Goal: Task Accomplishment & Management: Manage account settings

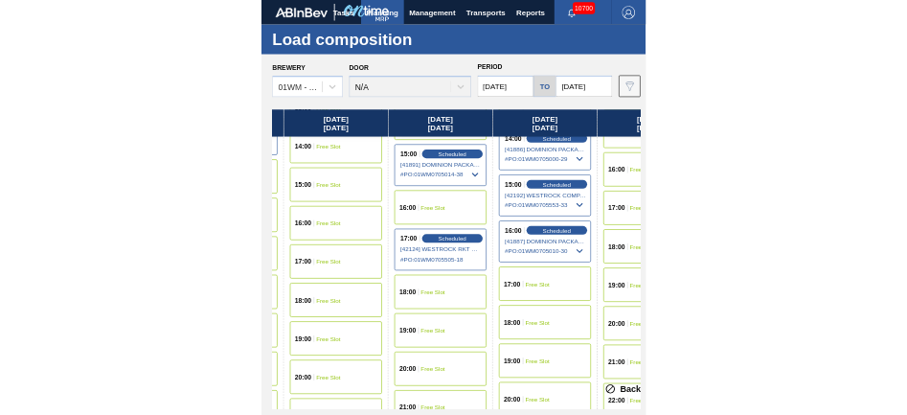
scroll to position [1201, 904]
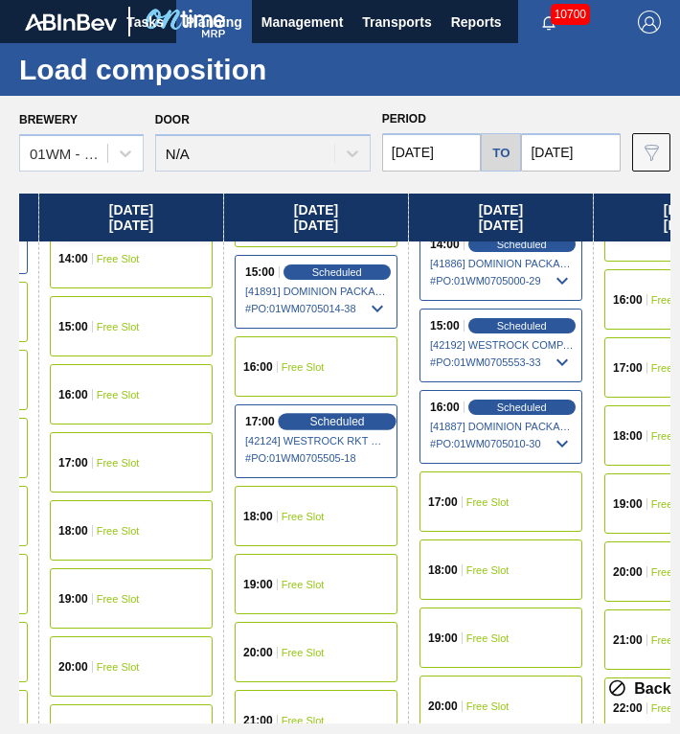
click at [340, 425] on span "Scheduled" at bounding box center [336, 421] width 55 height 12
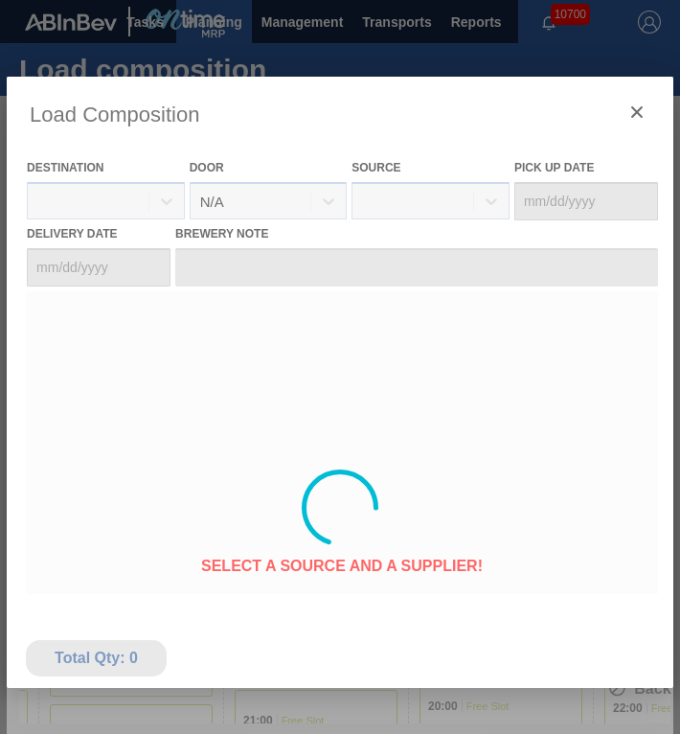
type Date "[DATE]"
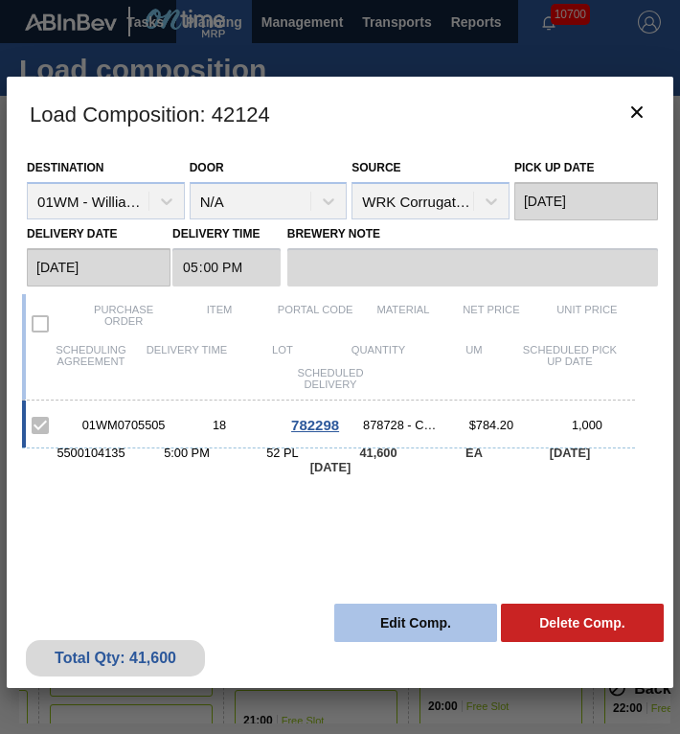
click at [380, 621] on button "Edit Comp." at bounding box center [415, 623] width 163 height 38
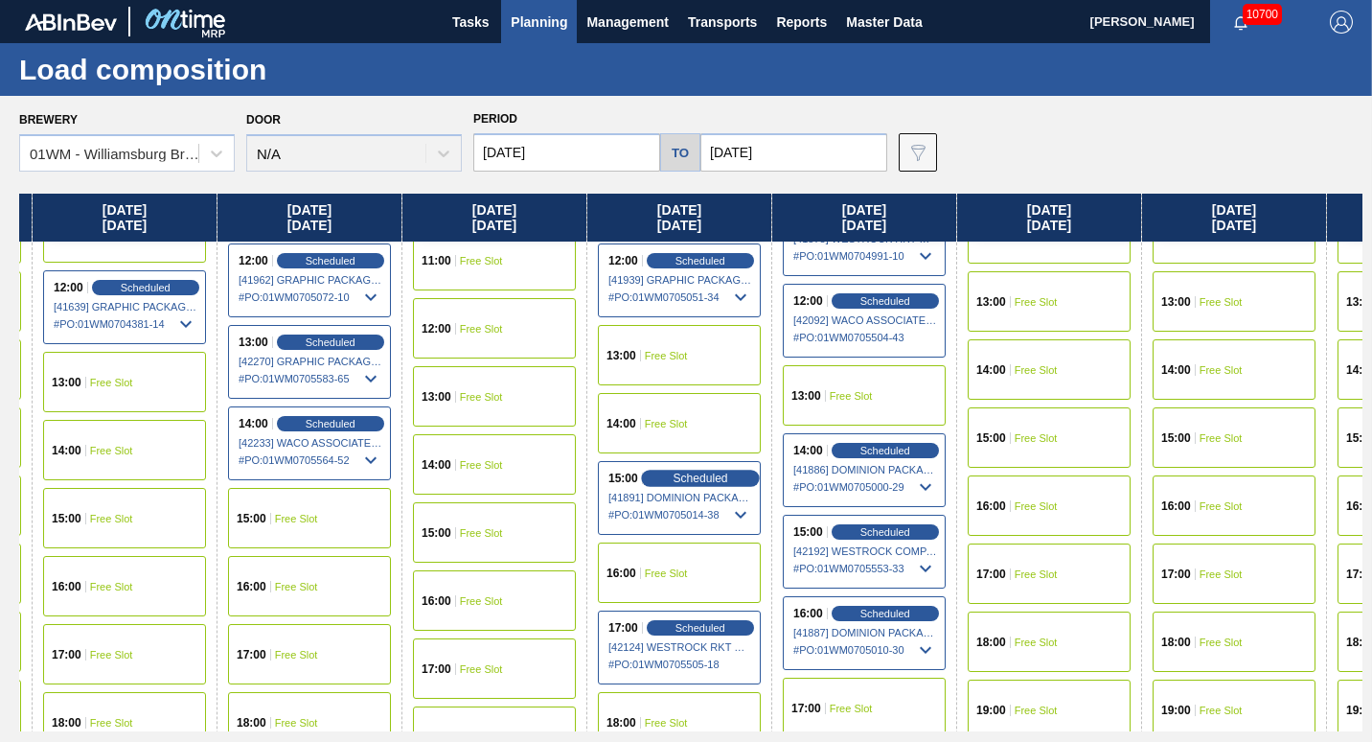
scroll to position [996, 541]
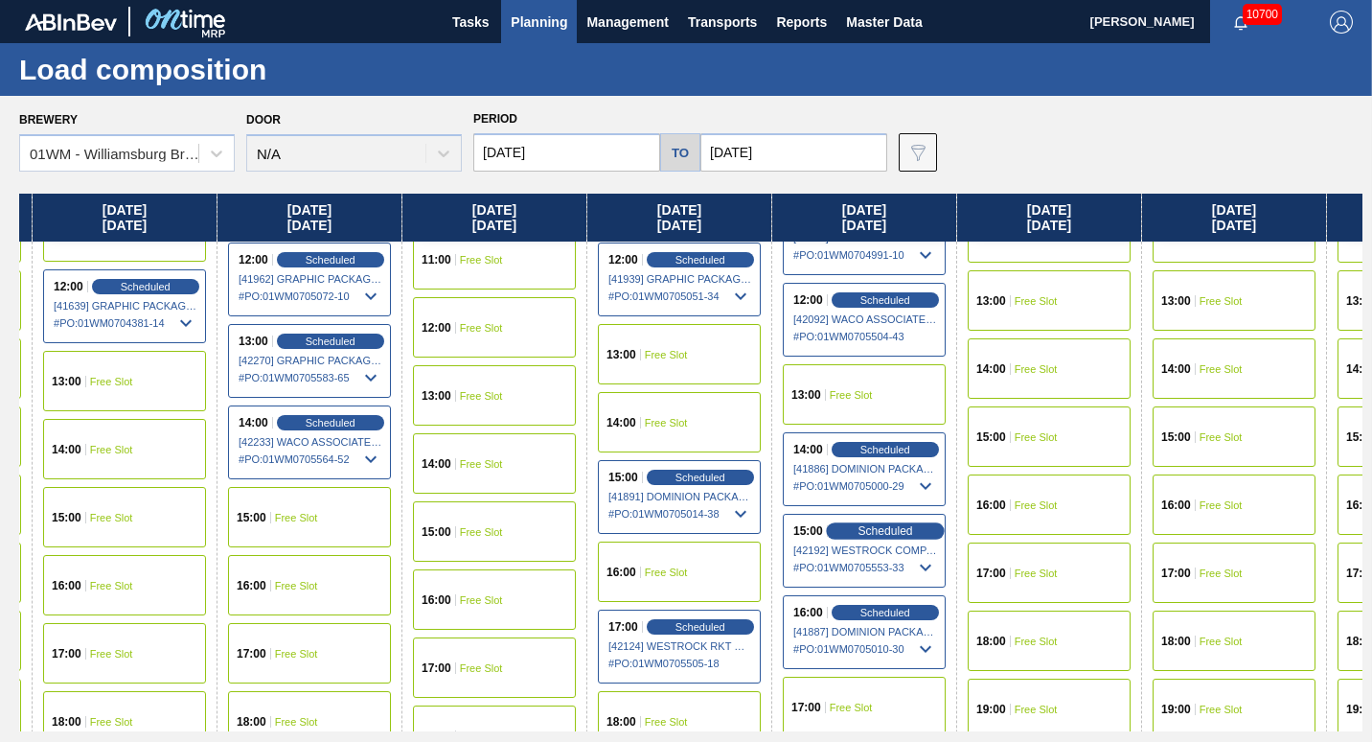
click at [679, 529] on span "Scheduled" at bounding box center [885, 530] width 55 height 12
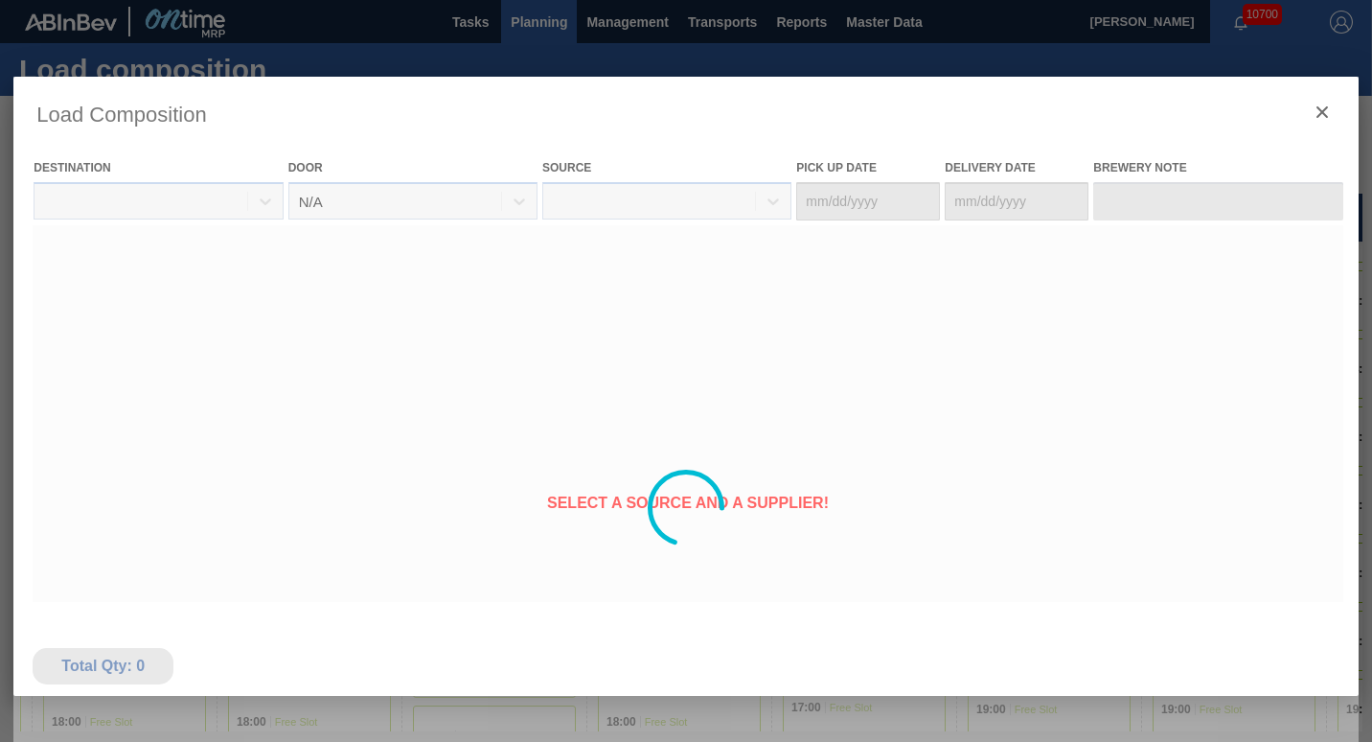
type Date "[DATE]"
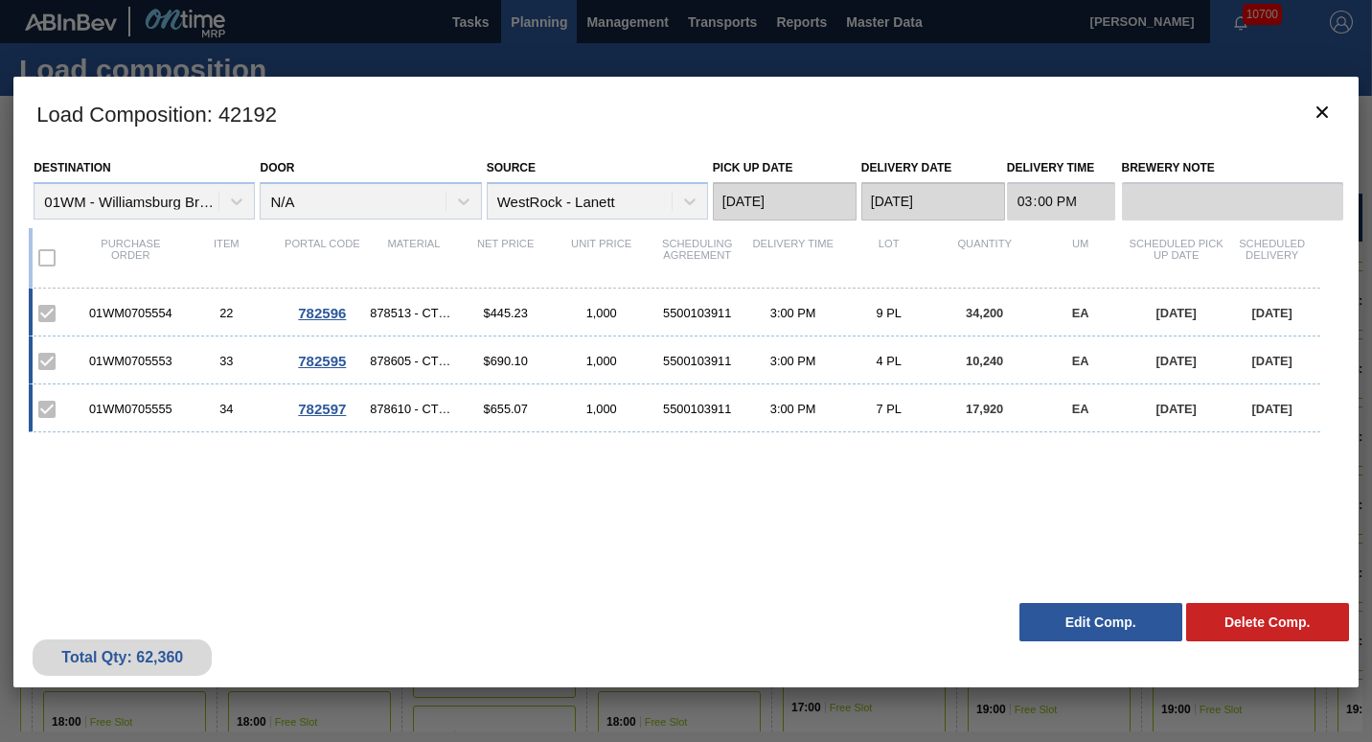
click at [679, 74] on div at bounding box center [686, 371] width 1372 height 742
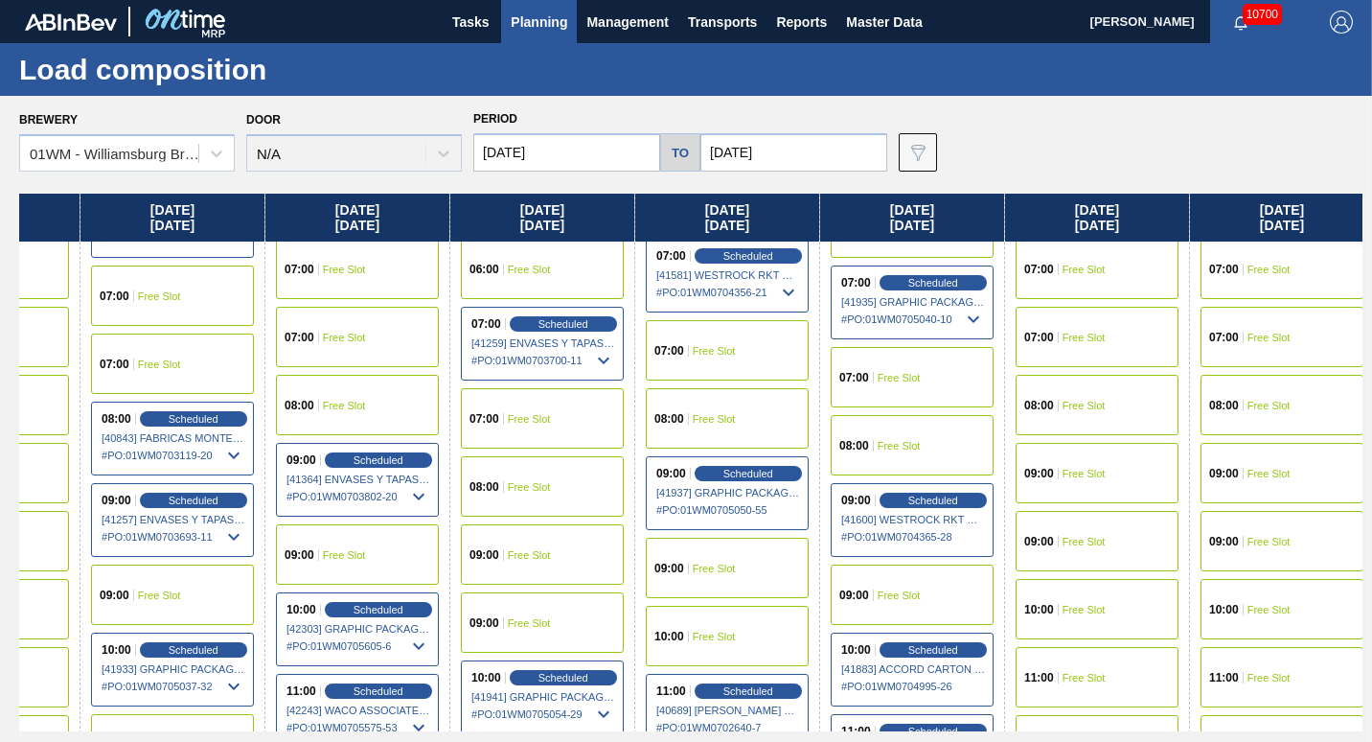
scroll to position [488, 492]
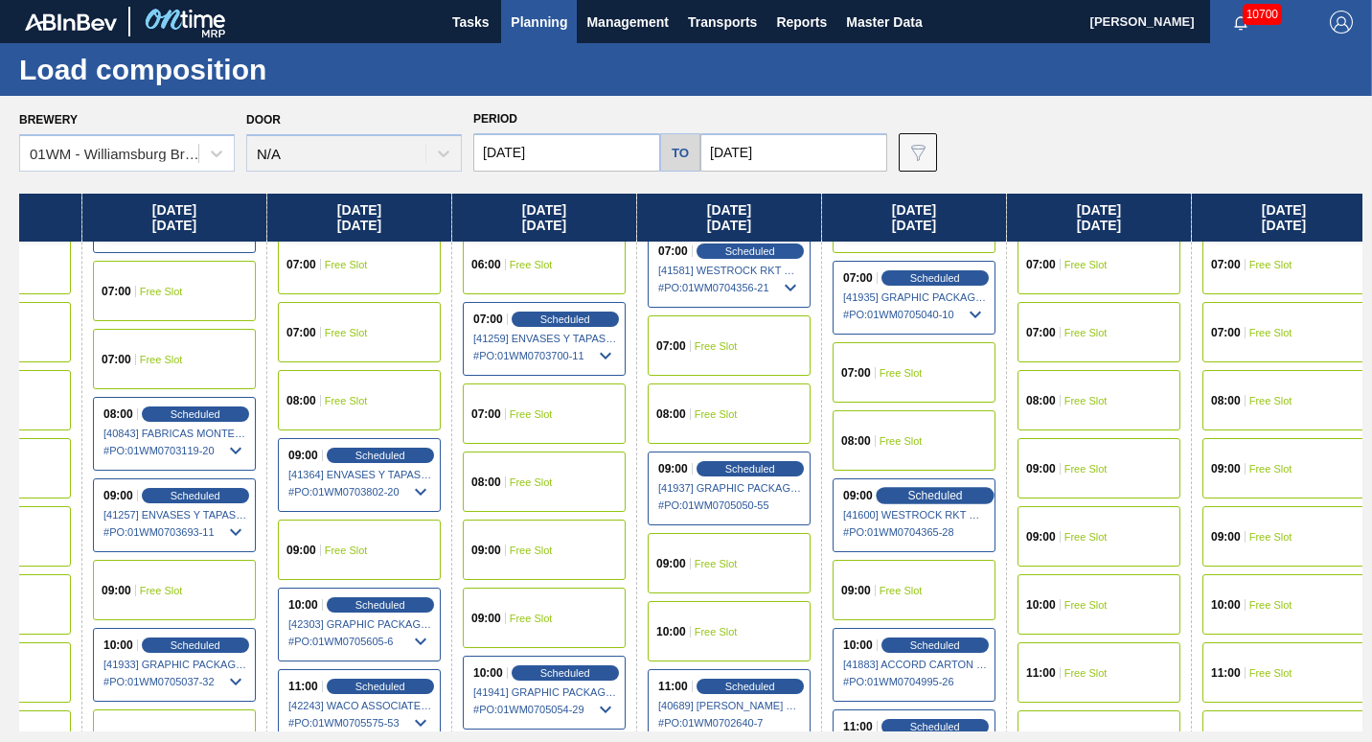
click at [679, 497] on span "Scheduled" at bounding box center [934, 495] width 55 height 12
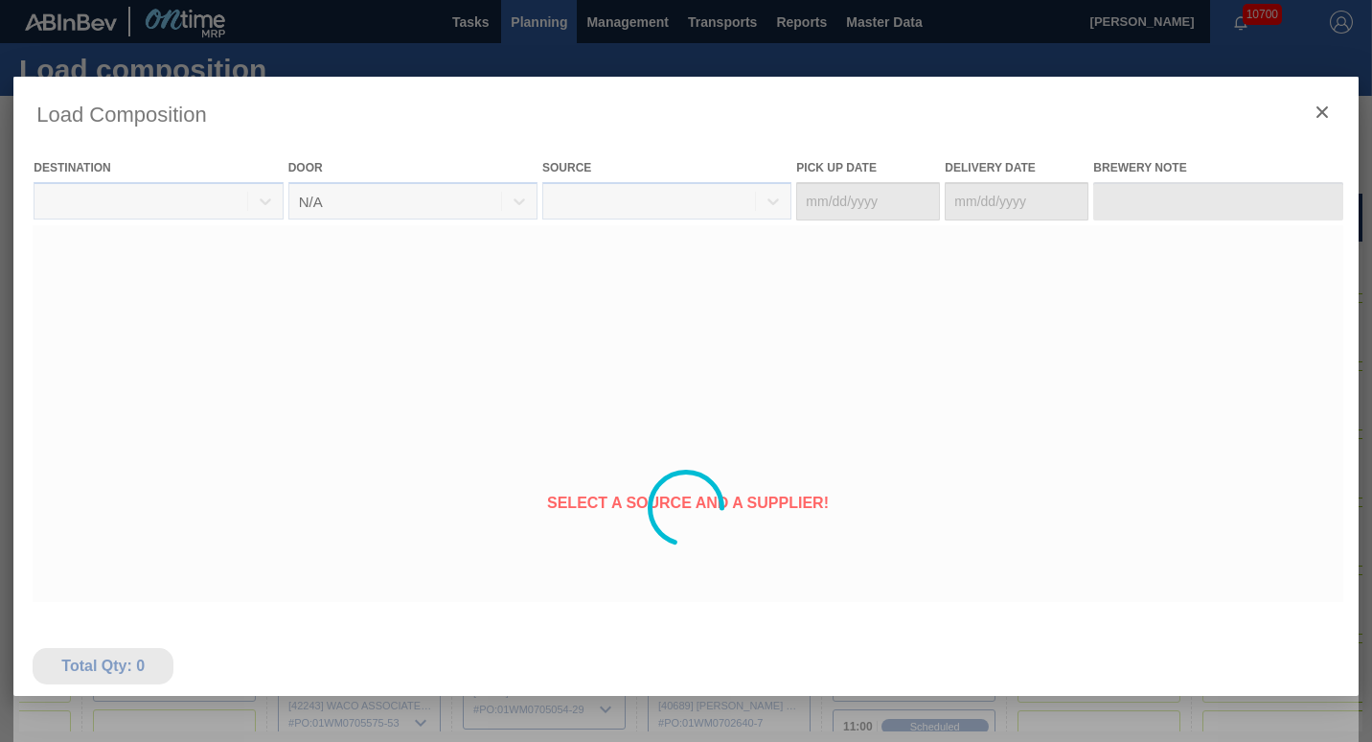
type Date "[DATE]"
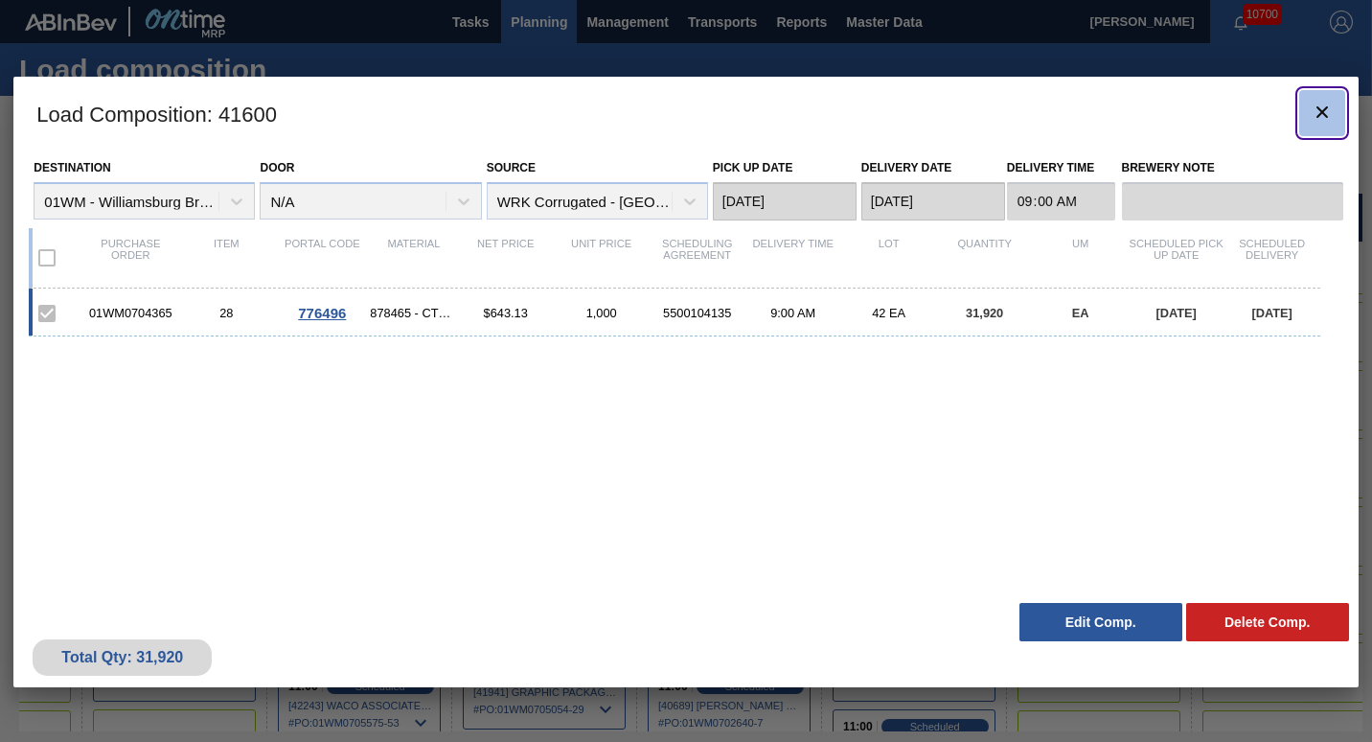
click at [679, 114] on icon "botão de ícone" at bounding box center [1322, 112] width 23 height 23
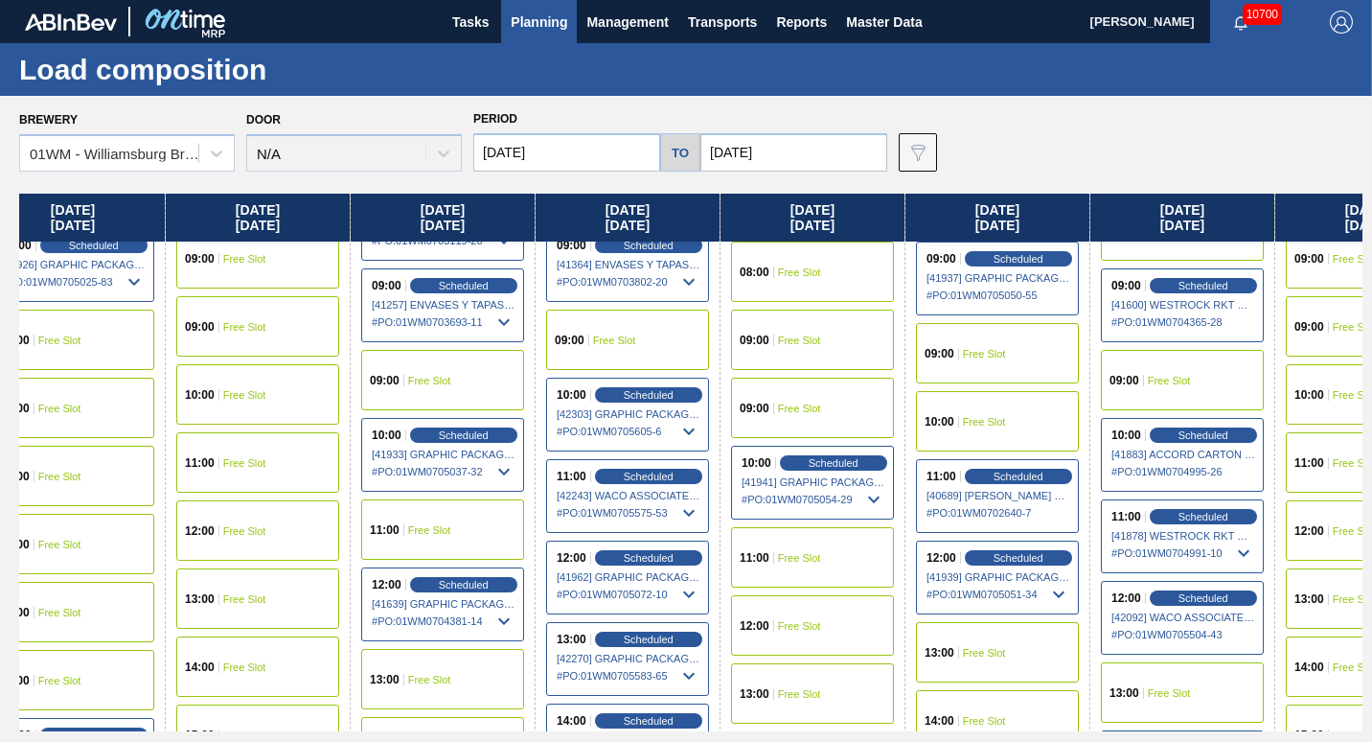
scroll to position [698, 224]
drag, startPoint x: 1021, startPoint y: 412, endPoint x: 1128, endPoint y: 602, distance: 217.5
click at [679, 602] on div "[DATE] 00:00 Free Slot 01:00 Free Slot 02:00 Free Slot 03:00 Free Slot 04:00 Fr…" at bounding box center [690, 463] width 1343 height 538
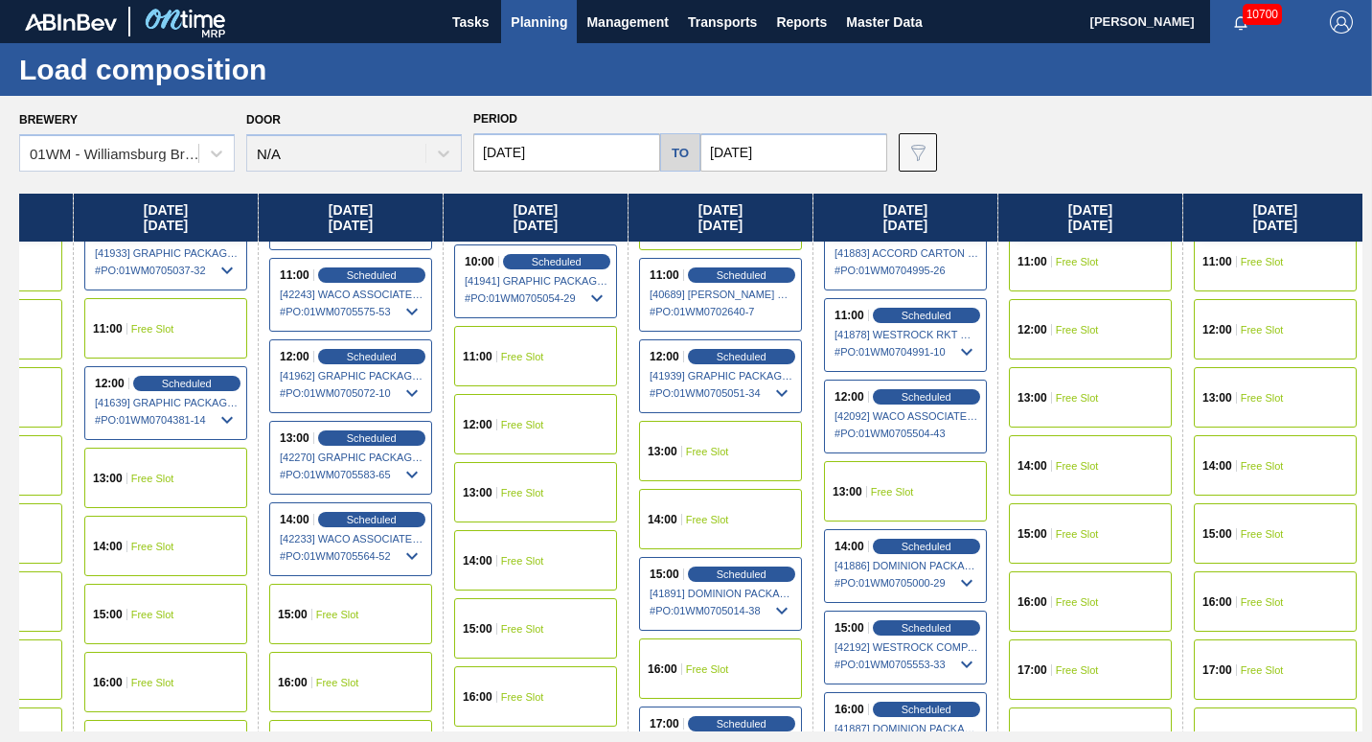
scroll to position [899, 501]
click at [679, 315] on span "Scheduled" at bounding box center [925, 315] width 55 height 12
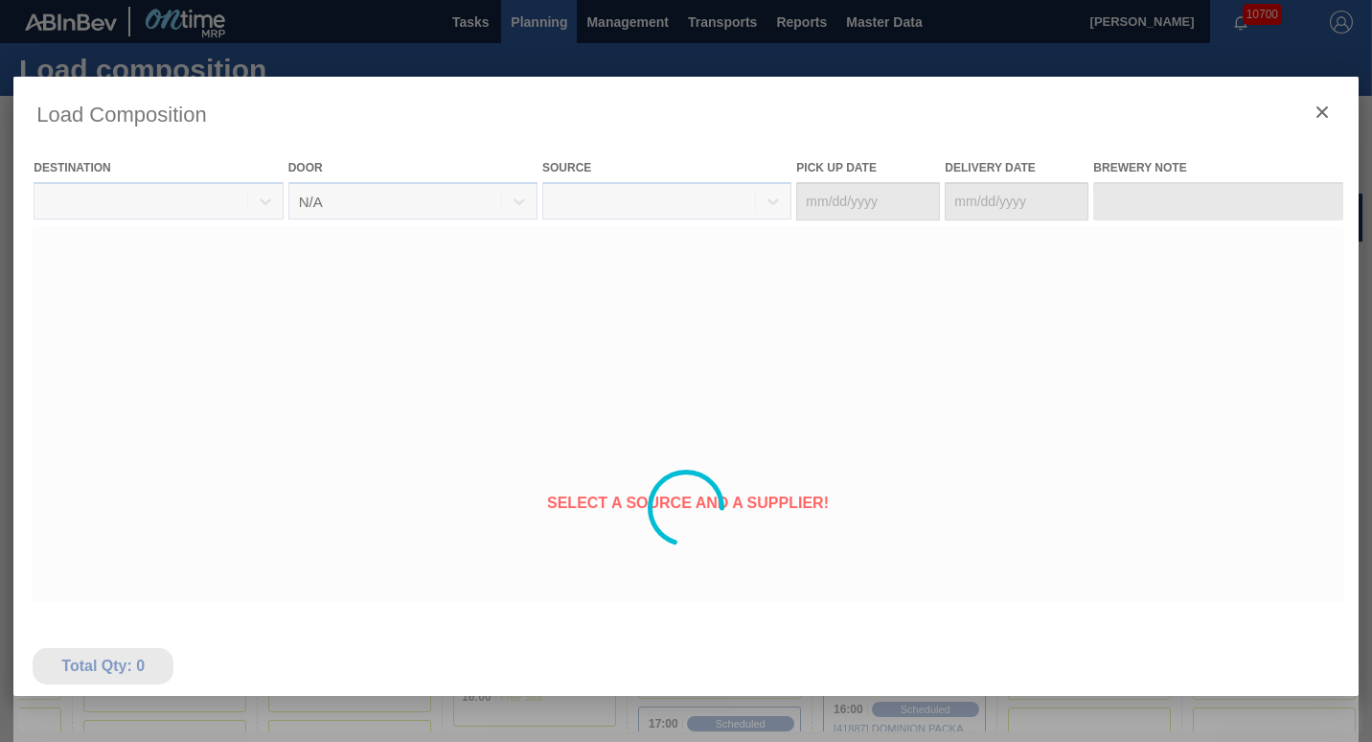
type Date "[DATE]"
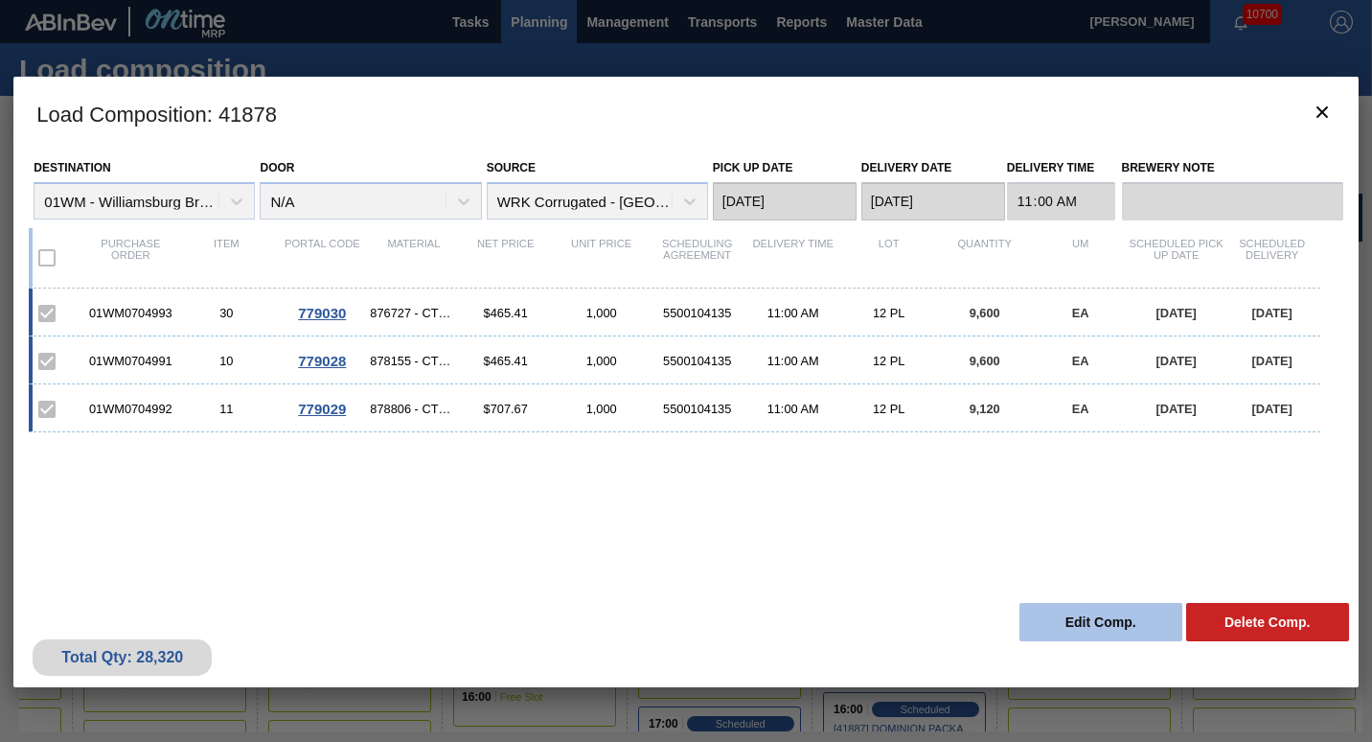
click at [679, 622] on button "Edit Comp." at bounding box center [1100, 622] width 163 height 38
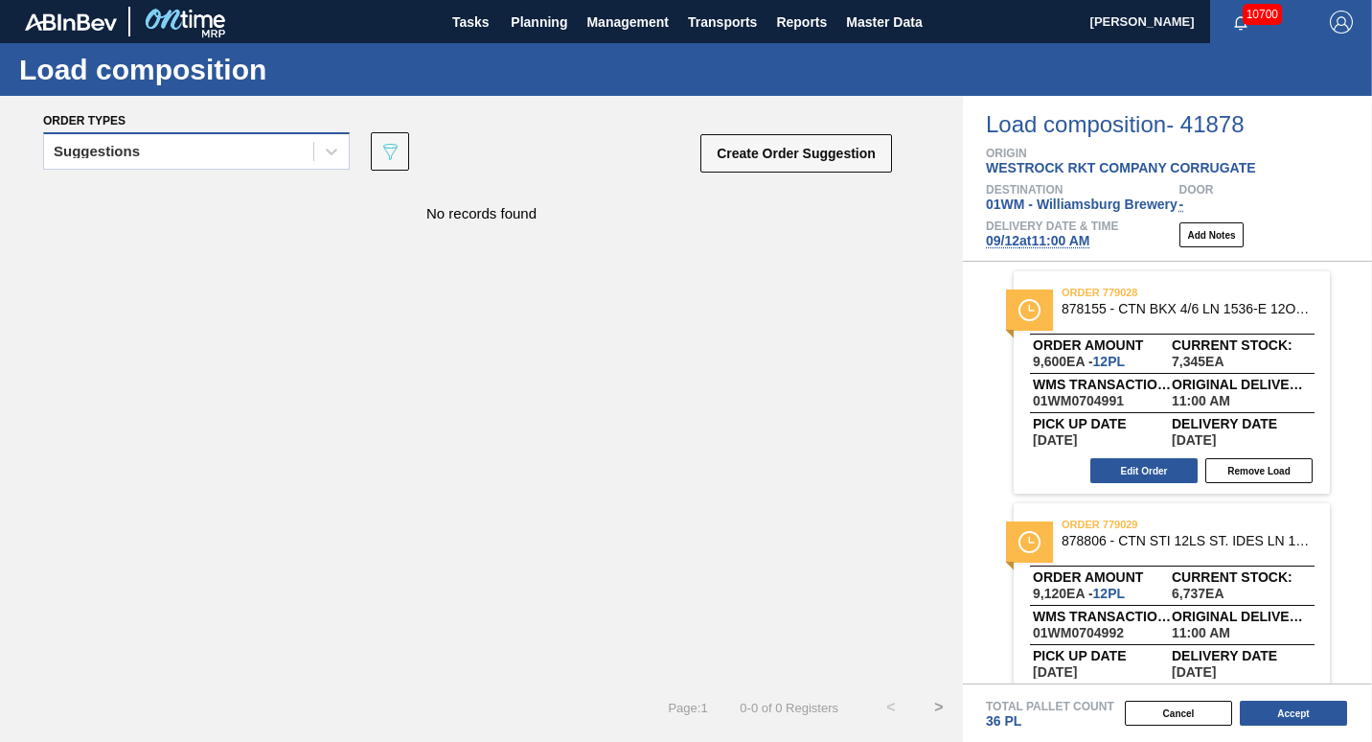
click at [213, 147] on div "Suggestions" at bounding box center [178, 152] width 269 height 28
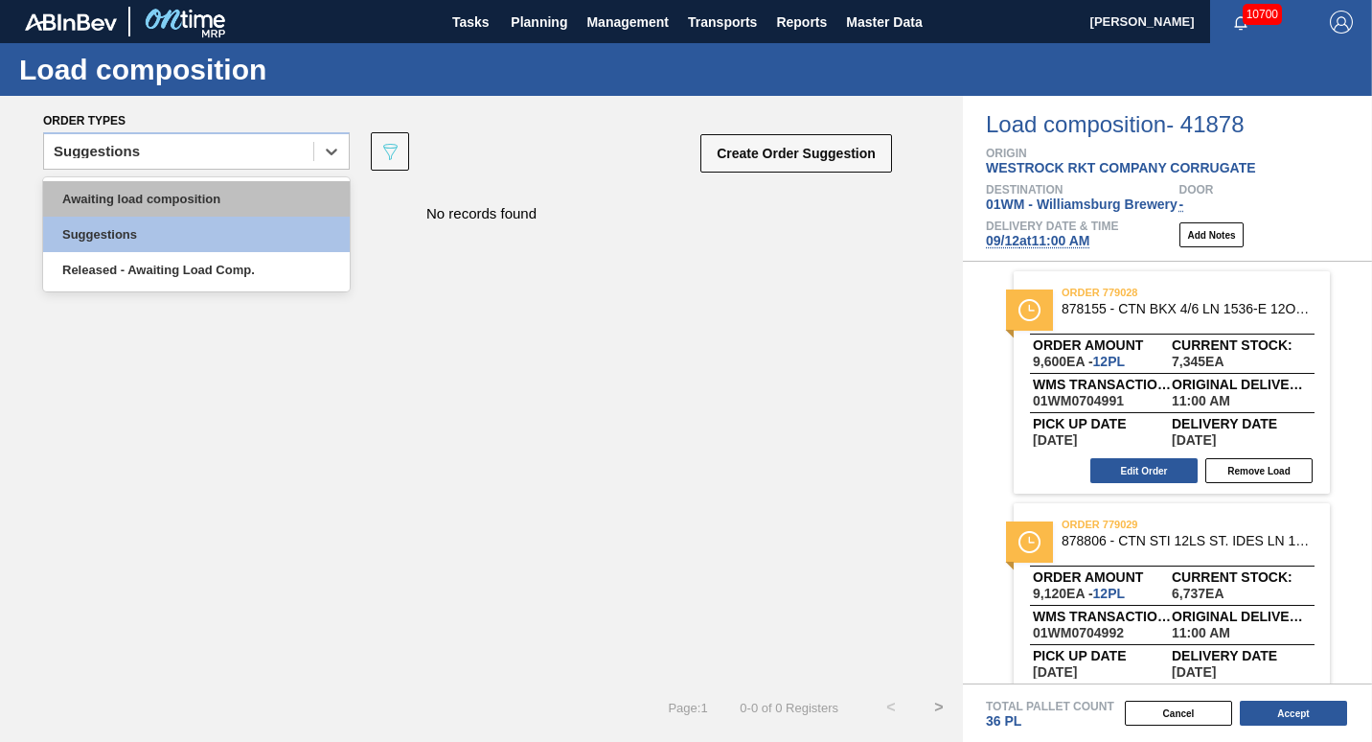
click at [198, 193] on div "Awaiting load composition" at bounding box center [196, 198] width 307 height 35
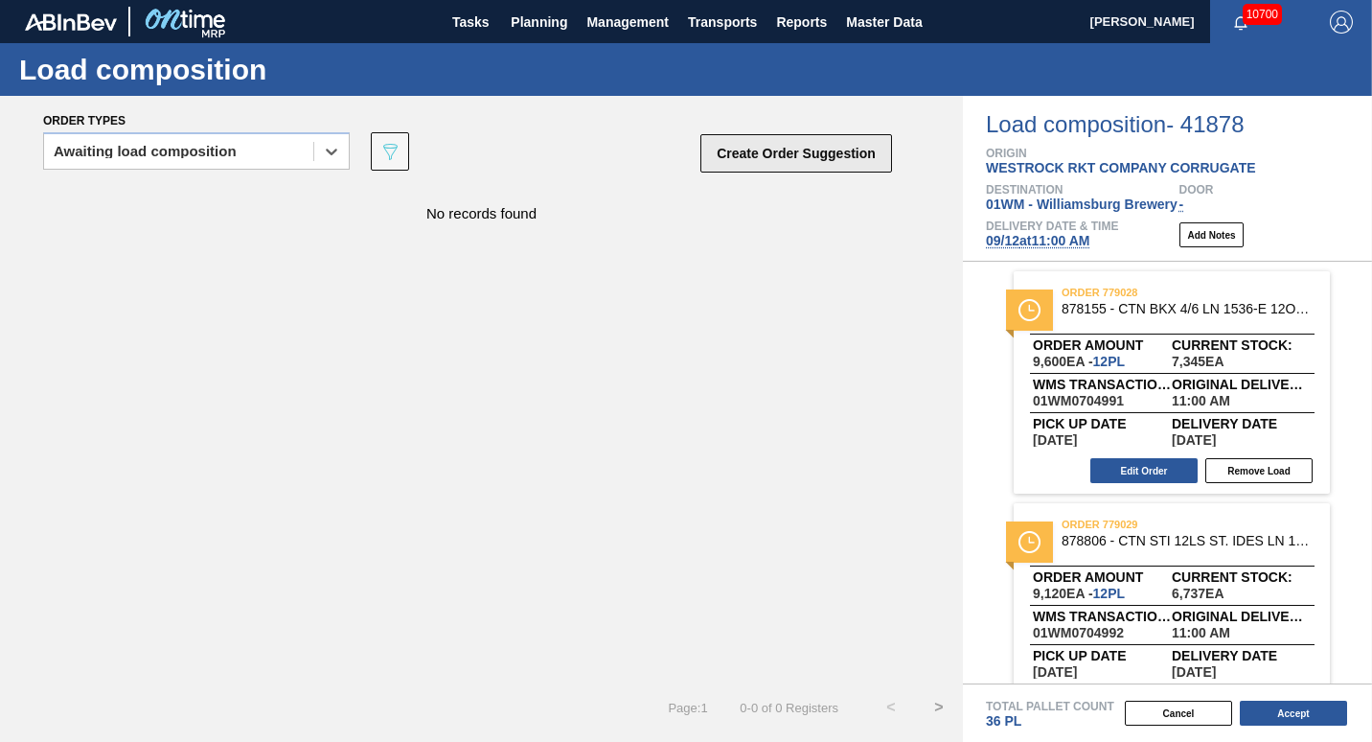
click at [679, 159] on button "Create Order Suggestion" at bounding box center [796, 153] width 192 height 38
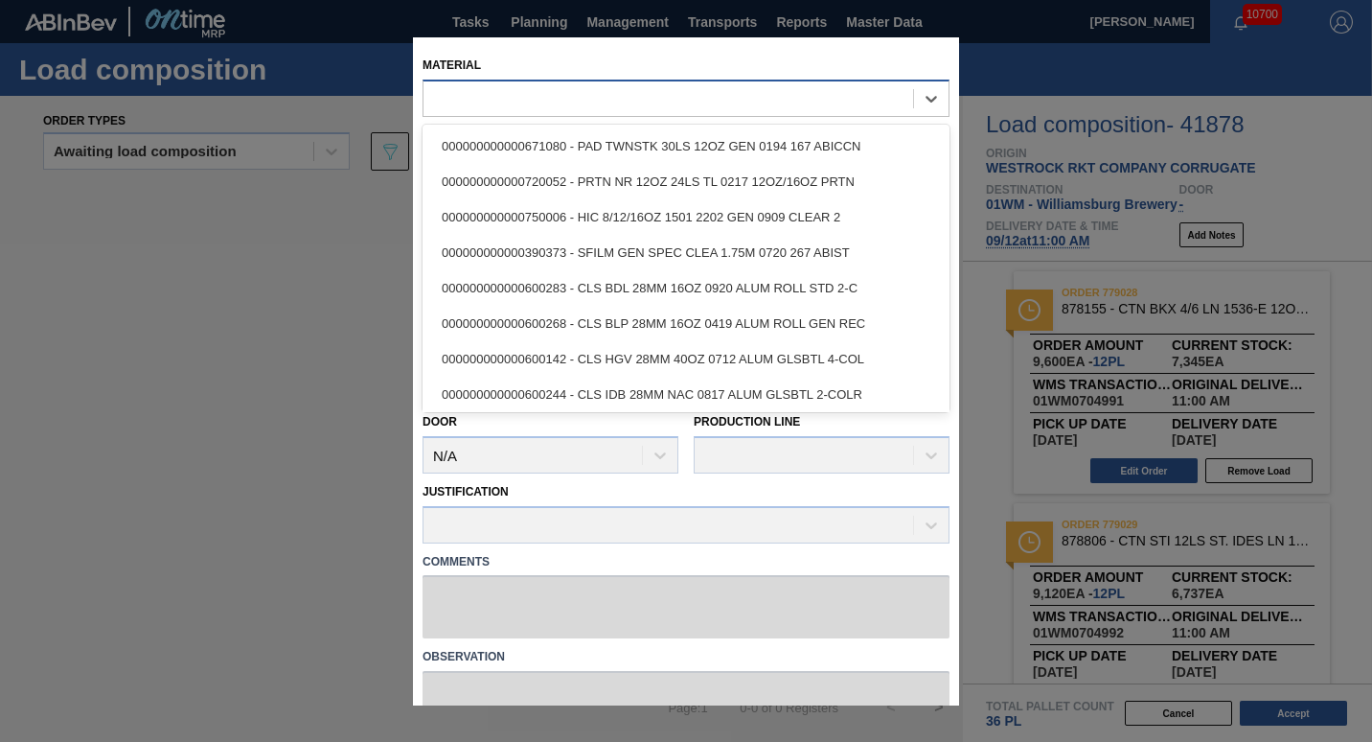
click at [545, 91] on div at bounding box center [669, 98] width 490 height 28
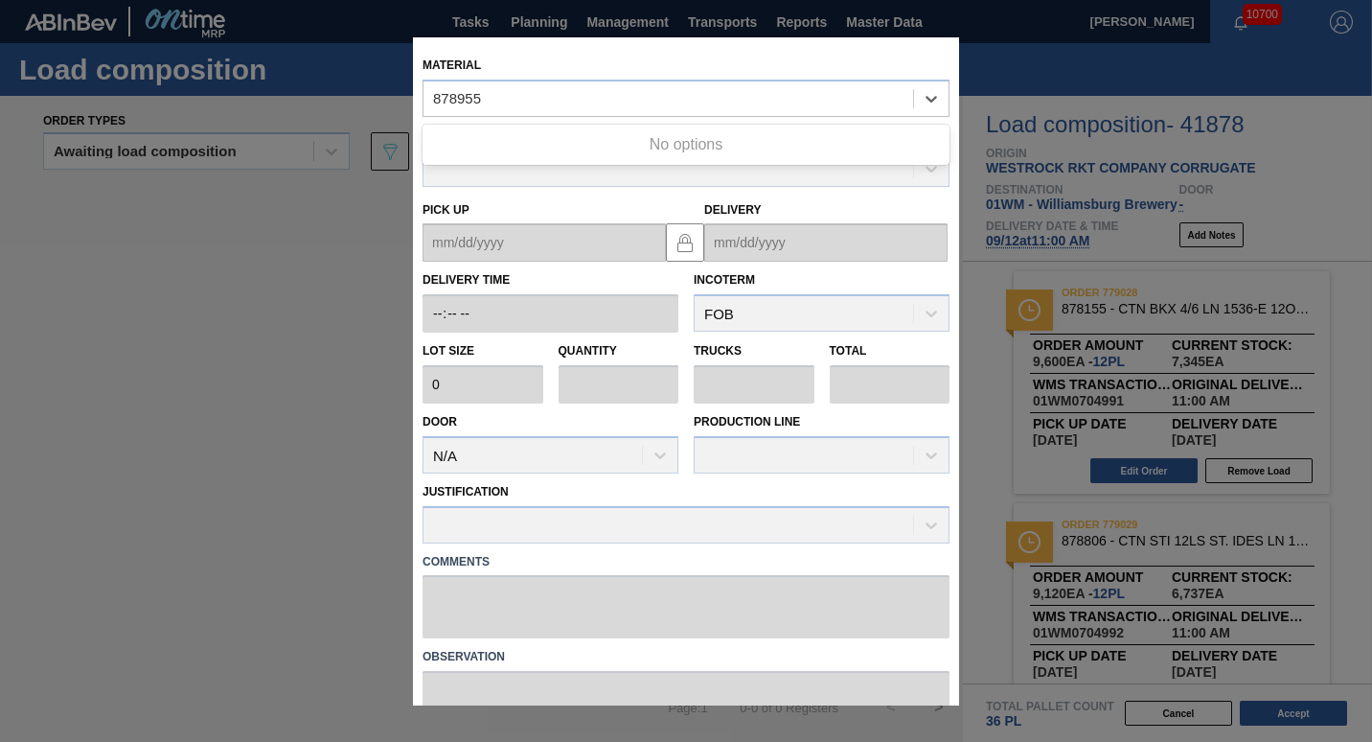
type input "878955"
type input "878951"
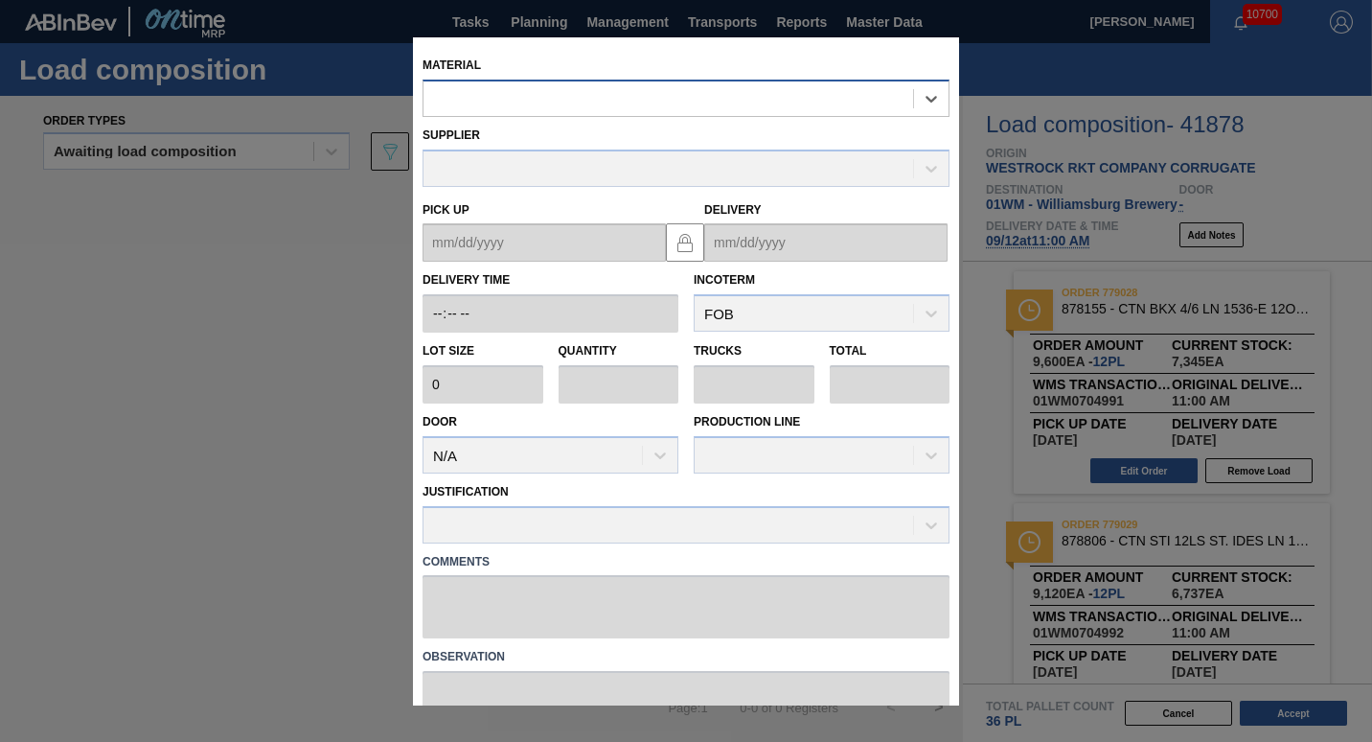
click at [562, 90] on div at bounding box center [669, 98] width 490 height 28
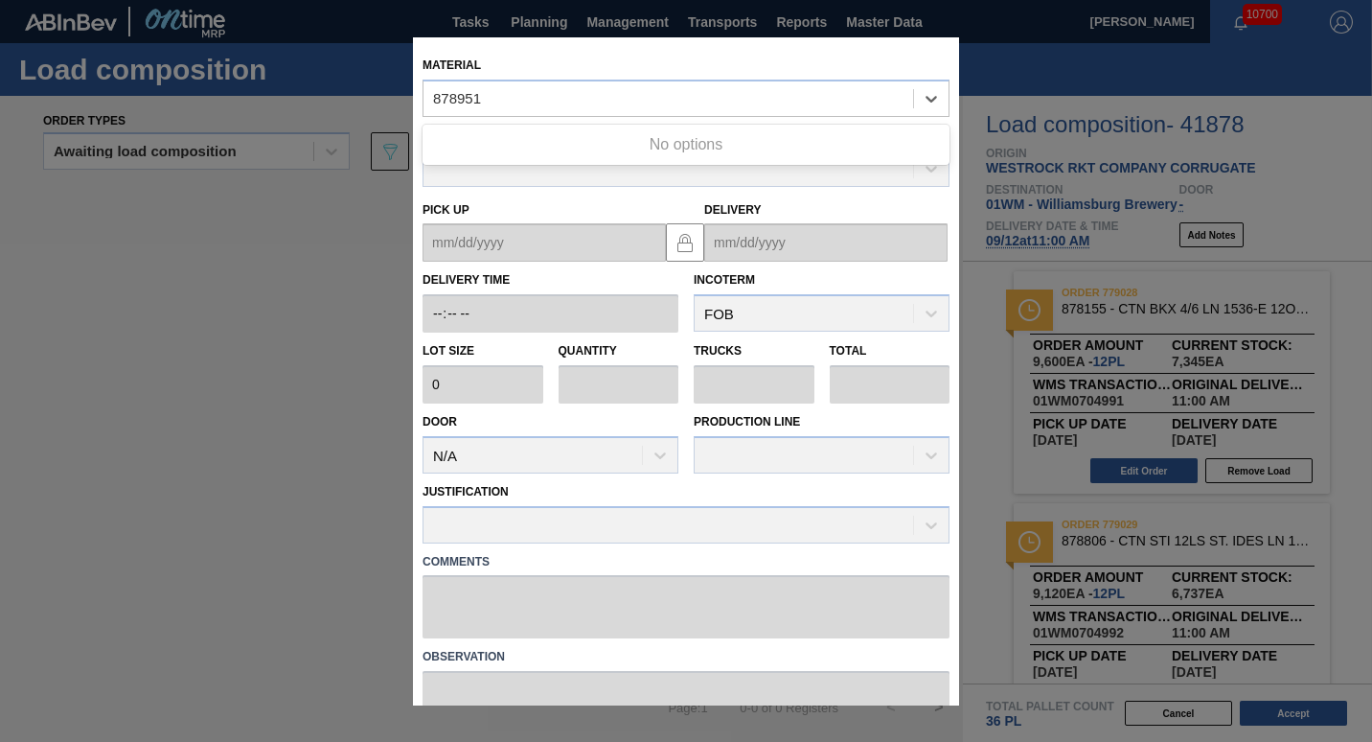
type input "878951"
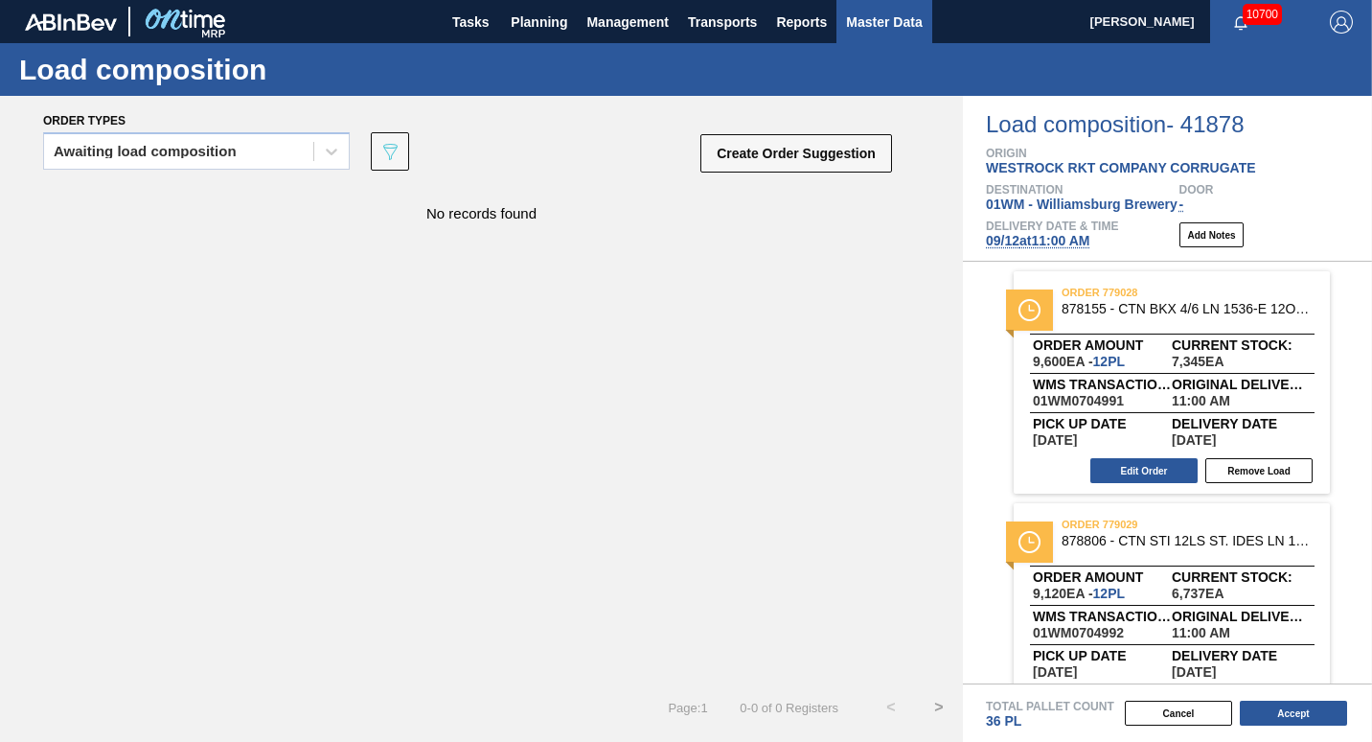
click at [679, 31] on span "Master Data" at bounding box center [884, 22] width 76 height 23
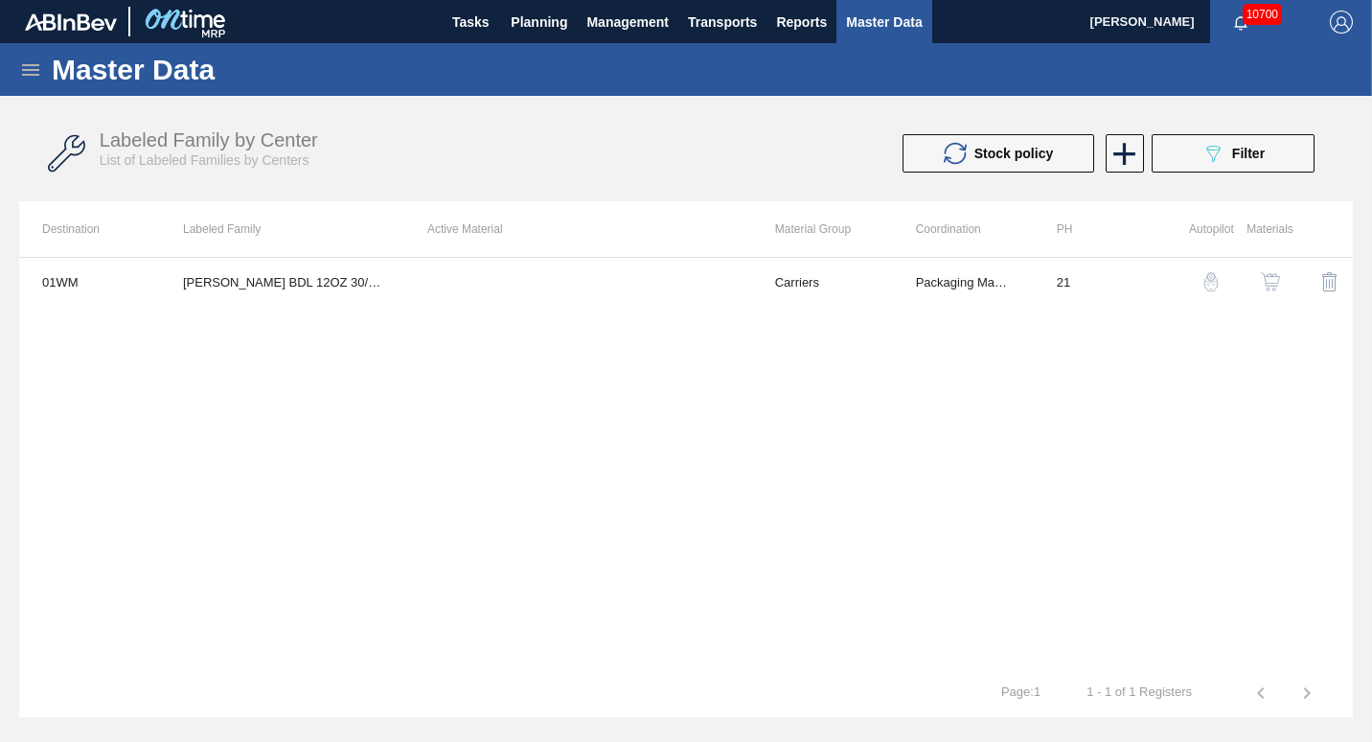
click at [679, 172] on div "Labeled Family by Center List of Labeled Families by Centers Stock policy 089F7…" at bounding box center [686, 154] width 1334 height 72
click at [679, 153] on button "Stock policy" at bounding box center [999, 153] width 192 height 38
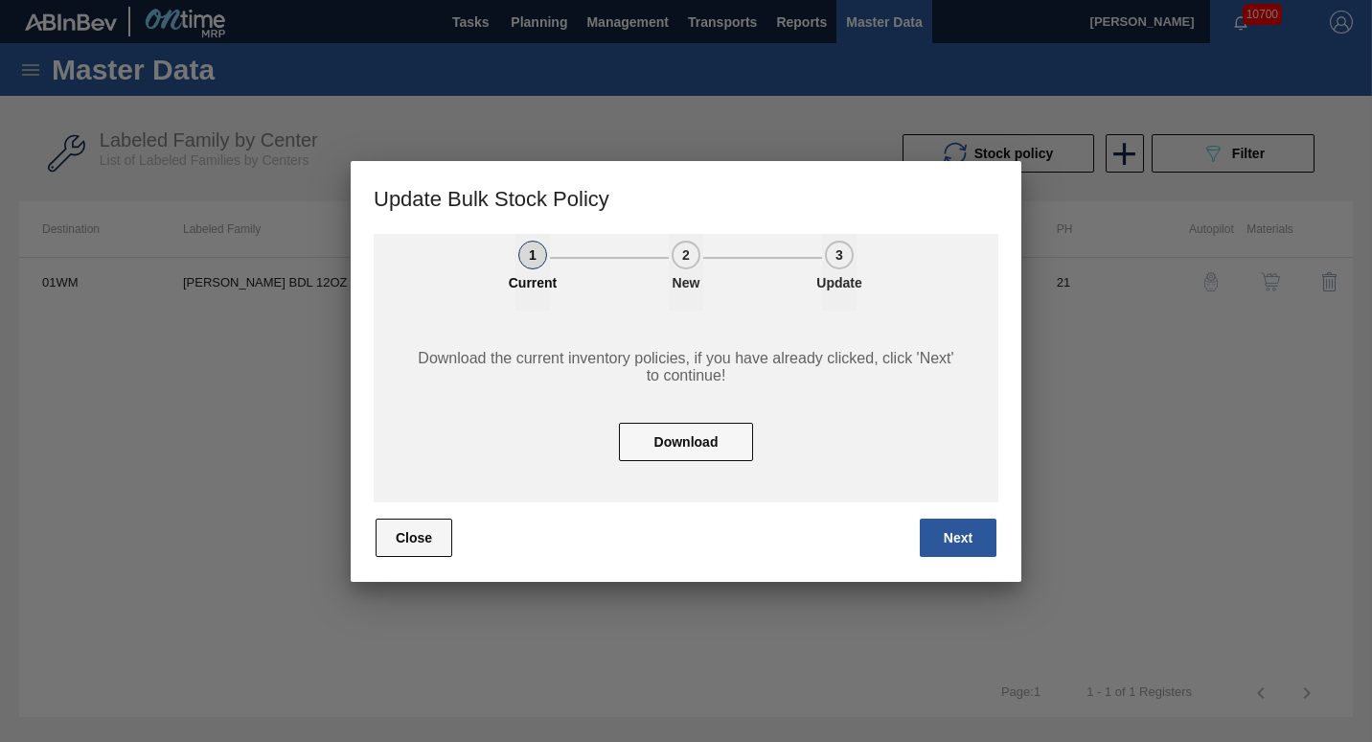
click at [413, 542] on button "Close" at bounding box center [414, 537] width 77 height 38
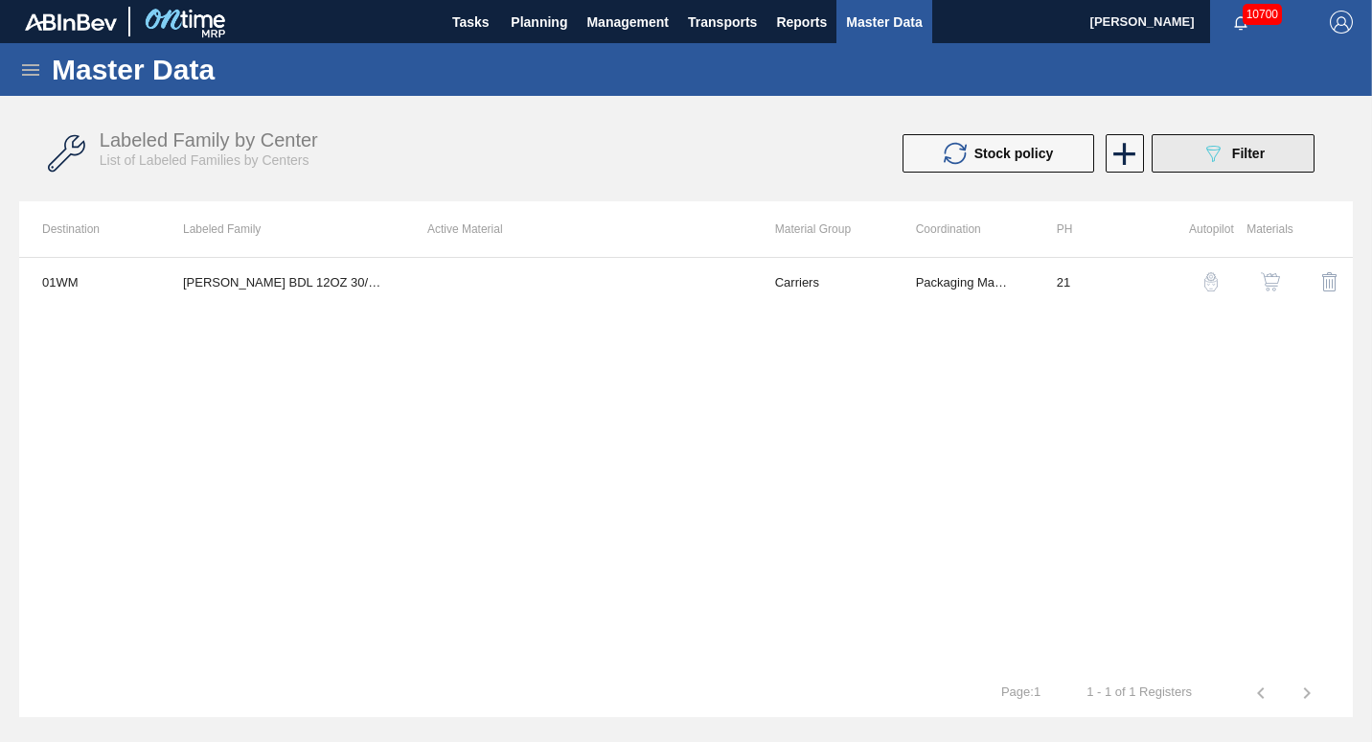
click at [679, 157] on div "089F7B8B-B2A5-4AFE-B5C0-19BA573D28AC Filter" at bounding box center [1233, 153] width 63 height 23
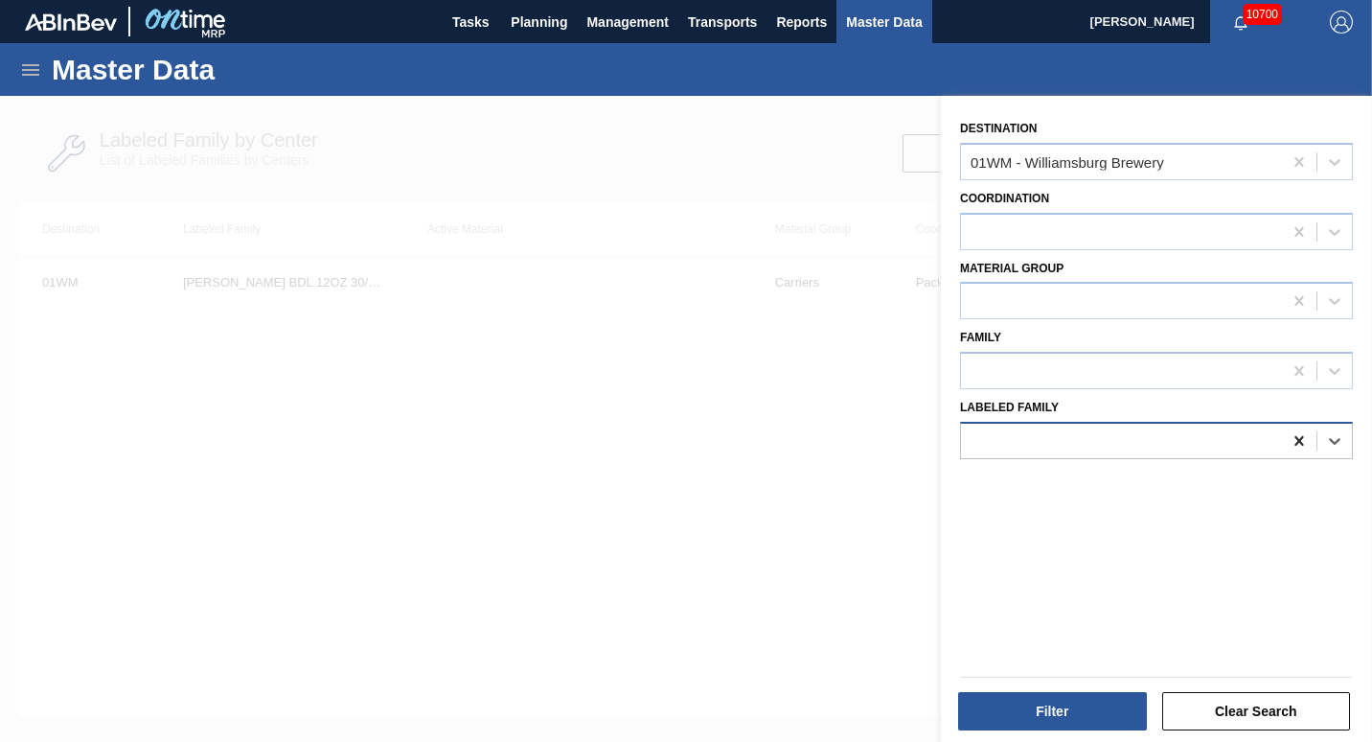
click at [679, 440] on icon at bounding box center [1299, 440] width 19 height 19
click at [679, 702] on button "Clear Search" at bounding box center [1256, 711] width 189 height 38
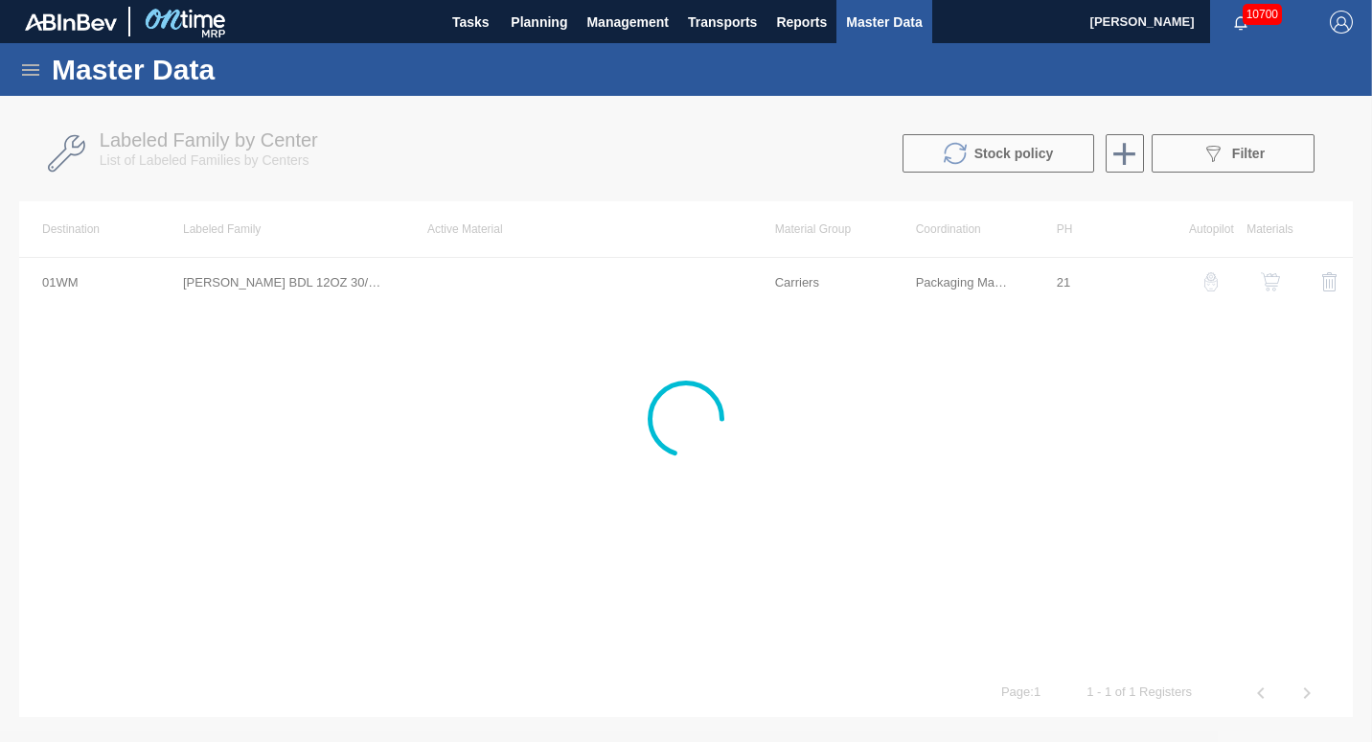
click at [30, 72] on icon at bounding box center [30, 69] width 23 height 23
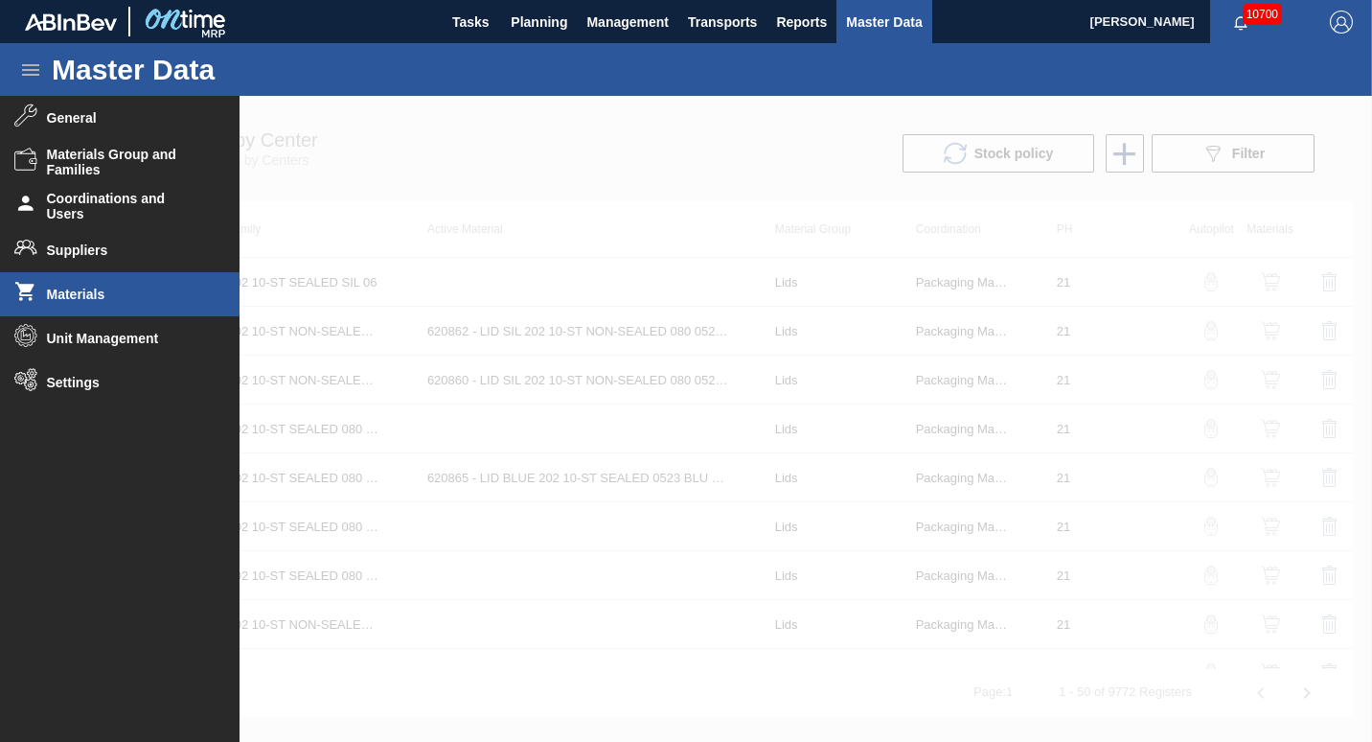
click at [97, 294] on span "Materials" at bounding box center [126, 293] width 158 height 15
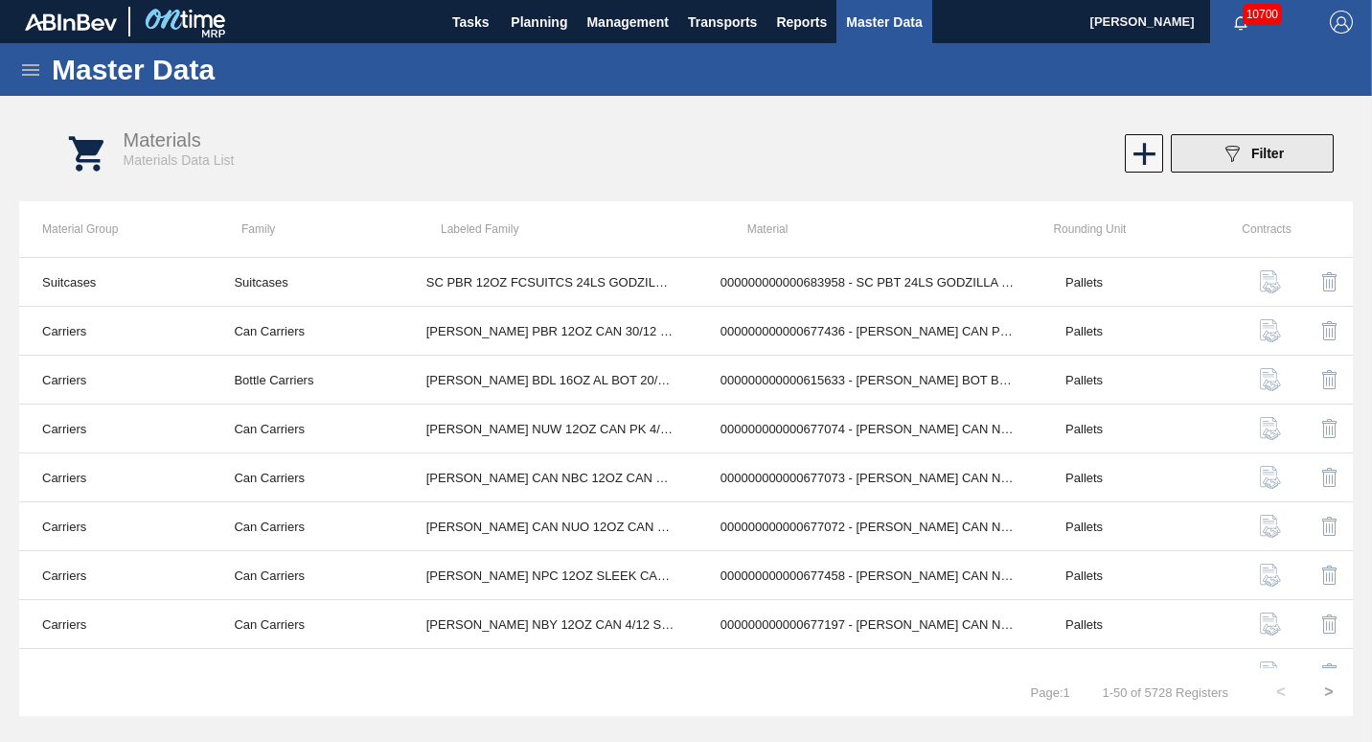
click at [679, 157] on button "089F7B8B-B2A5-4AFE-B5C0-19BA573D28AC Filter" at bounding box center [1252, 153] width 163 height 38
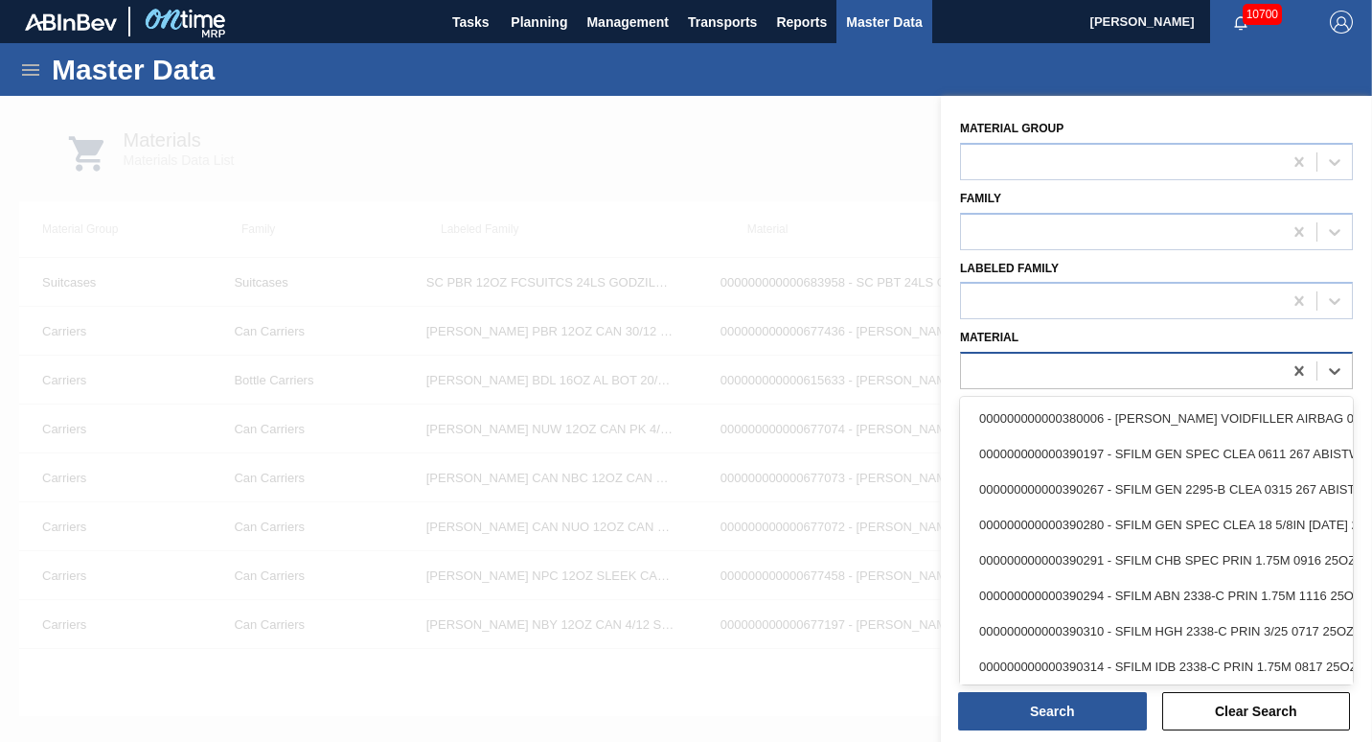
click at [679, 365] on div at bounding box center [1121, 371] width 321 height 28
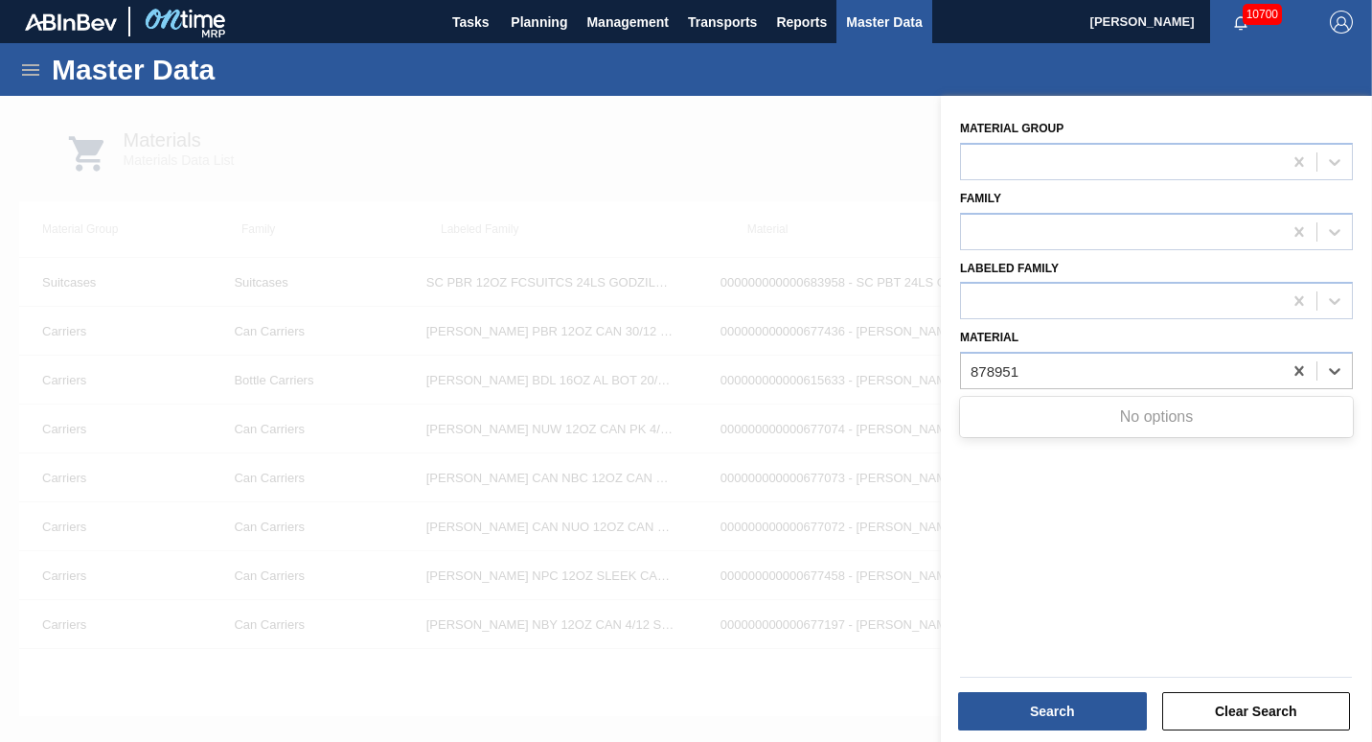
type input "878951"
click at [561, 28] on span "Planning" at bounding box center [539, 22] width 57 height 23
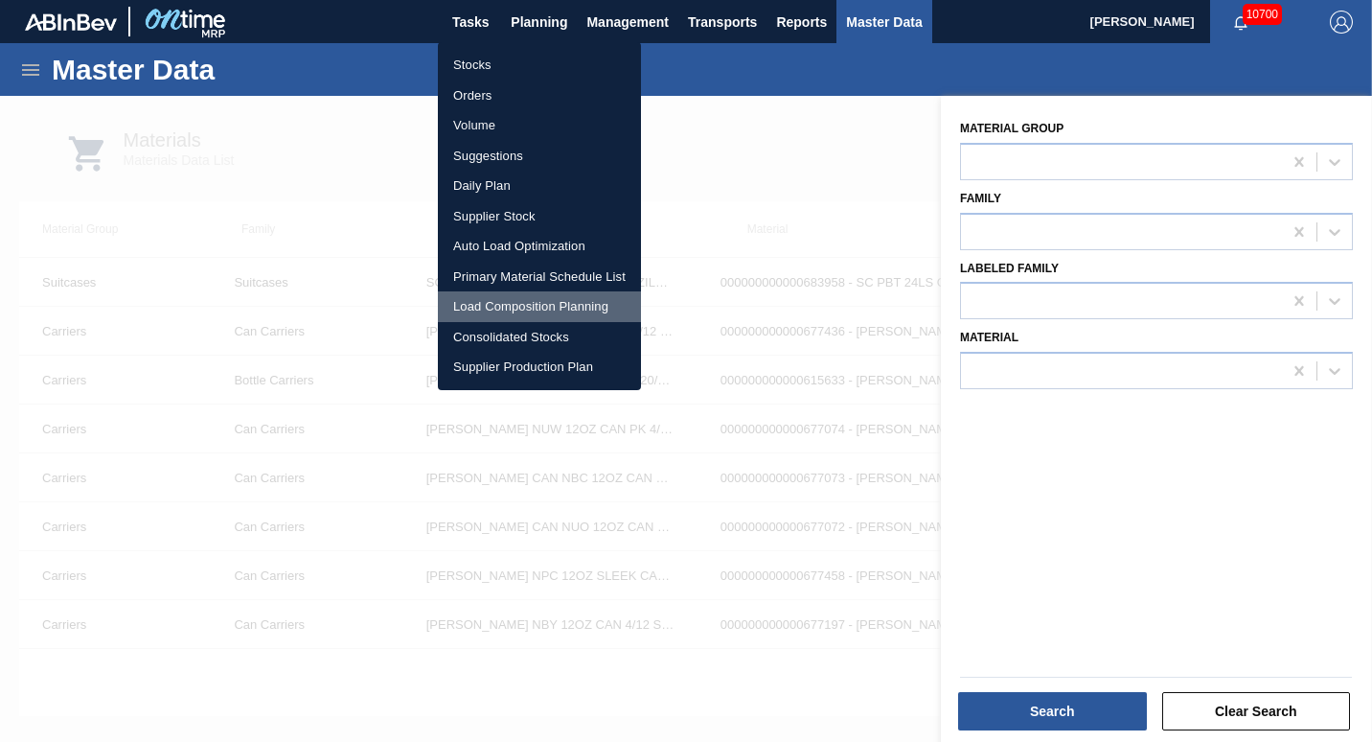
click at [492, 311] on li "Load Composition Planning" at bounding box center [539, 306] width 203 height 31
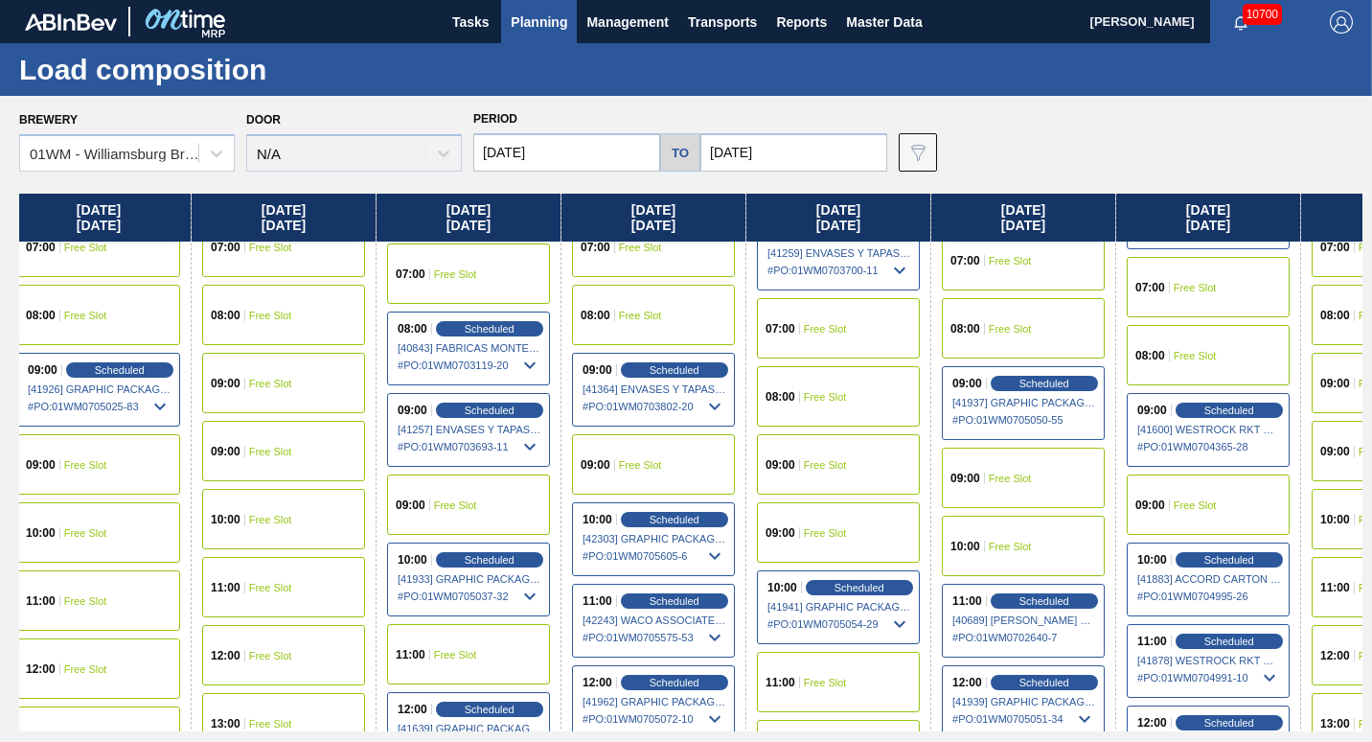
scroll to position [573, 197]
click at [679, 605] on span "Scheduled" at bounding box center [1044, 600] width 55 height 12
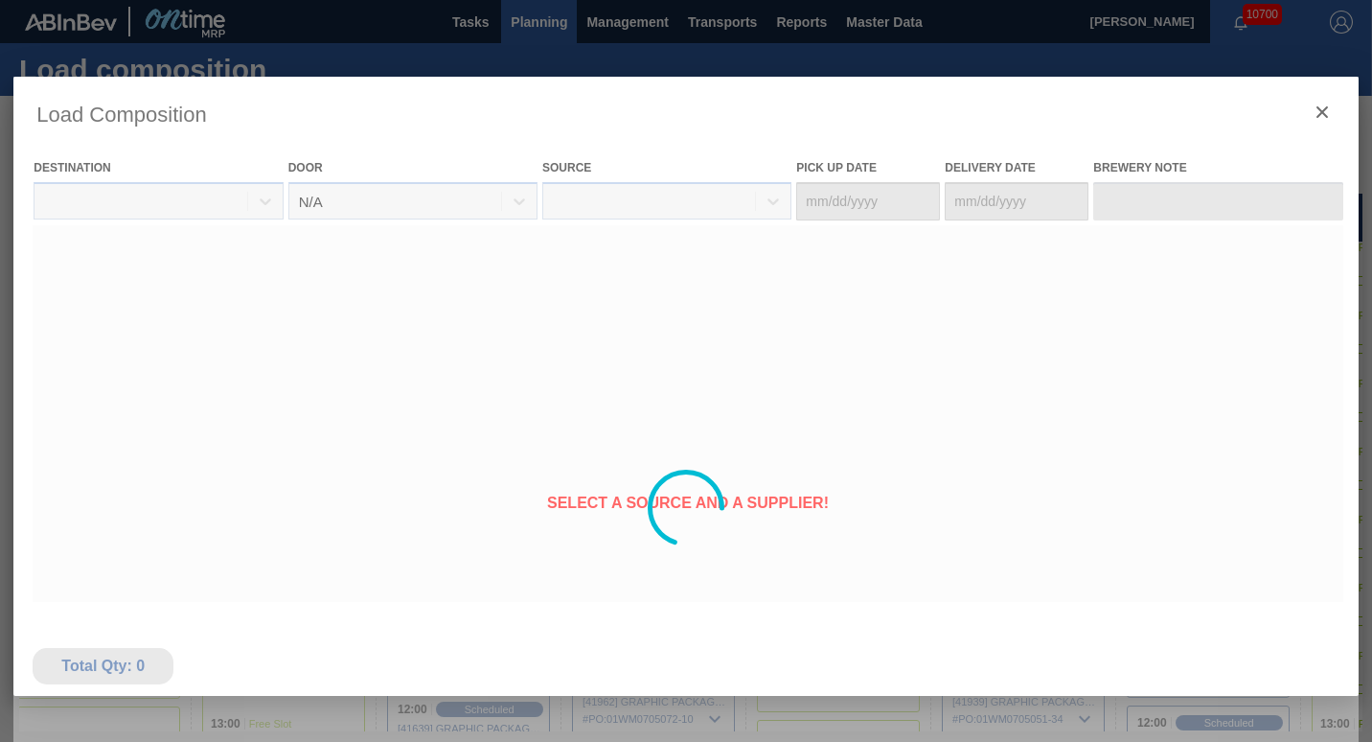
type Date "[DATE]"
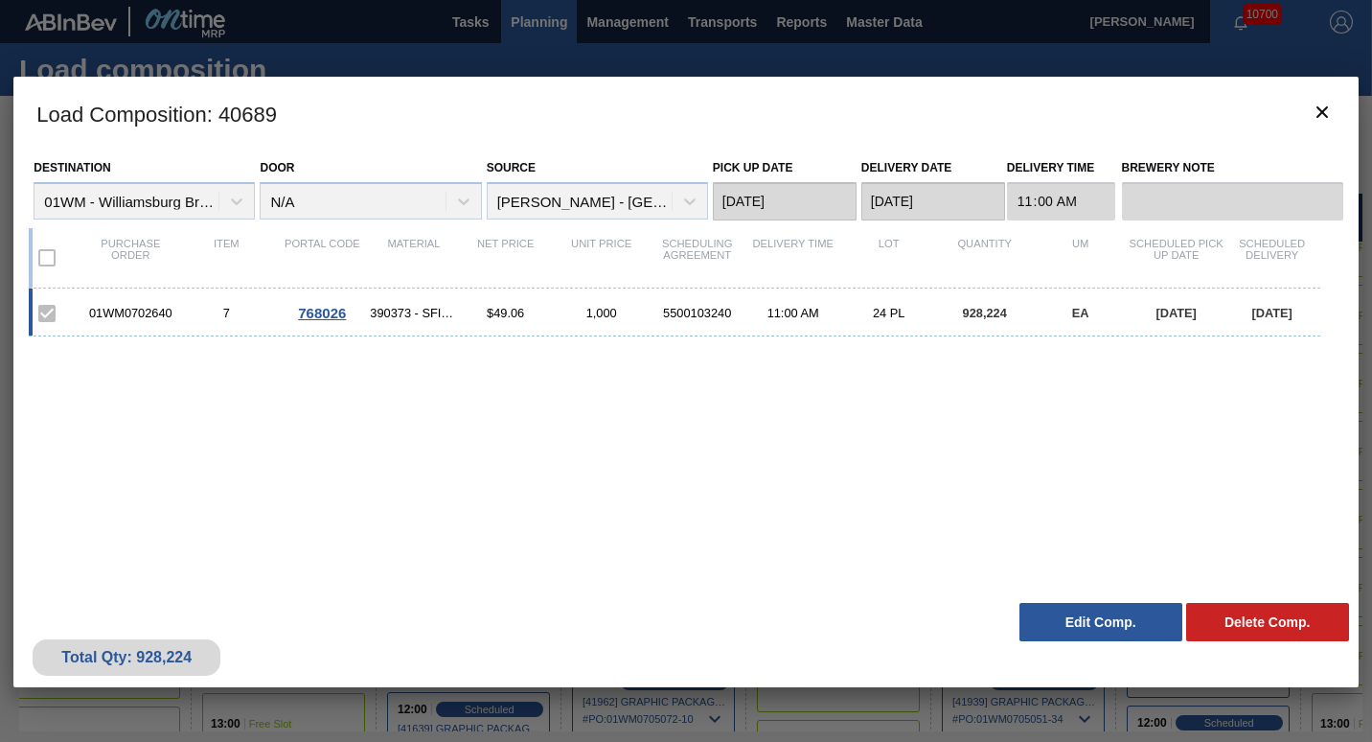
drag, startPoint x: 1072, startPoint y: 619, endPoint x: 1085, endPoint y: 519, distance: 100.4
click at [679, 519] on div "Load Composition : 40689 Destination 01WM - [GEOGRAPHIC_DATA] Brewery Door N/A …" at bounding box center [685, 382] width 1344 height 610
click at [679, 104] on icon "botão de ícone" at bounding box center [1322, 112] width 23 height 23
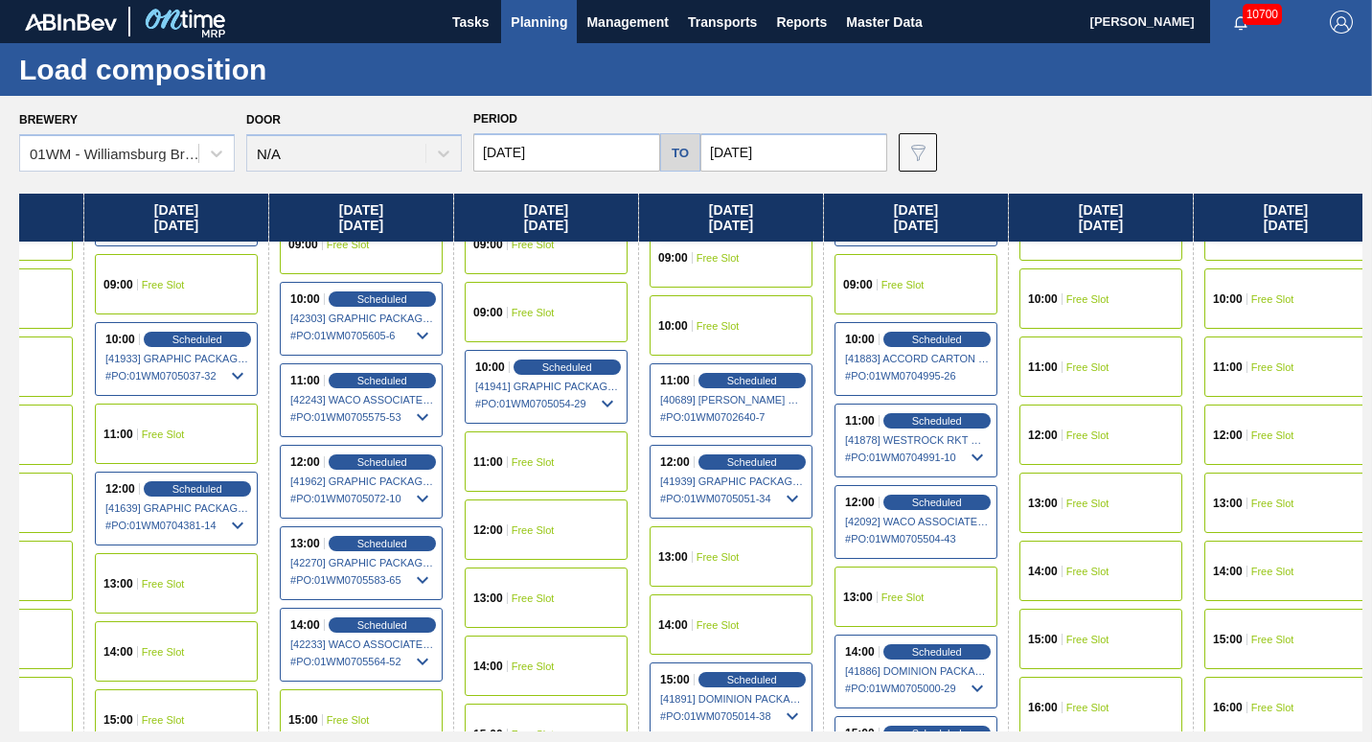
scroll to position [792, 490]
click at [679, 514] on div "12:00 Scheduled [42092] WACO ASSOCIATES - 0008253884 # PO : 01WM0705504-43" at bounding box center [916, 523] width 163 height 74
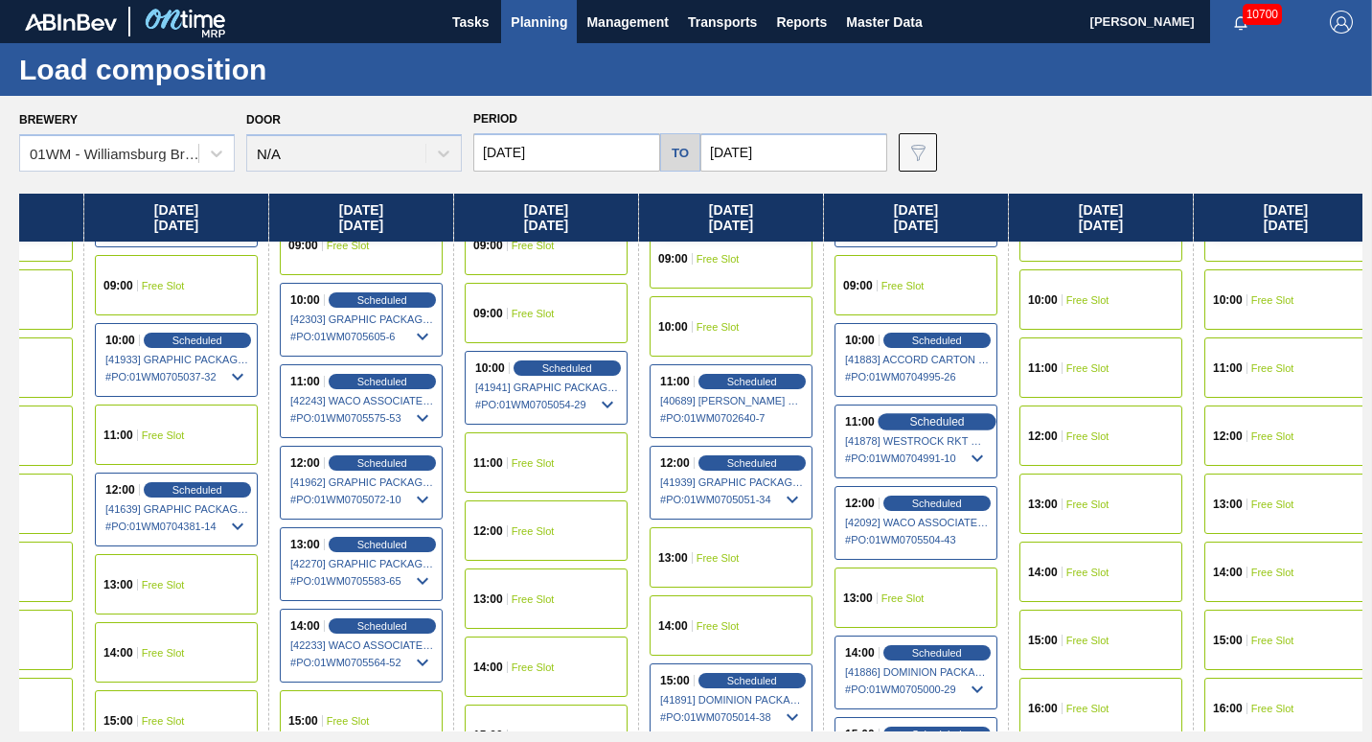
click at [679, 422] on span "Scheduled" at bounding box center [936, 421] width 55 height 12
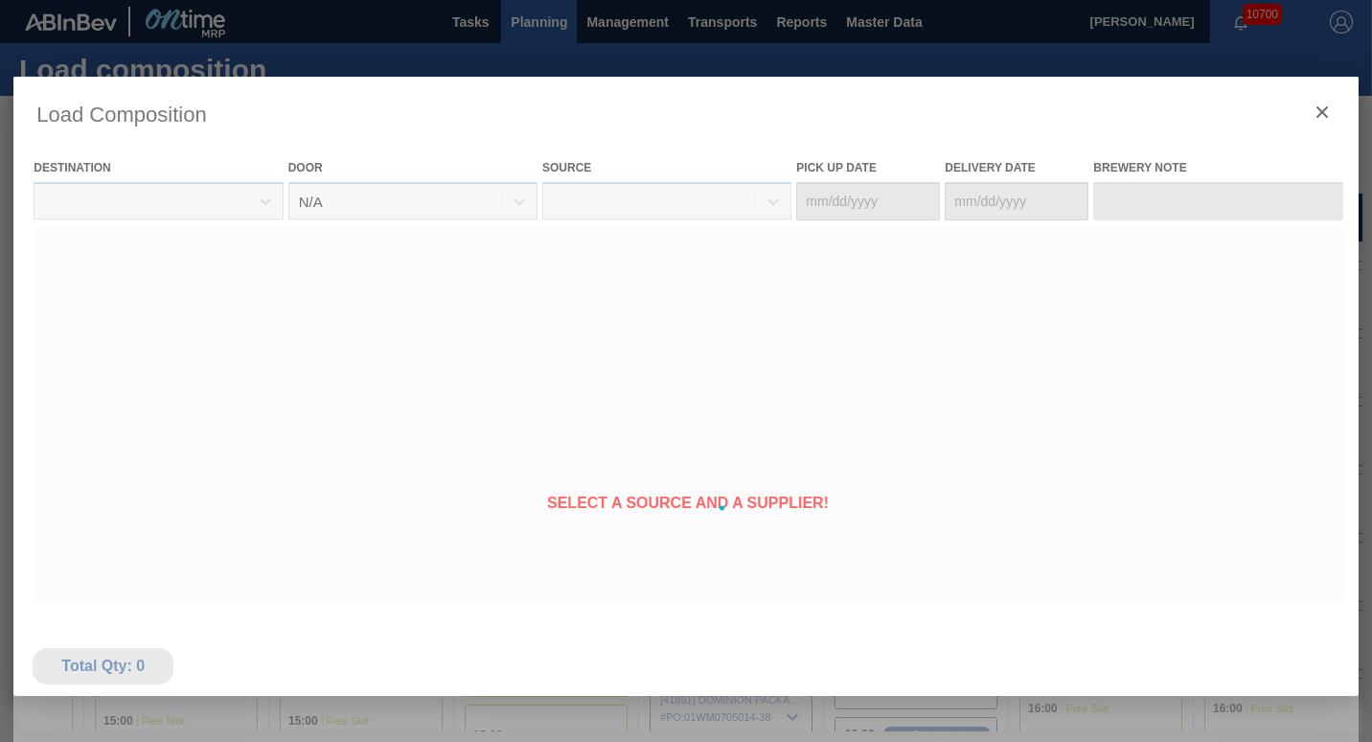
click at [679, 0] on body "Tasks Planning Management Transports Reports Master Data [PERSON_NAME] 10700 Ma…" at bounding box center [686, 0] width 1372 height 0
type Date "[DATE]"
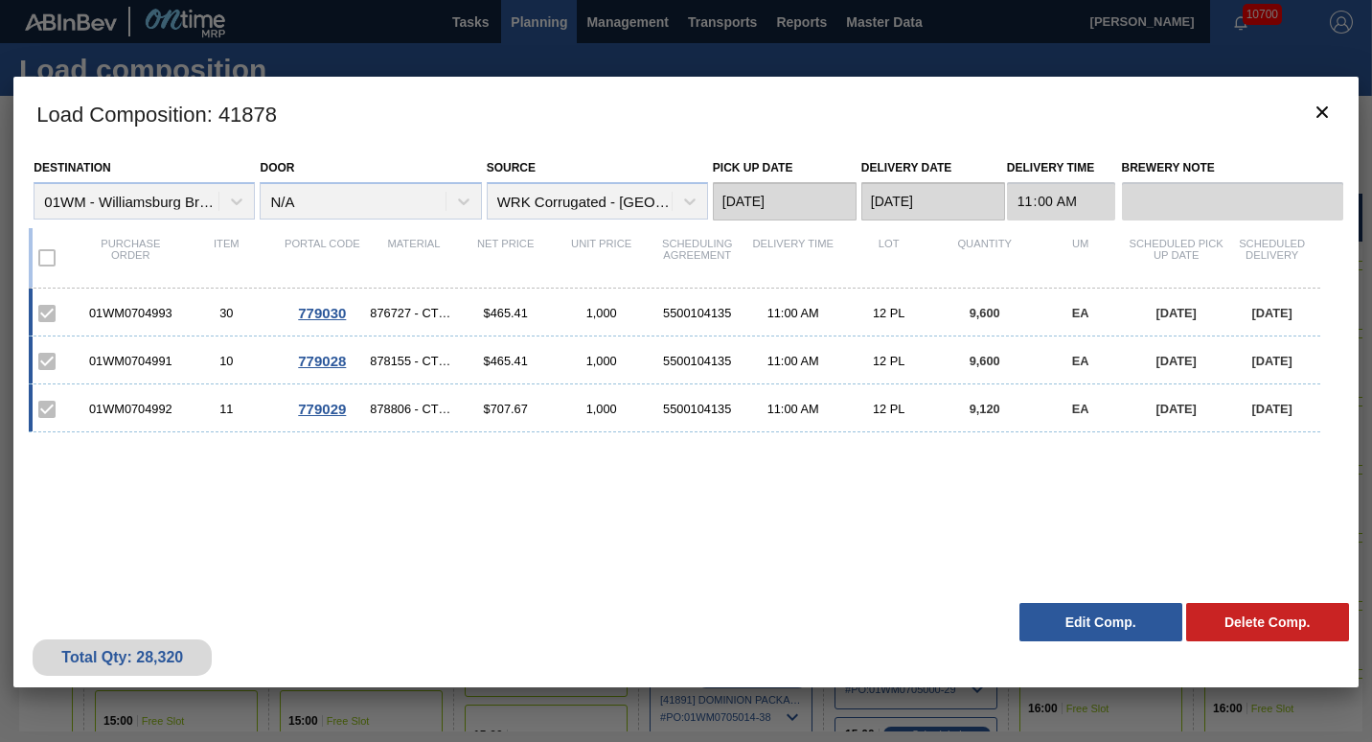
click at [679, 630] on button "Edit Comp." at bounding box center [1100, 622] width 163 height 38
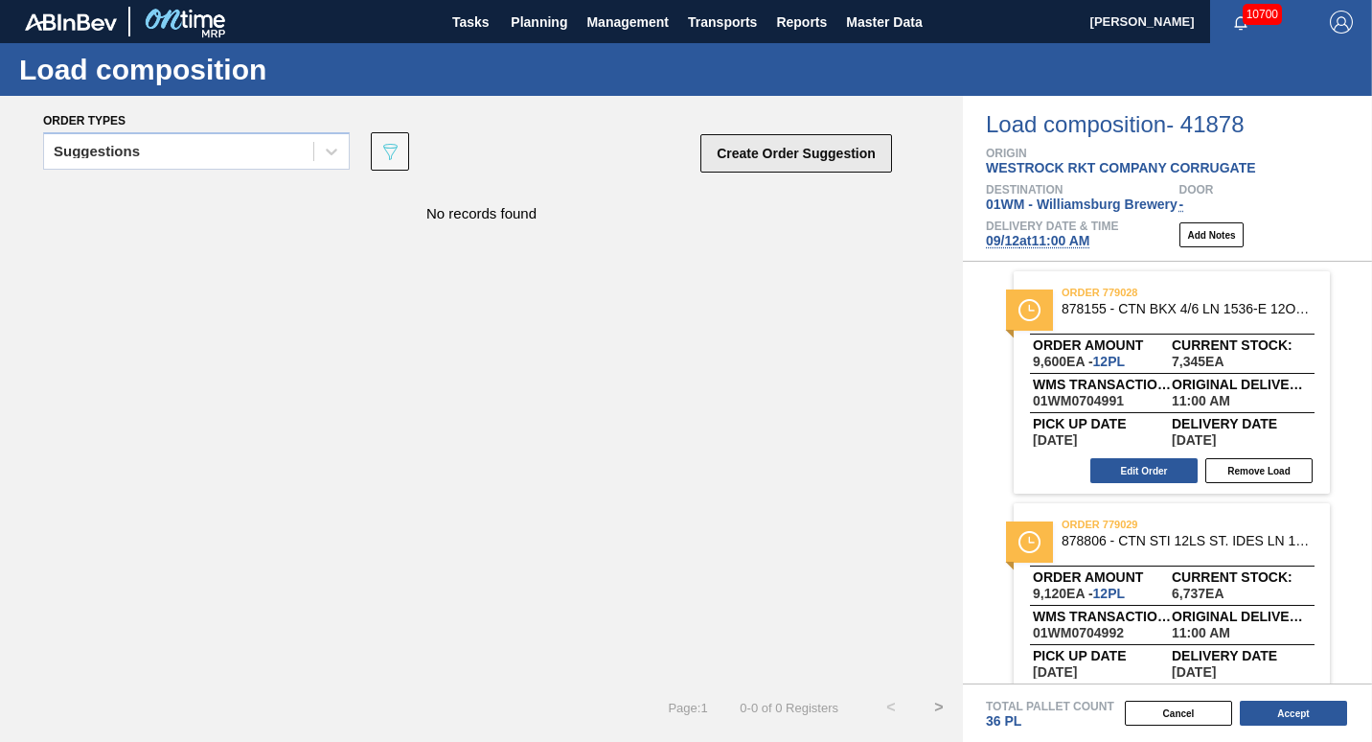
click at [679, 165] on button "Create Order Suggestion" at bounding box center [796, 153] width 192 height 38
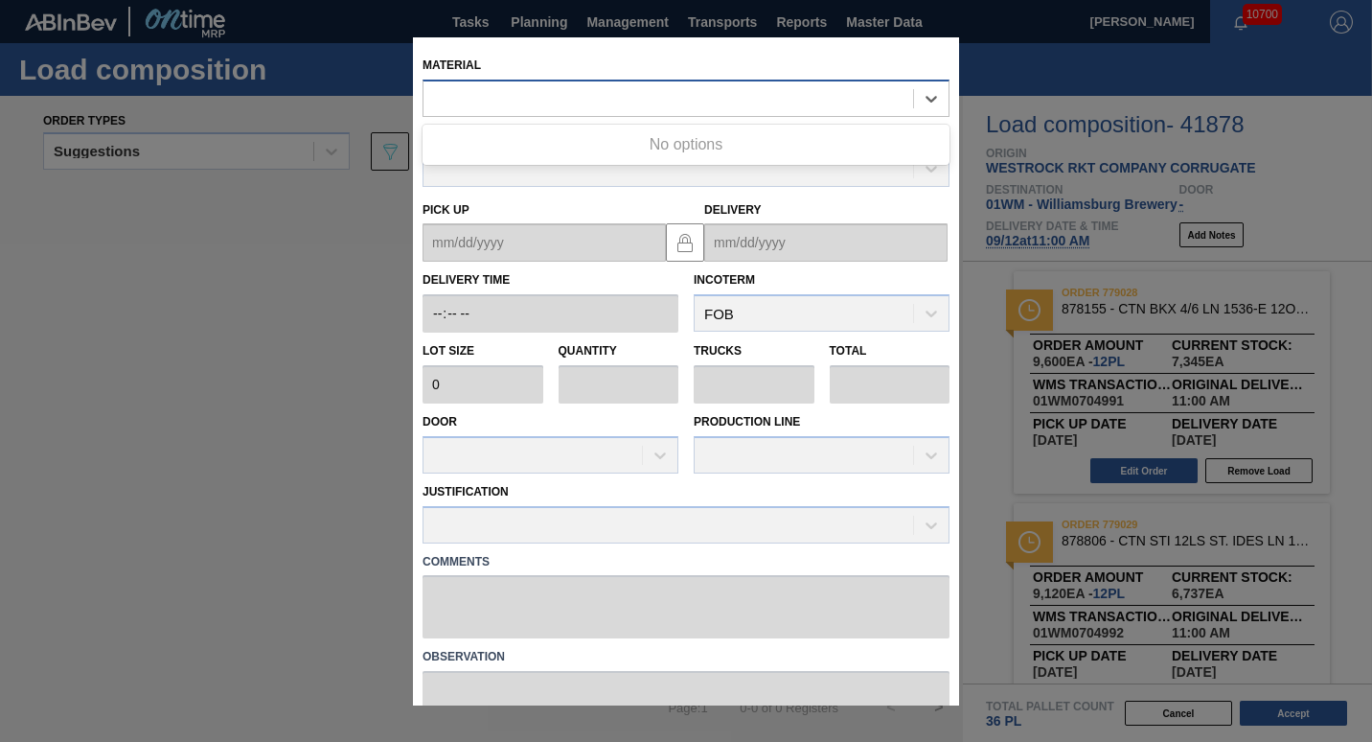
click at [645, 103] on div at bounding box center [669, 98] width 490 height 28
type input "877951"
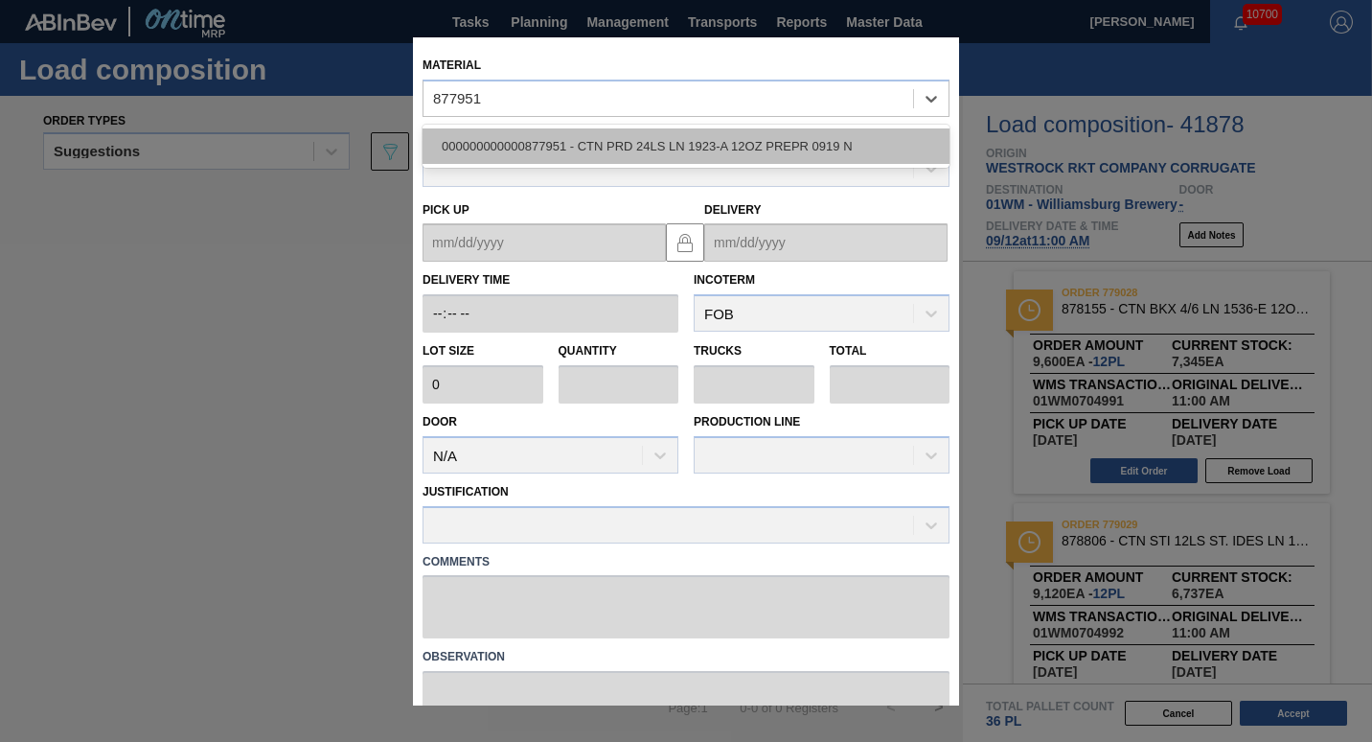
click at [663, 151] on div "000000000000877951 - CTN PRD 24LS LN 1923-A 12OZ PREPR 0919 N" at bounding box center [686, 145] width 527 height 35
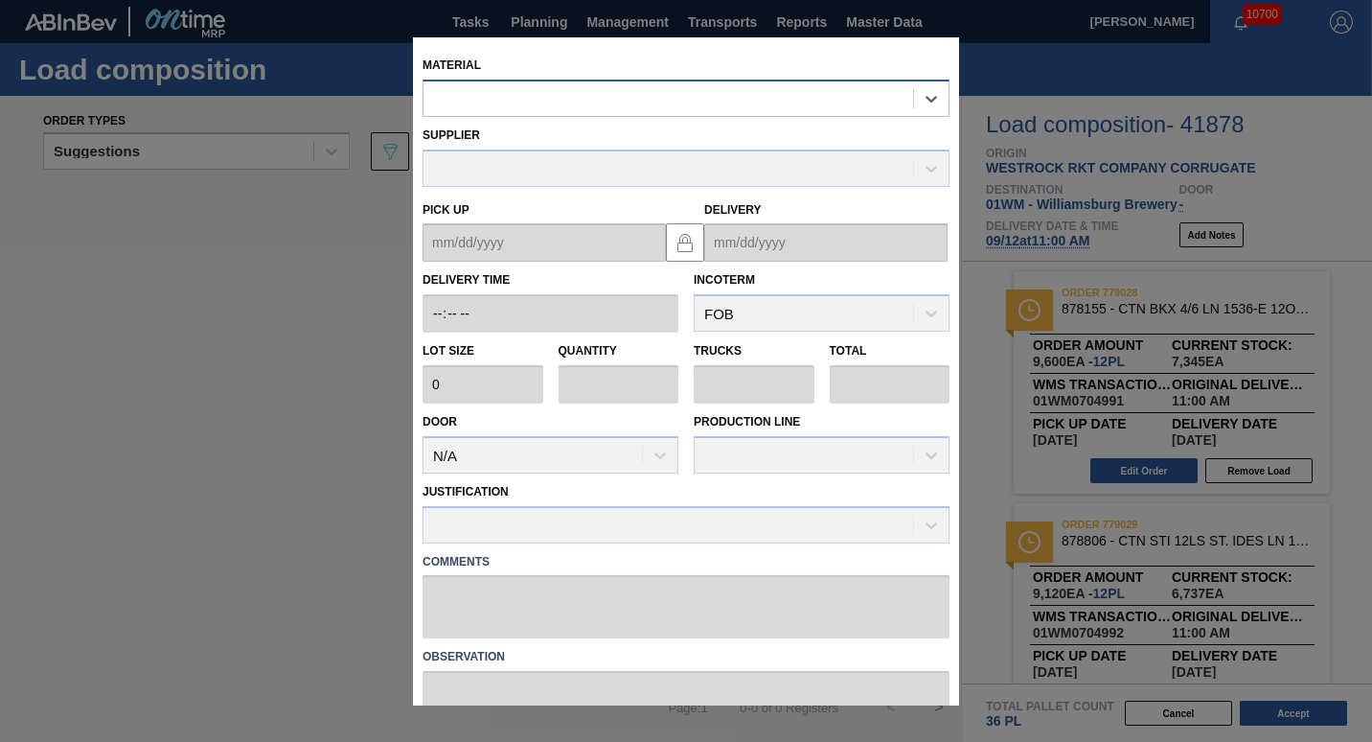
type input "800"
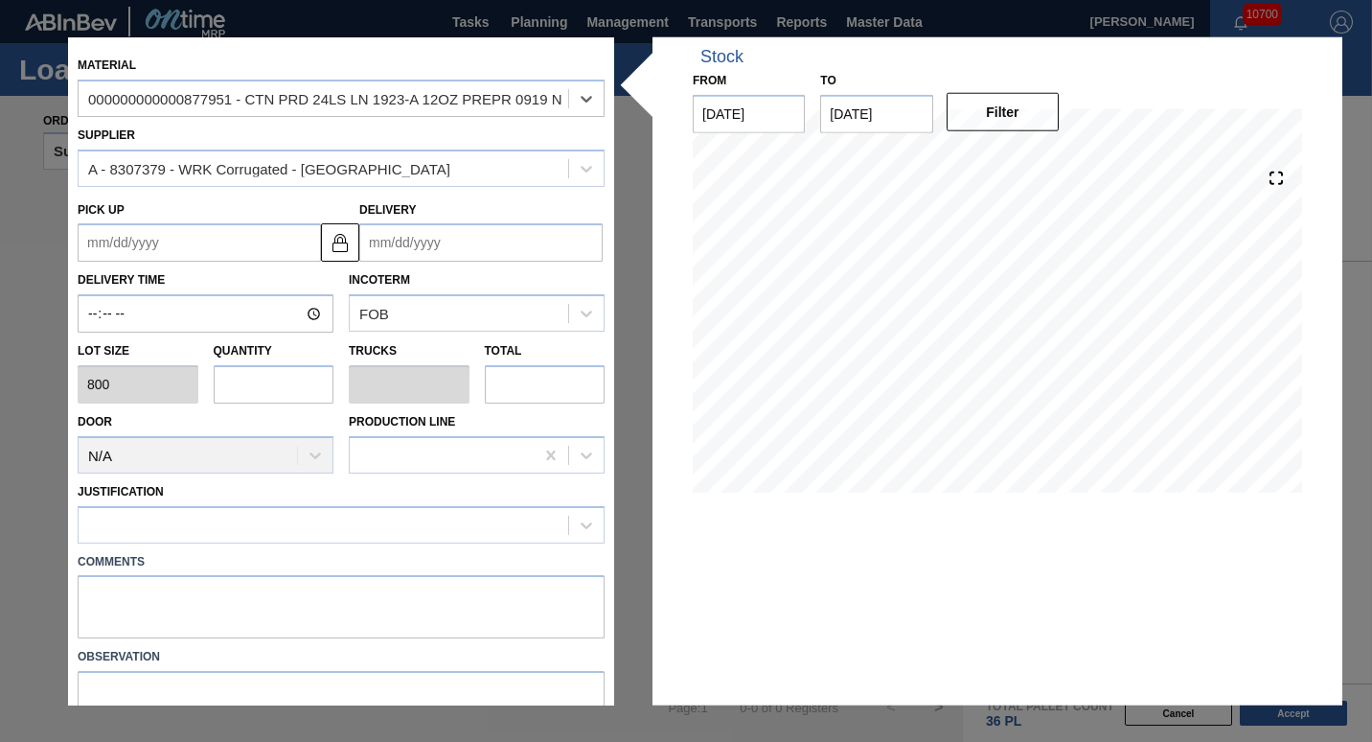
click at [520, 378] on input "text" at bounding box center [545, 384] width 121 height 38
type input "0.005"
type input "0"
type input "4"
type input "0.055"
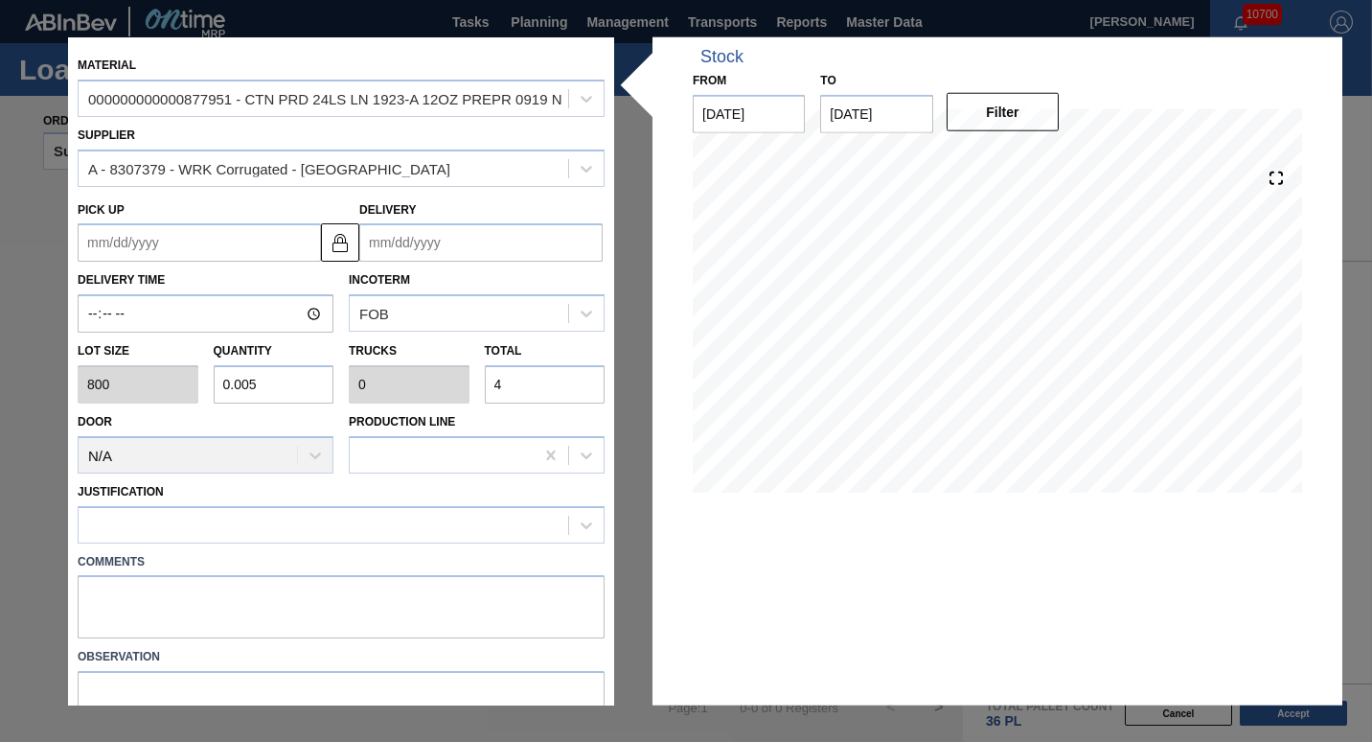
type input "0.001"
type input "44"
type input "0.55"
type input "0.011"
type input "440"
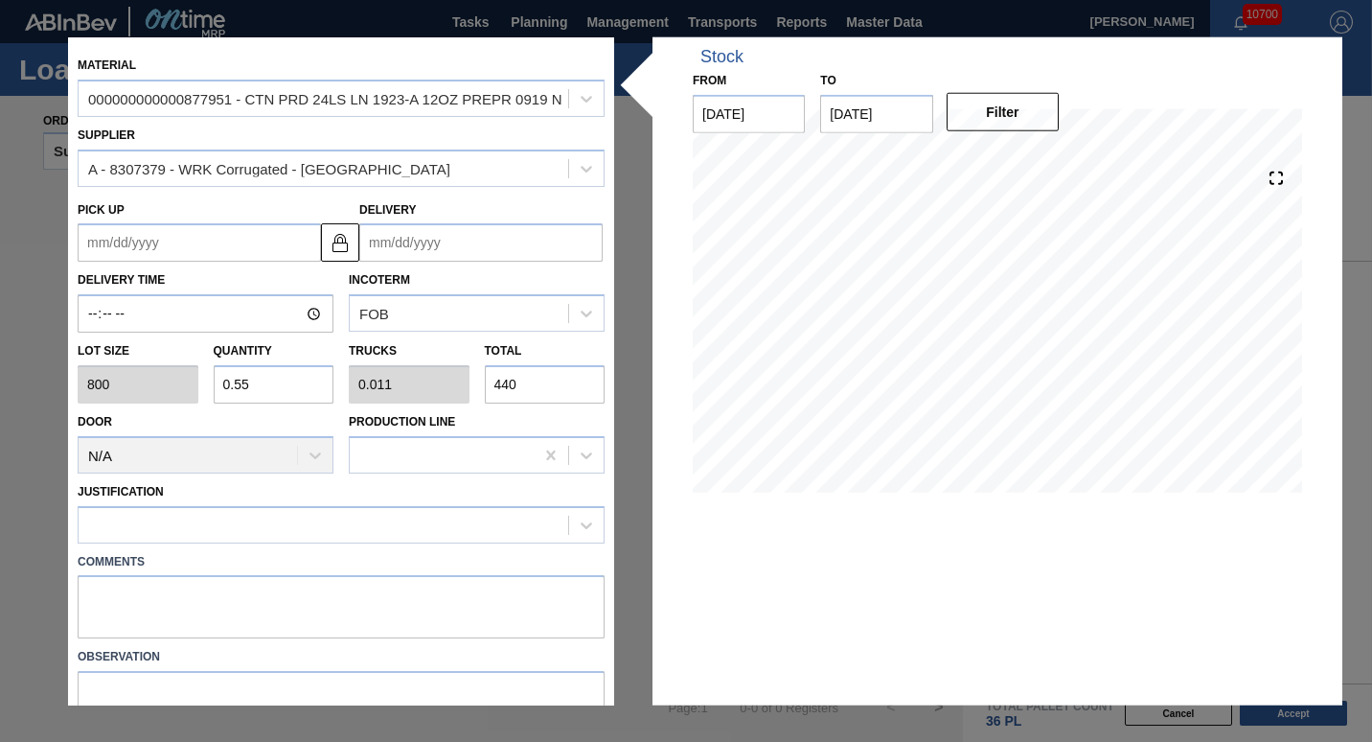
type input "5.5"
type input "0.106"
type input "4,400"
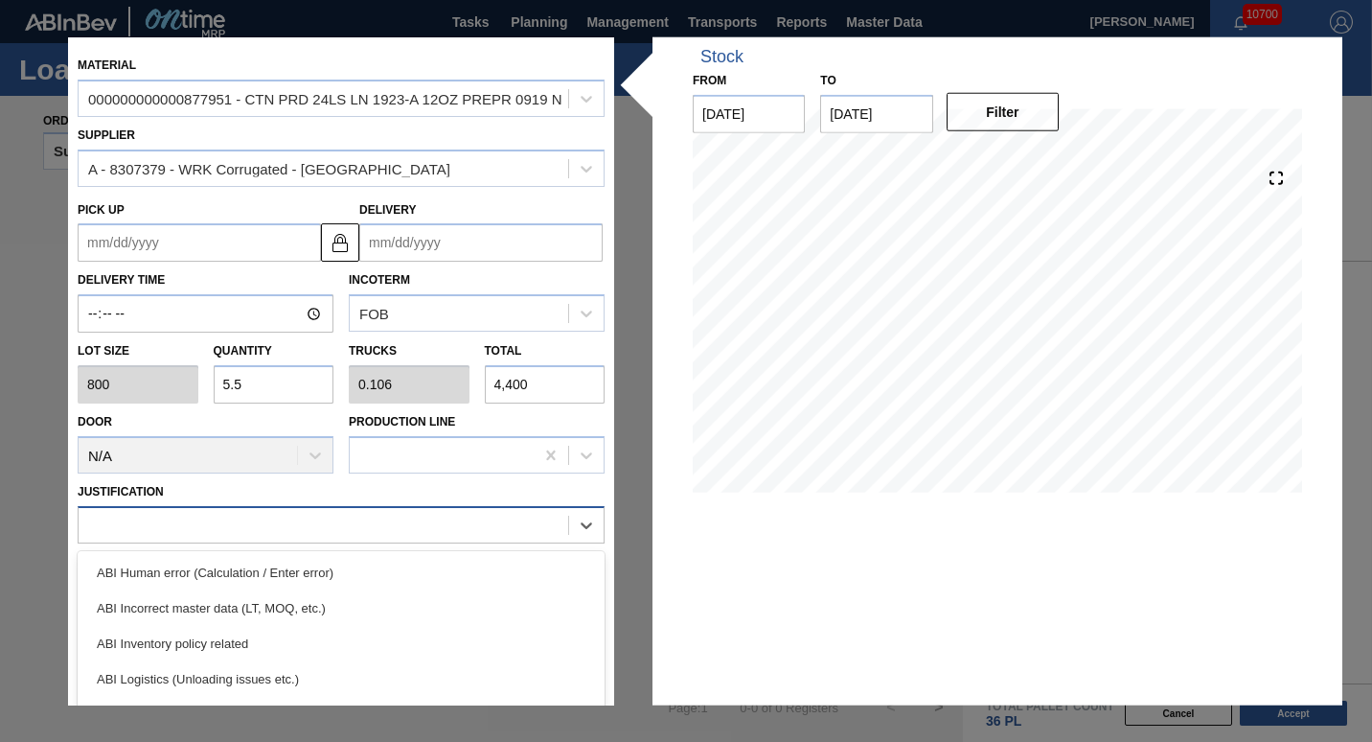
click at [355, 520] on div at bounding box center [324, 525] width 490 height 28
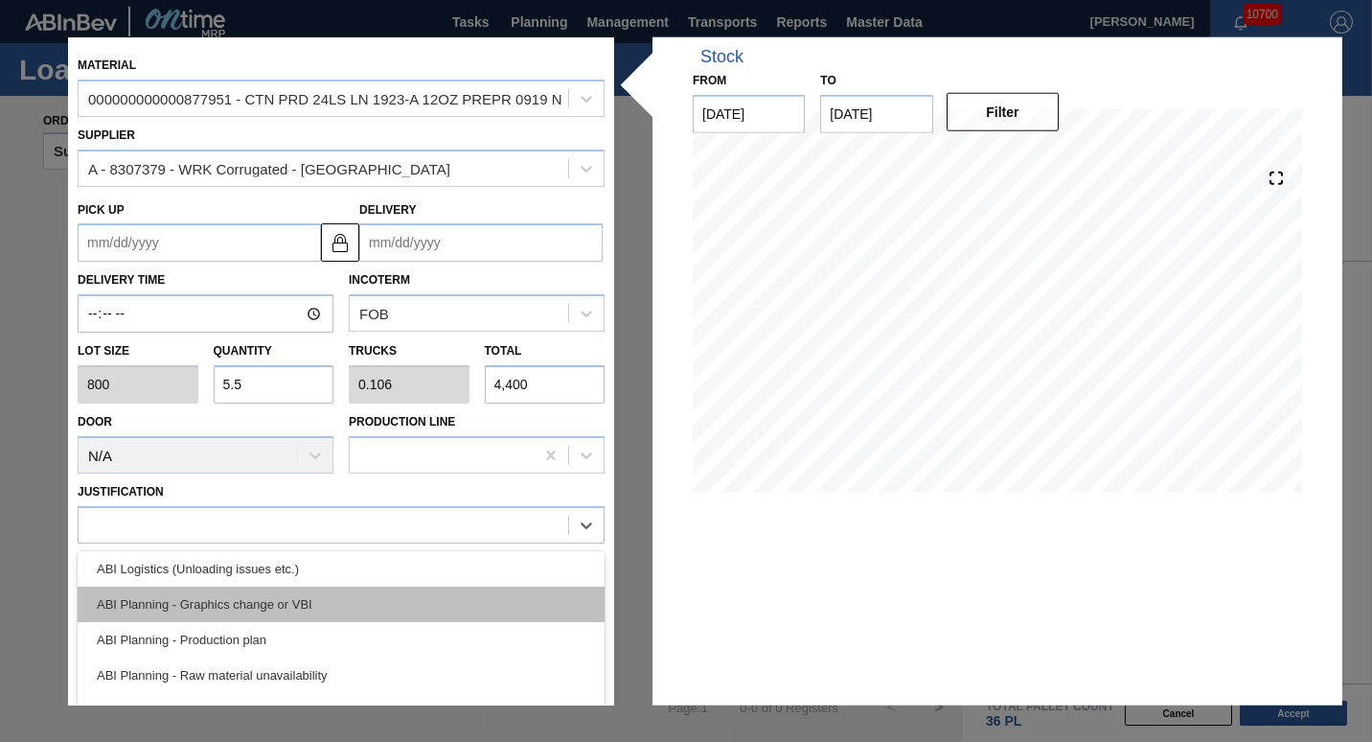
scroll to position [126, 0]
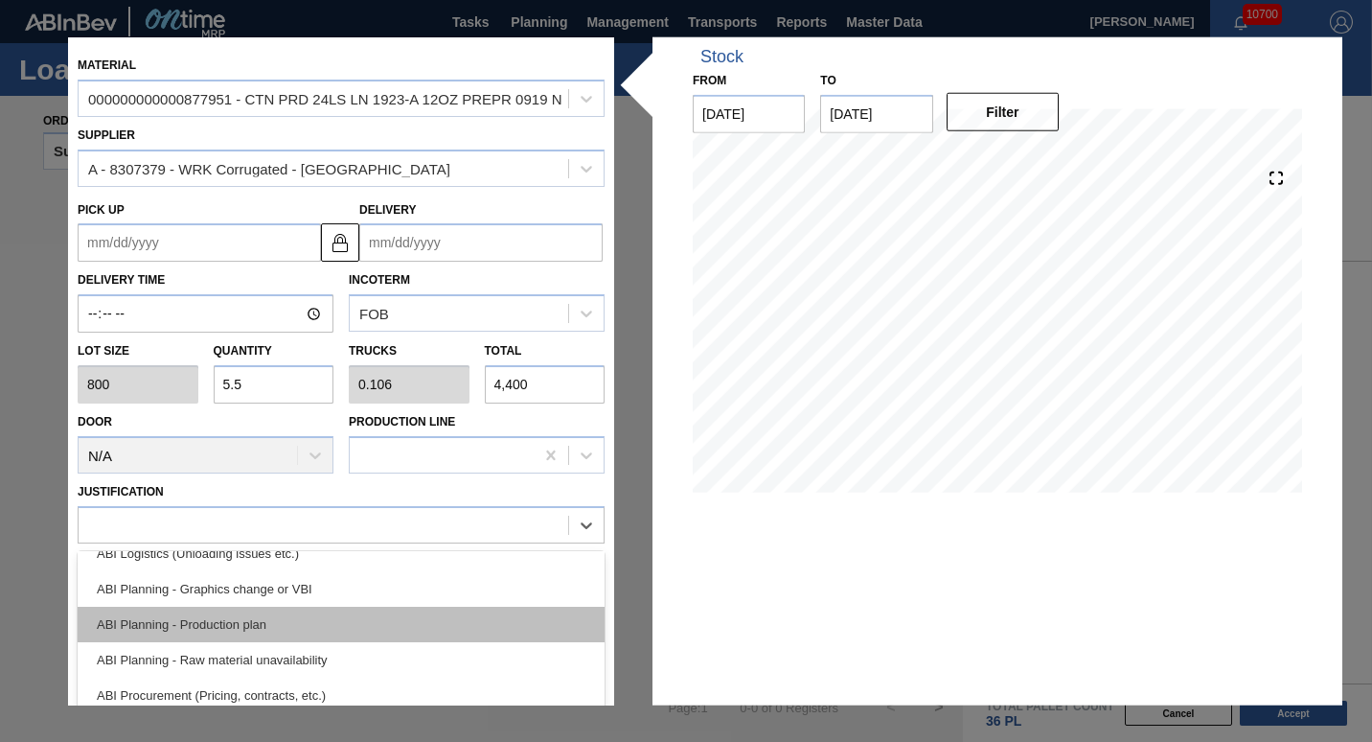
click at [327, 618] on div "ABI Planning - Production plan" at bounding box center [341, 623] width 527 height 35
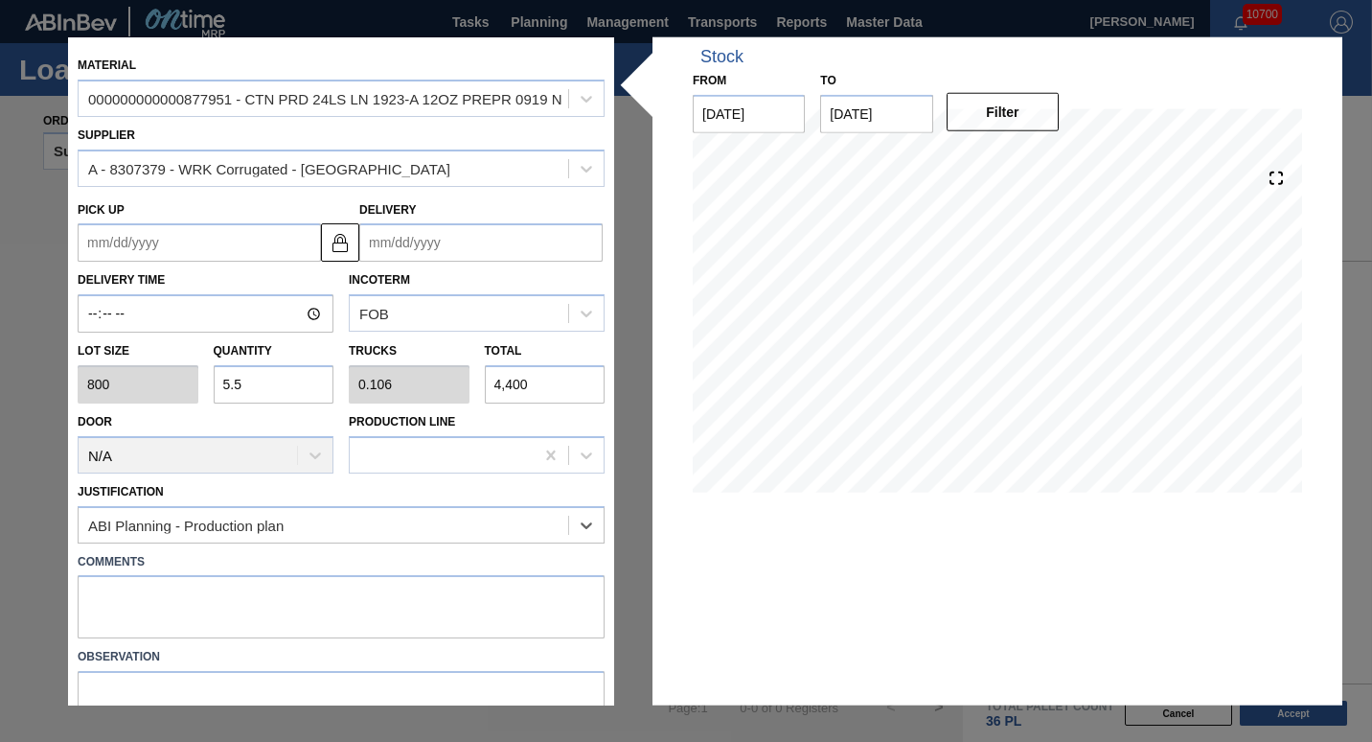
scroll to position [86, 0]
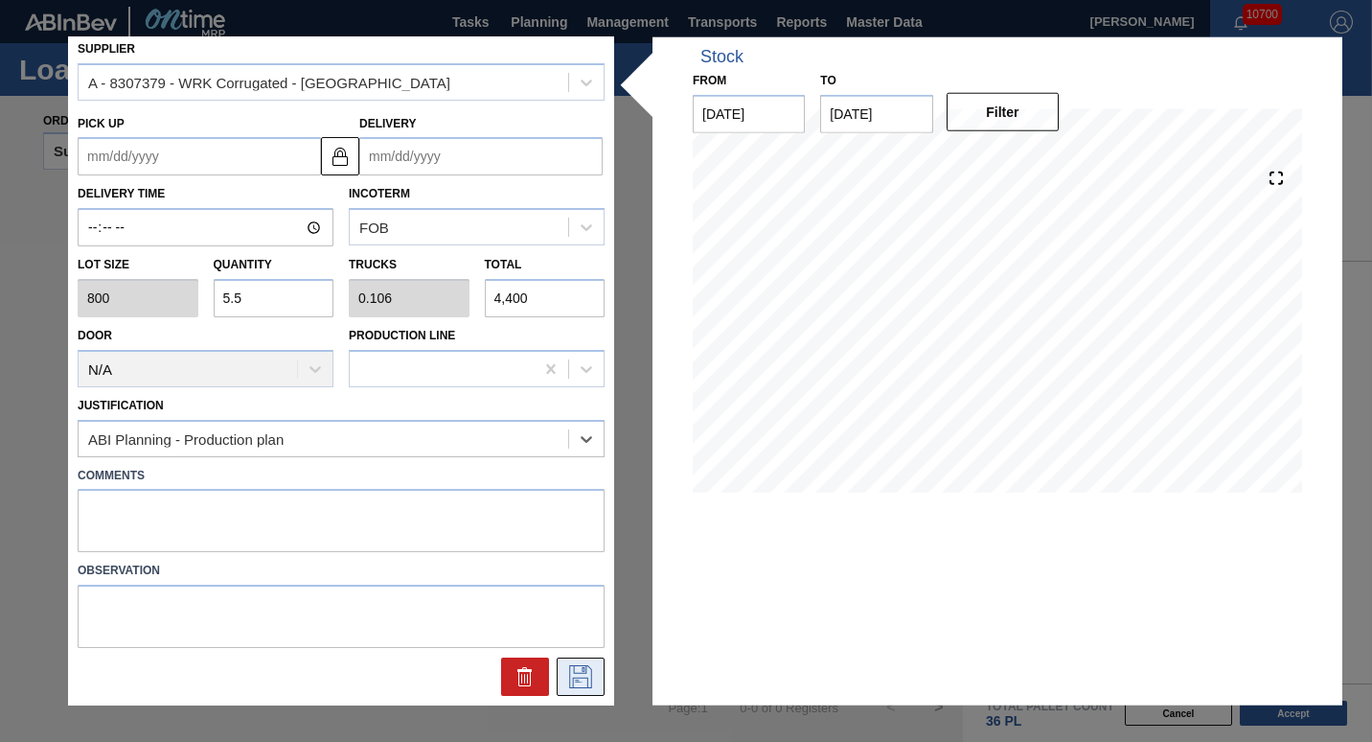
click at [576, 681] on icon at bounding box center [580, 676] width 31 height 23
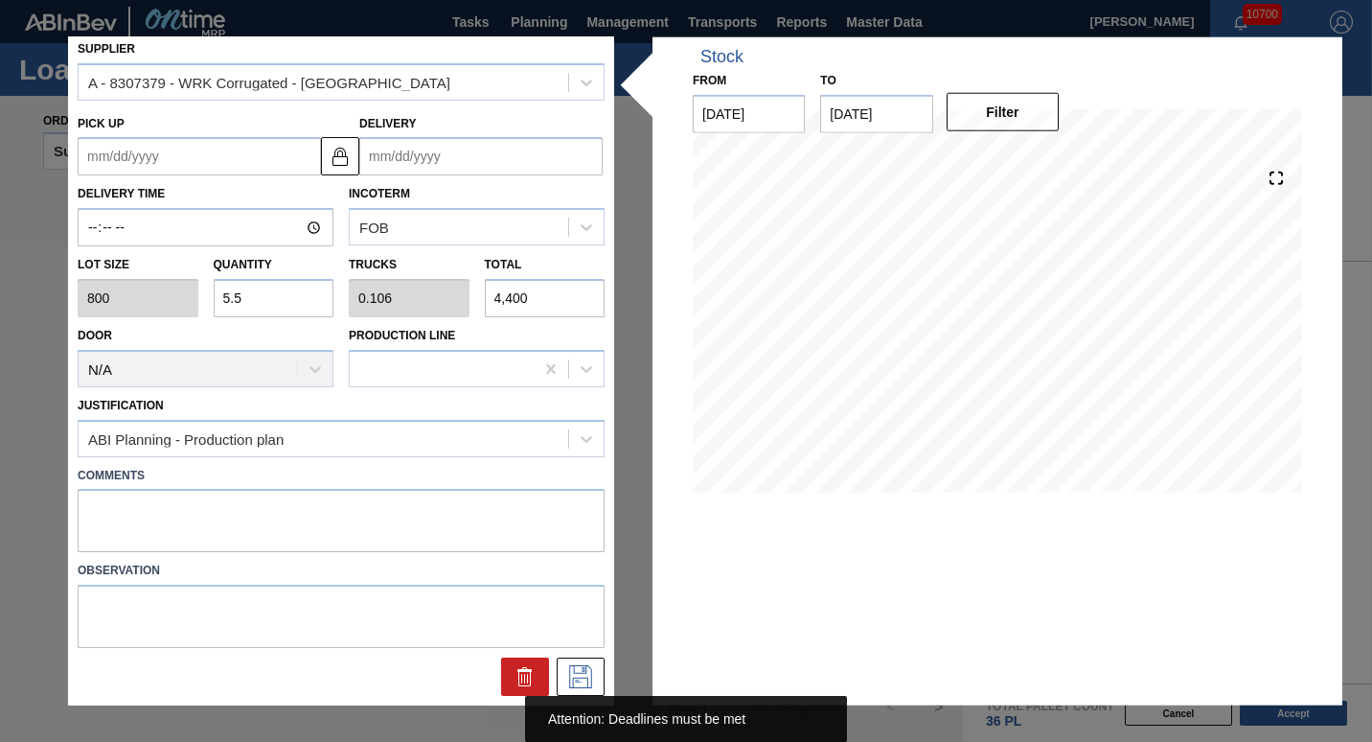
scroll to position [0, 0]
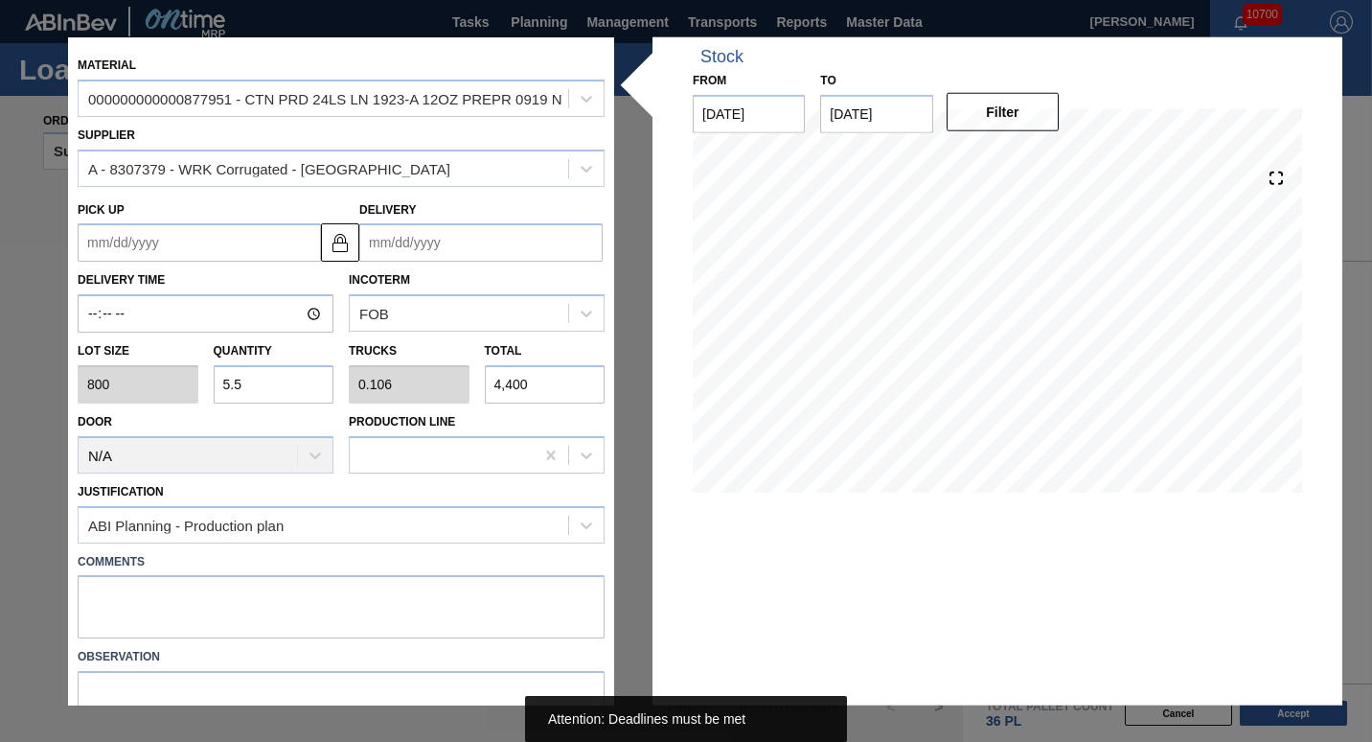
click at [431, 240] on input "Delivery" at bounding box center [480, 242] width 243 height 38
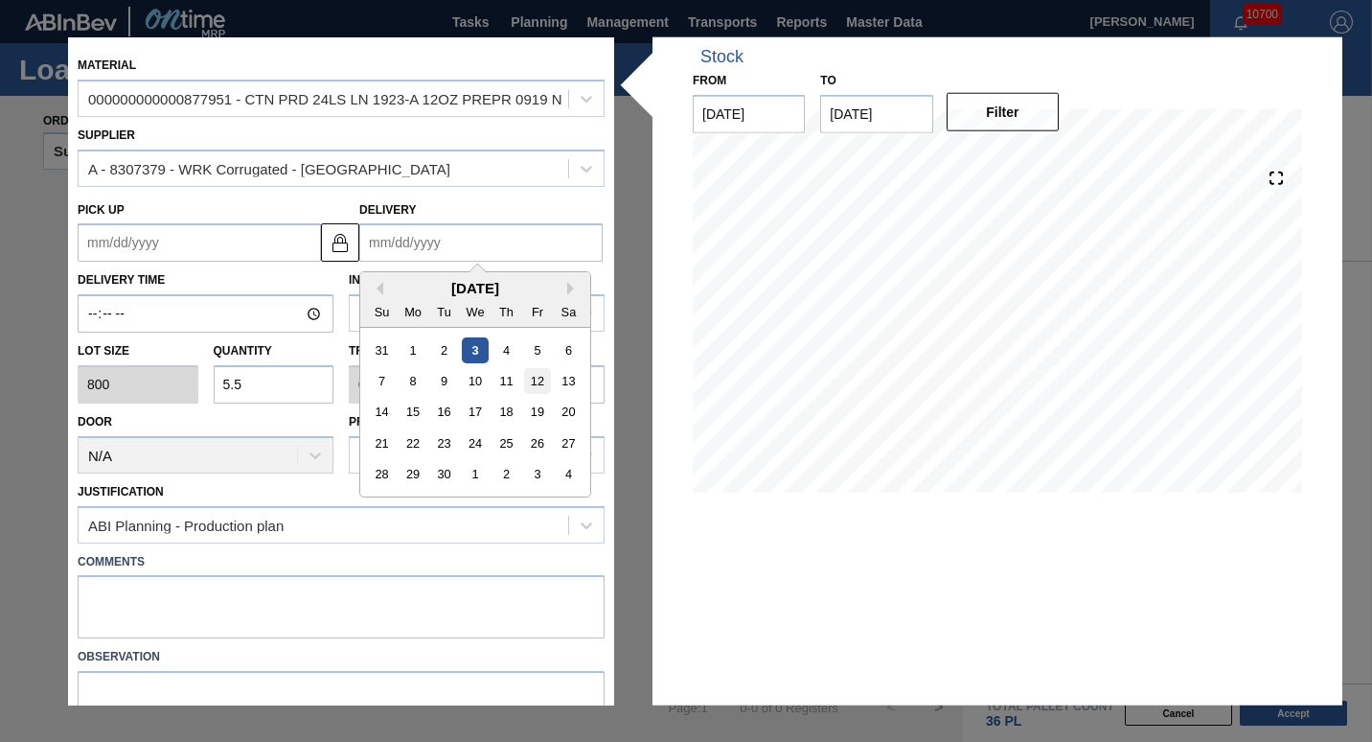
click at [530, 383] on div "12" at bounding box center [537, 381] width 26 height 26
type up "[DATE]"
type input "[DATE]"
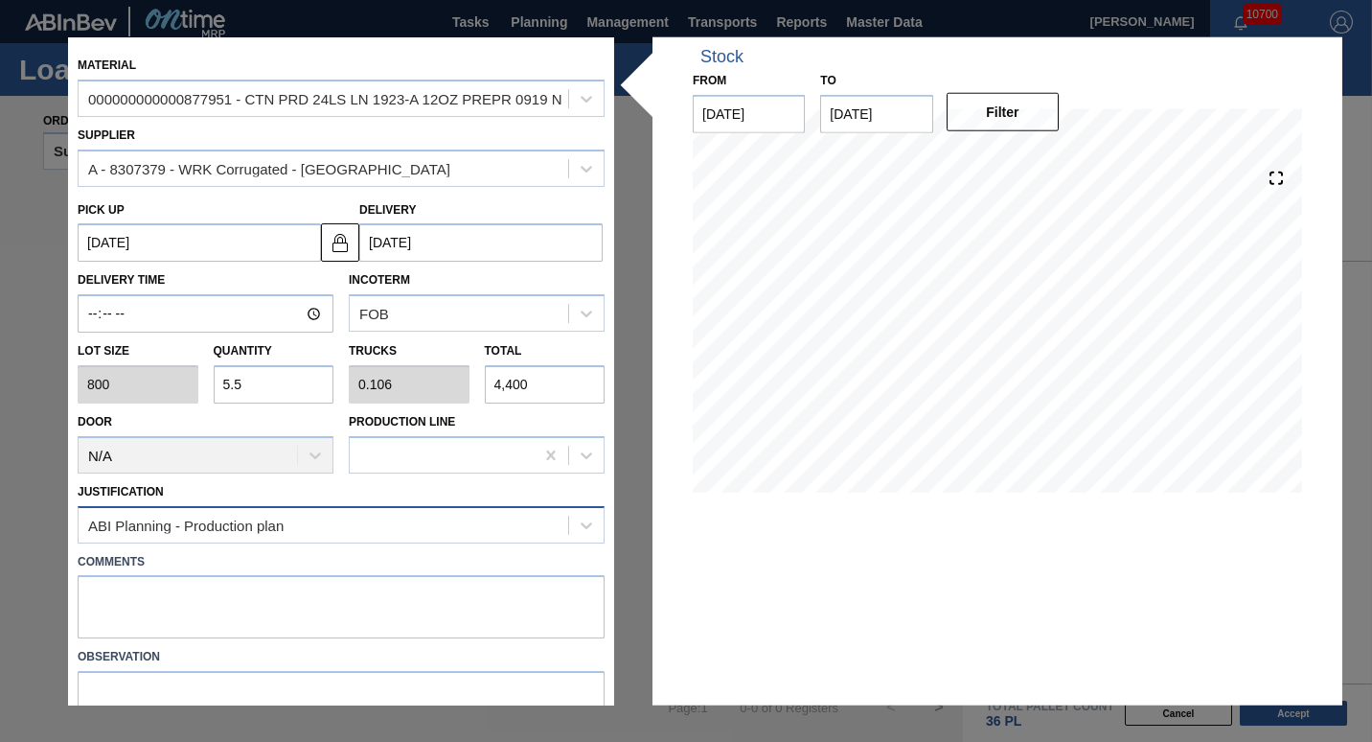
scroll to position [86, 0]
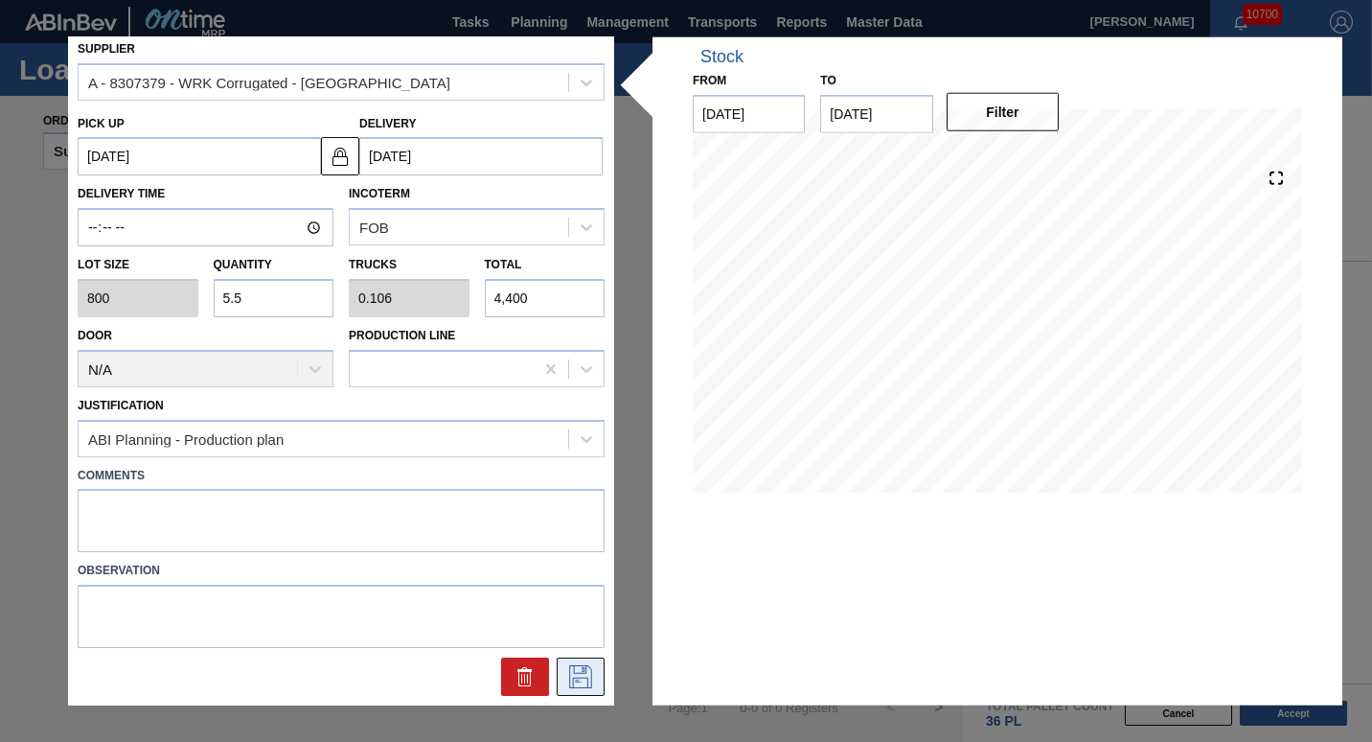
click at [569, 673] on icon at bounding box center [580, 676] width 31 height 23
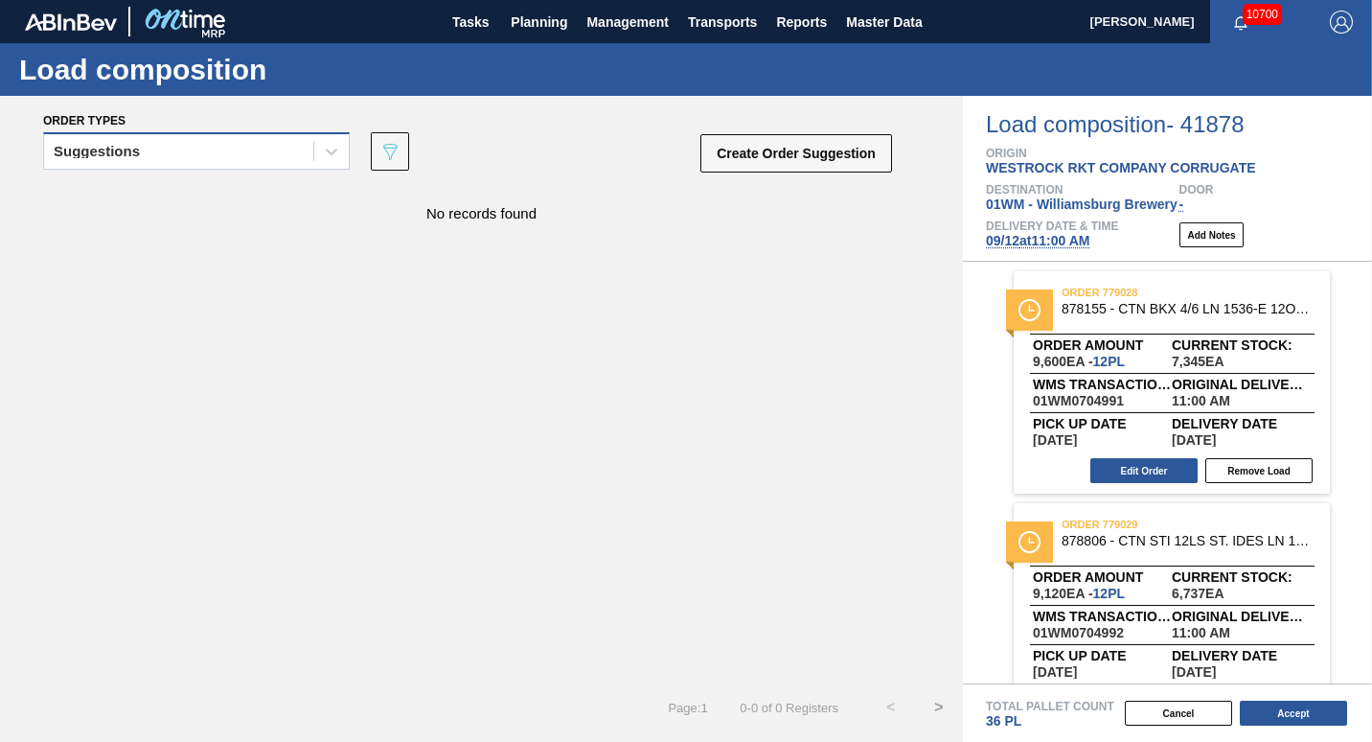
click at [106, 160] on div "Suggestions" at bounding box center [178, 152] width 269 height 28
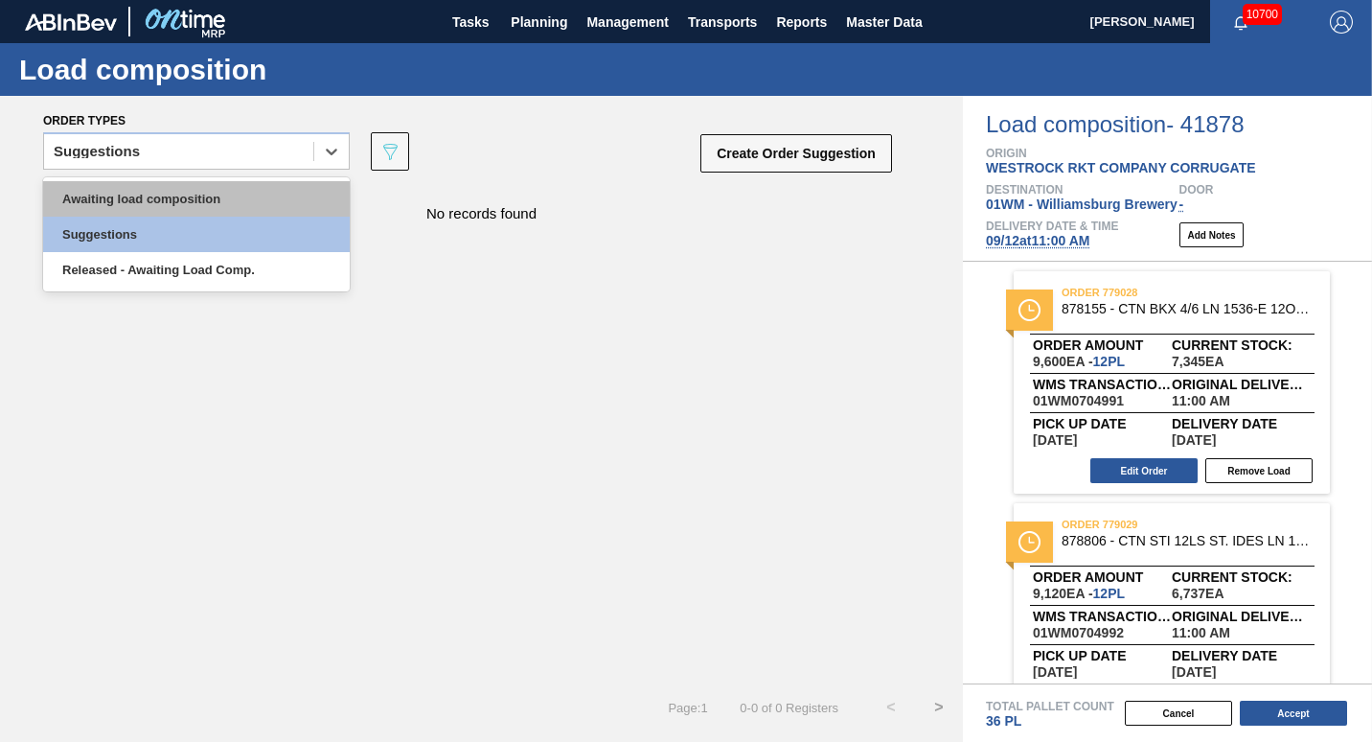
click at [112, 206] on div "Awaiting load composition" at bounding box center [196, 198] width 307 height 35
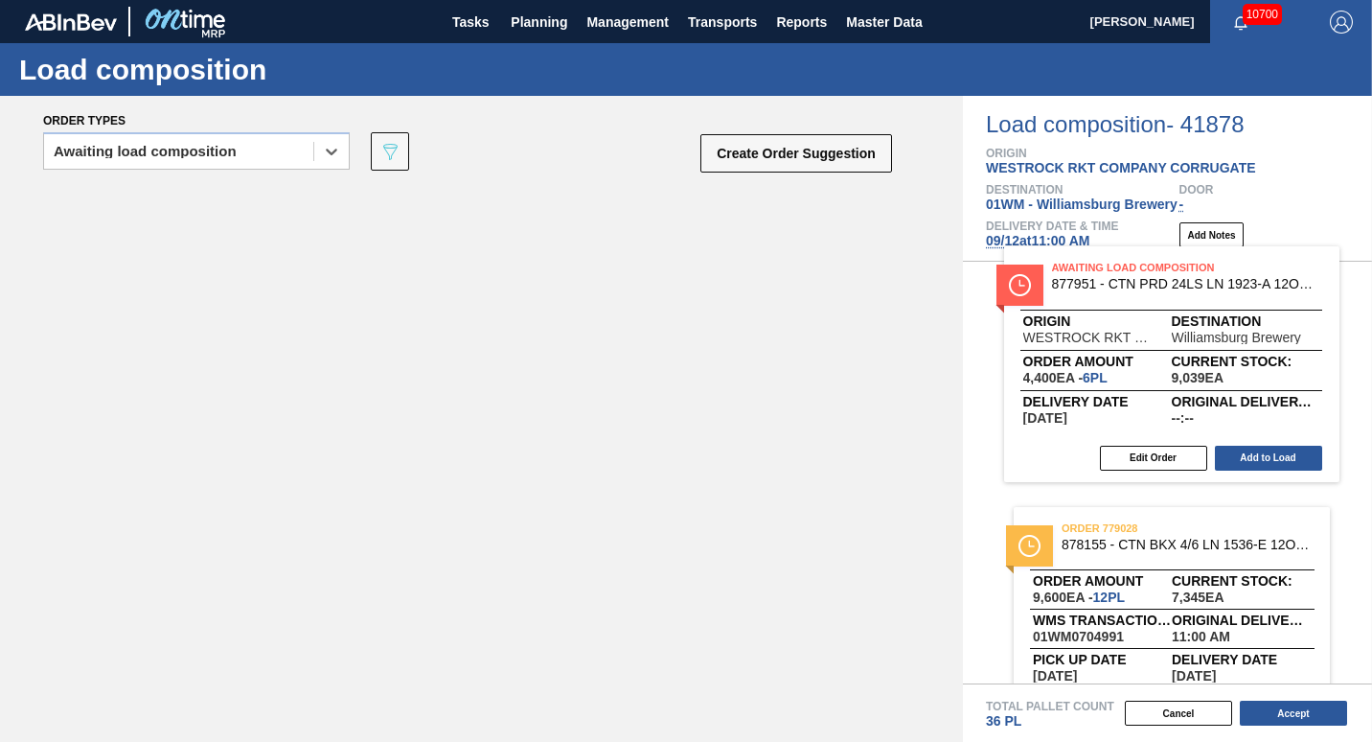
drag, startPoint x: 316, startPoint y: 296, endPoint x: 1127, endPoint y: 422, distance: 820.3
click at [679, 422] on div "Order types option Awaiting load composition, selected. Select is focused ,type…" at bounding box center [686, 419] width 1372 height 646
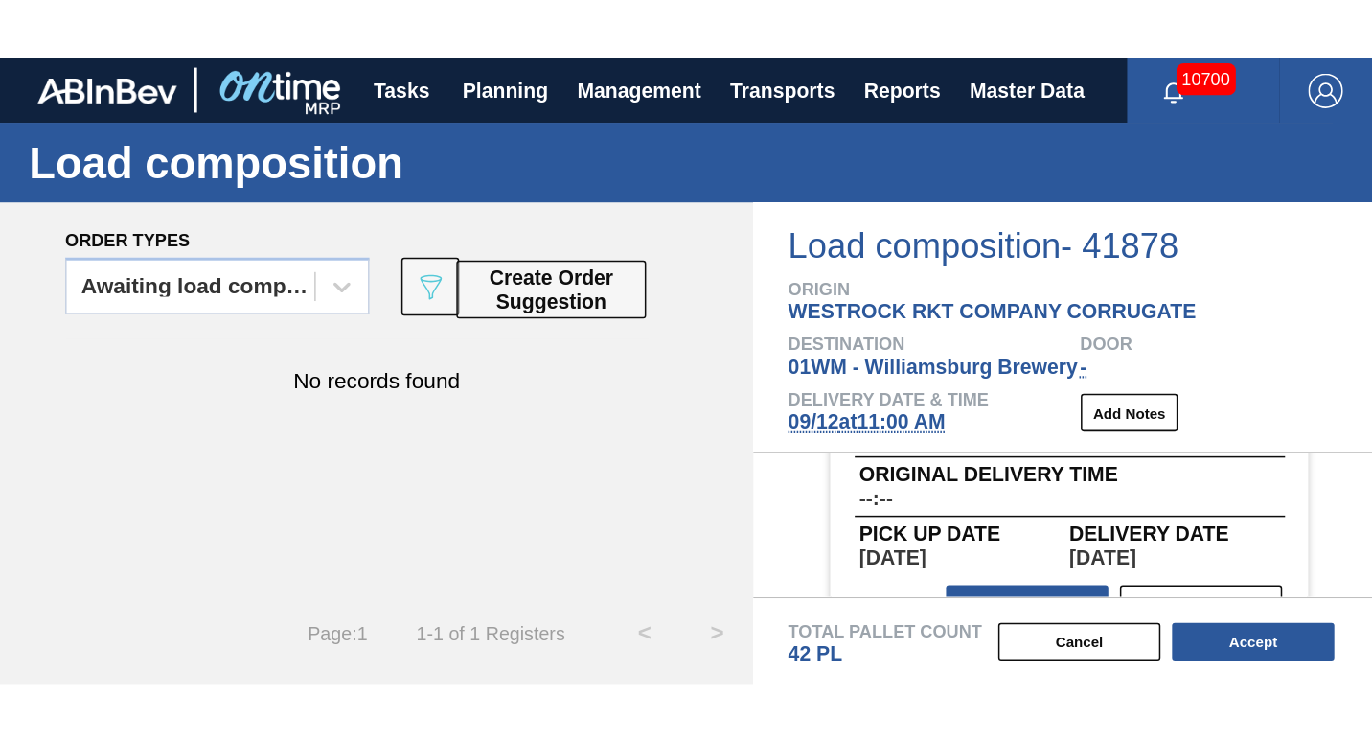
scroll to position [806, 0]
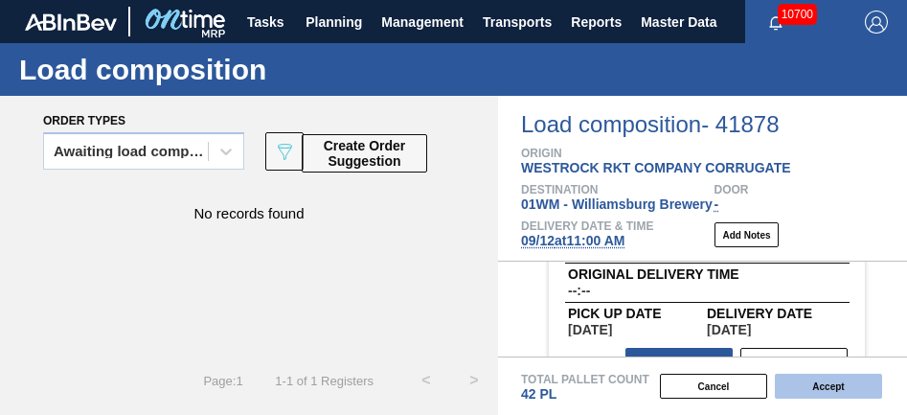
click at [679, 378] on button "Accept" at bounding box center [828, 386] width 107 height 25
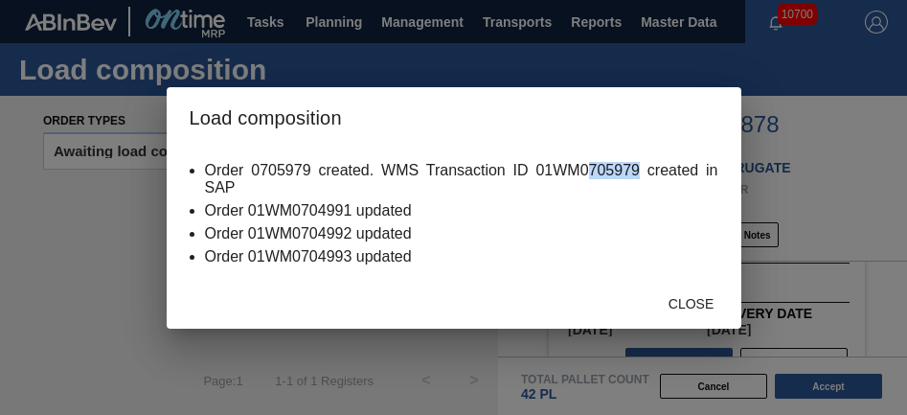
drag, startPoint x: 640, startPoint y: 168, endPoint x: 591, endPoint y: 171, distance: 49.0
click at [591, 171] on li "Order 0705979 created. WMS Transaction ID 01WM0705979 created in SAP" at bounding box center [462, 179] width 514 height 34
copy li "705979"
click at [679, 316] on div "Close" at bounding box center [692, 303] width 84 height 35
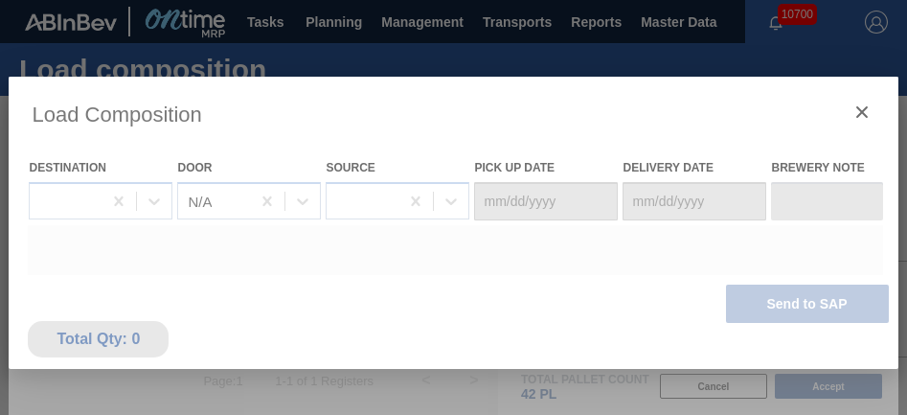
type Date "[DATE]"
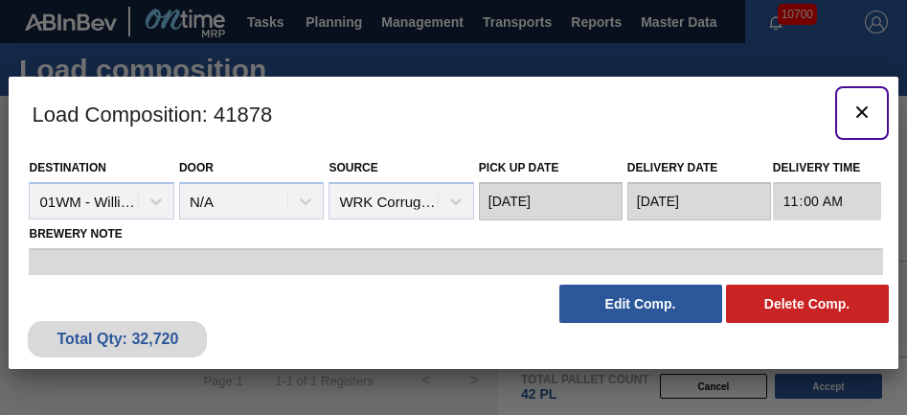
click at [679, 116] on icon "botão de ícone" at bounding box center [862, 112] width 23 height 23
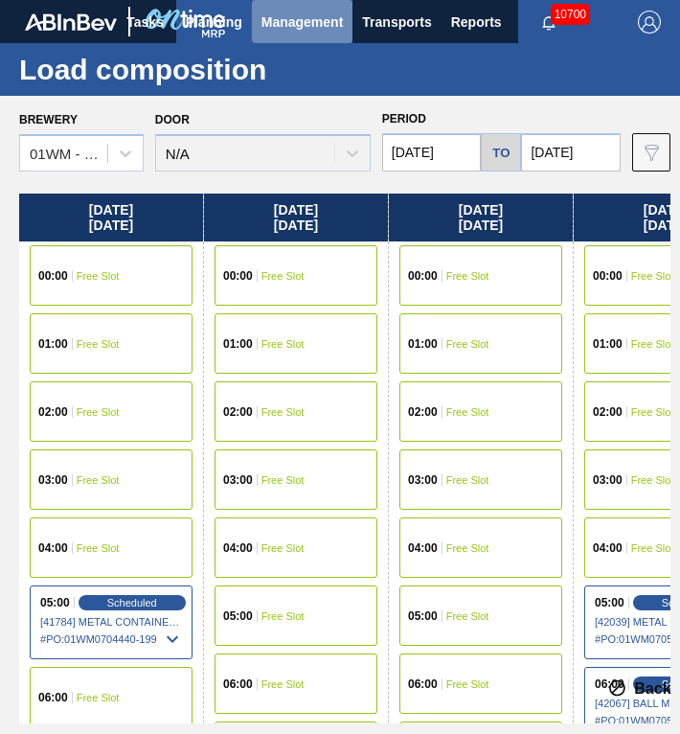
click at [289, 31] on span "Management" at bounding box center [303, 22] width 82 height 23
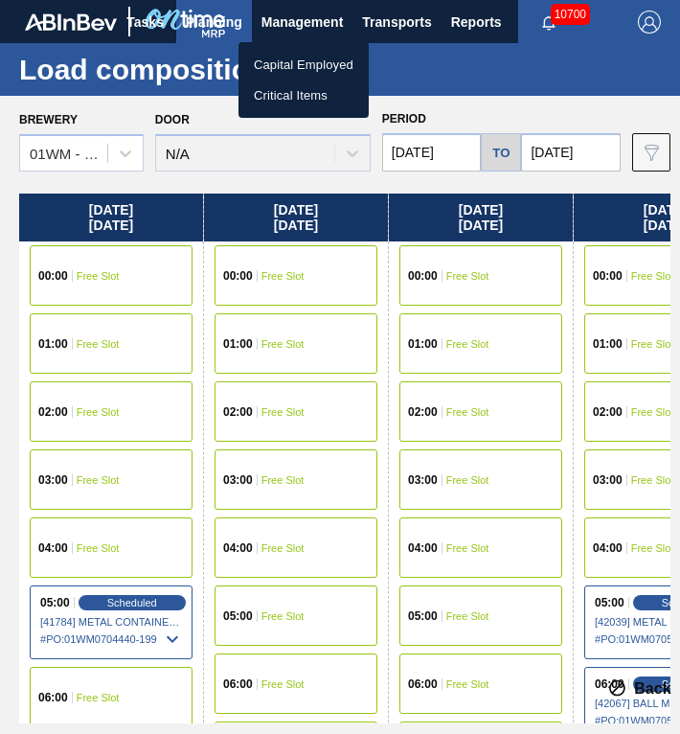
click at [215, 35] on div at bounding box center [340, 367] width 680 height 734
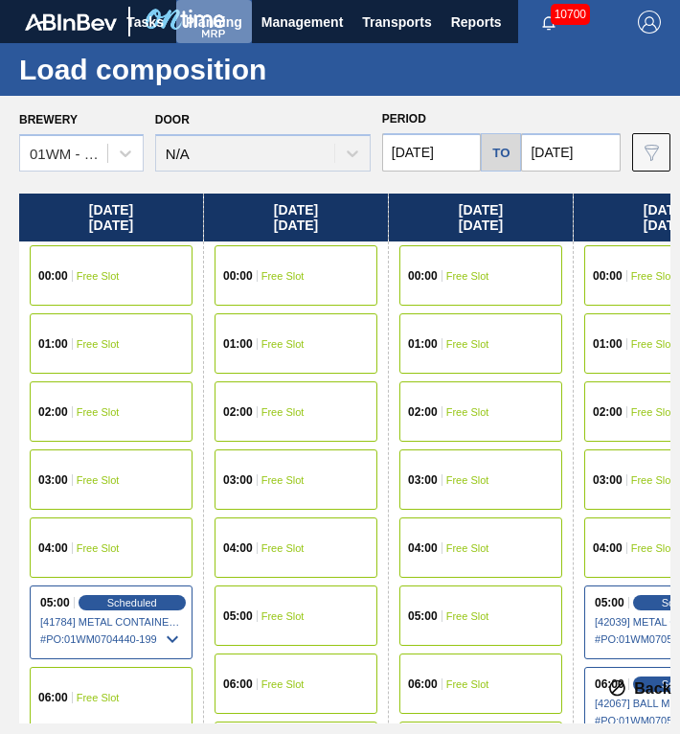
click at [226, 30] on span "Planning" at bounding box center [214, 22] width 57 height 23
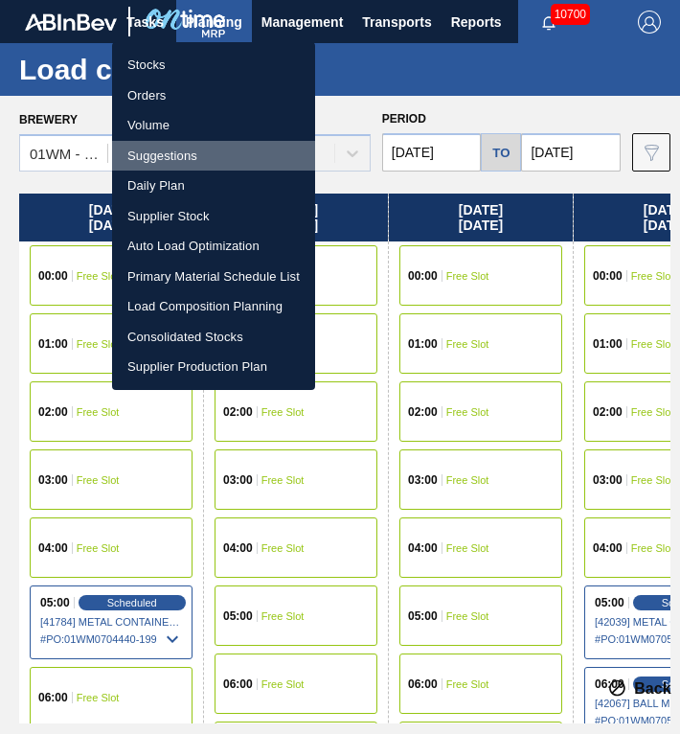
click at [197, 160] on li "Suggestions" at bounding box center [213, 156] width 203 height 31
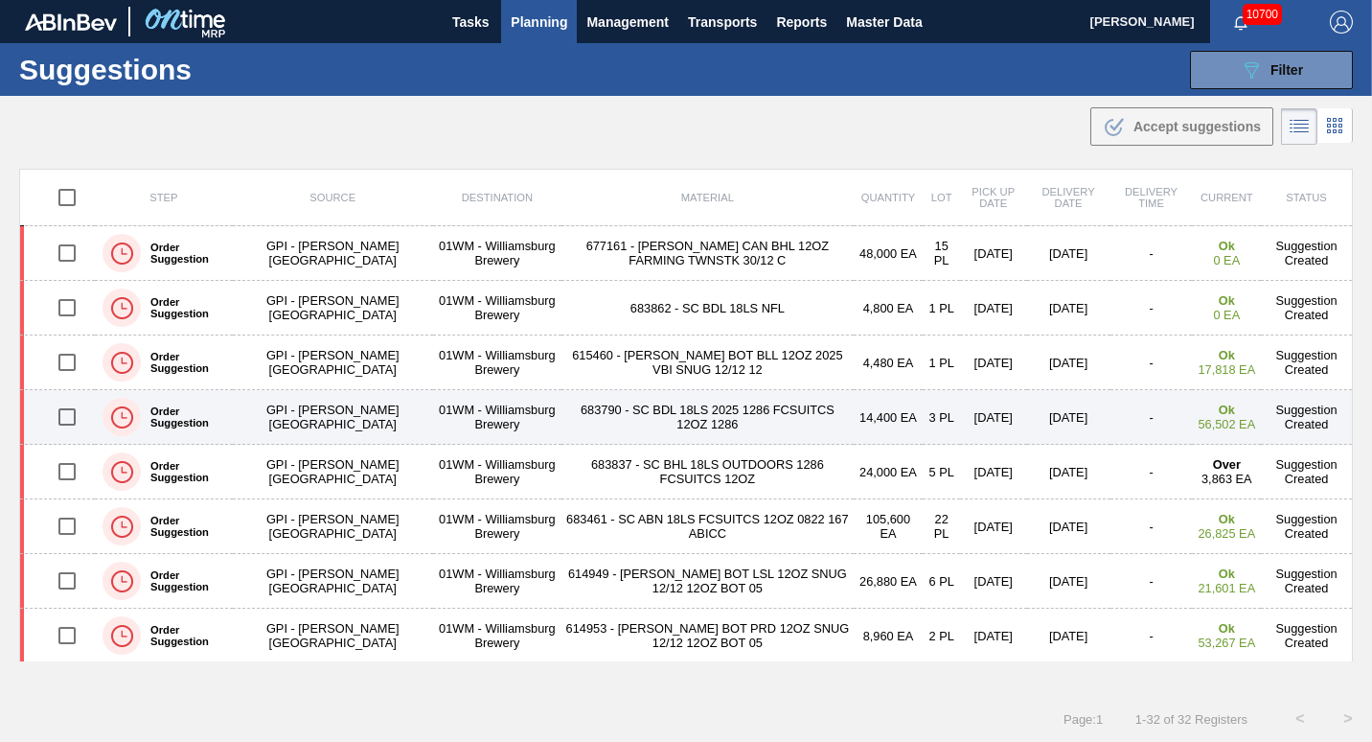
click at [664, 427] on td "683790 - SC BDL 18LS 2025 1286 FCSUITCS 12OZ 1286" at bounding box center [706, 417] width 291 height 55
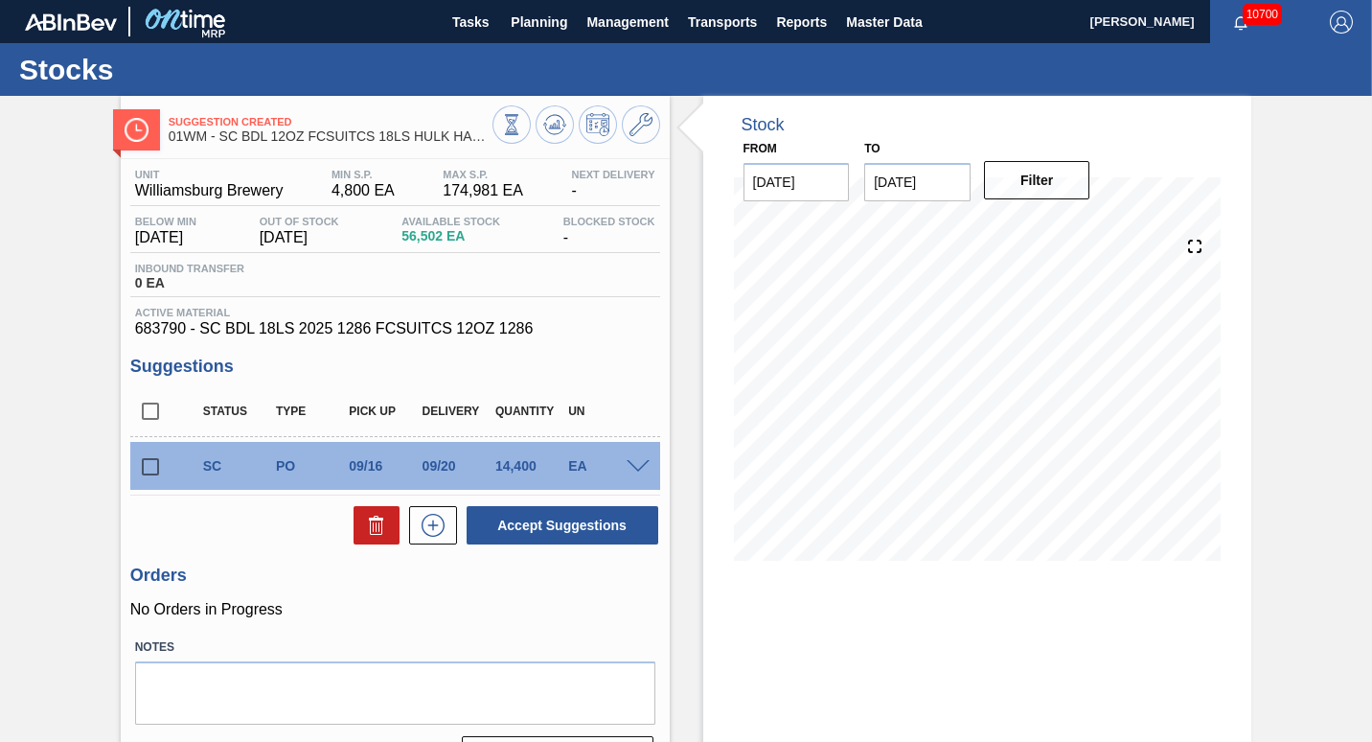
click at [679, 184] on input "[DATE]" at bounding box center [917, 182] width 106 height 38
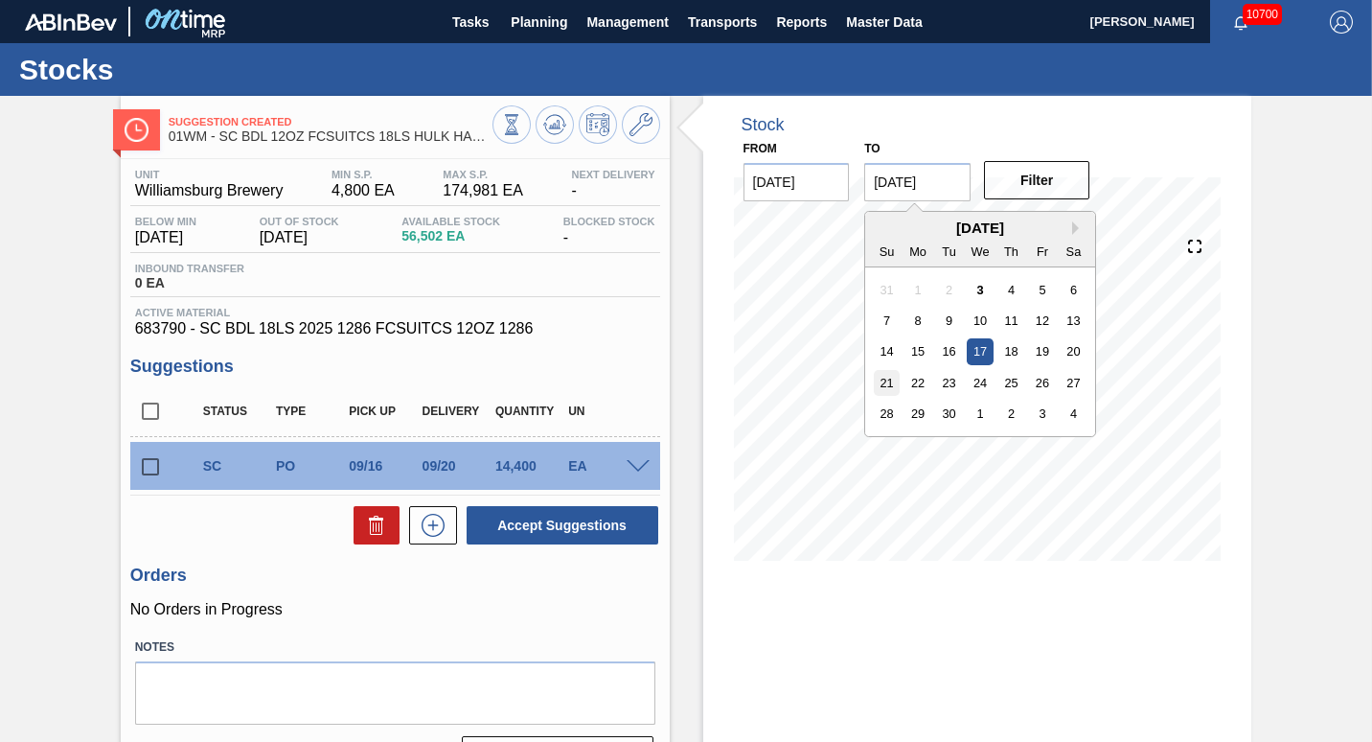
click at [679, 391] on div "21" at bounding box center [887, 383] width 26 height 26
type input "[DATE]"
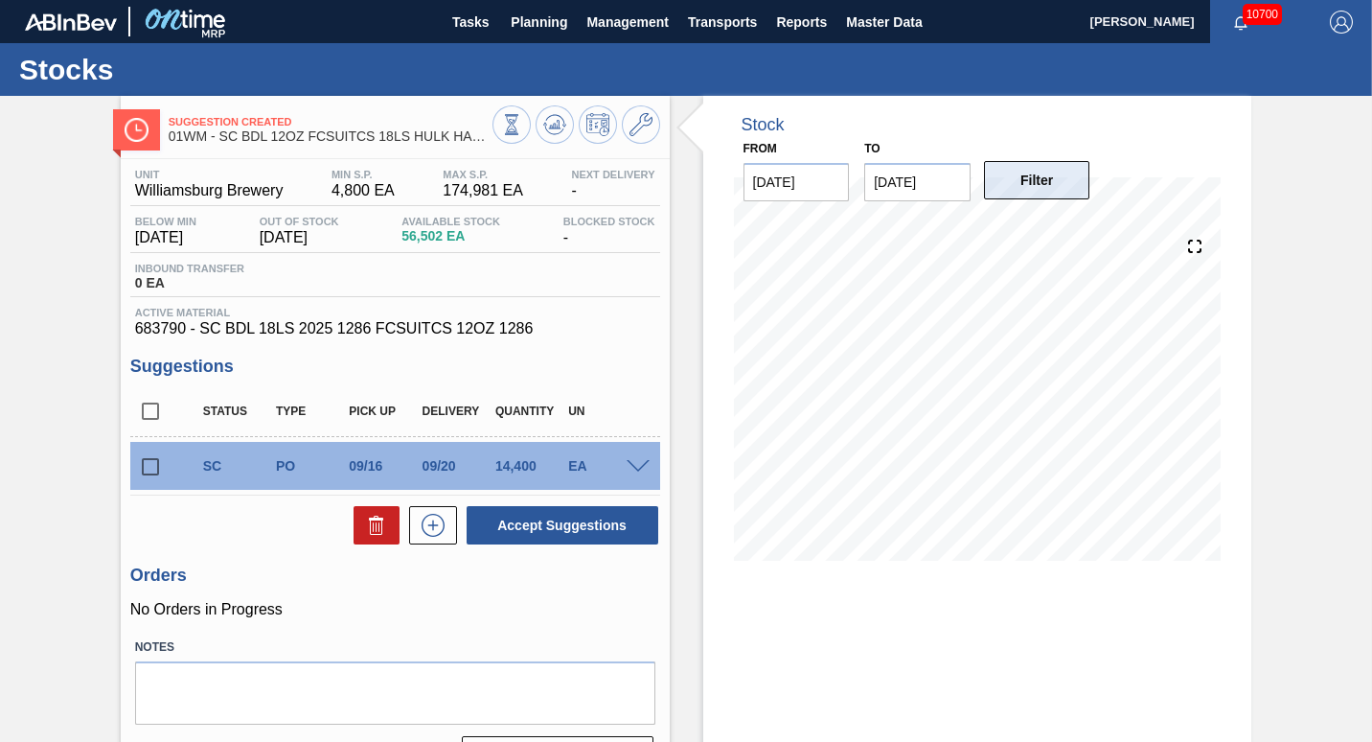
click at [679, 195] on button "Filter" at bounding box center [1037, 180] width 106 height 38
click at [547, 27] on span "Planning" at bounding box center [539, 22] width 57 height 23
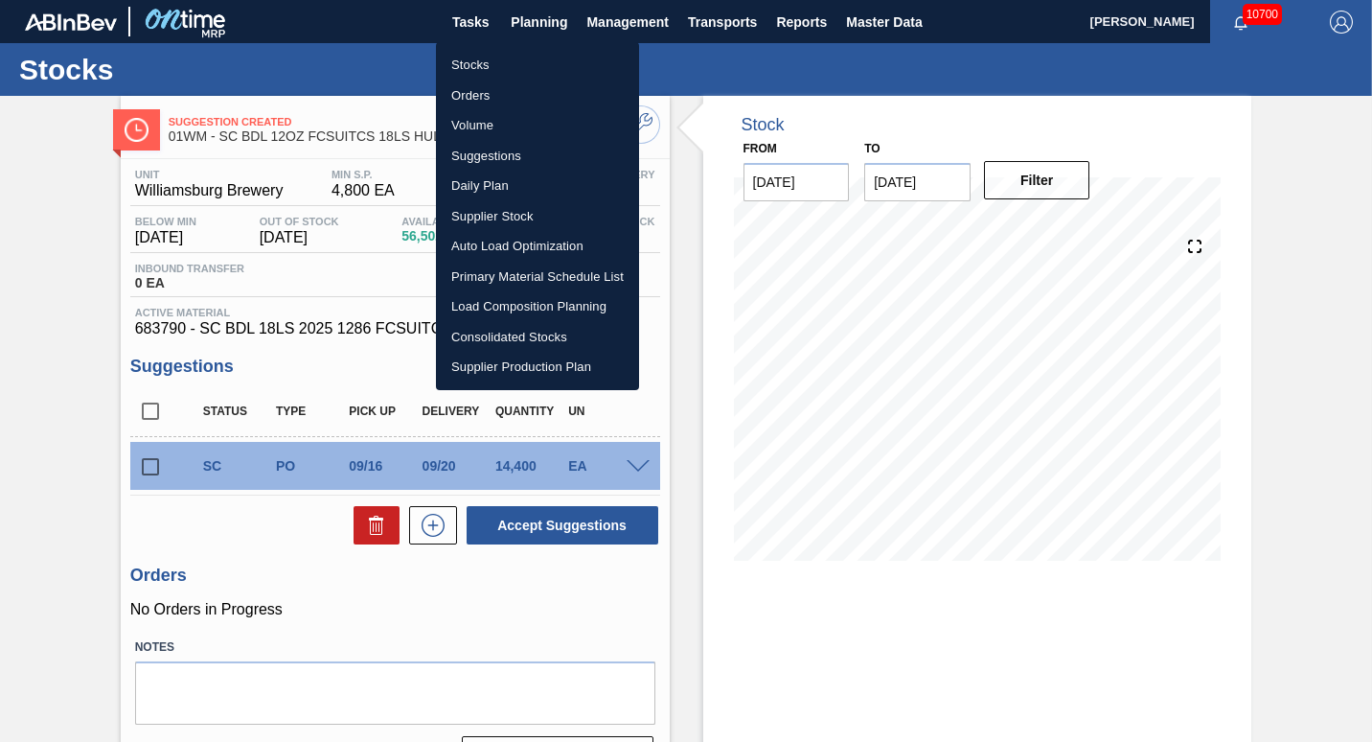
click at [667, 320] on div at bounding box center [686, 371] width 1372 height 742
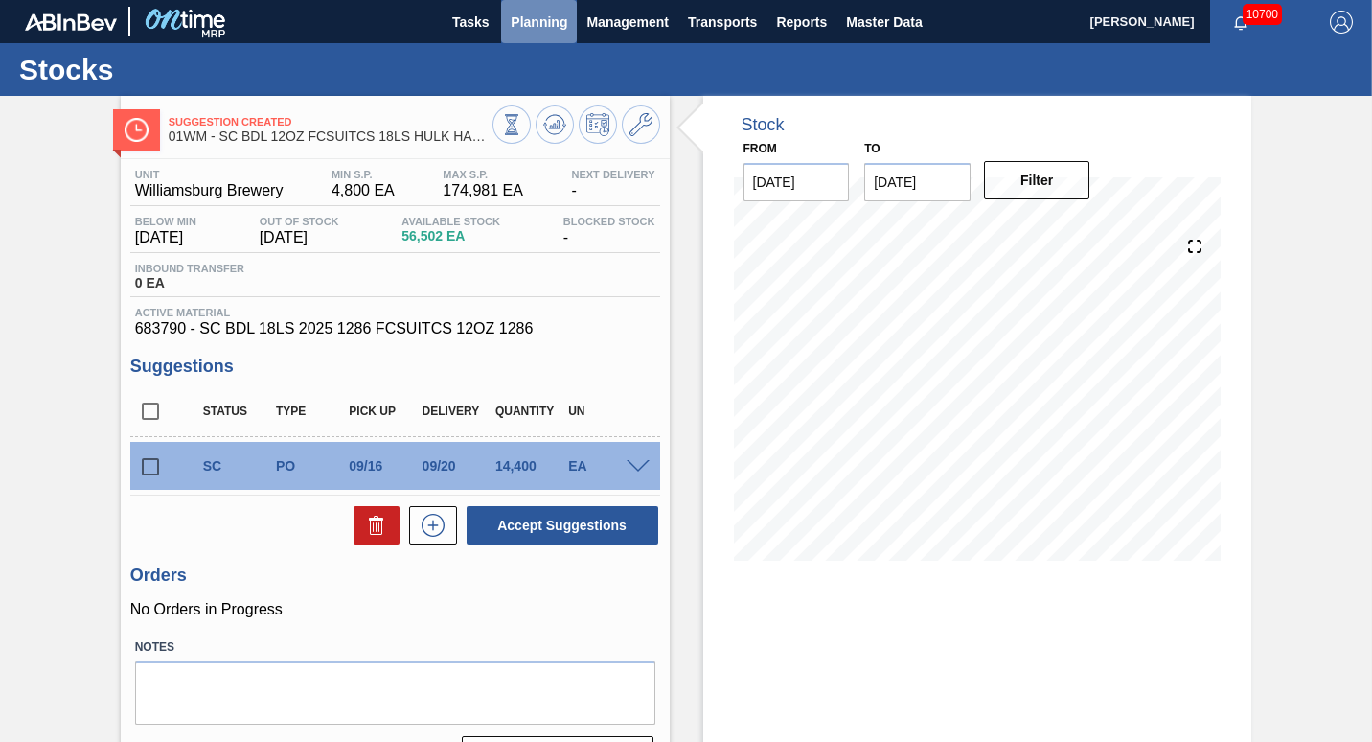
click at [527, 25] on span "Planning" at bounding box center [539, 22] width 57 height 23
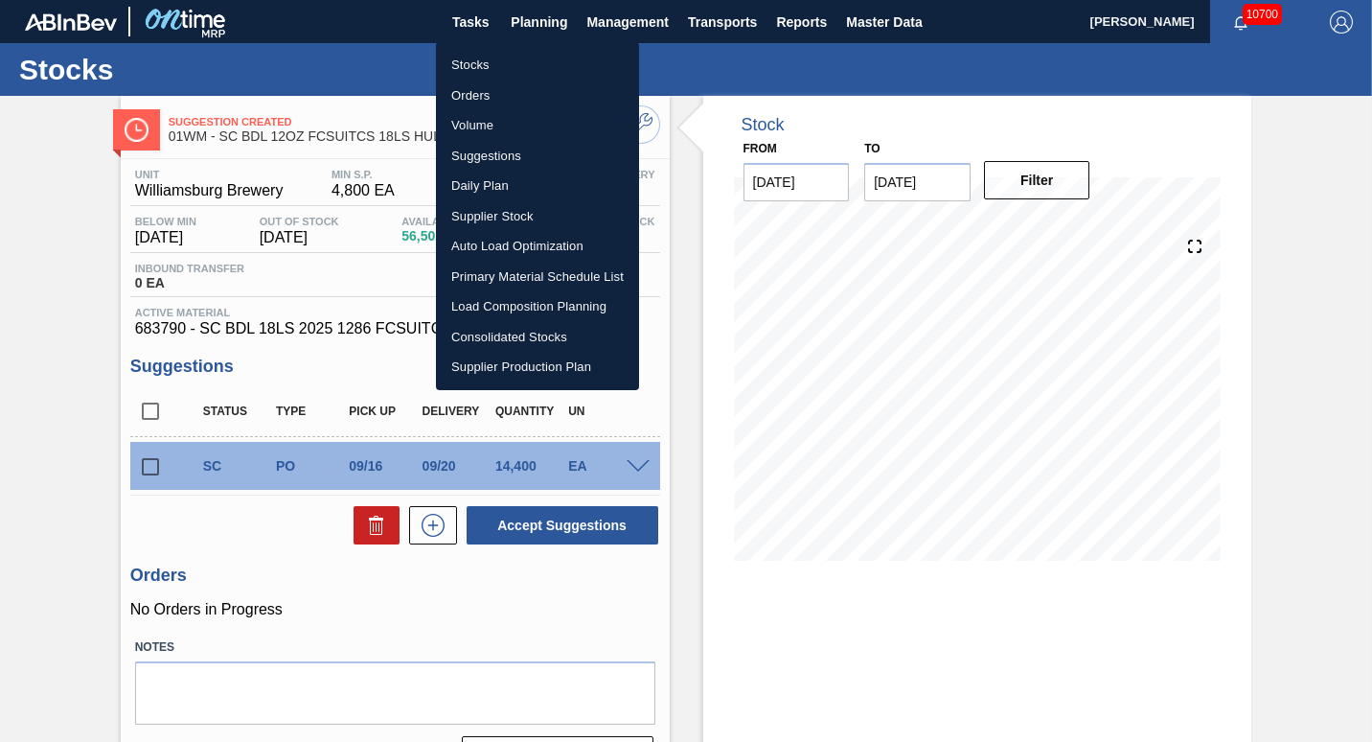
click at [511, 61] on li "Stocks" at bounding box center [537, 65] width 203 height 31
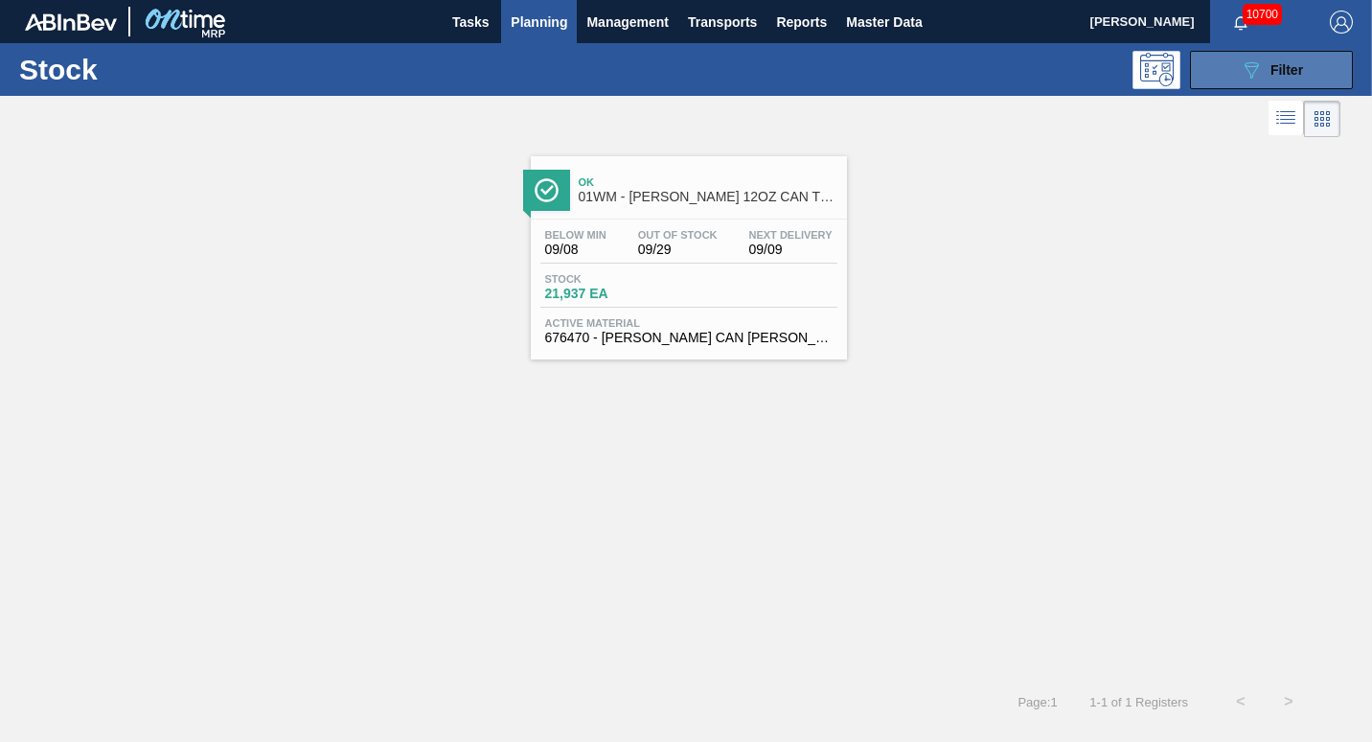
click at [679, 77] on span "Filter" at bounding box center [1287, 69] width 33 height 15
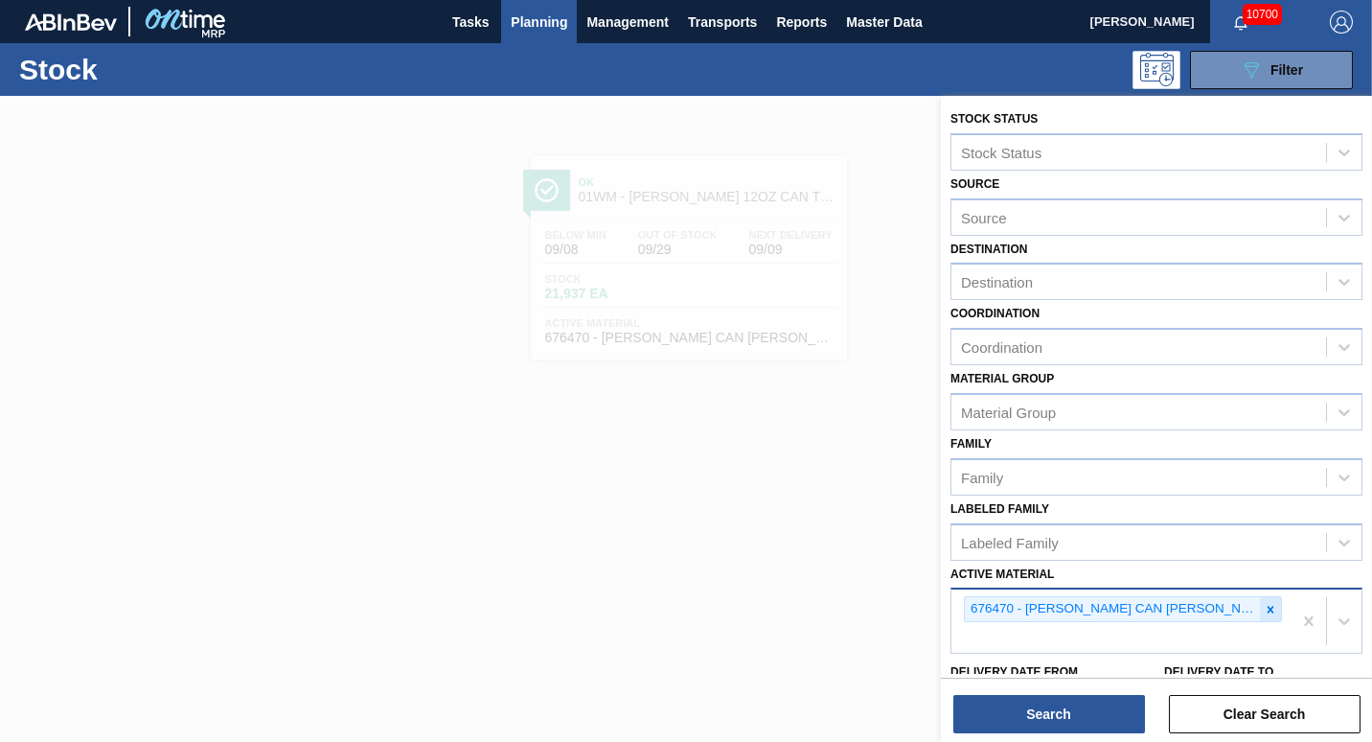
click at [679, 611] on div at bounding box center [1270, 609] width 21 height 24
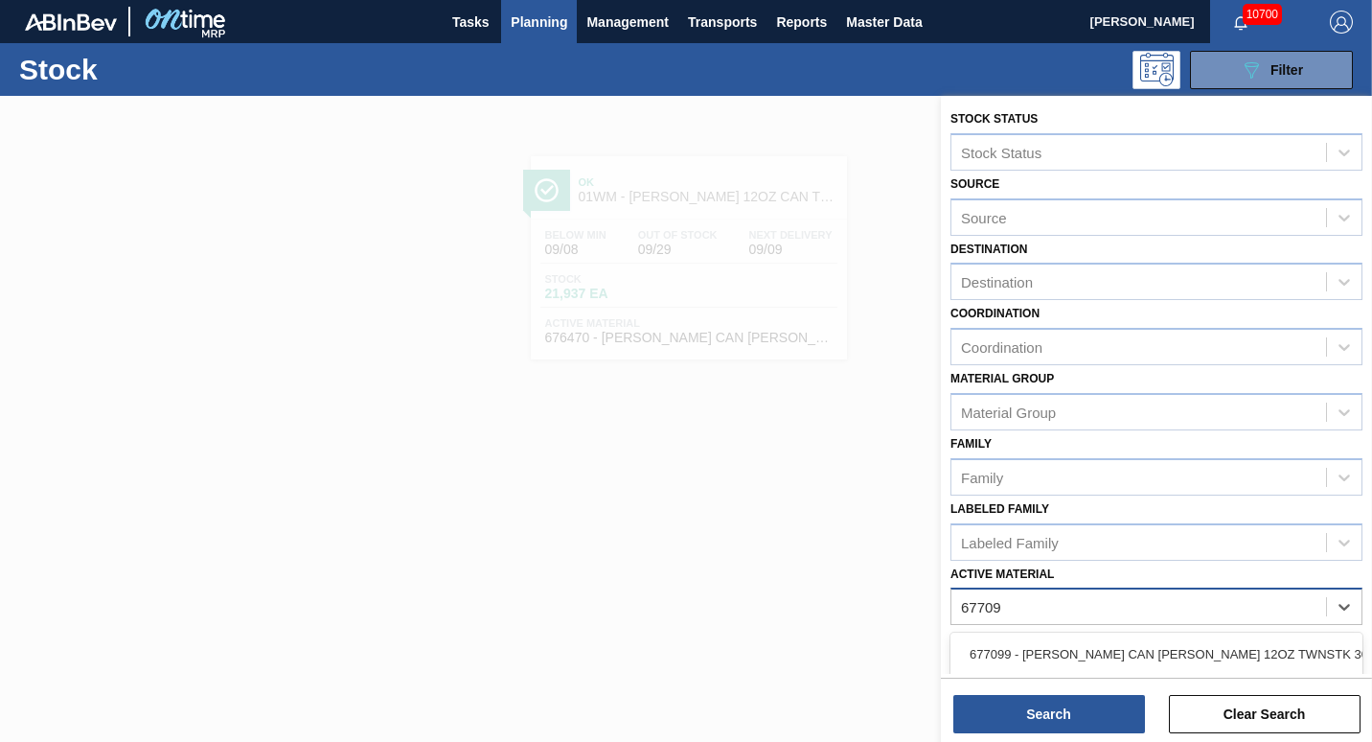
type Material "677099"
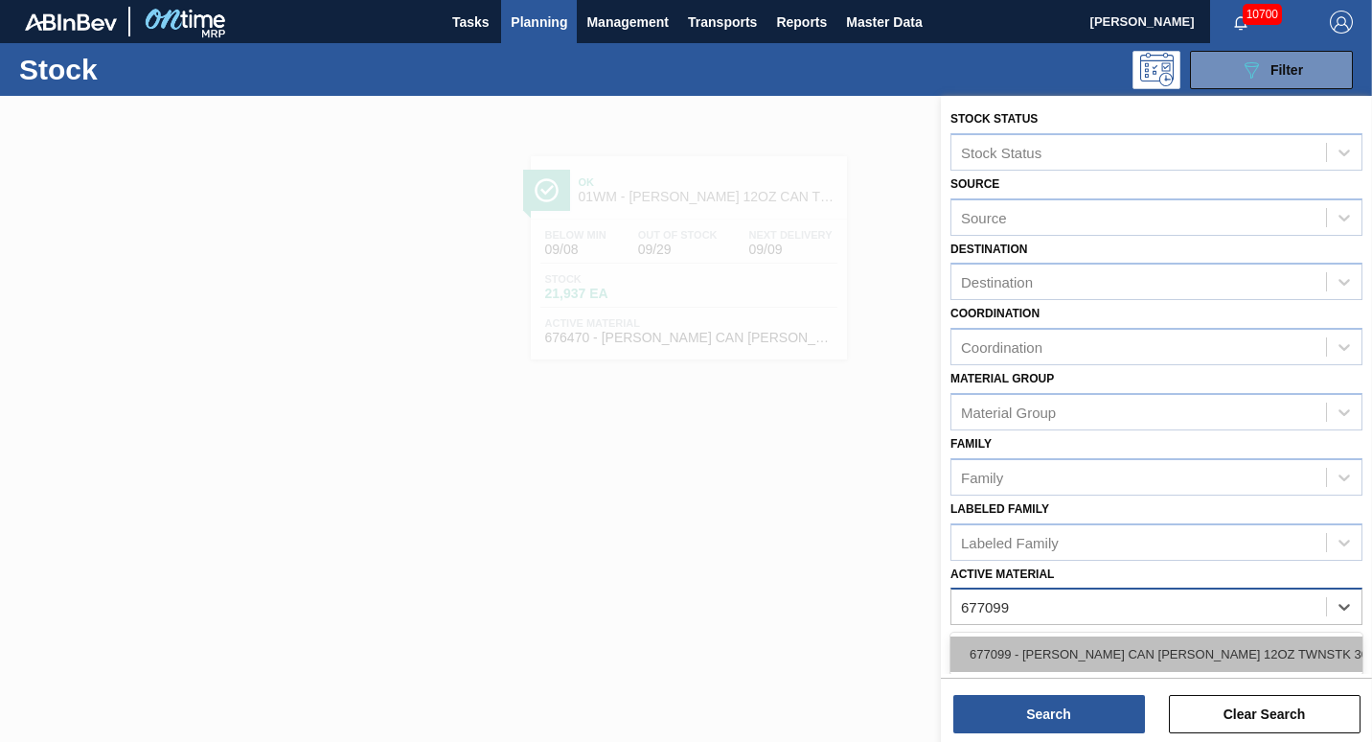
click at [679, 646] on div "677099 - [PERSON_NAME] CAN [PERSON_NAME] 12OZ TWNSTK 30/12 CAN 0724" at bounding box center [1156, 653] width 412 height 35
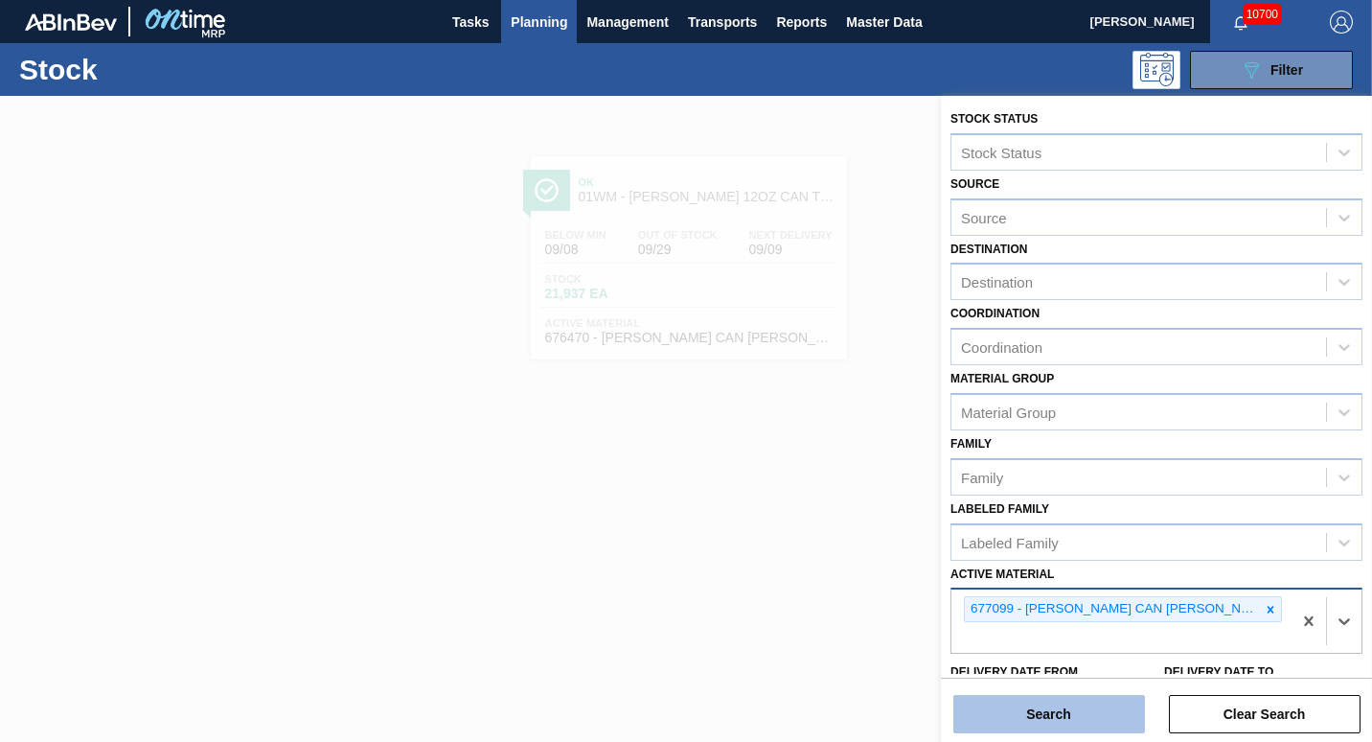
click at [679, 719] on button "Search" at bounding box center [1049, 714] width 192 height 38
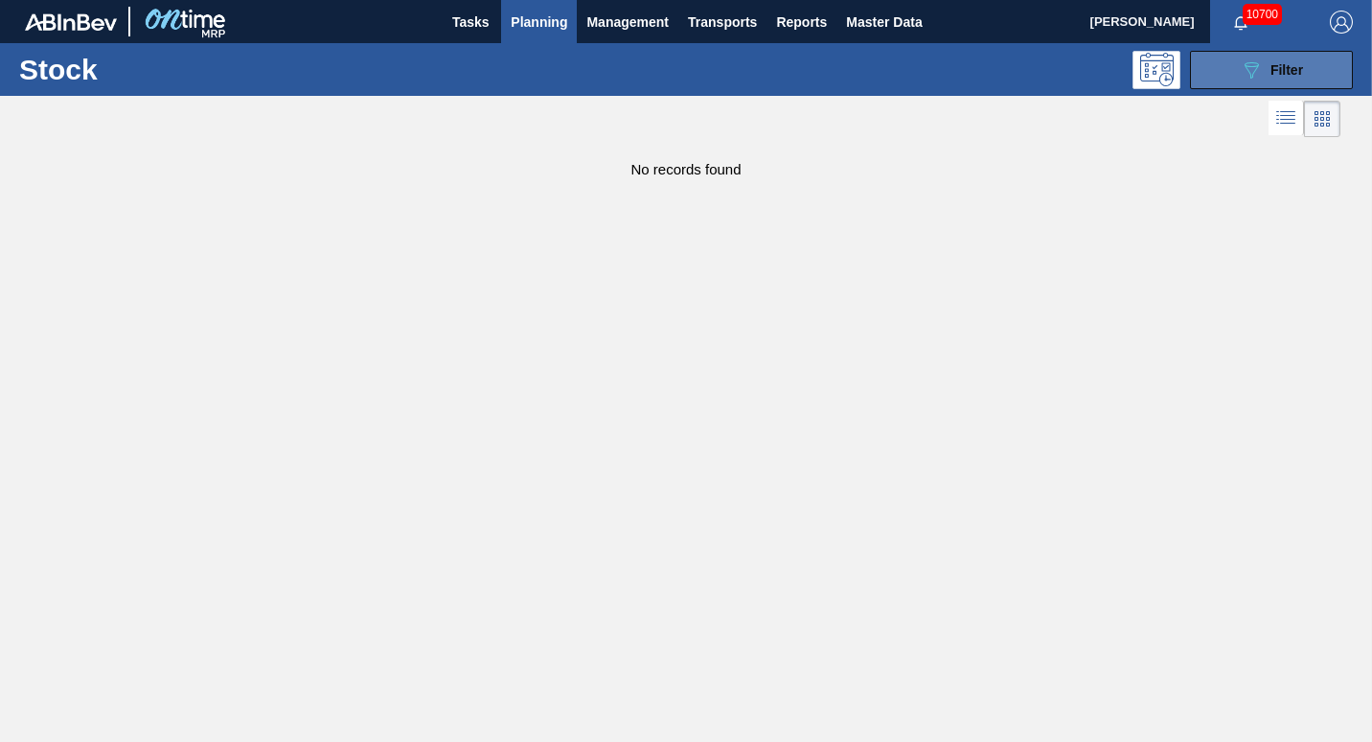
click at [679, 72] on span "Filter" at bounding box center [1287, 69] width 33 height 15
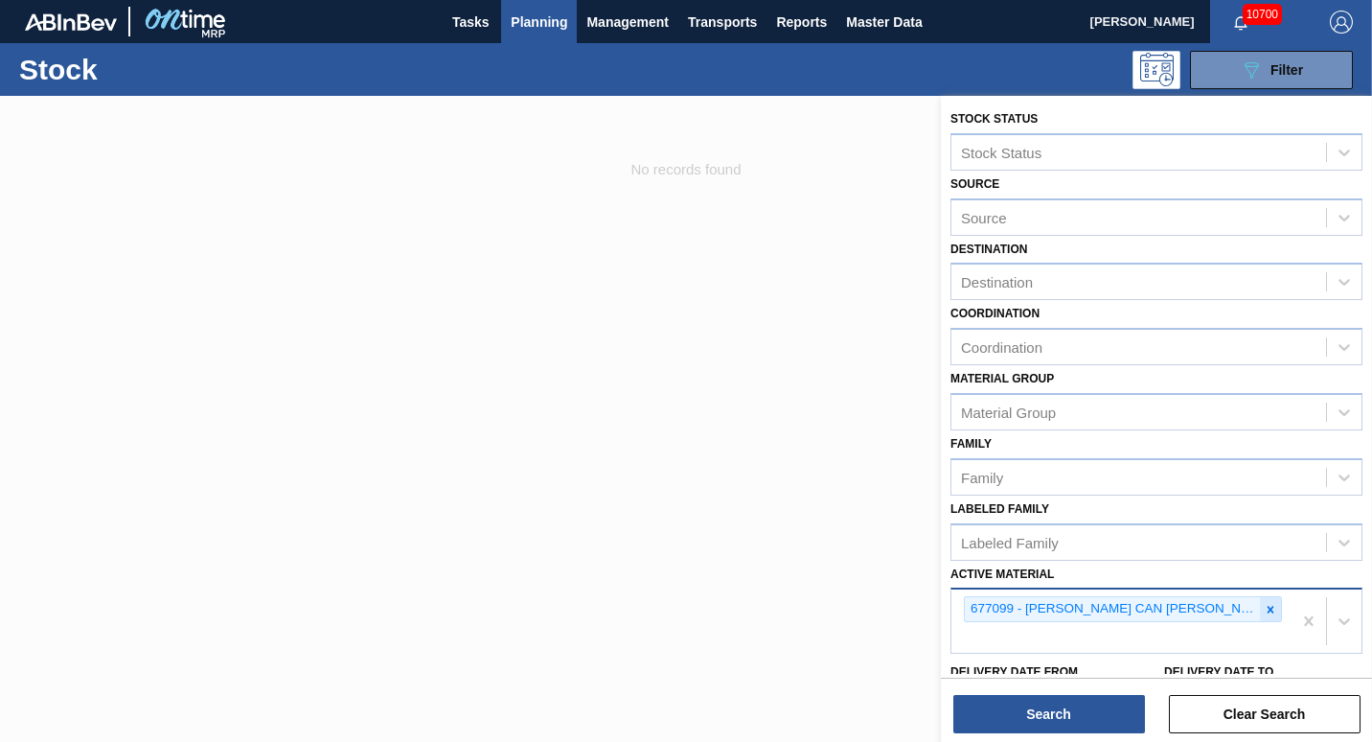
click at [679, 603] on div at bounding box center [1270, 609] width 21 height 24
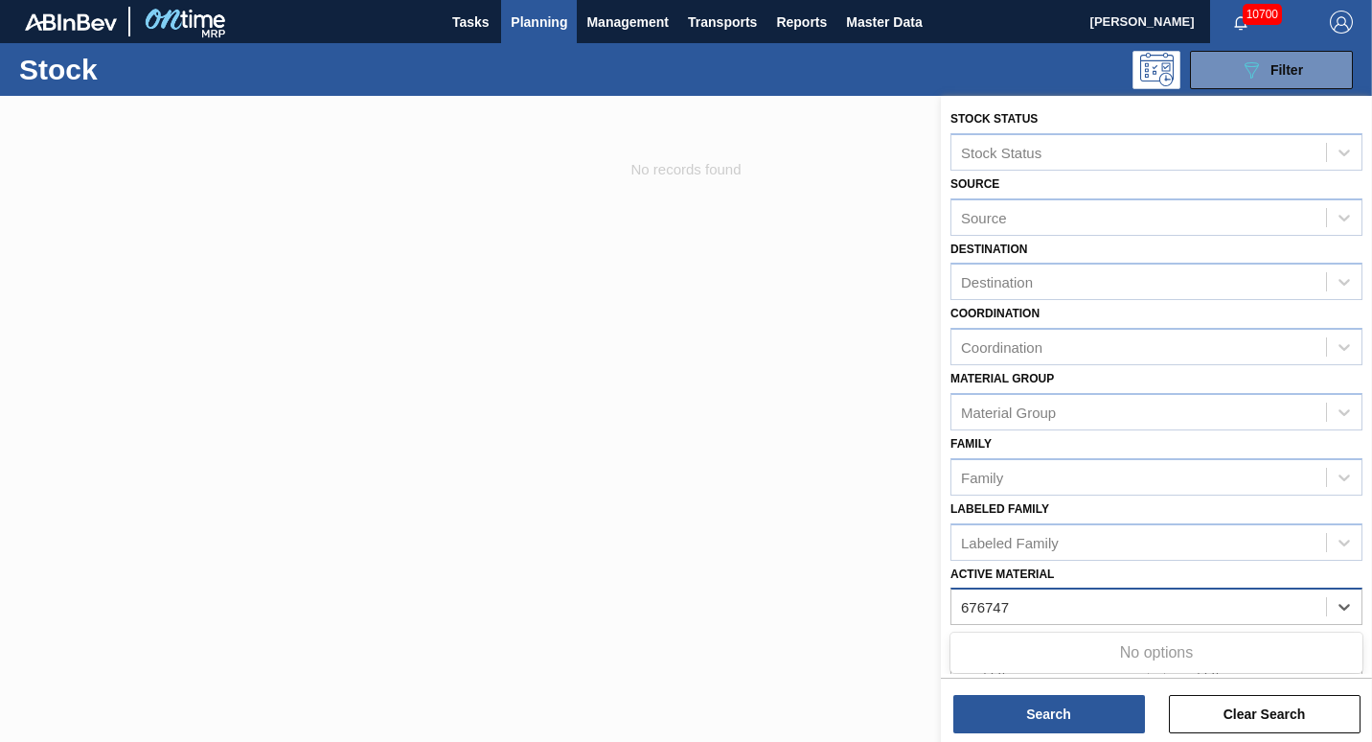
type Material "6767470"
click at [679, 603] on div "Active Material" at bounding box center [1138, 607] width 375 height 28
type Material "676470"
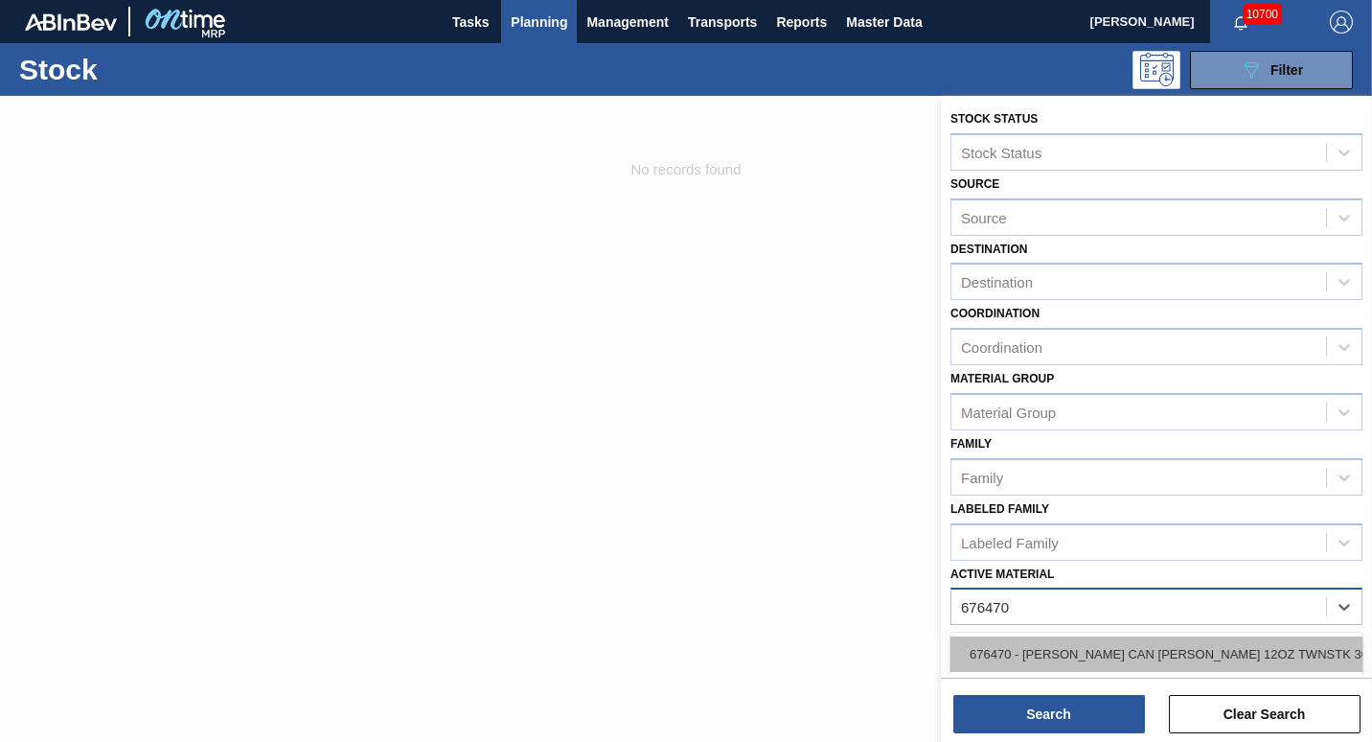
click at [679, 649] on div "676470 - [PERSON_NAME] CAN [PERSON_NAME] 12OZ TWNSTK 30/12 CAN 0922" at bounding box center [1156, 653] width 412 height 35
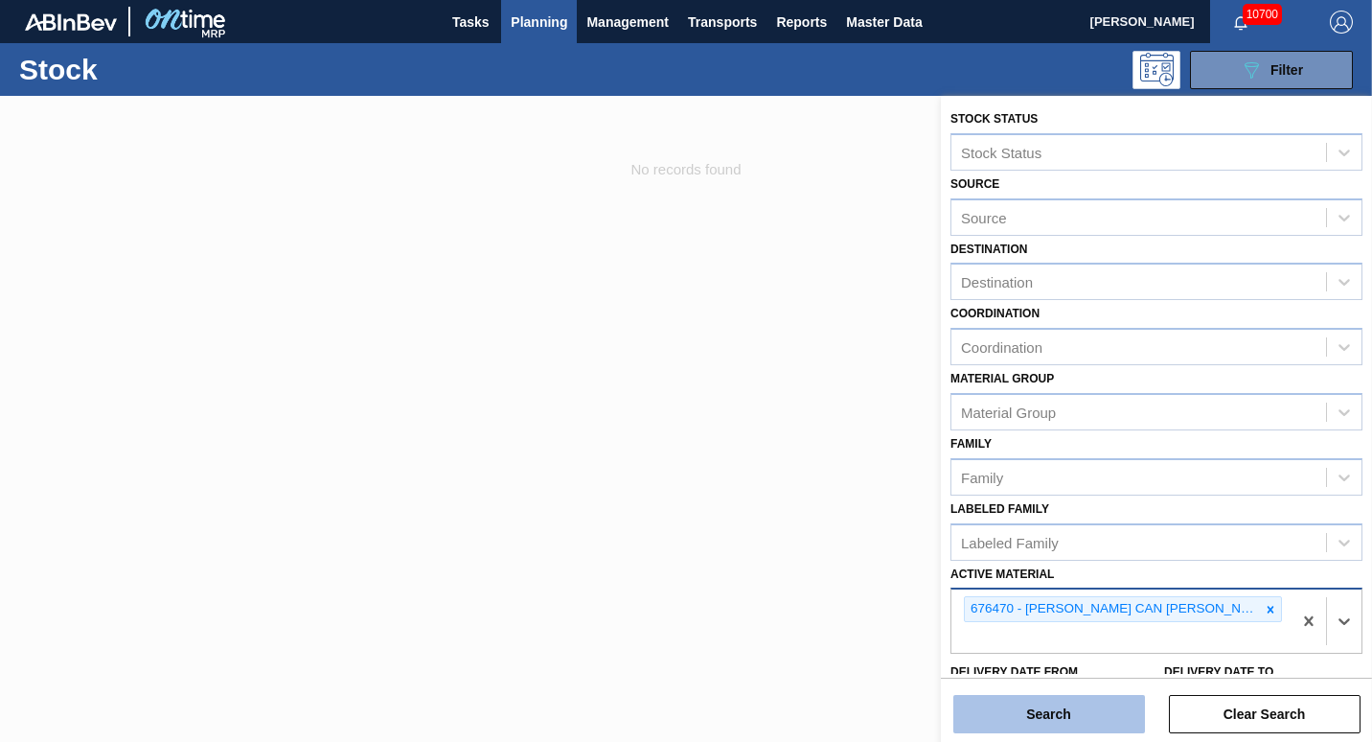
click at [679, 711] on button "Search" at bounding box center [1049, 714] width 192 height 38
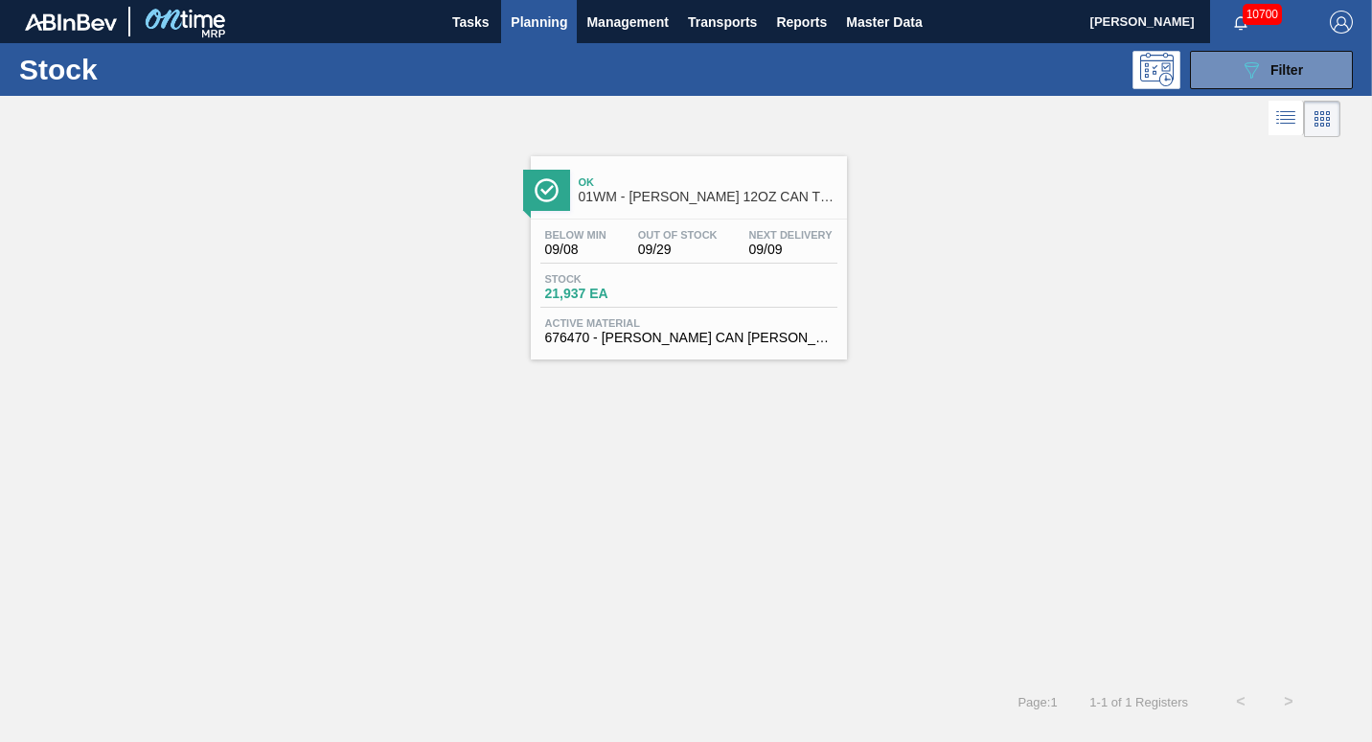
click at [679, 254] on span "09/29" at bounding box center [678, 249] width 80 height 14
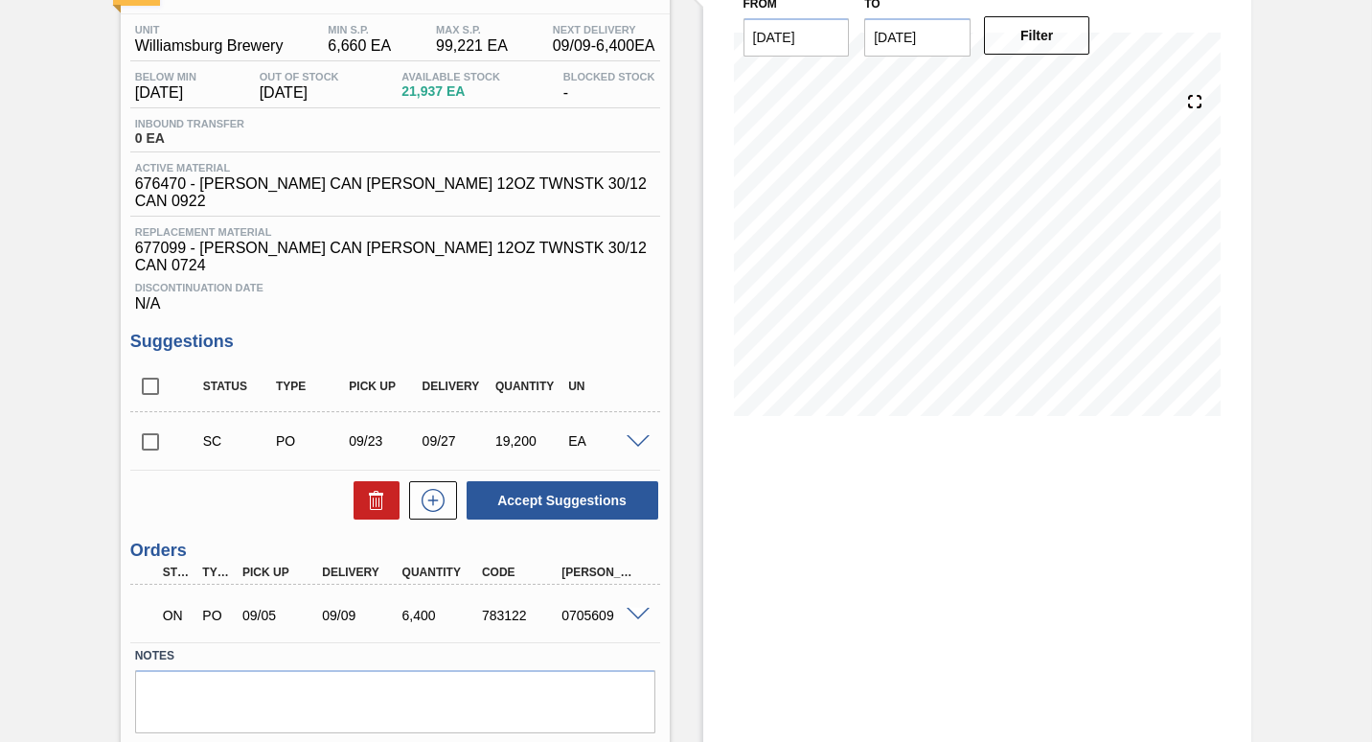
scroll to position [175, 0]
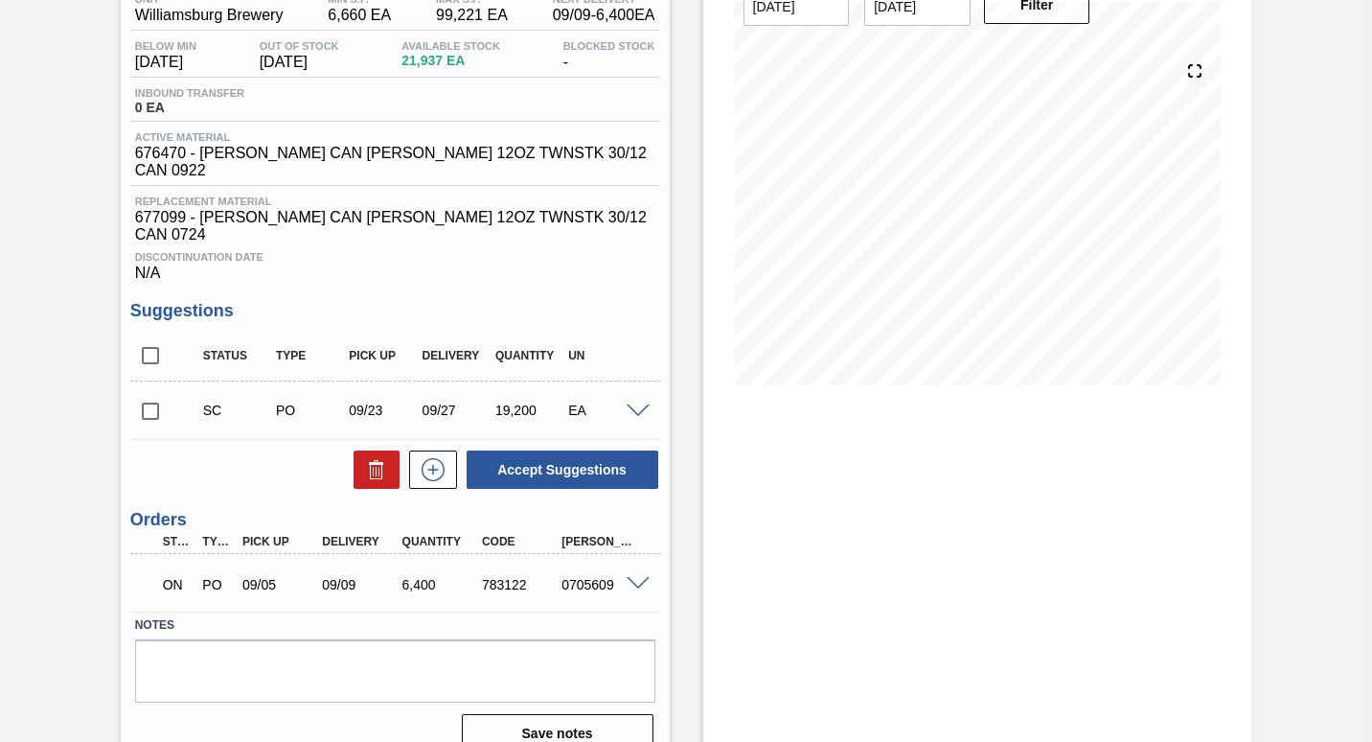
click at [637, 391] on div "SC PO 09/23 09/27 19,200 EA" at bounding box center [395, 410] width 530 height 48
click at [634, 404] on span at bounding box center [638, 411] width 23 height 14
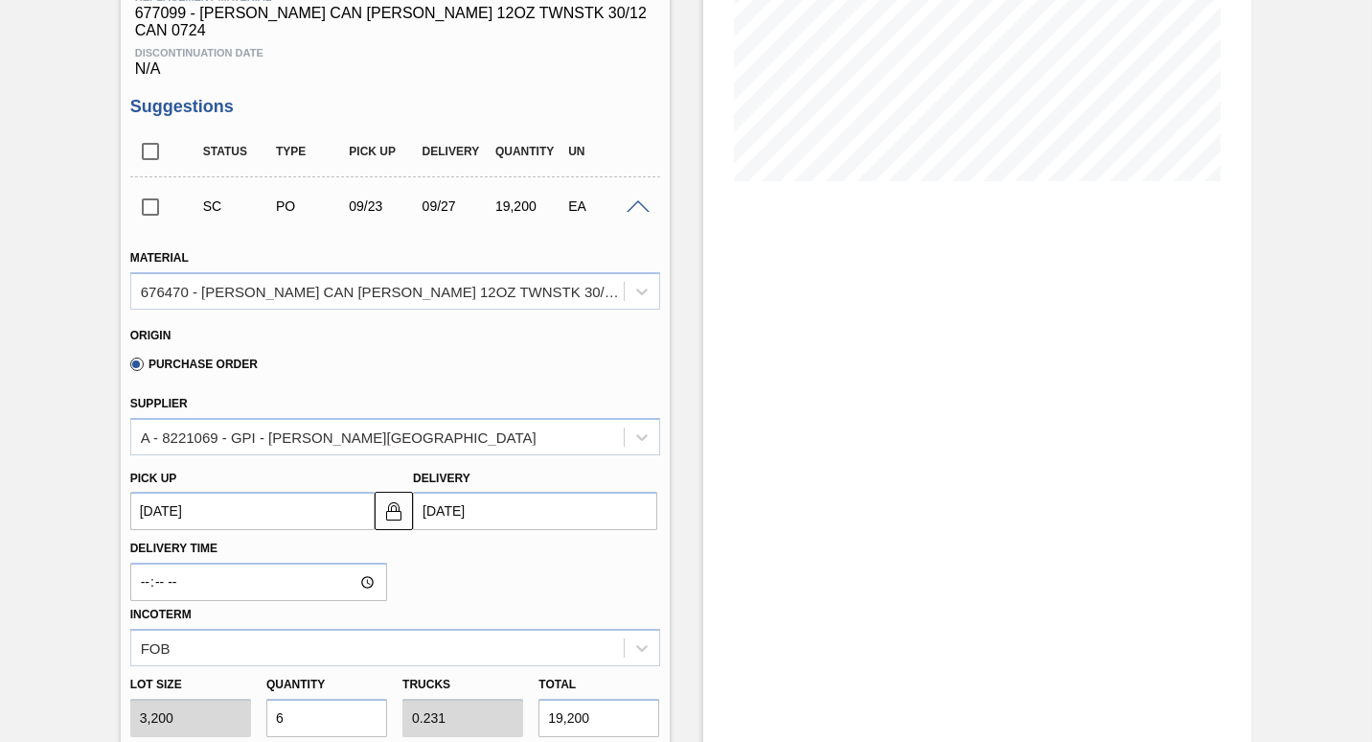
scroll to position [378, 0]
click at [647, 201] on span at bounding box center [638, 208] width 23 height 14
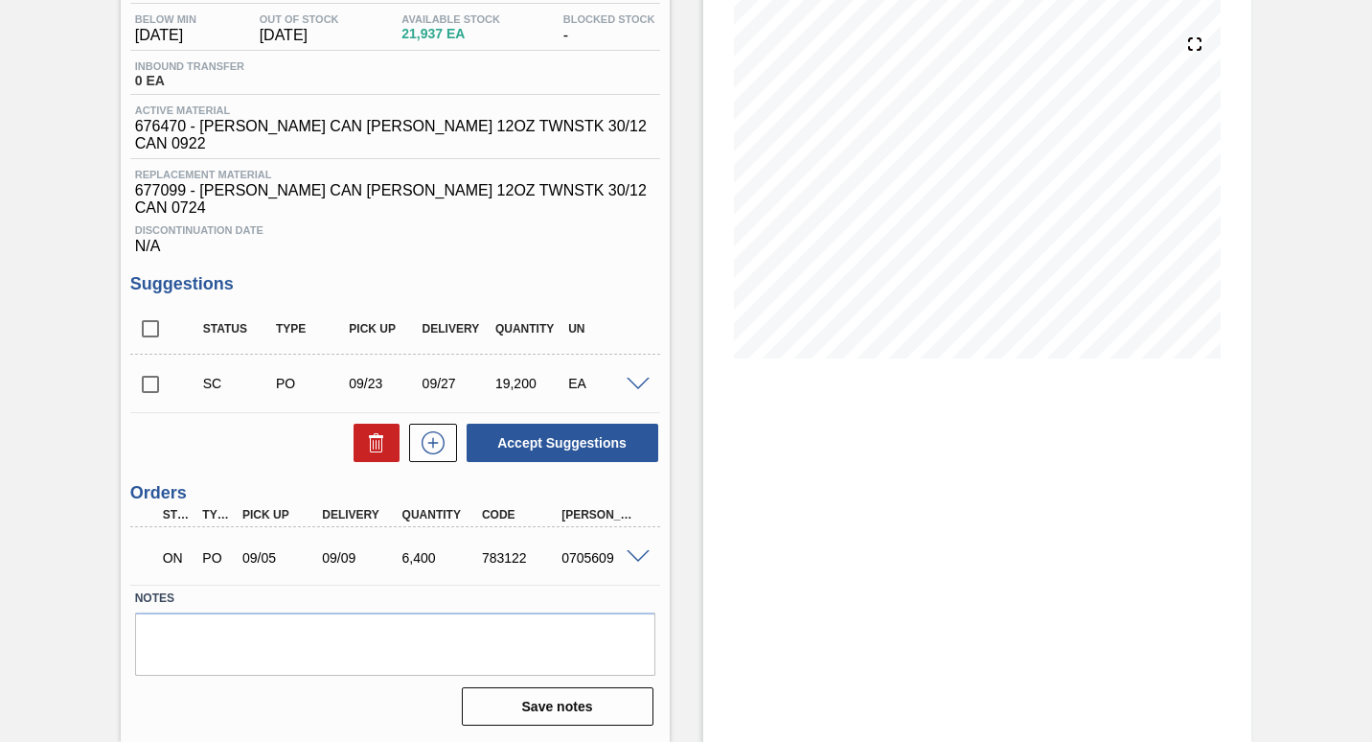
scroll to position [175, 0]
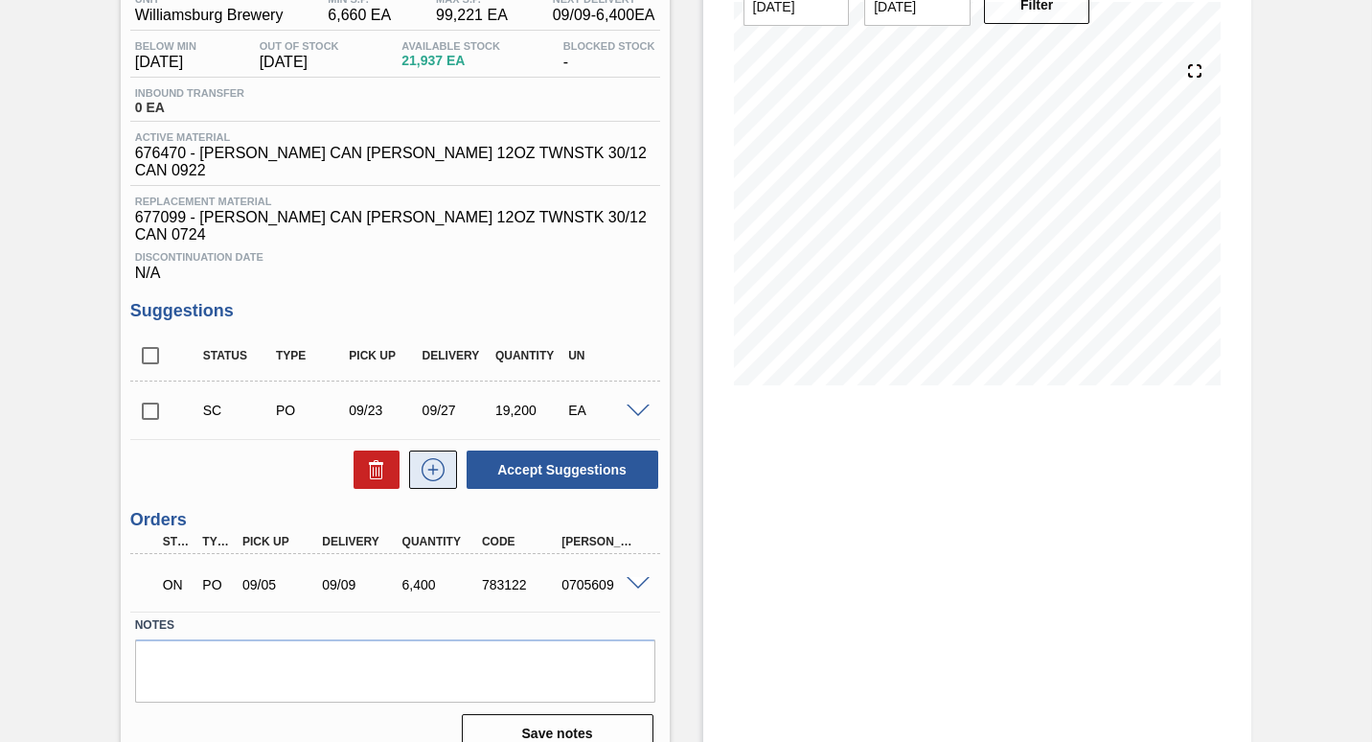
click at [436, 458] on icon at bounding box center [433, 469] width 31 height 23
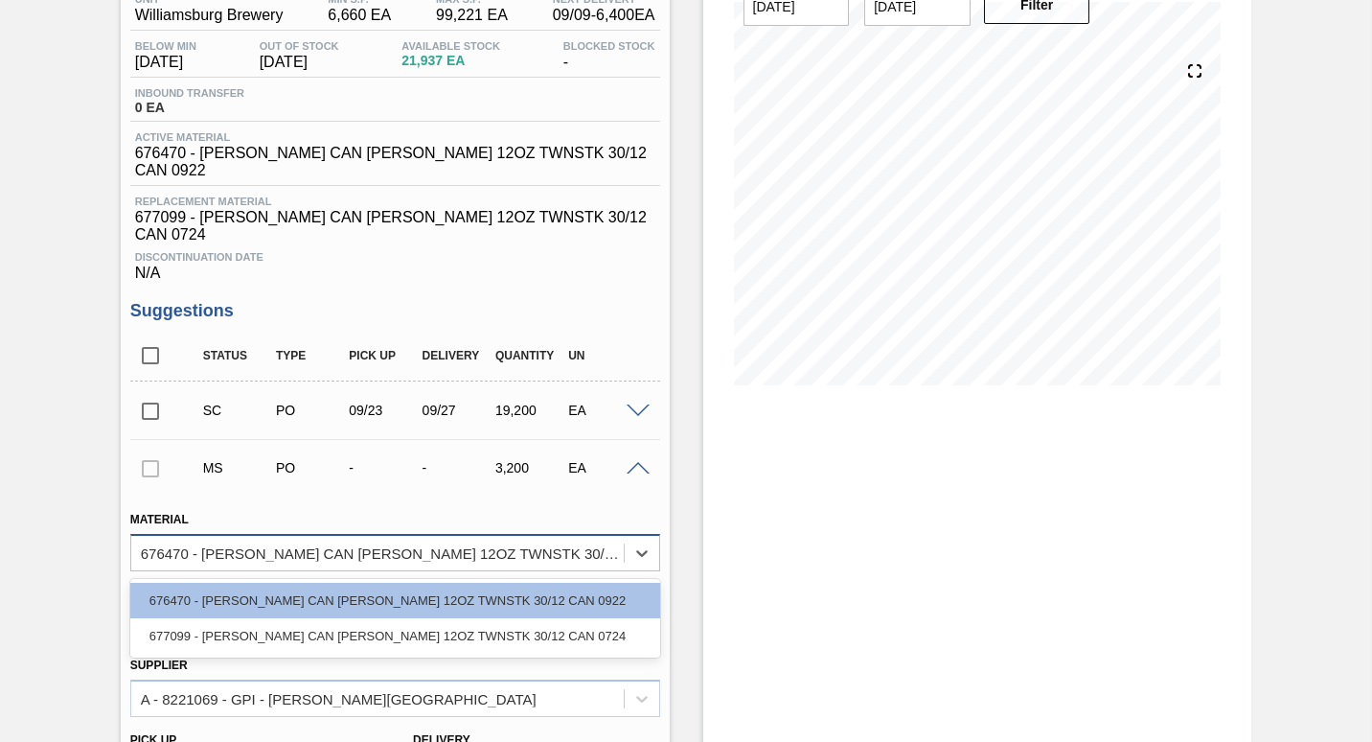
click at [326, 544] on div "676470 - [PERSON_NAME] CAN [PERSON_NAME] 12OZ TWNSTK 30/12 CAN 0922" at bounding box center [383, 552] width 485 height 16
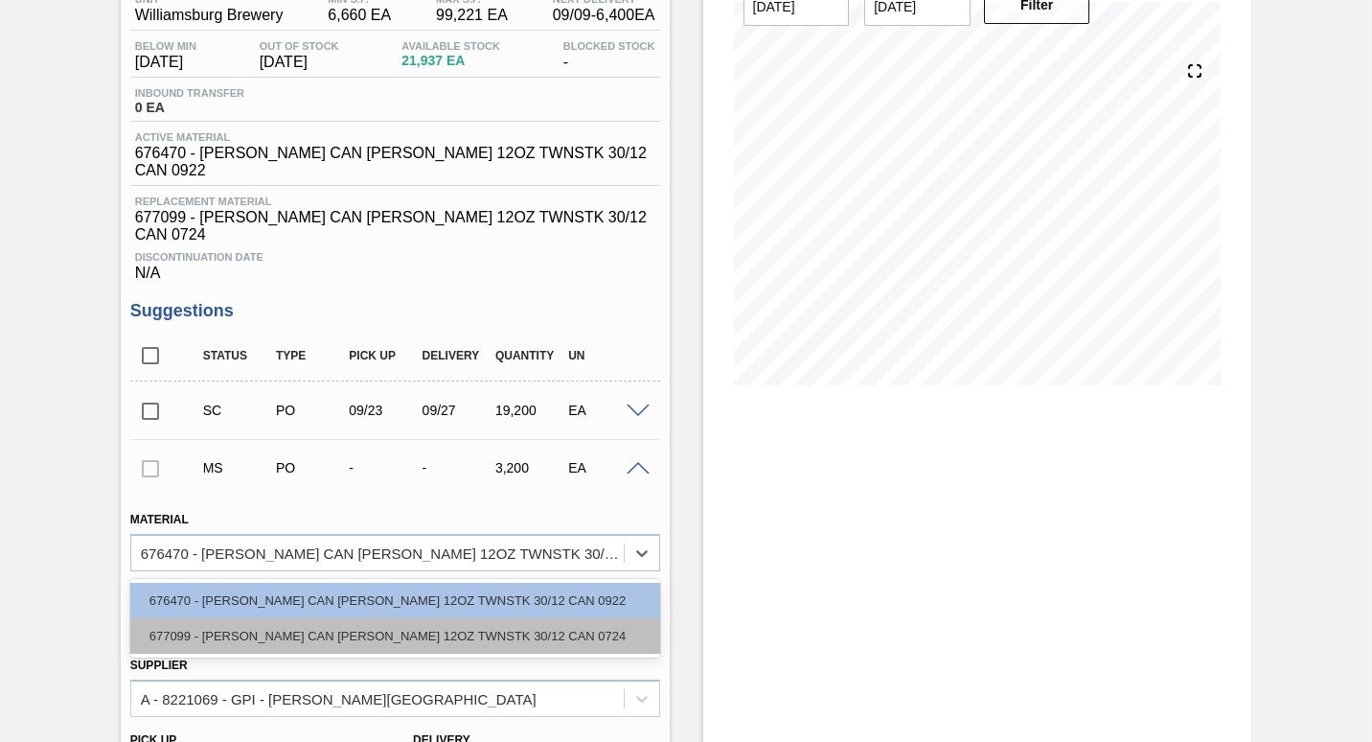
click at [287, 618] on div "677099 - [PERSON_NAME] CAN [PERSON_NAME] 12OZ TWNSTK 30/12 CAN 0724" at bounding box center [395, 635] width 530 height 35
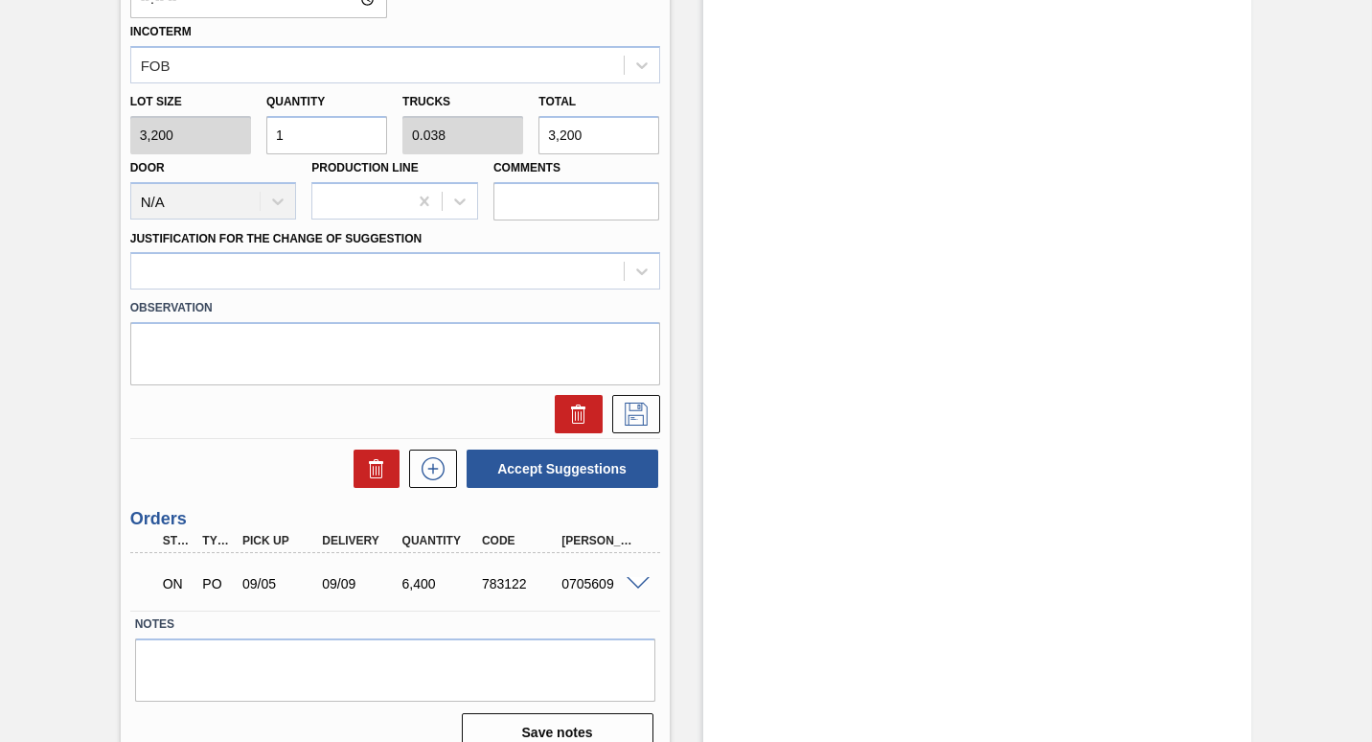
scroll to position [885, 0]
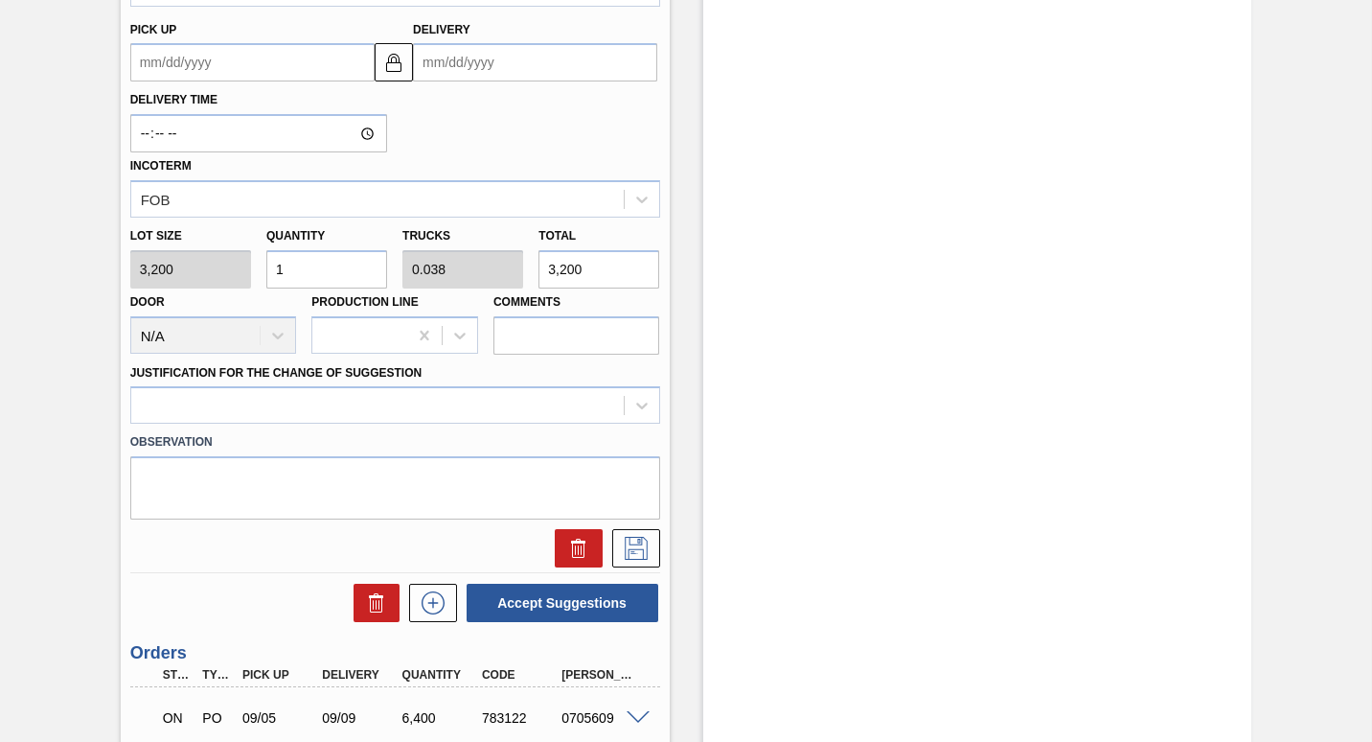
click at [339, 250] on input "1" at bounding box center [326, 269] width 121 height 38
type input "0"
type input "2"
type input "0.077"
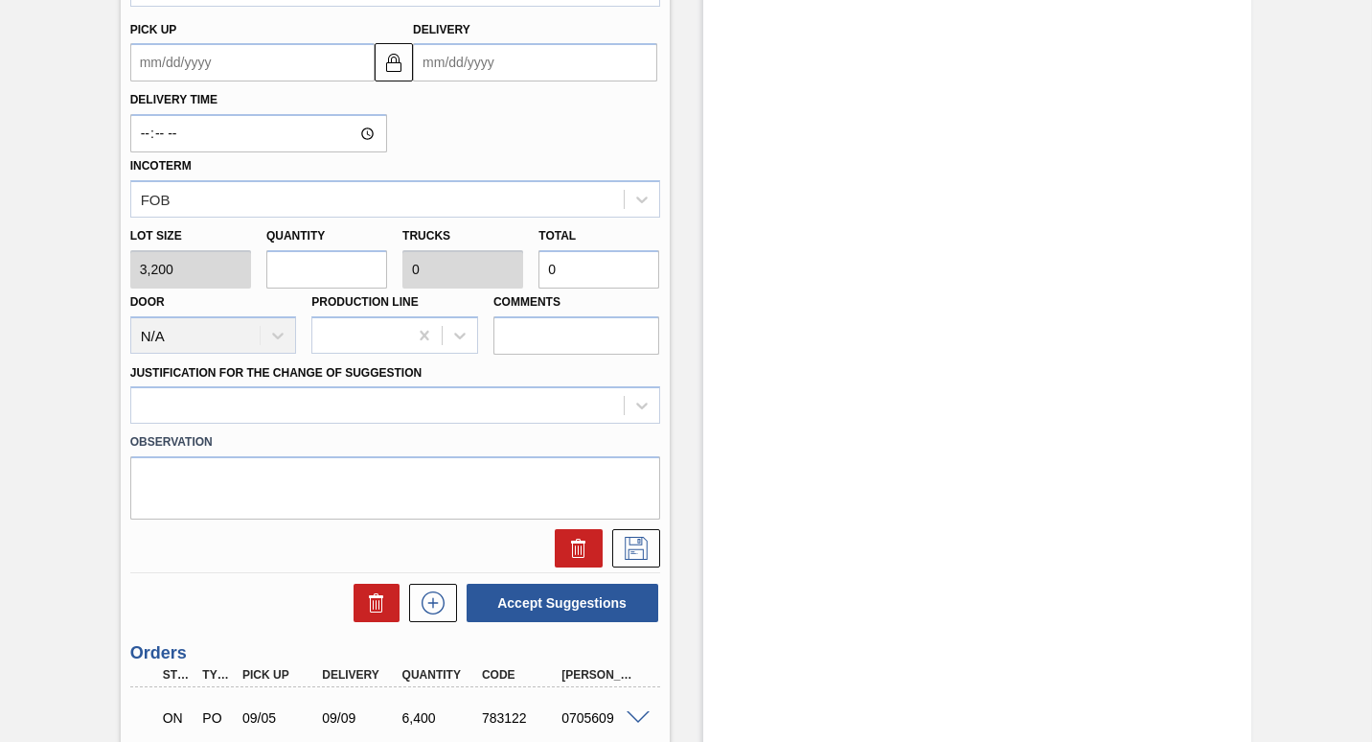
type input "6,400"
type input "2"
click at [340, 392] on div at bounding box center [377, 406] width 492 height 28
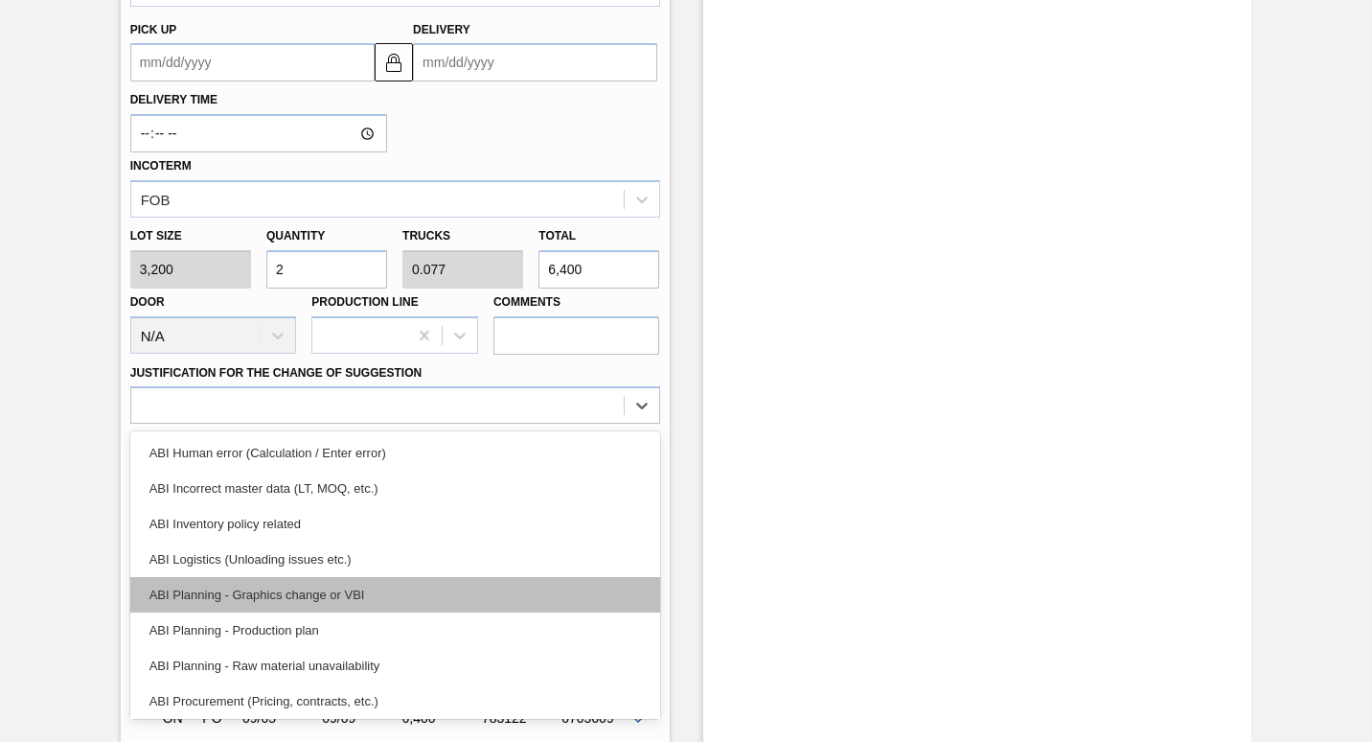
click at [316, 583] on div "ABI Planning - Graphics change or VBI" at bounding box center [395, 594] width 530 height 35
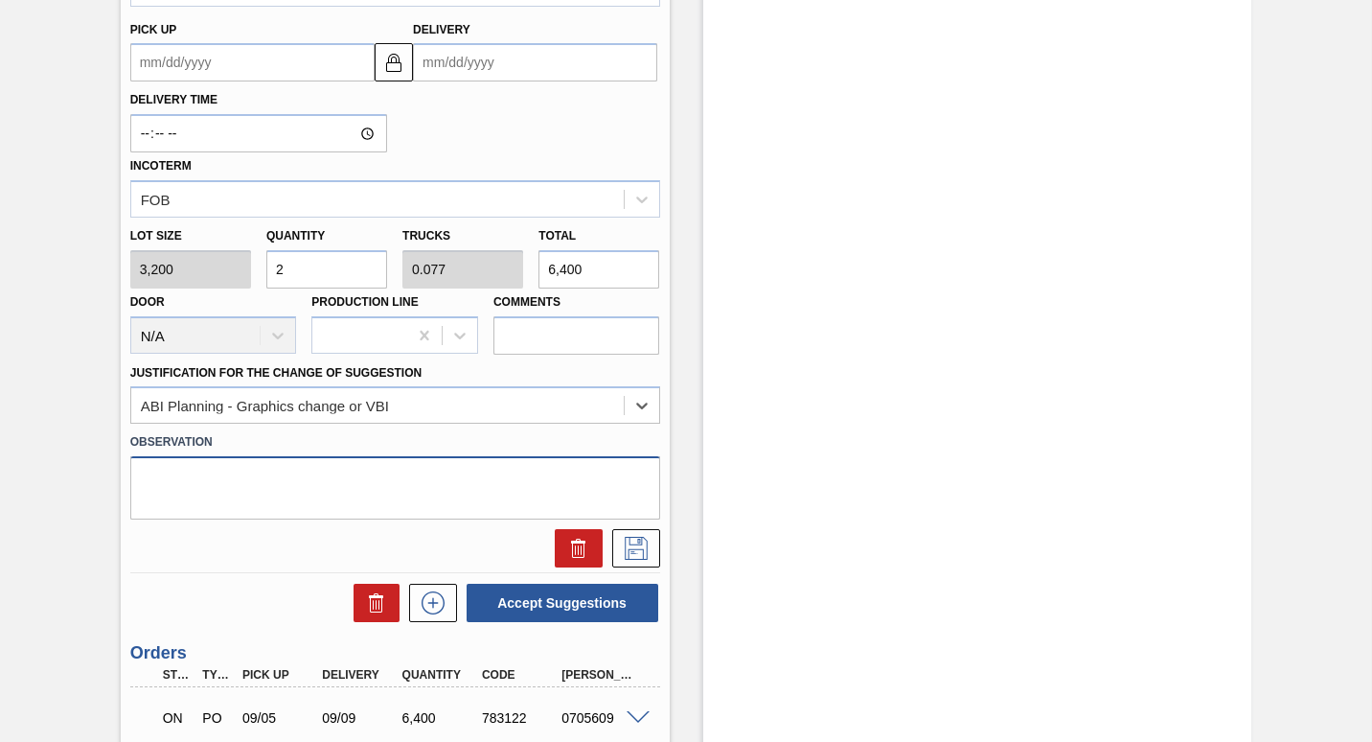
click at [318, 465] on textarea at bounding box center [395, 487] width 530 height 63
click at [514, 316] on input "Comments" at bounding box center [576, 335] width 167 height 38
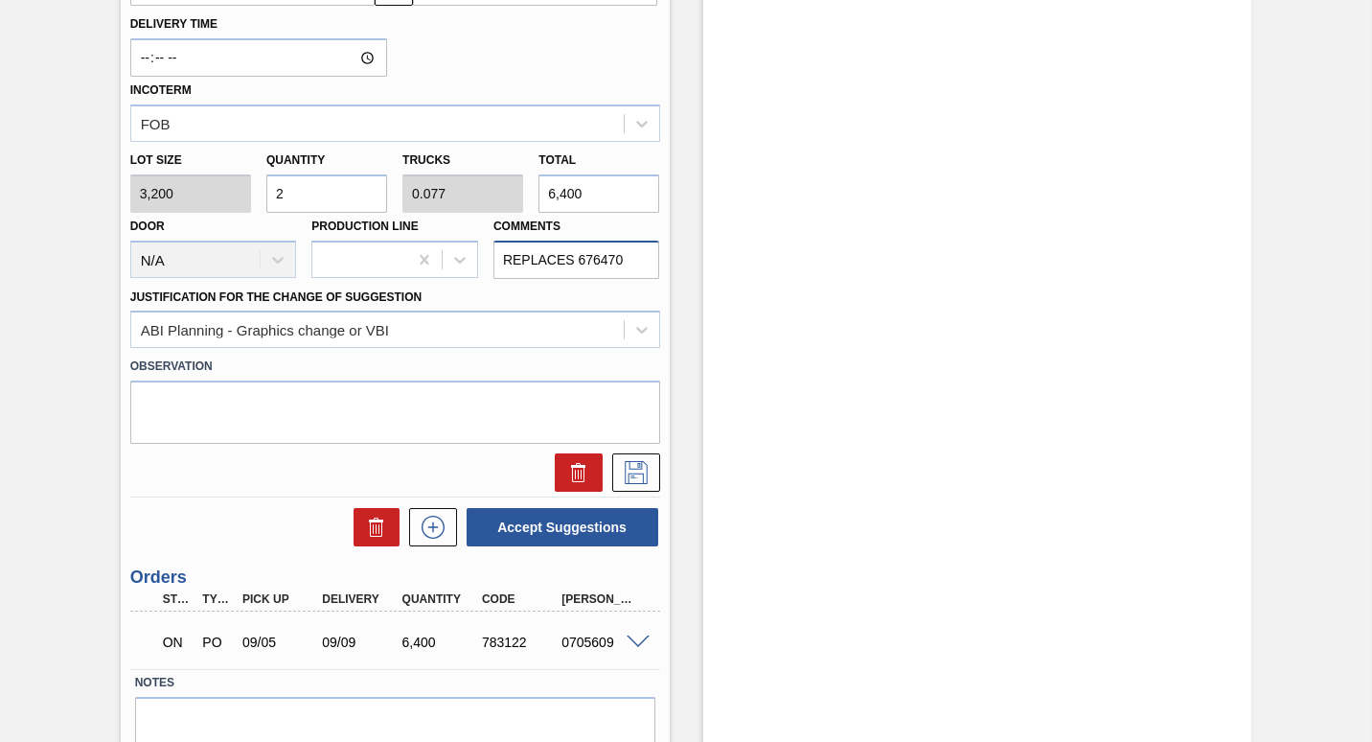
scroll to position [962, 0]
type input "REPLACES 676470"
click at [637, 460] on icon at bounding box center [636, 471] width 23 height 23
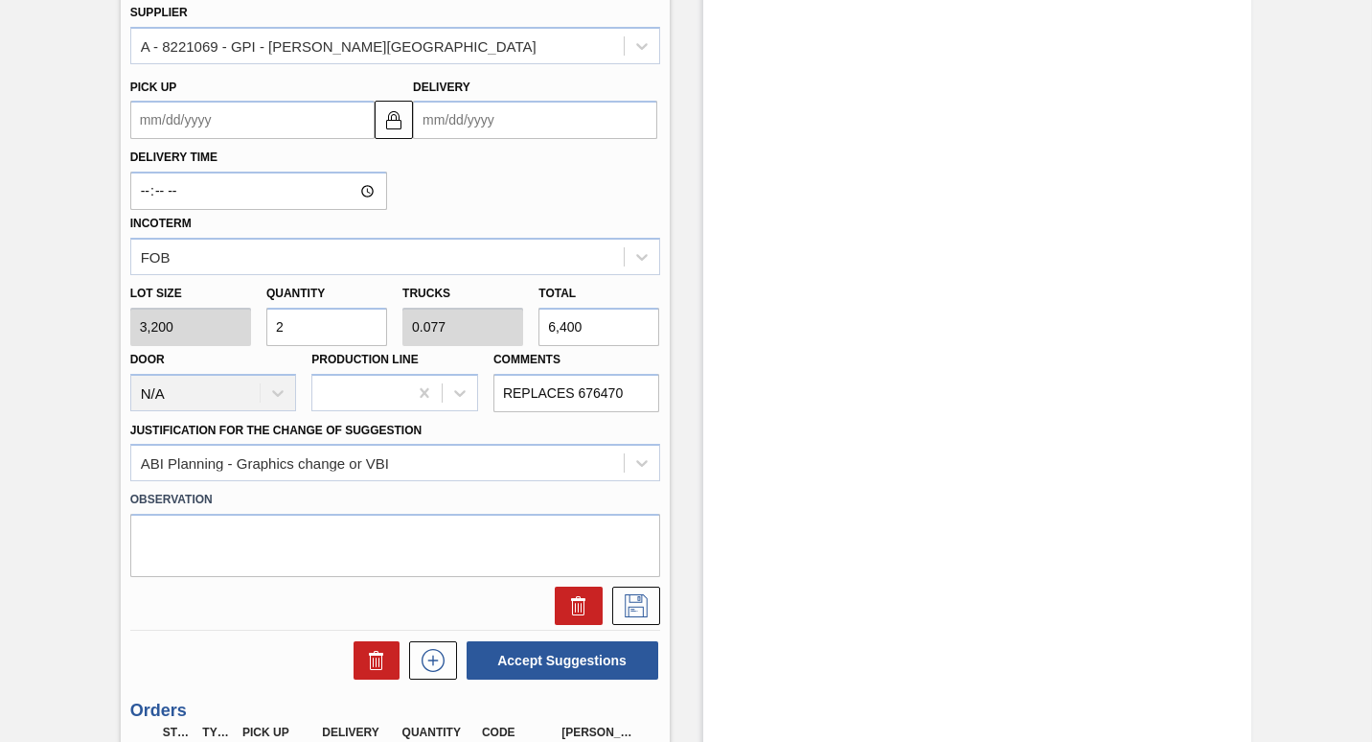
scroll to position [778, 0]
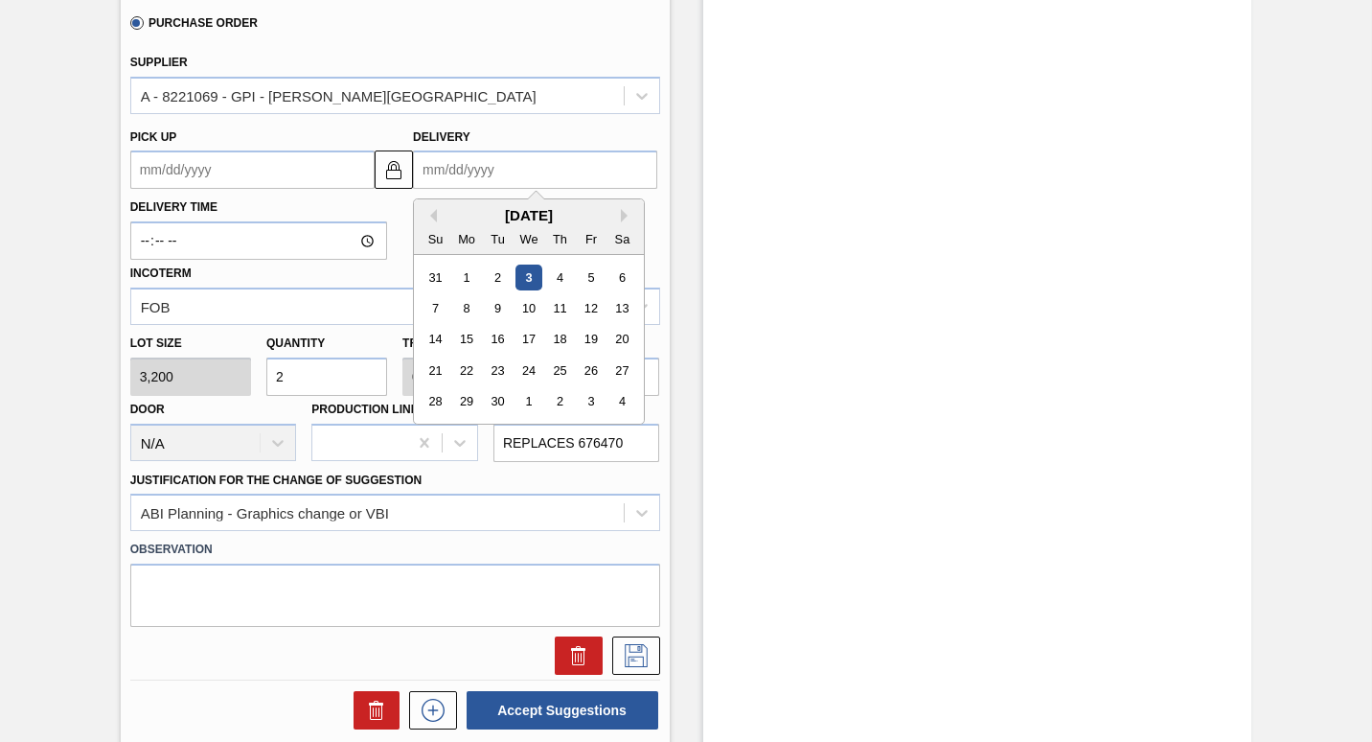
click at [474, 150] on input "Delivery" at bounding box center [535, 169] width 244 height 38
type input "0"
type up102873763 "[DATE]"
type input "09"
type up102873763 "[DATE]"
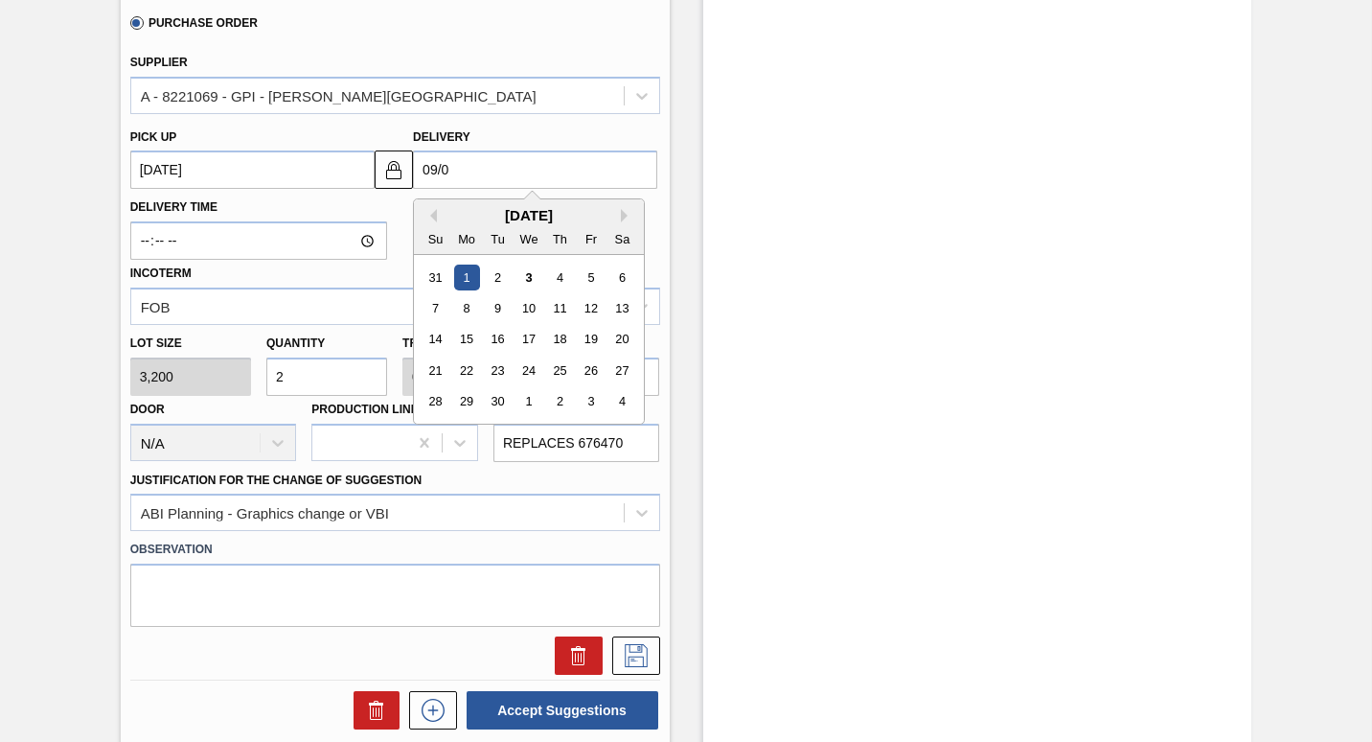
type input "09/09"
type up102873763 "[DATE]"
click at [497, 295] on div "9" at bounding box center [498, 308] width 26 height 26
type input "[DATE]"
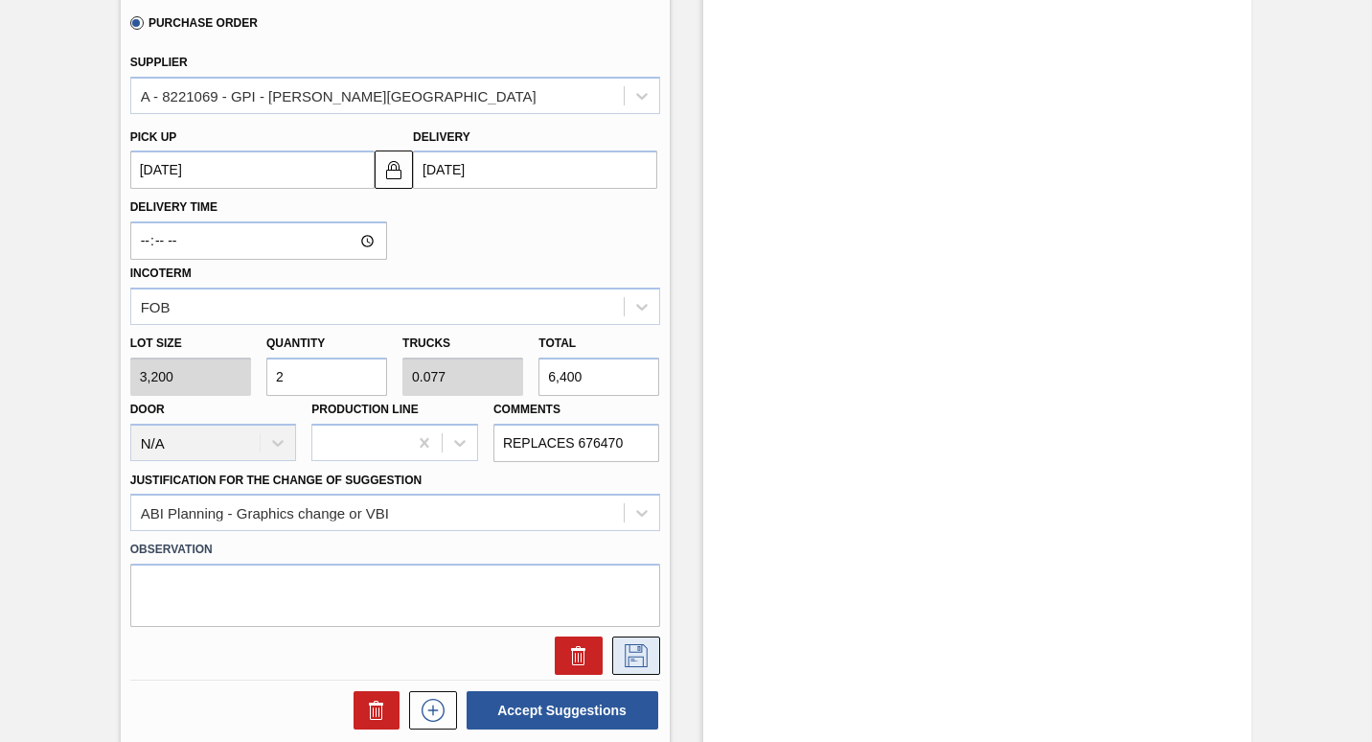
click at [644, 644] on icon at bounding box center [636, 655] width 31 height 23
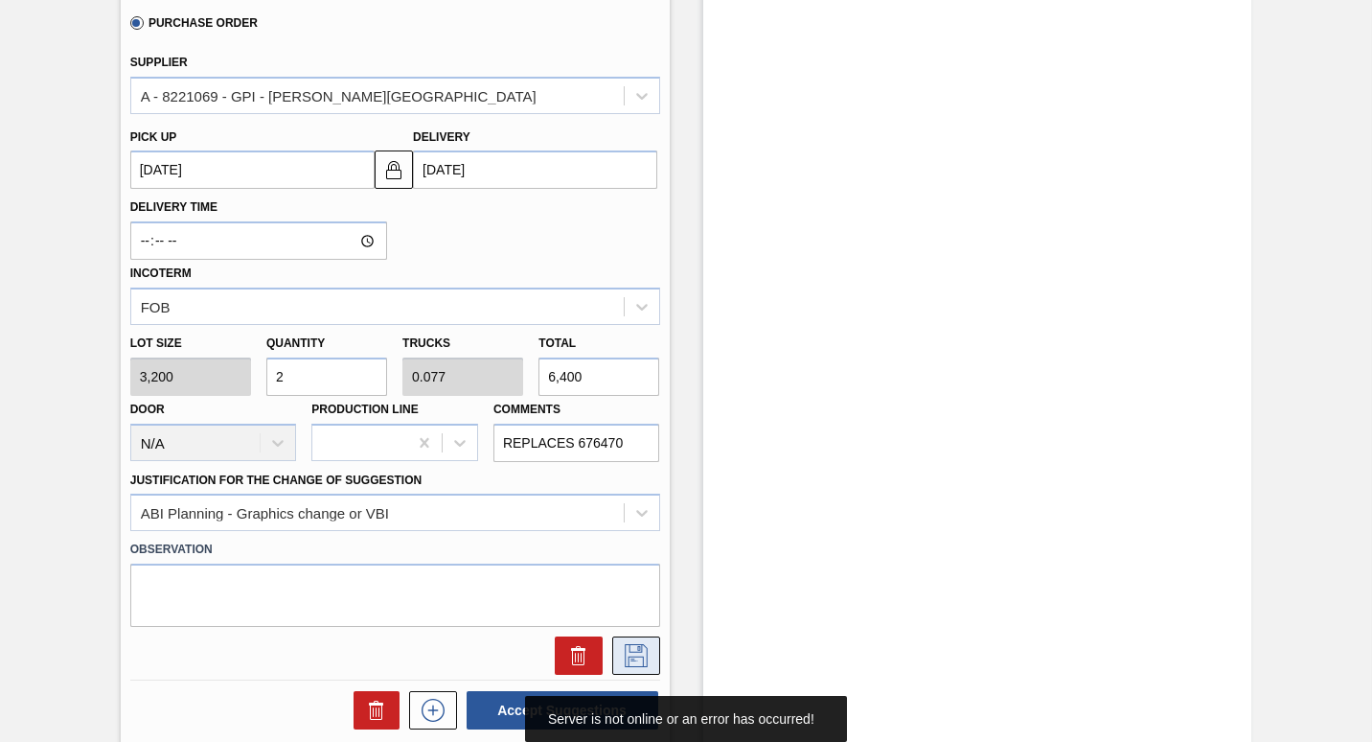
click at [644, 644] on icon at bounding box center [636, 655] width 31 height 23
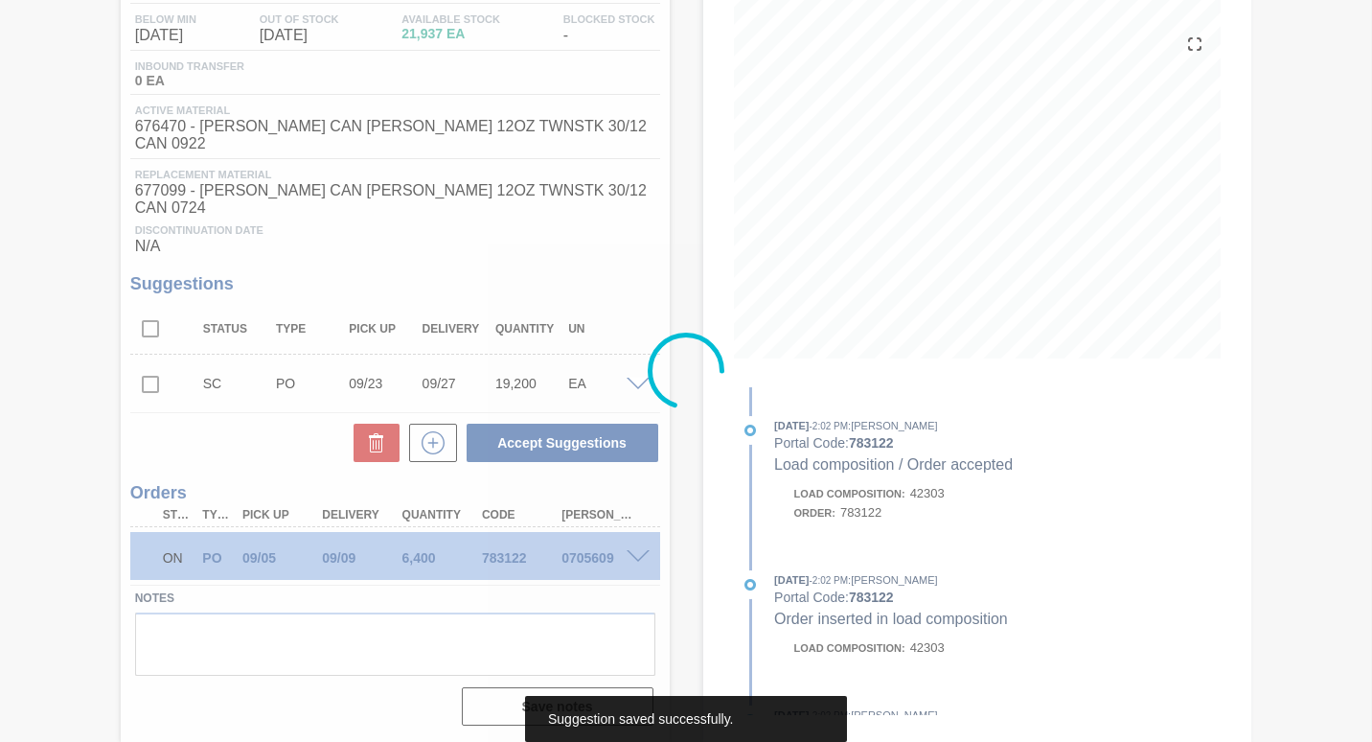
scroll to position [175, 0]
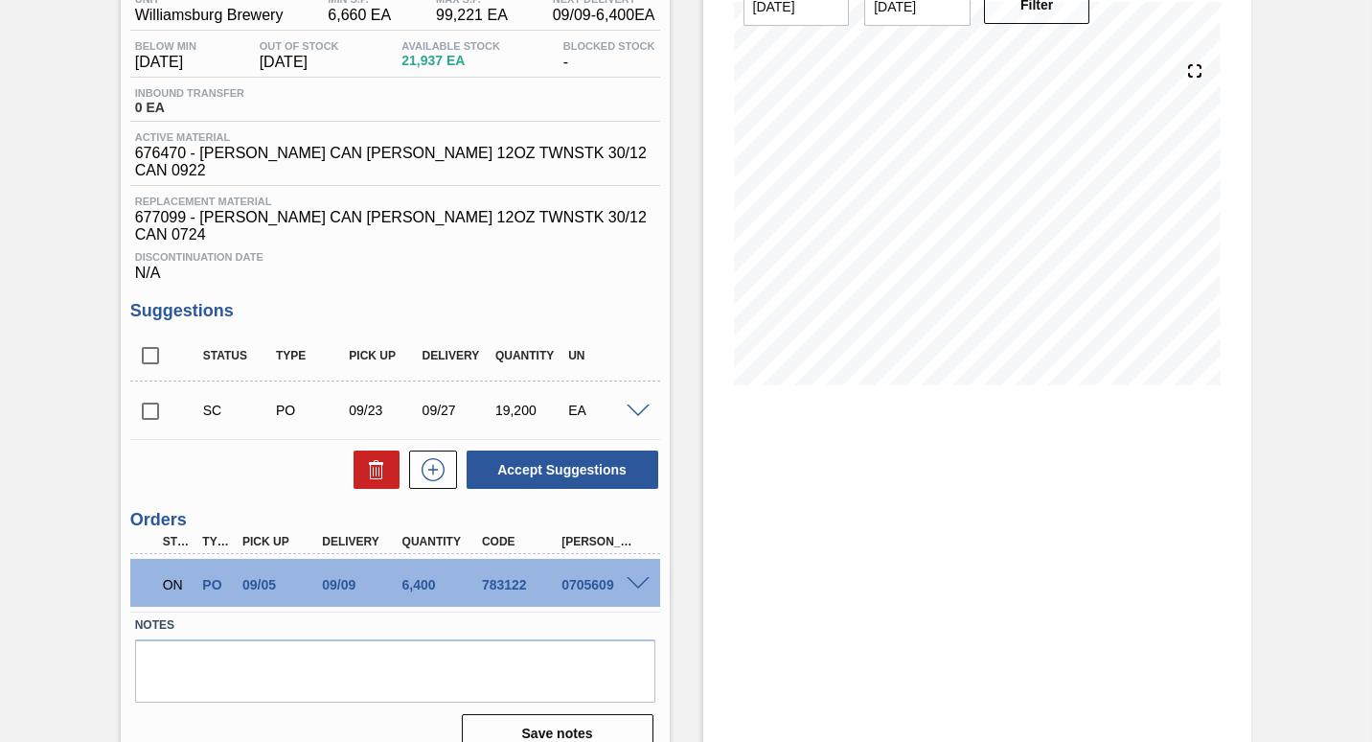
click at [162, 391] on input "checkbox" at bounding box center [150, 411] width 40 height 40
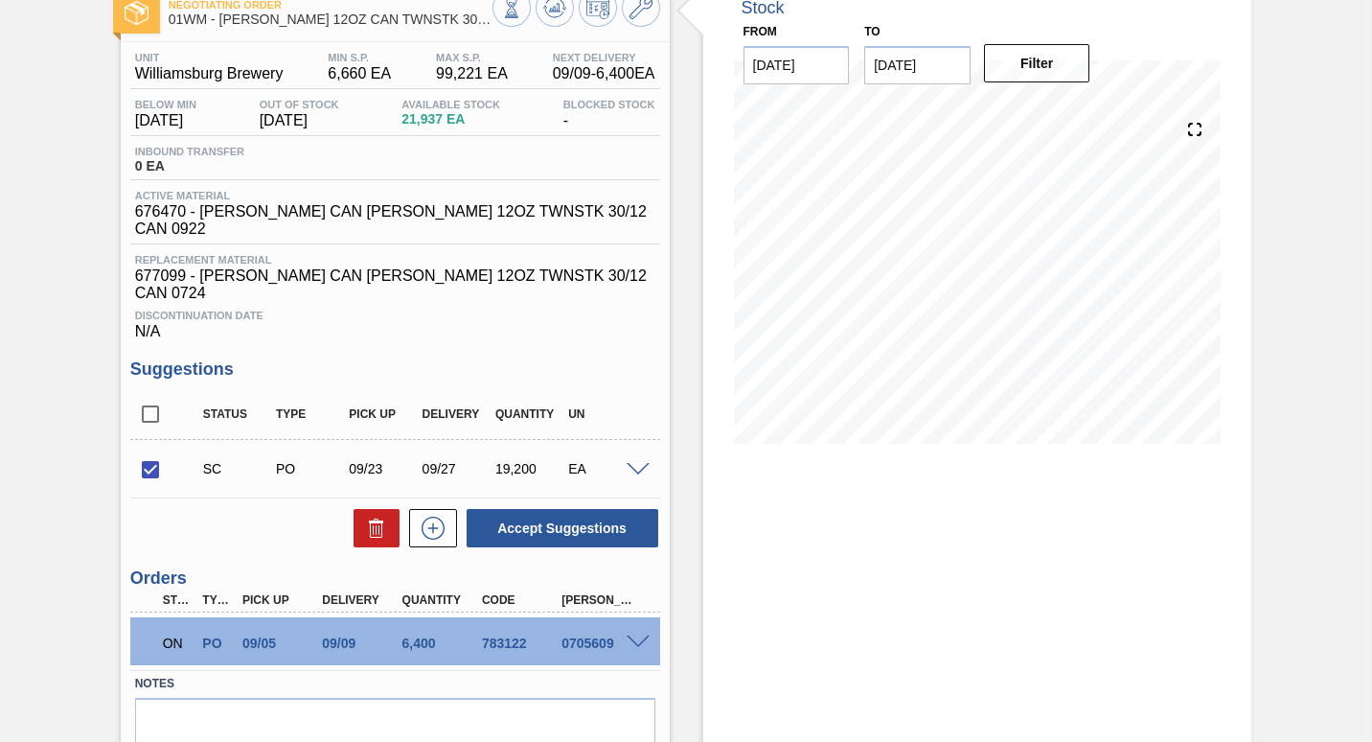
scroll to position [119, 0]
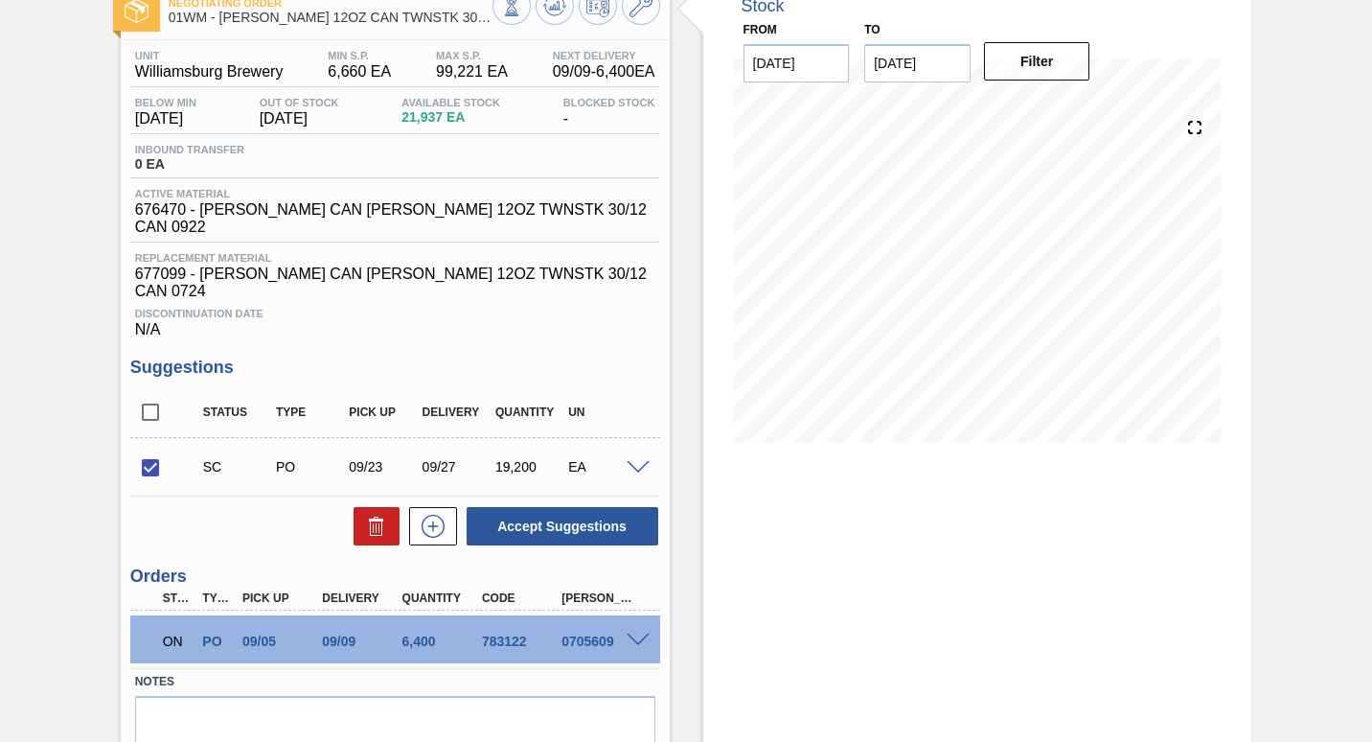
click at [628, 461] on span at bounding box center [638, 468] width 23 height 14
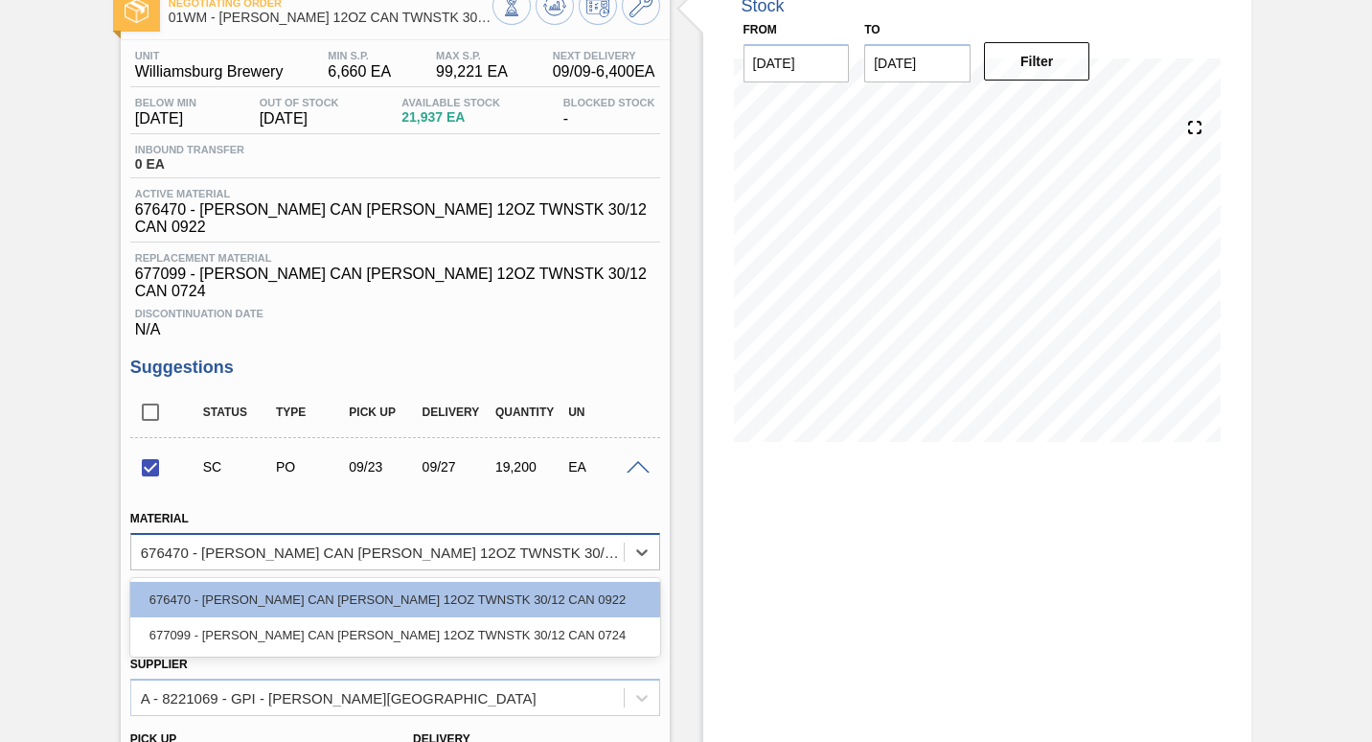
click at [603, 538] on div "676470 - [PERSON_NAME] CAN [PERSON_NAME] 12OZ TWNSTK 30/12 CAN 0922" at bounding box center [377, 552] width 492 height 28
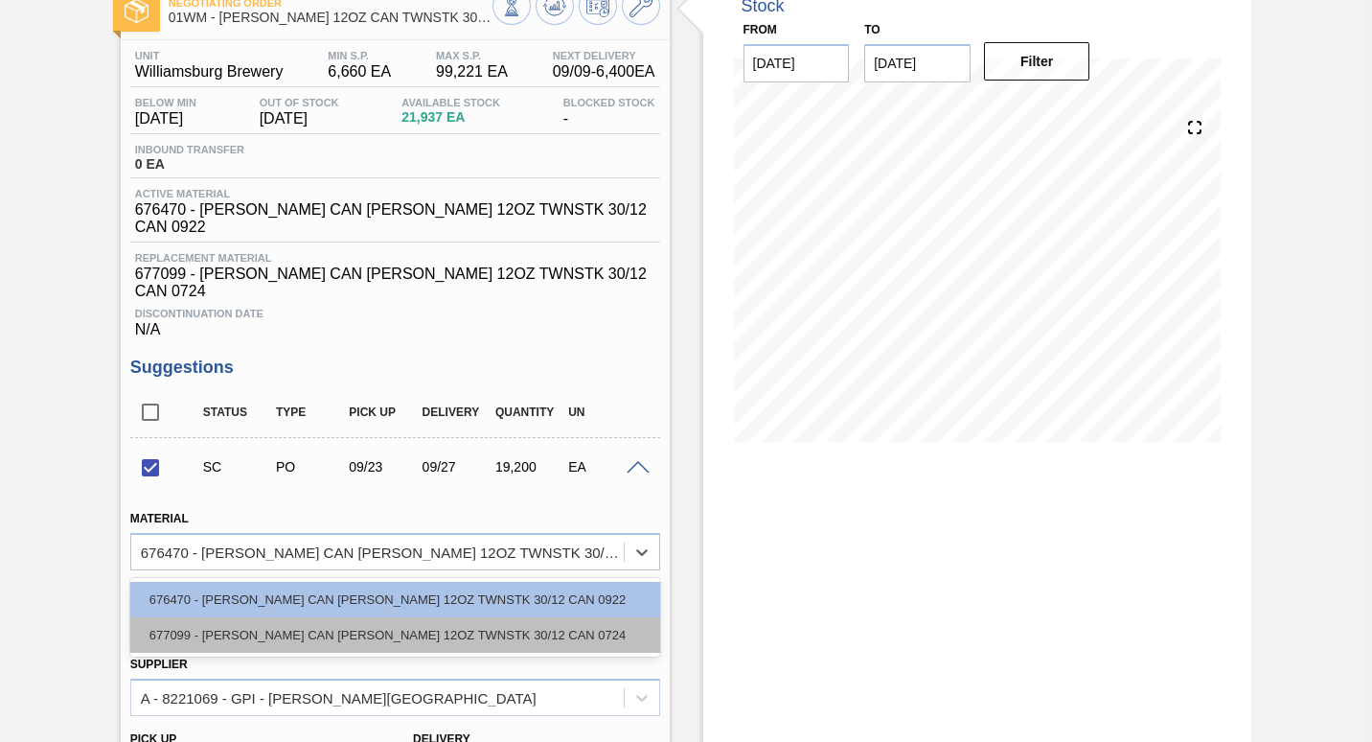
click at [551, 617] on div "677099 - [PERSON_NAME] CAN [PERSON_NAME] 12OZ TWNSTK 30/12 CAN 0724" at bounding box center [395, 634] width 530 height 35
checkbox input "false"
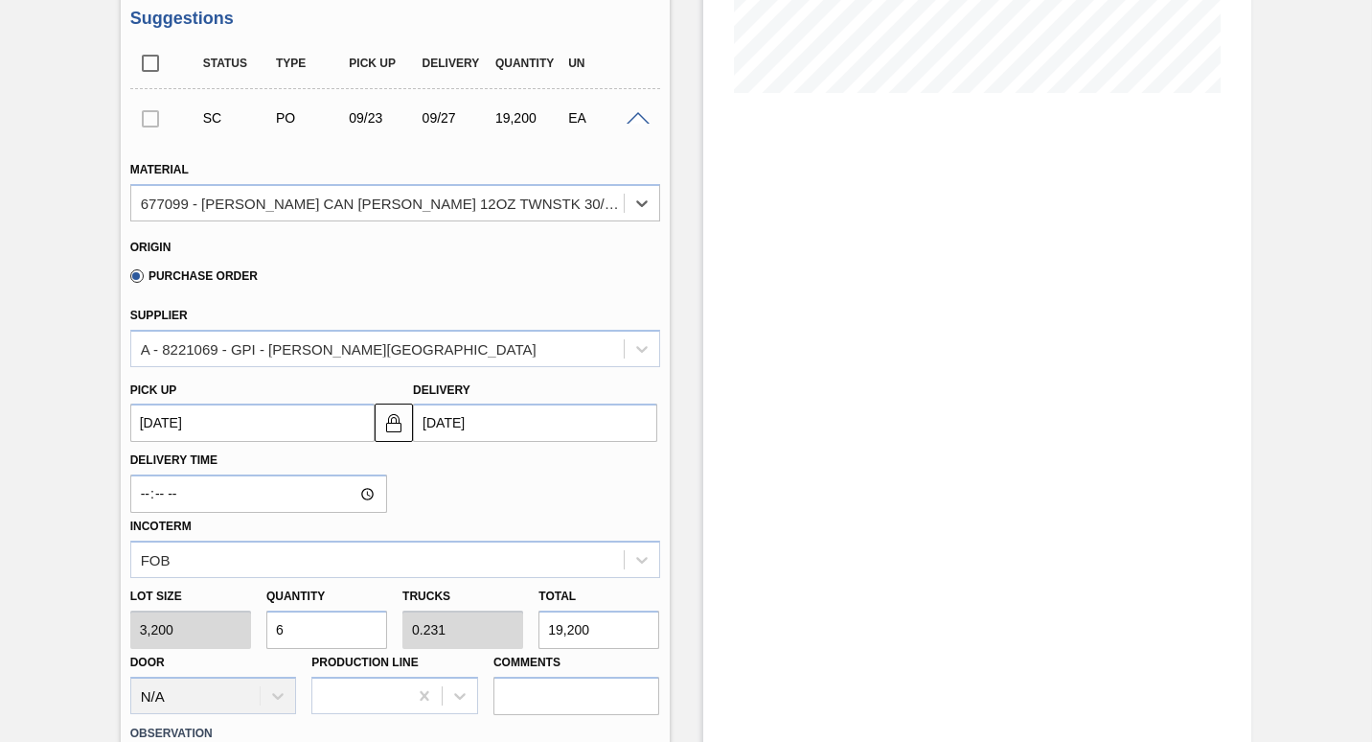
scroll to position [471, 0]
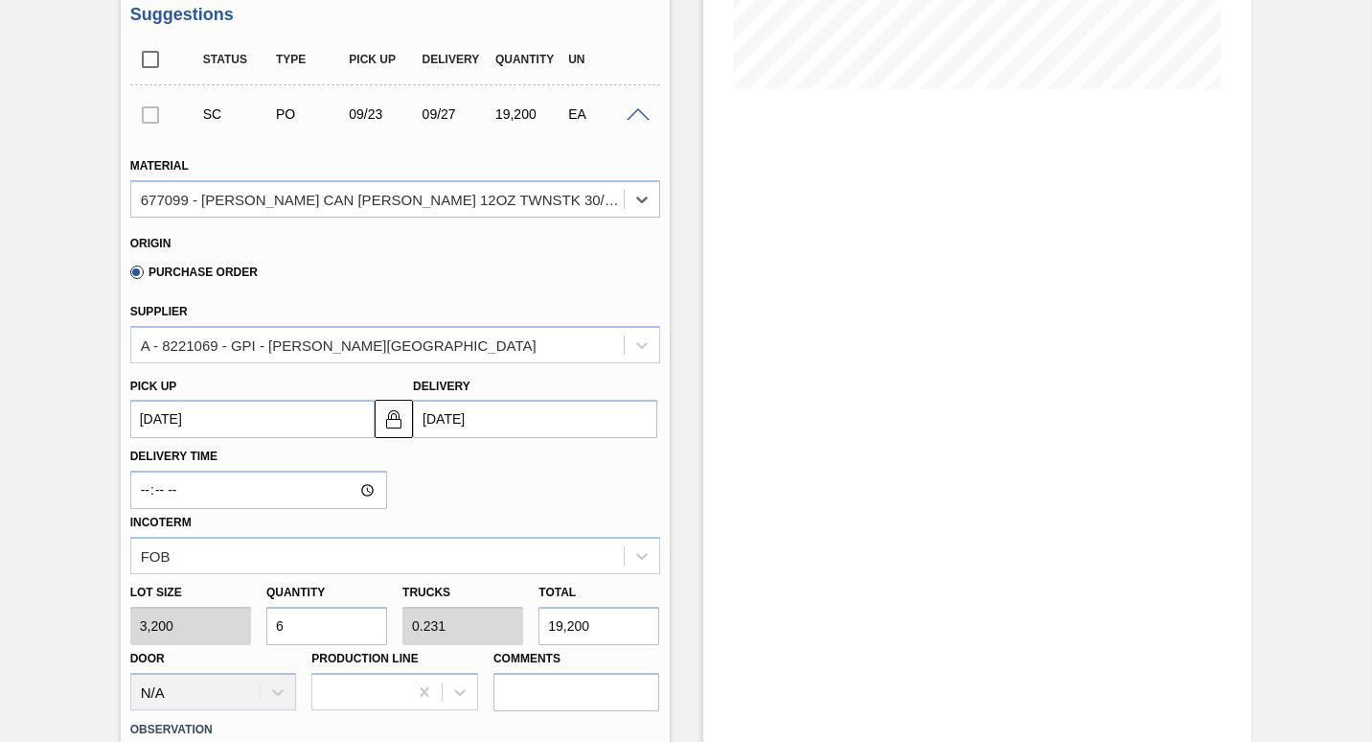
click at [304, 607] on input "6" at bounding box center [326, 626] width 121 height 38
type input "0"
type input "2"
type input "0.077"
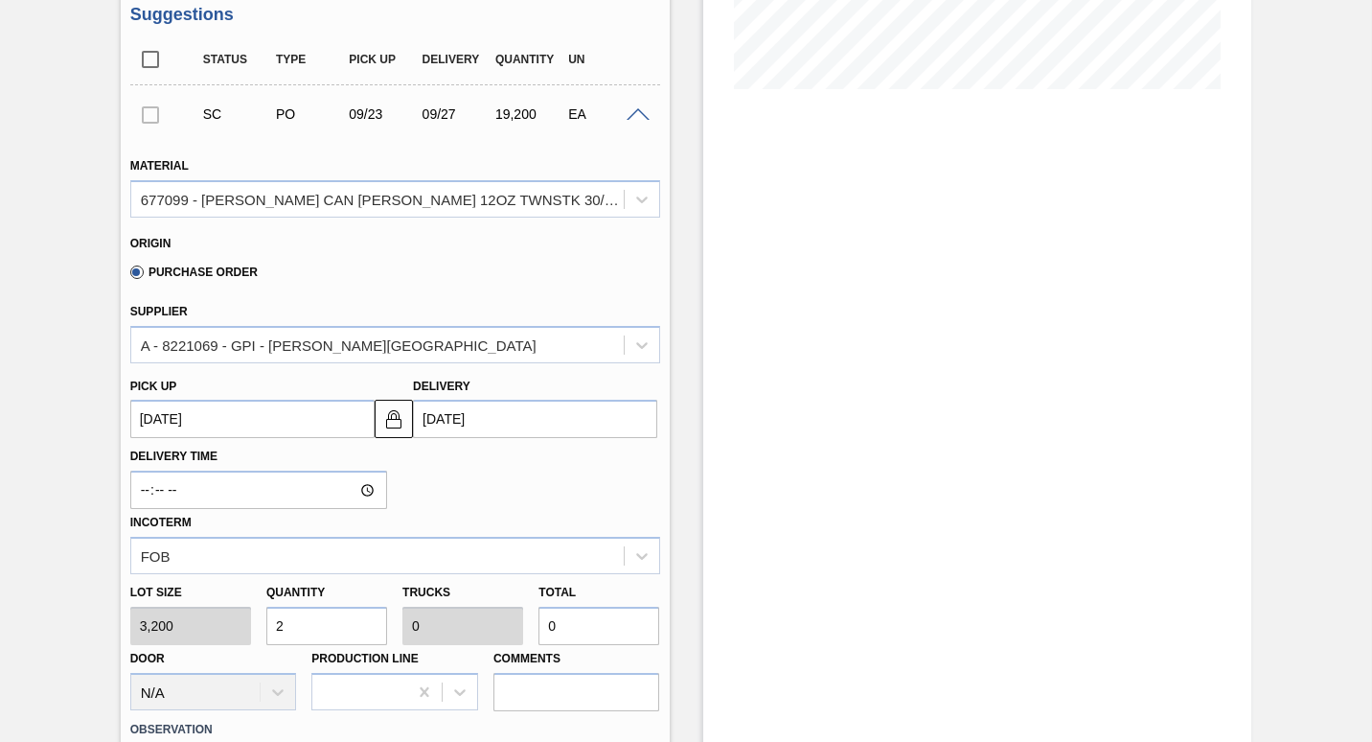
type input "6,400"
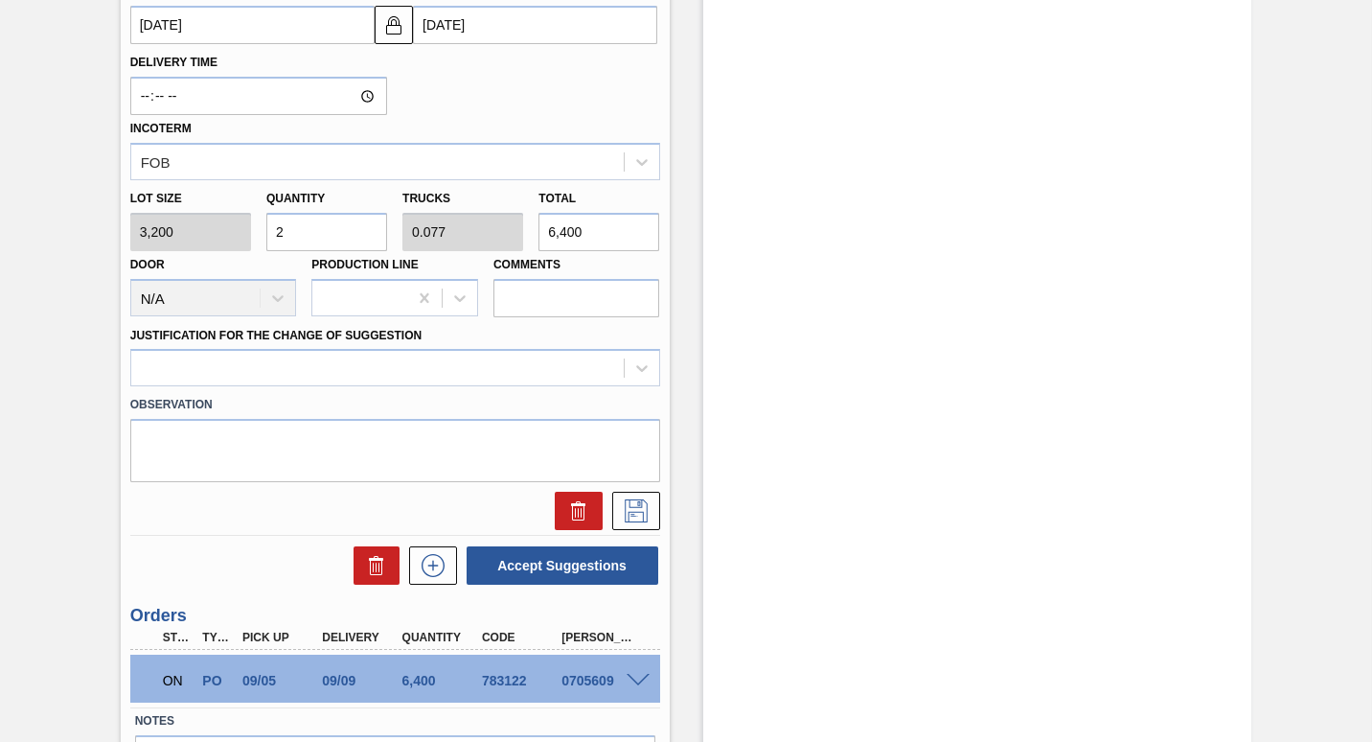
scroll to position [867, 0]
type input "2"
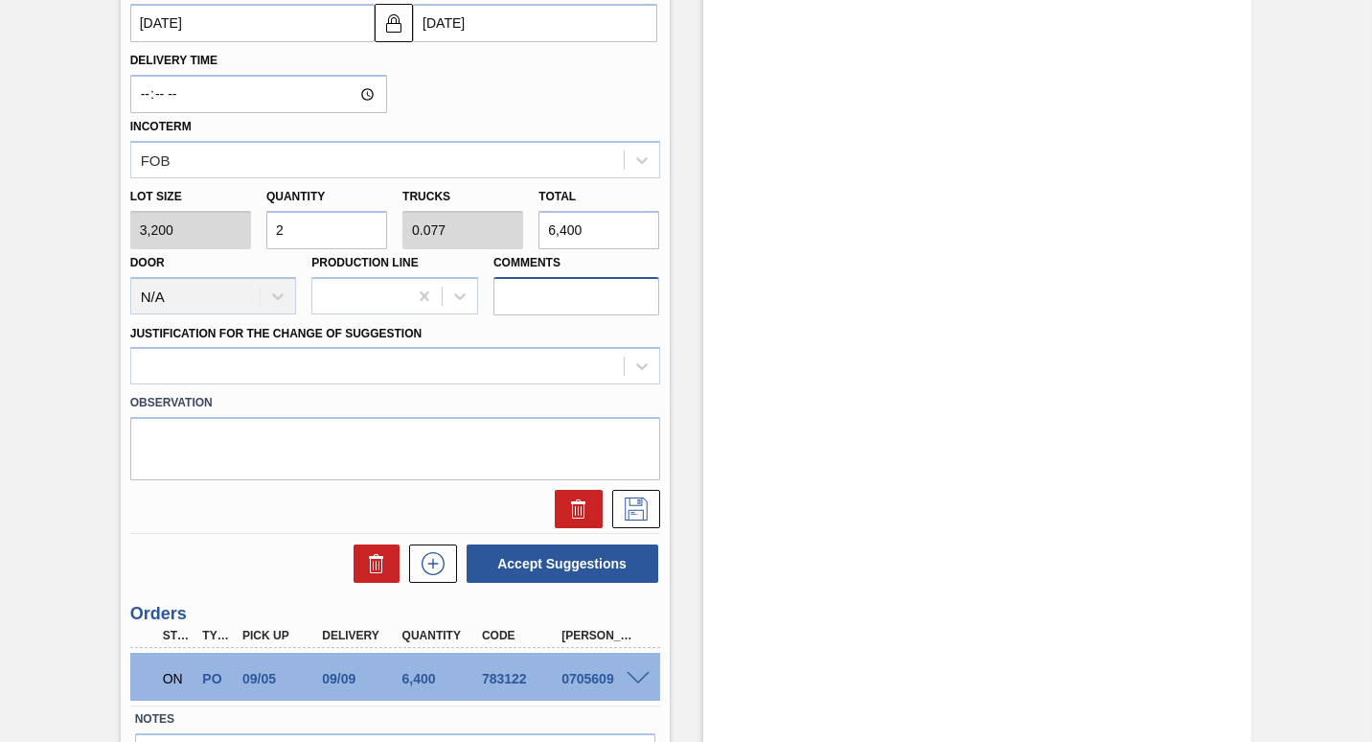
click at [555, 286] on input "Comments" at bounding box center [576, 296] width 167 height 38
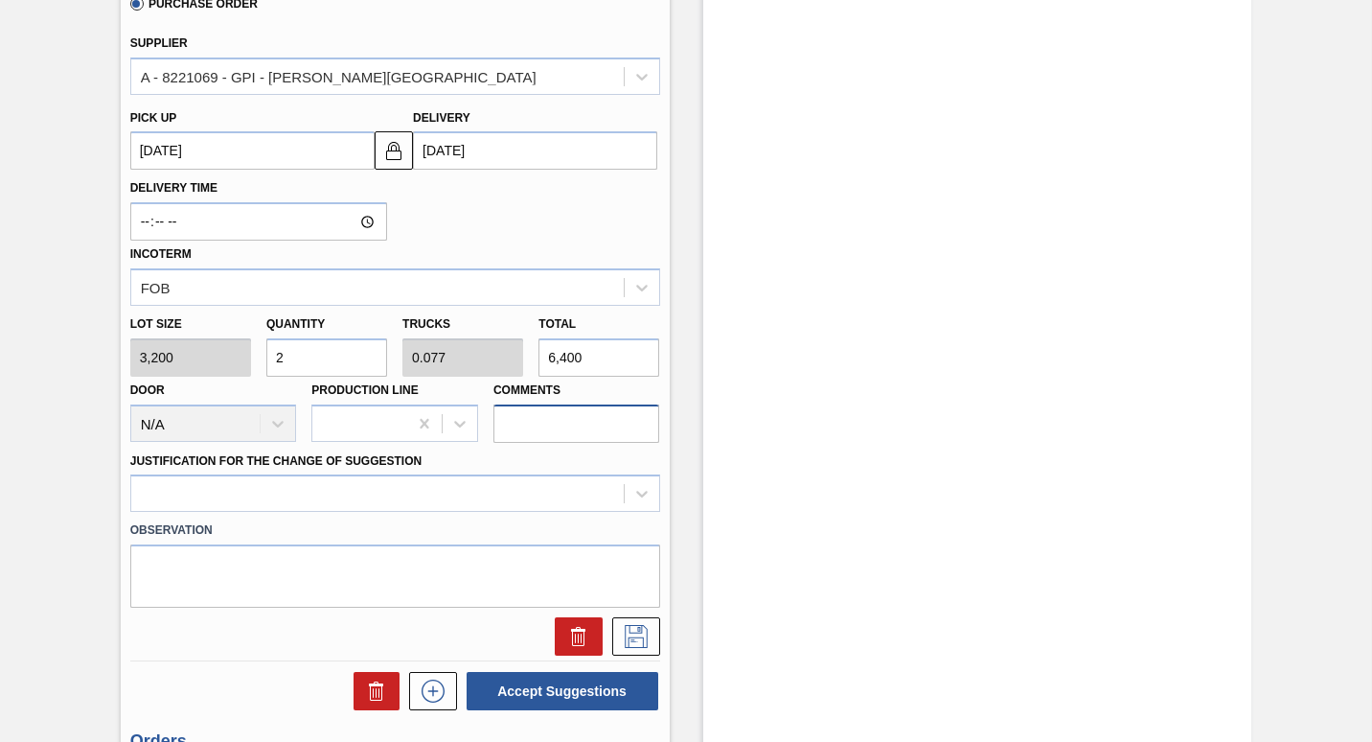
scroll to position [754, 0]
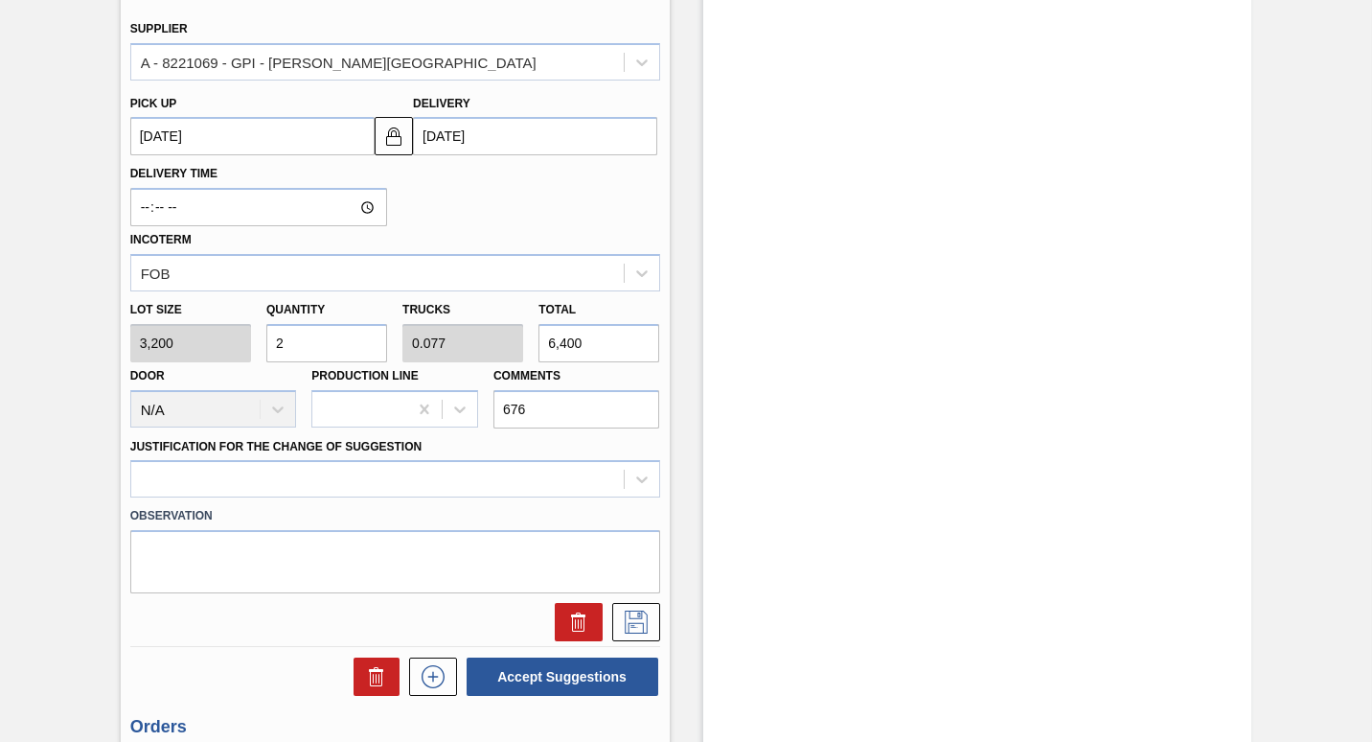
click at [679, 203] on div "Stock From [DATE] to [DATE] Filter" at bounding box center [977, 159] width 549 height 1634
click at [551, 390] on input "676" at bounding box center [576, 409] width 167 height 38
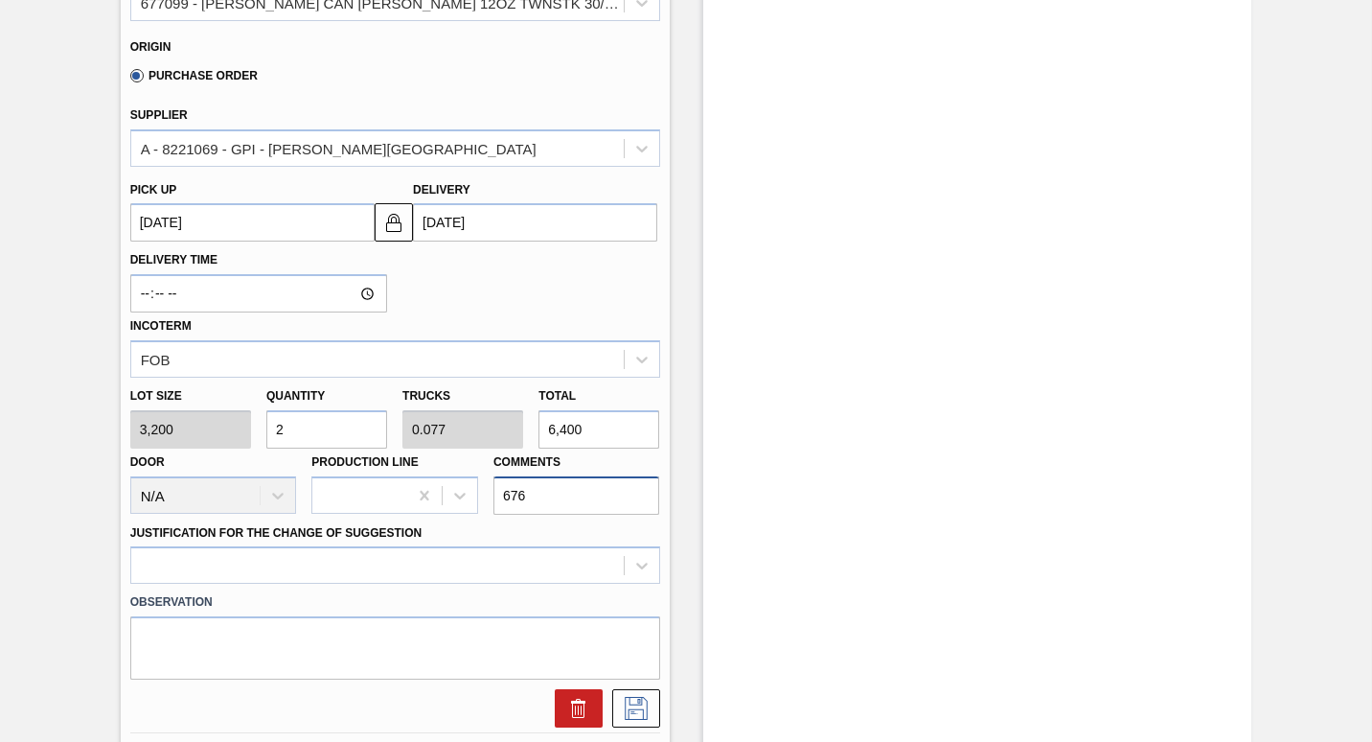
scroll to position [669, 0]
type input "676470"
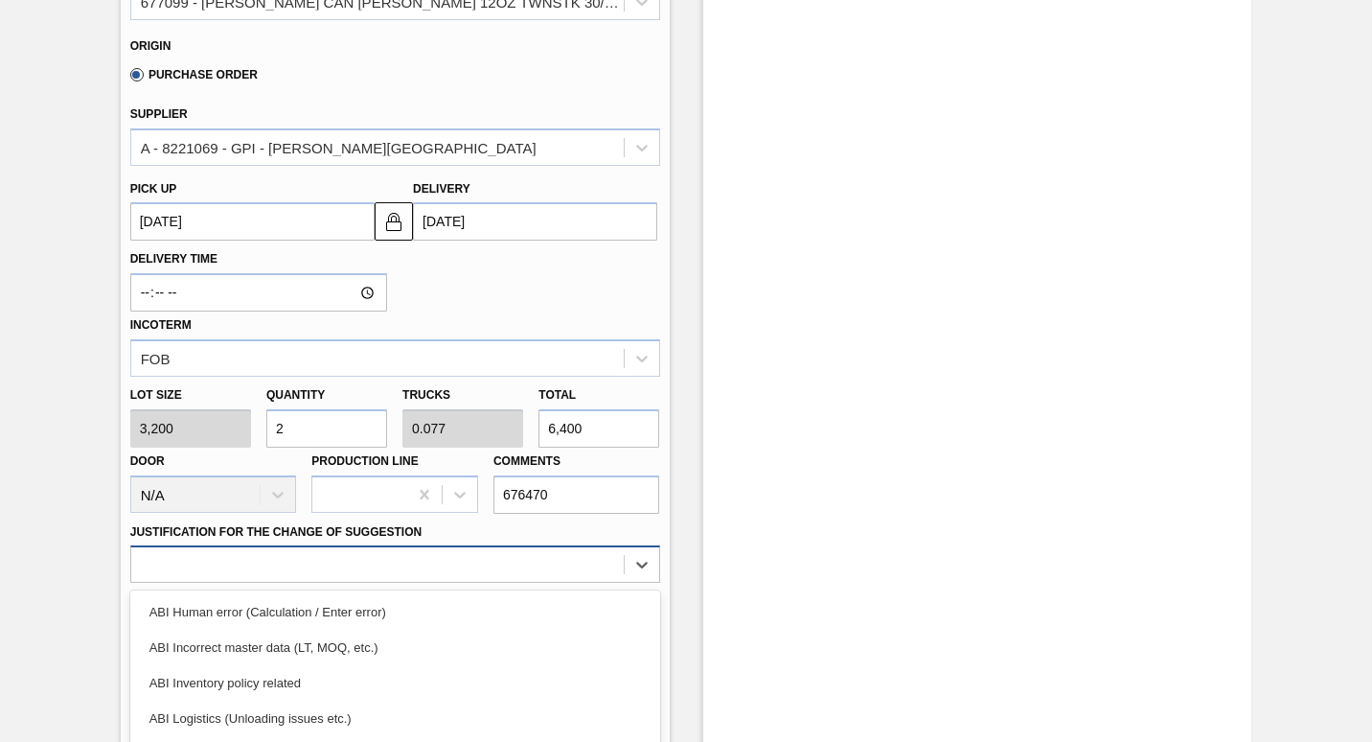
scroll to position [787, 0]
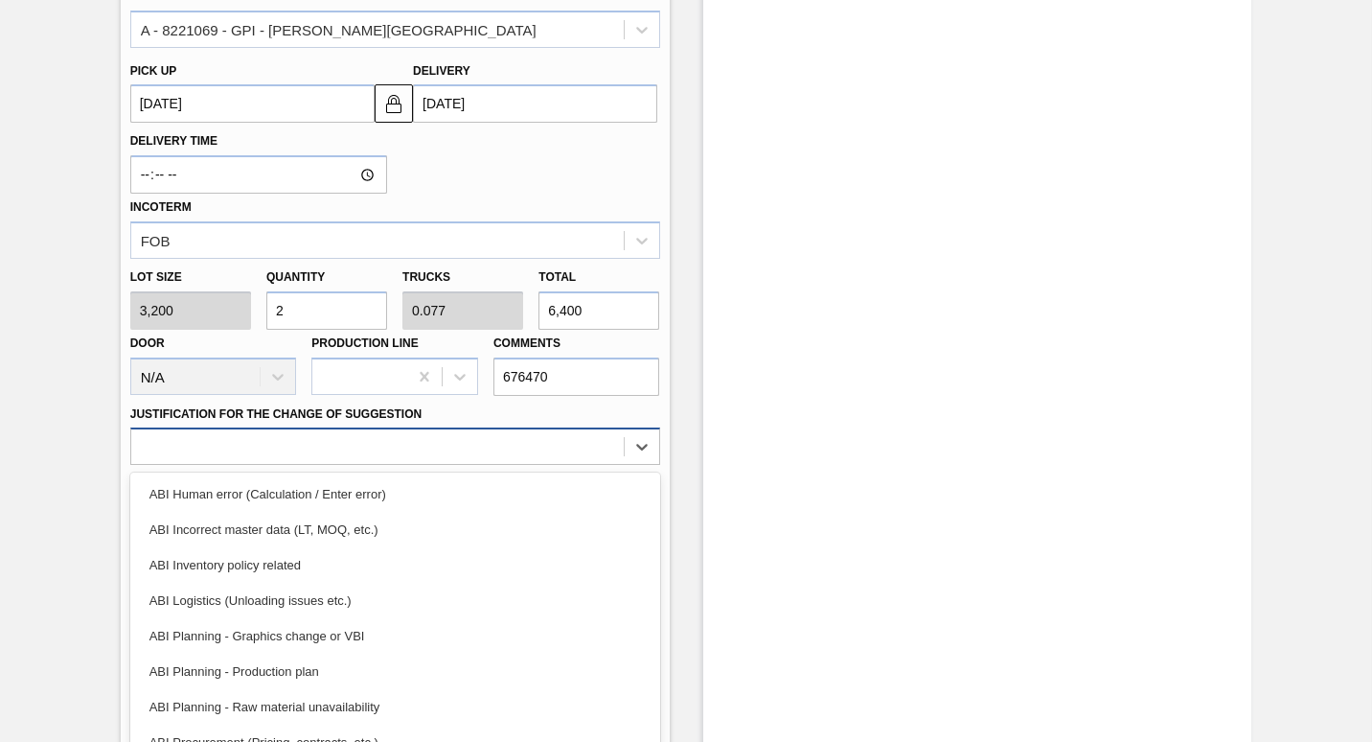
click at [335, 465] on div "option ABI Inventory policy related focused, 3 of 18. 18 results available. Use…" at bounding box center [395, 445] width 530 height 37
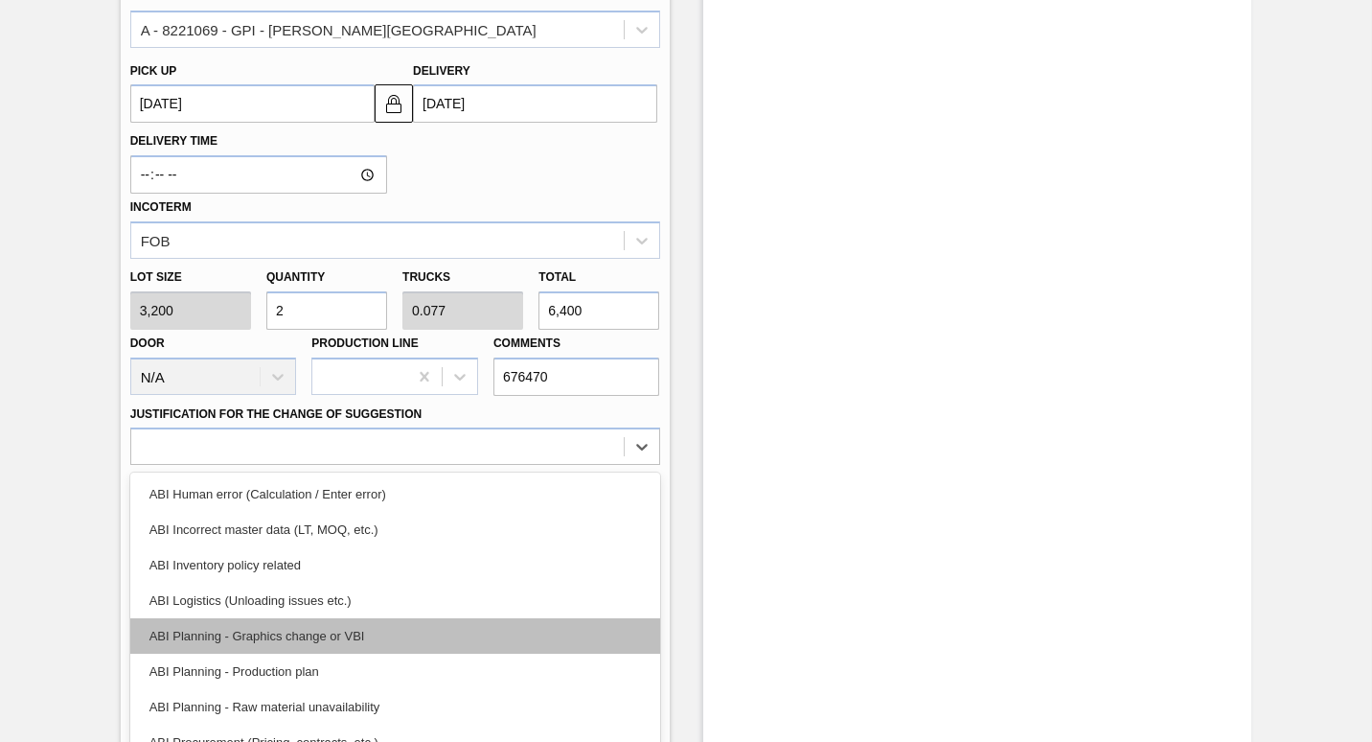
click at [333, 618] on div "ABI Planning - Graphics change or VBI" at bounding box center [395, 635] width 530 height 35
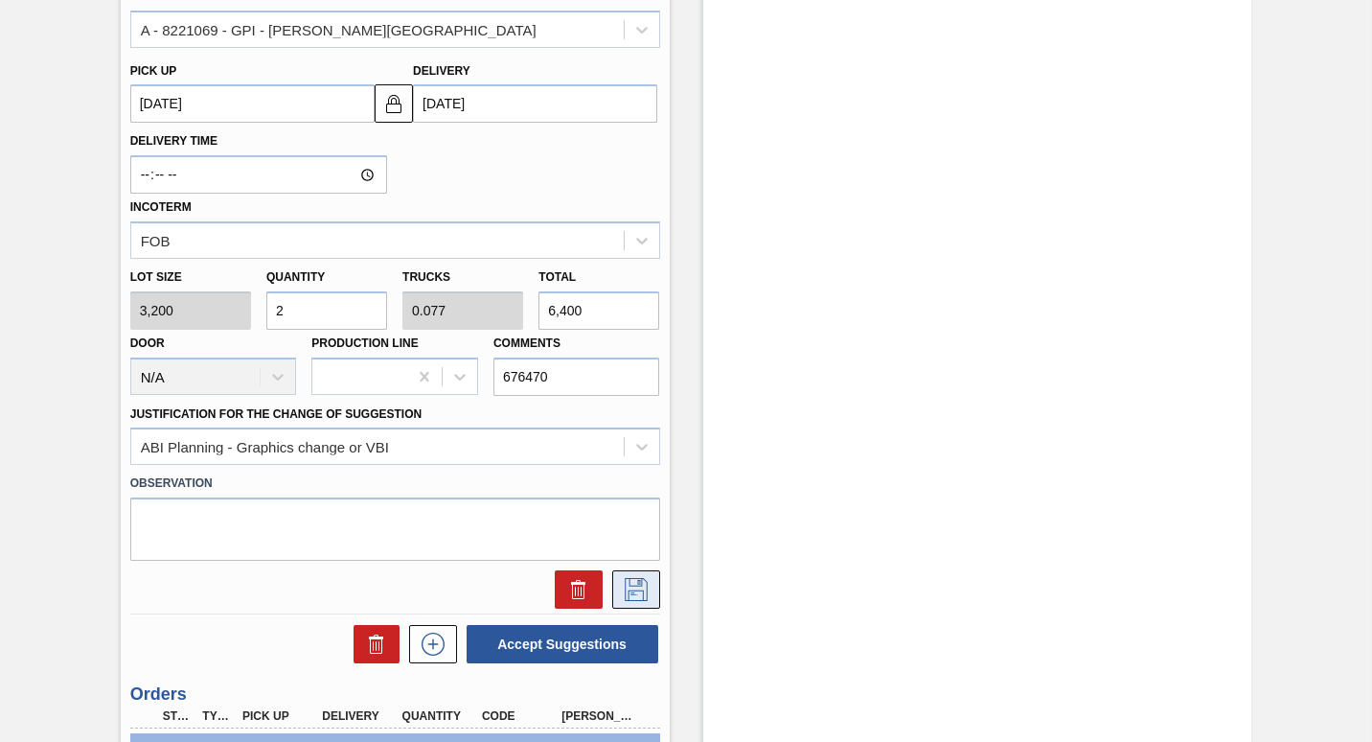
click at [629, 578] on icon at bounding box center [636, 589] width 31 height 23
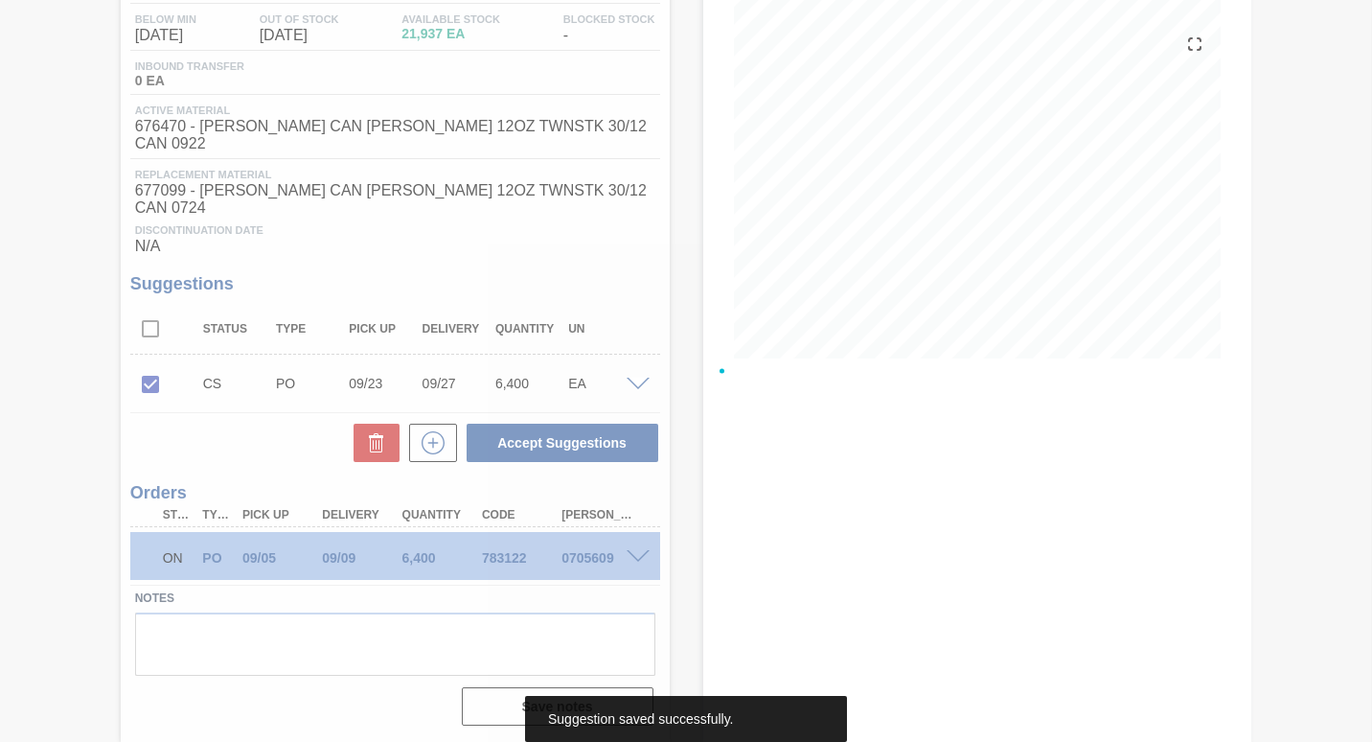
scroll to position [175, 0]
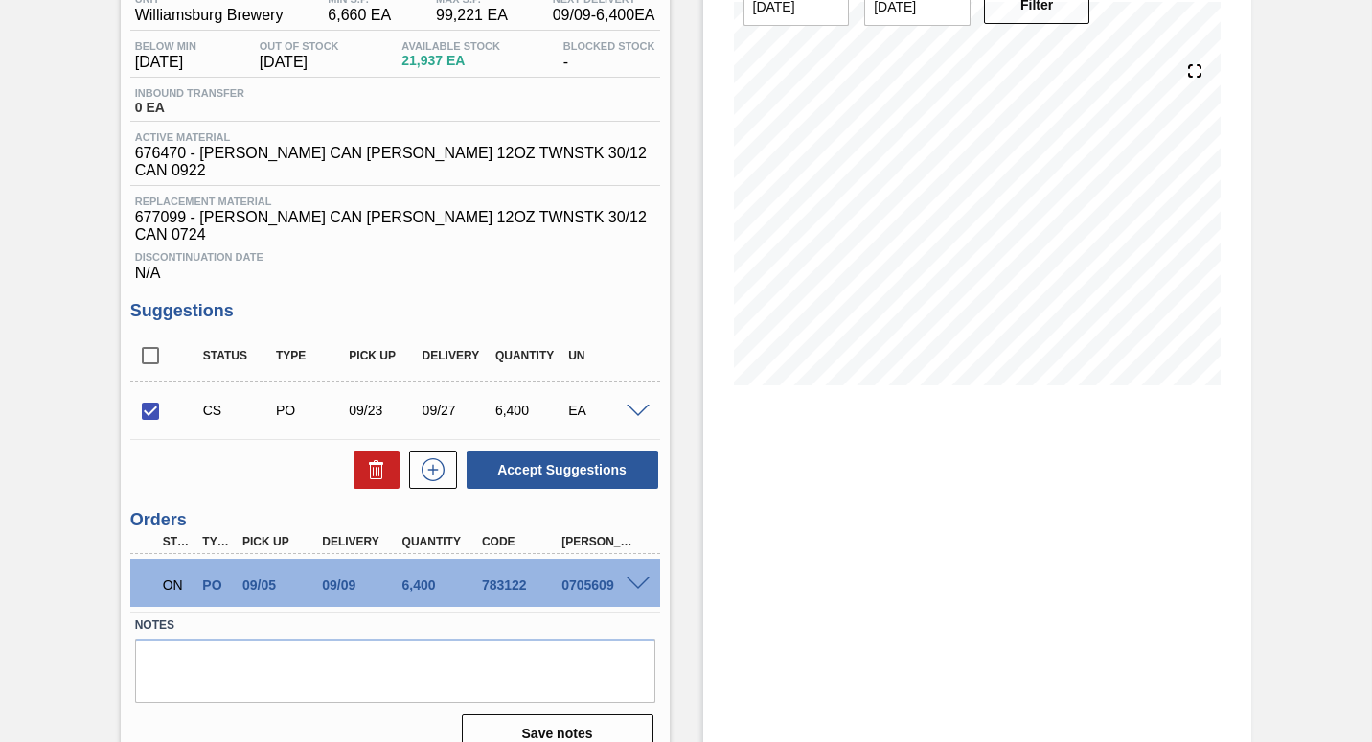
click at [630, 404] on span at bounding box center [638, 411] width 23 height 14
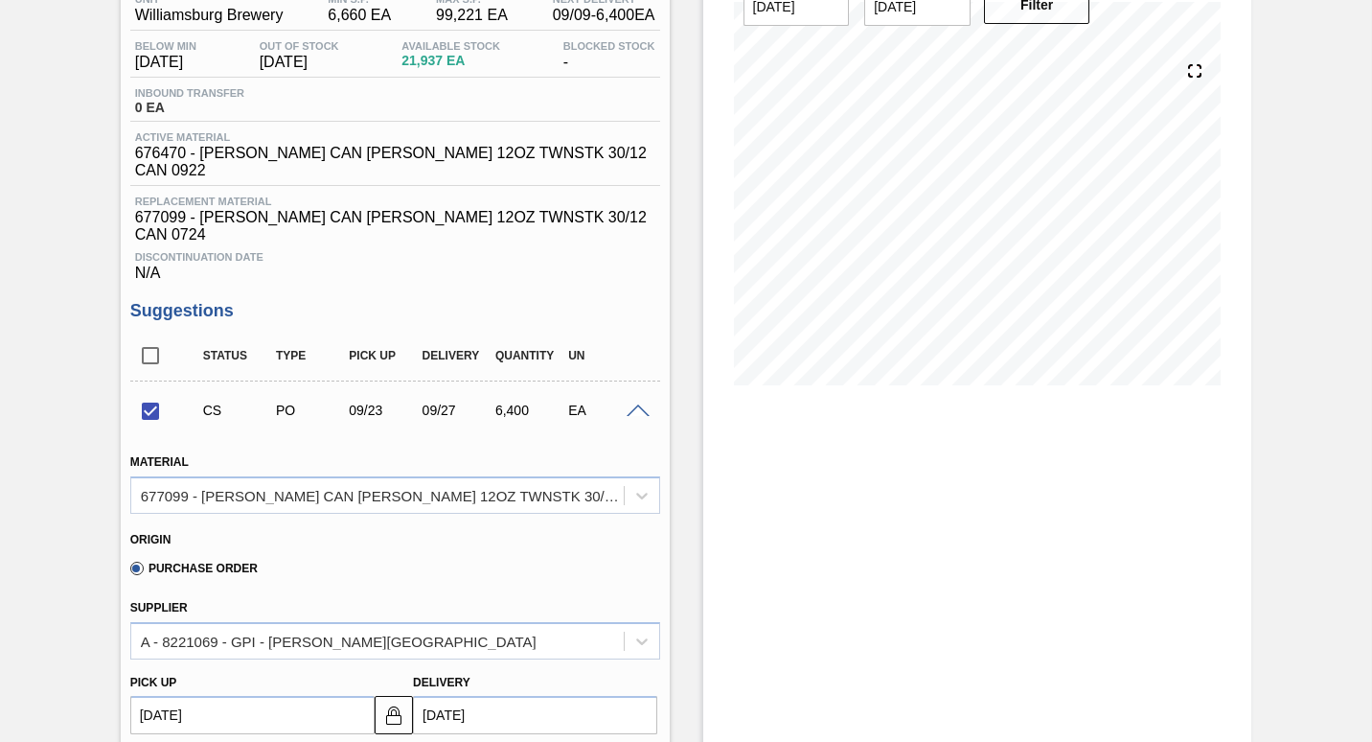
click at [630, 404] on span at bounding box center [638, 411] width 23 height 14
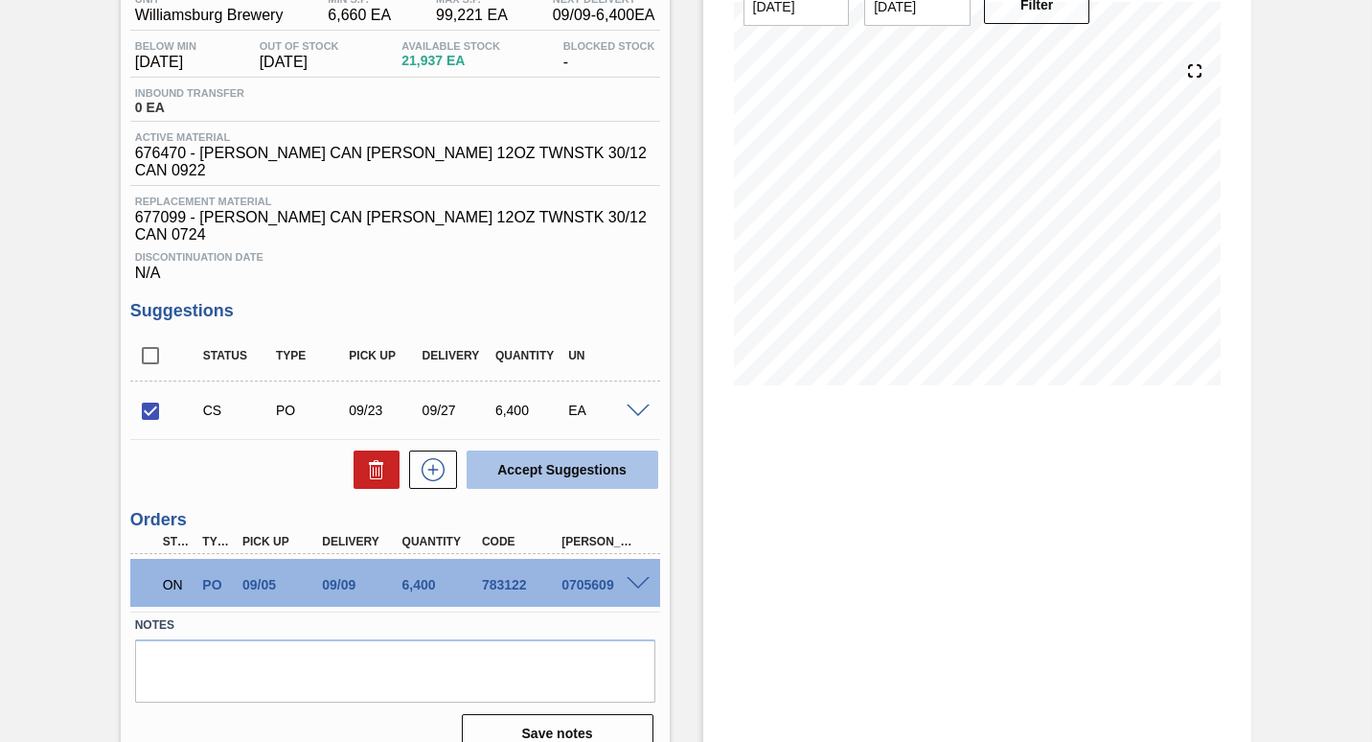
click at [549, 450] on button "Accept Suggestions" at bounding box center [563, 469] width 192 height 38
checkbox input "false"
click at [637, 565] on div "ON PO 09/05 09/09 6,400 783122 0705609" at bounding box center [395, 583] width 530 height 48
click at [638, 577] on span at bounding box center [638, 584] width 23 height 14
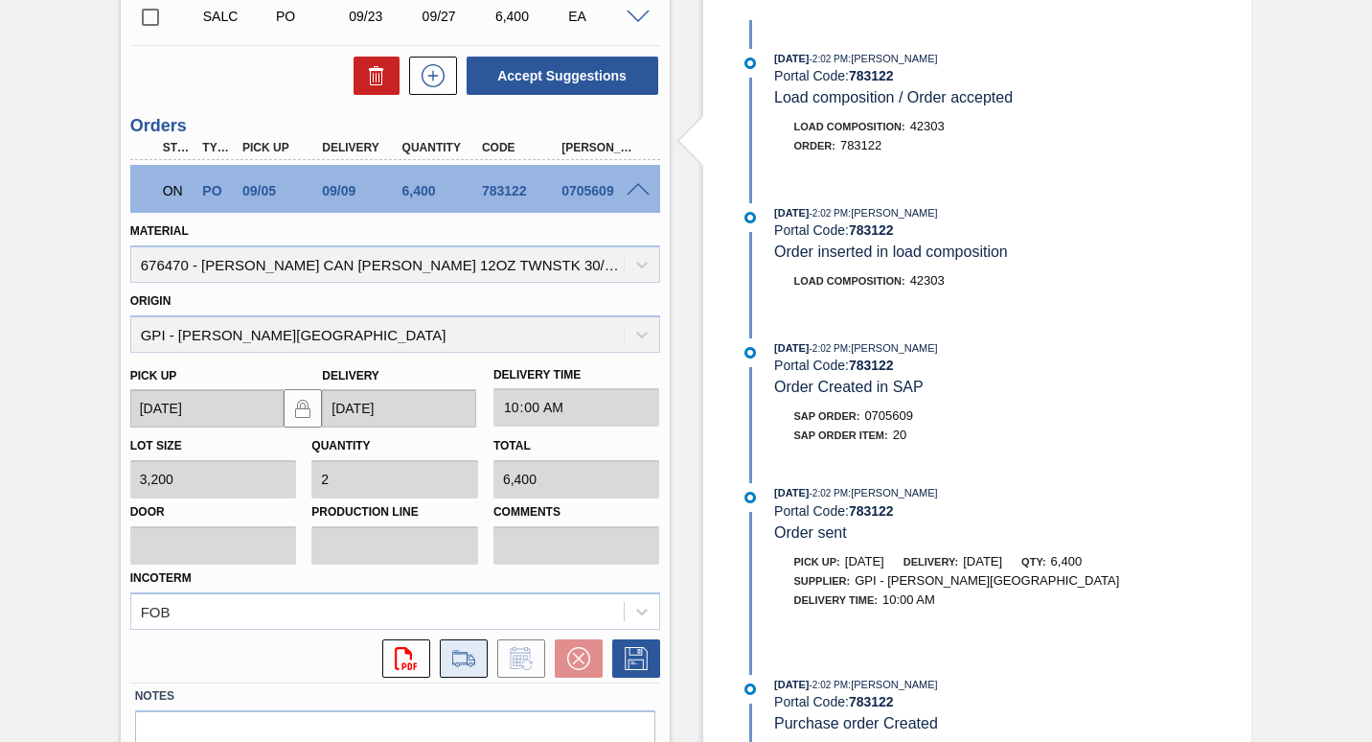
click at [459, 647] on icon at bounding box center [463, 658] width 31 height 23
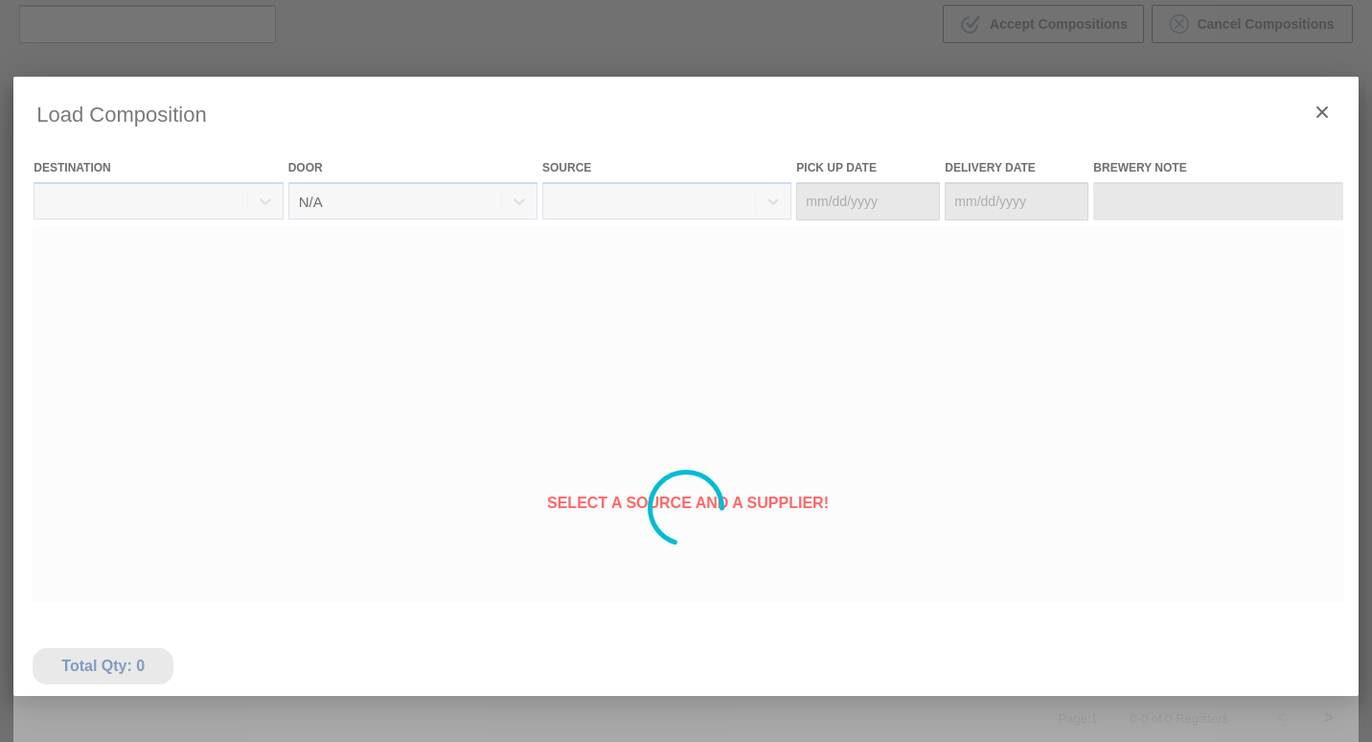
type Date "[DATE]"
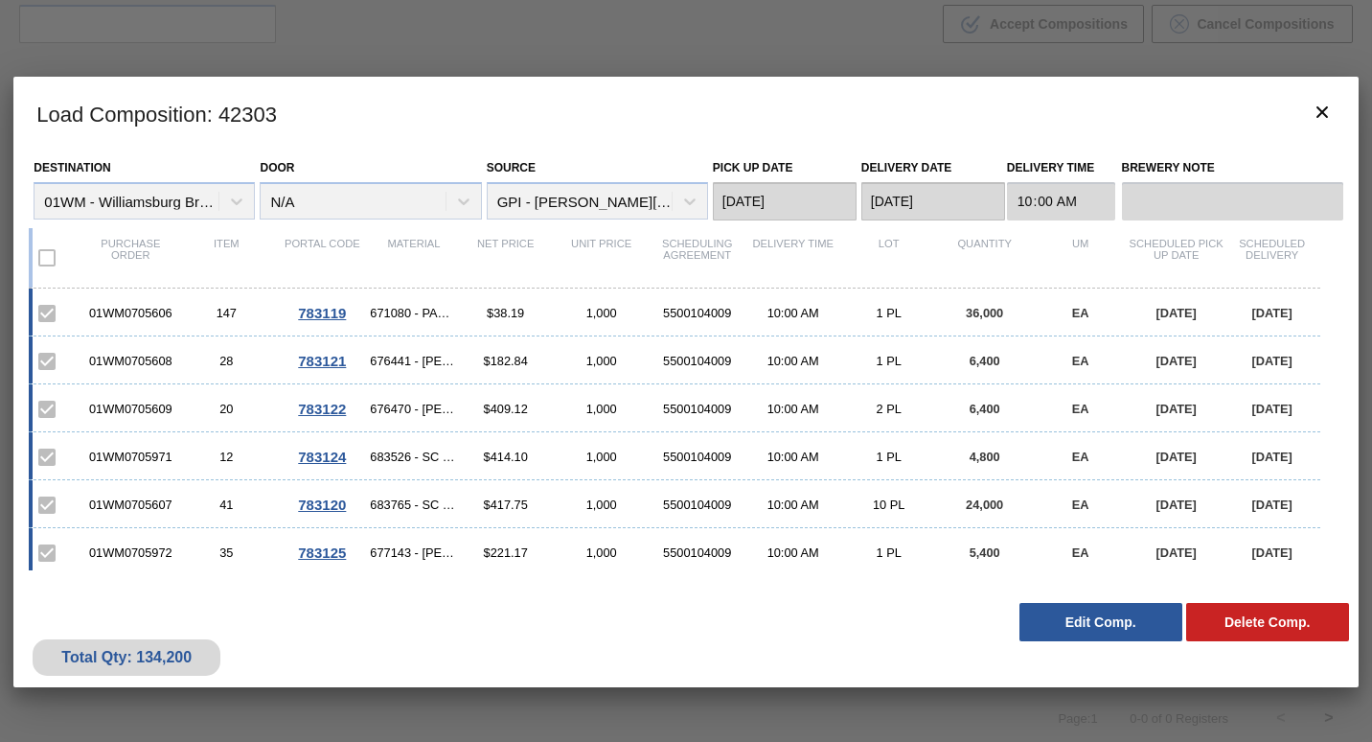
click at [679, 626] on button "Edit Comp." at bounding box center [1100, 622] width 163 height 38
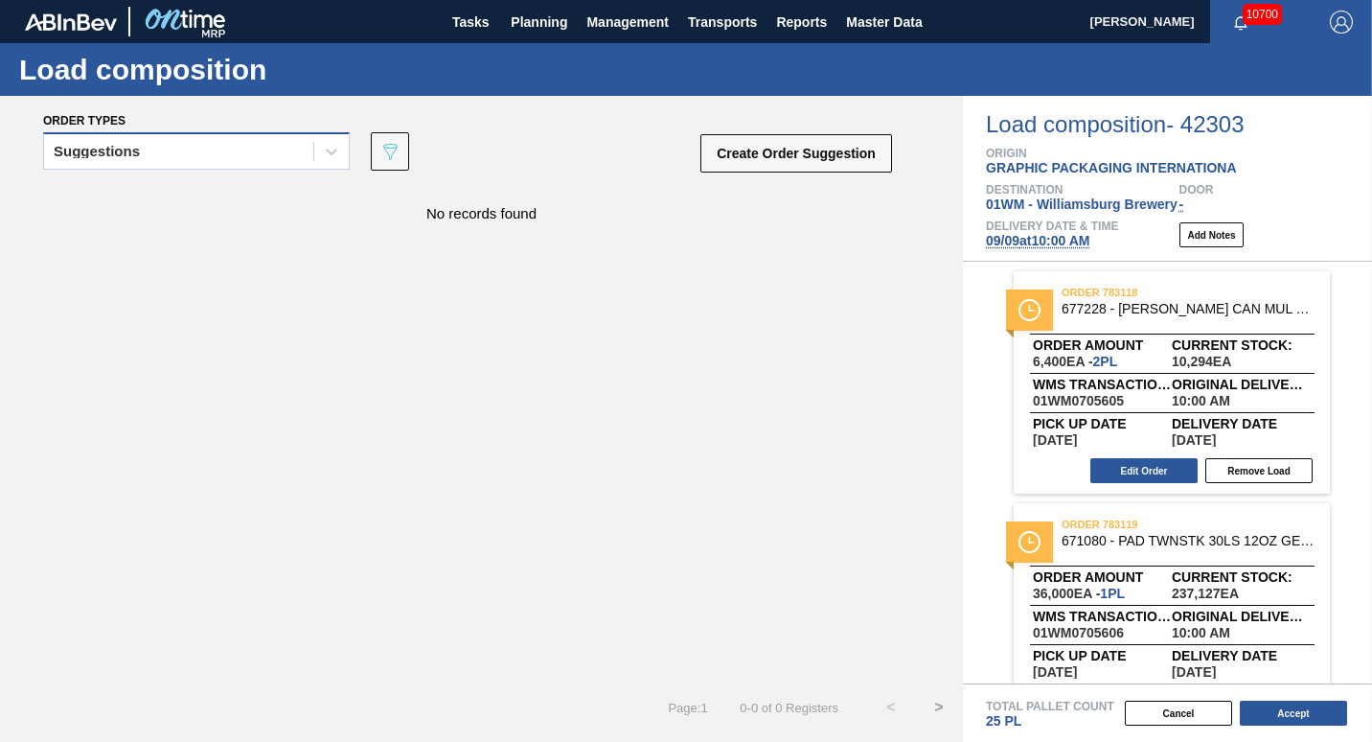
click at [196, 147] on div "Suggestions" at bounding box center [178, 152] width 269 height 28
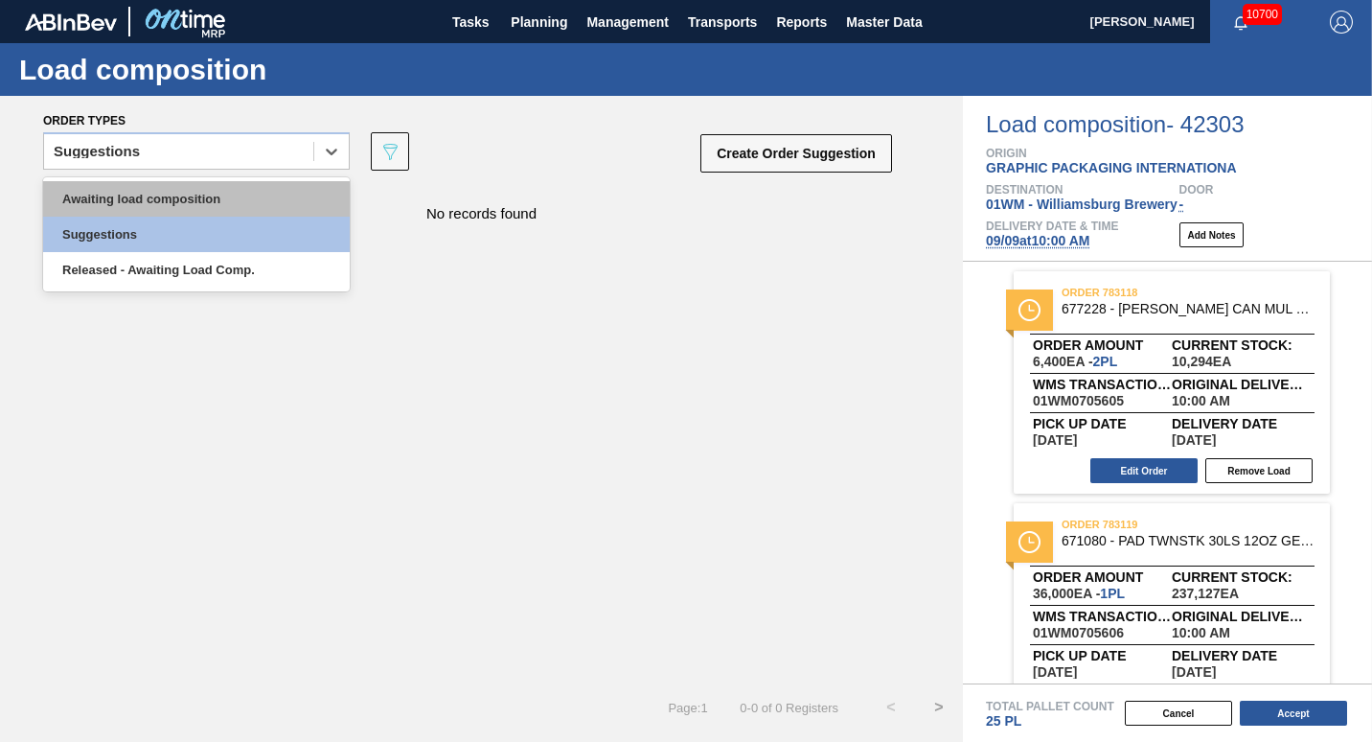
click at [189, 198] on div "Awaiting load composition" at bounding box center [196, 198] width 307 height 35
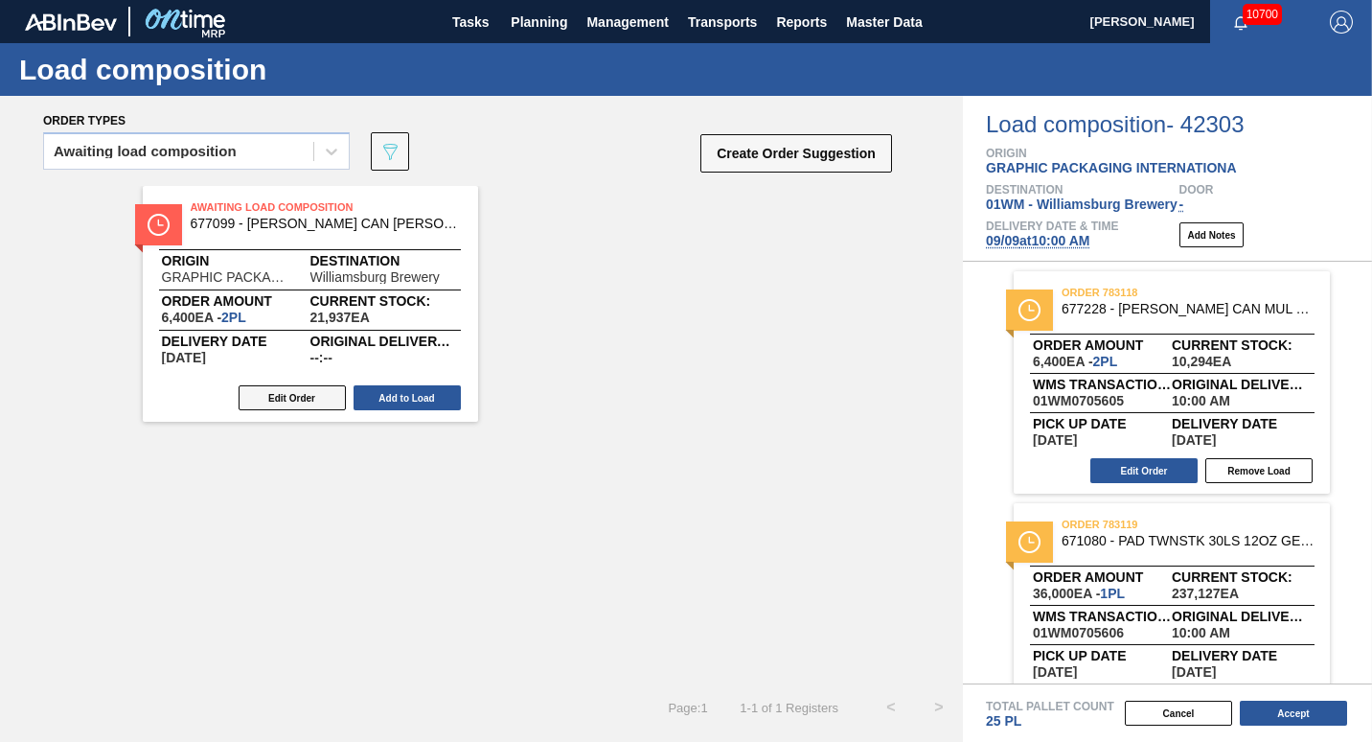
click at [266, 400] on button "Edit Order" at bounding box center [292, 397] width 107 height 25
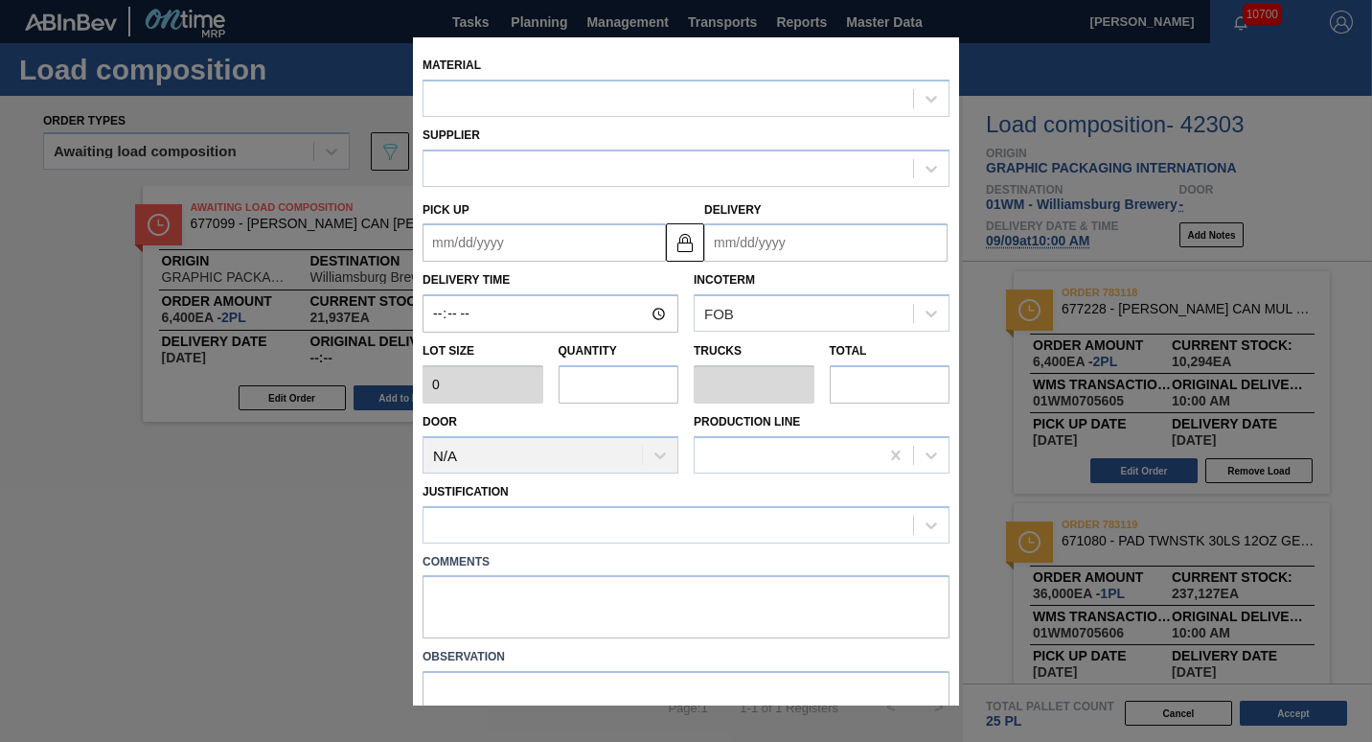
type input "3,200"
type input "2"
type input "0.077"
type input "6,400"
type textarea "676470"
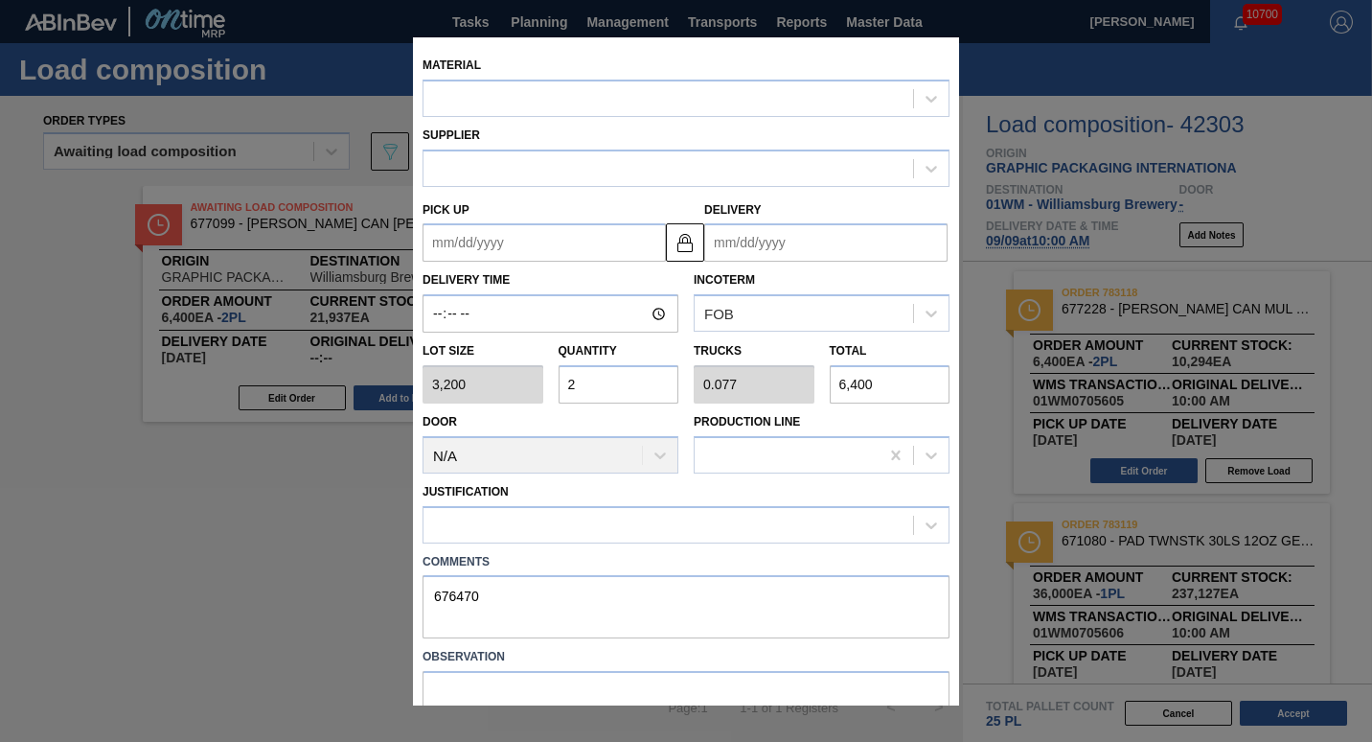
type up "[DATE]"
type input "[DATE]"
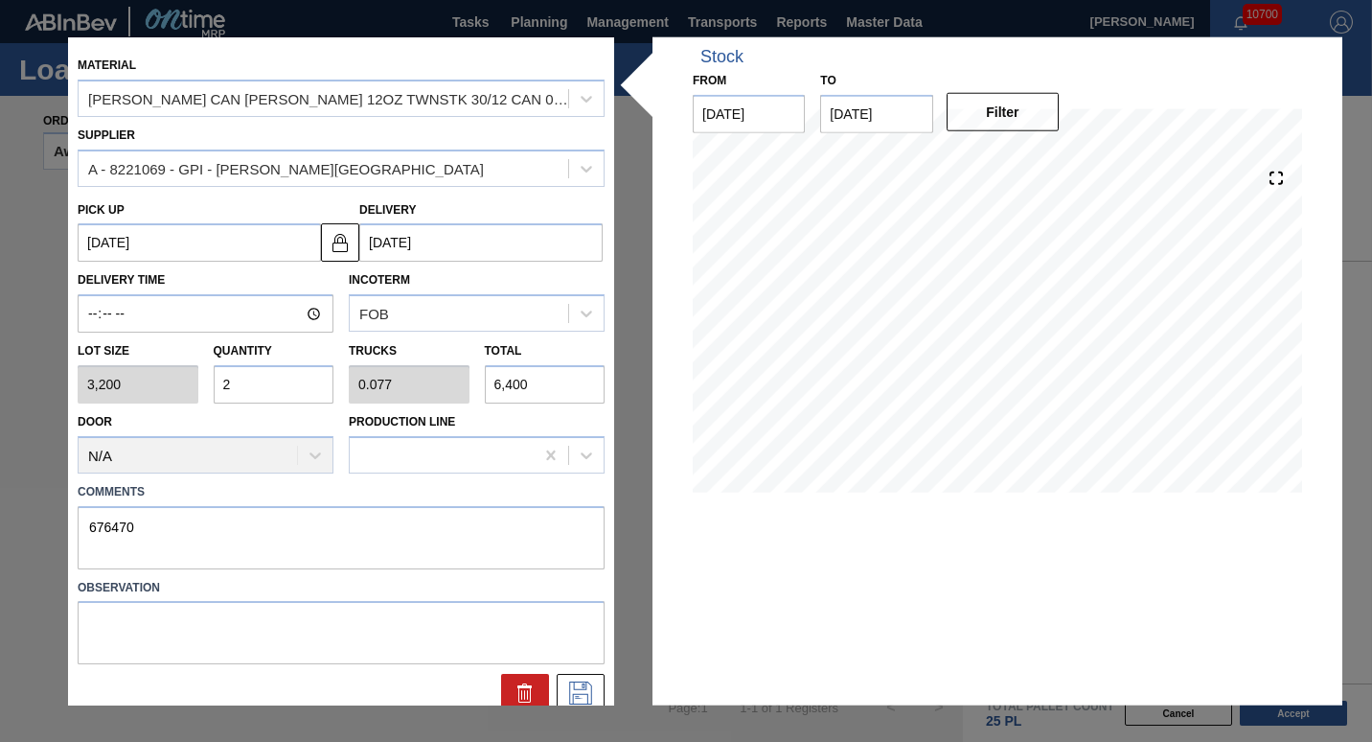
click at [266, 370] on input "2" at bounding box center [274, 384] width 121 height 38
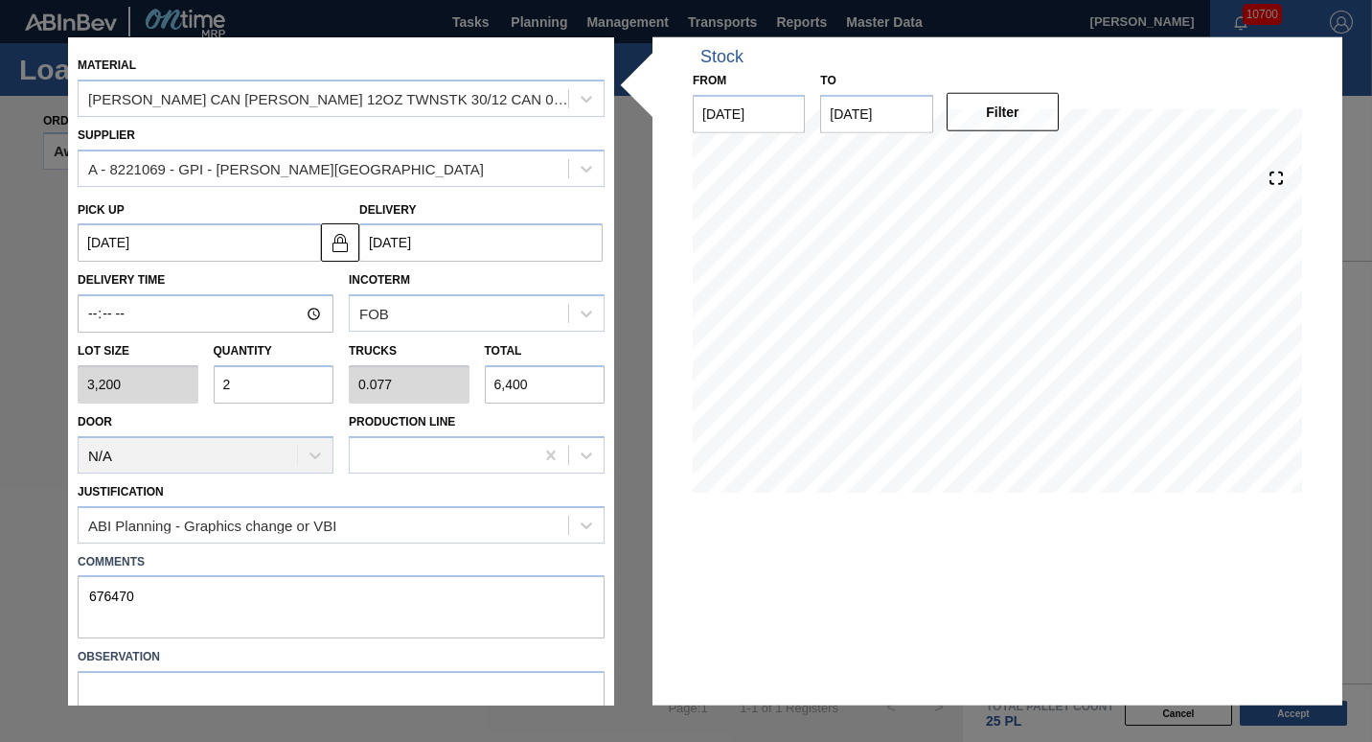
type input "0"
type input "3"
type input "0.115"
type input "9,600"
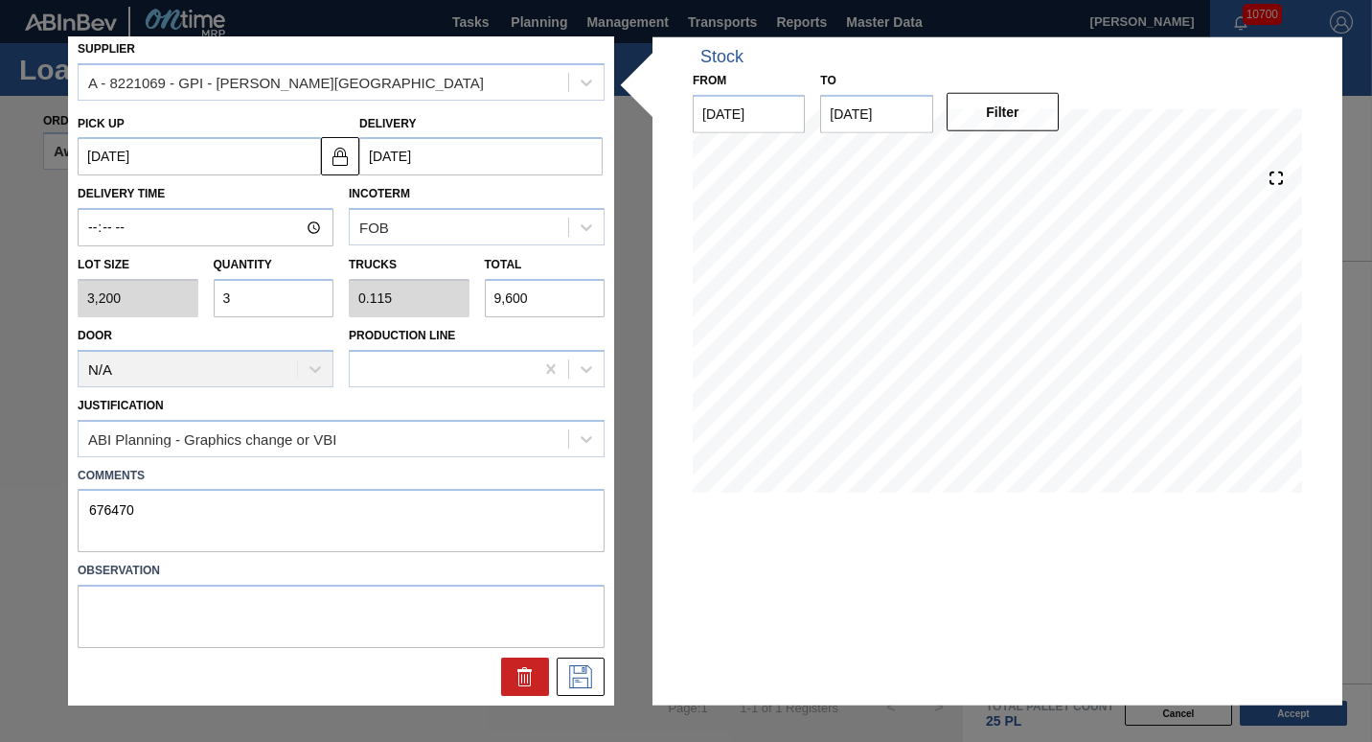
scroll to position [85, 0]
type input "3"
click at [79, 514] on textarea "676470" at bounding box center [341, 521] width 527 height 63
type textarea "REEPLACES 676470"
click at [565, 684] on icon at bounding box center [580, 677] width 31 height 23
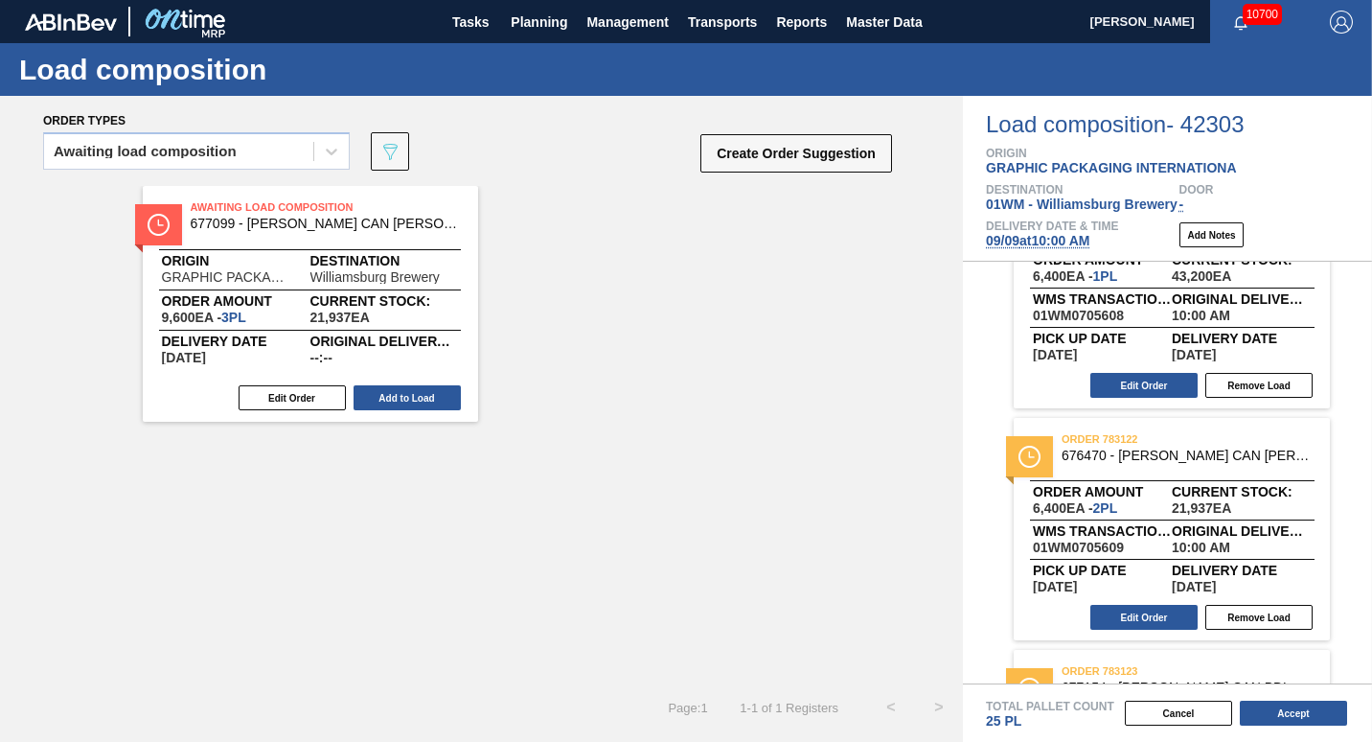
scroll to position [782, 0]
click at [679, 613] on button "Remove Load" at bounding box center [1258, 616] width 107 height 25
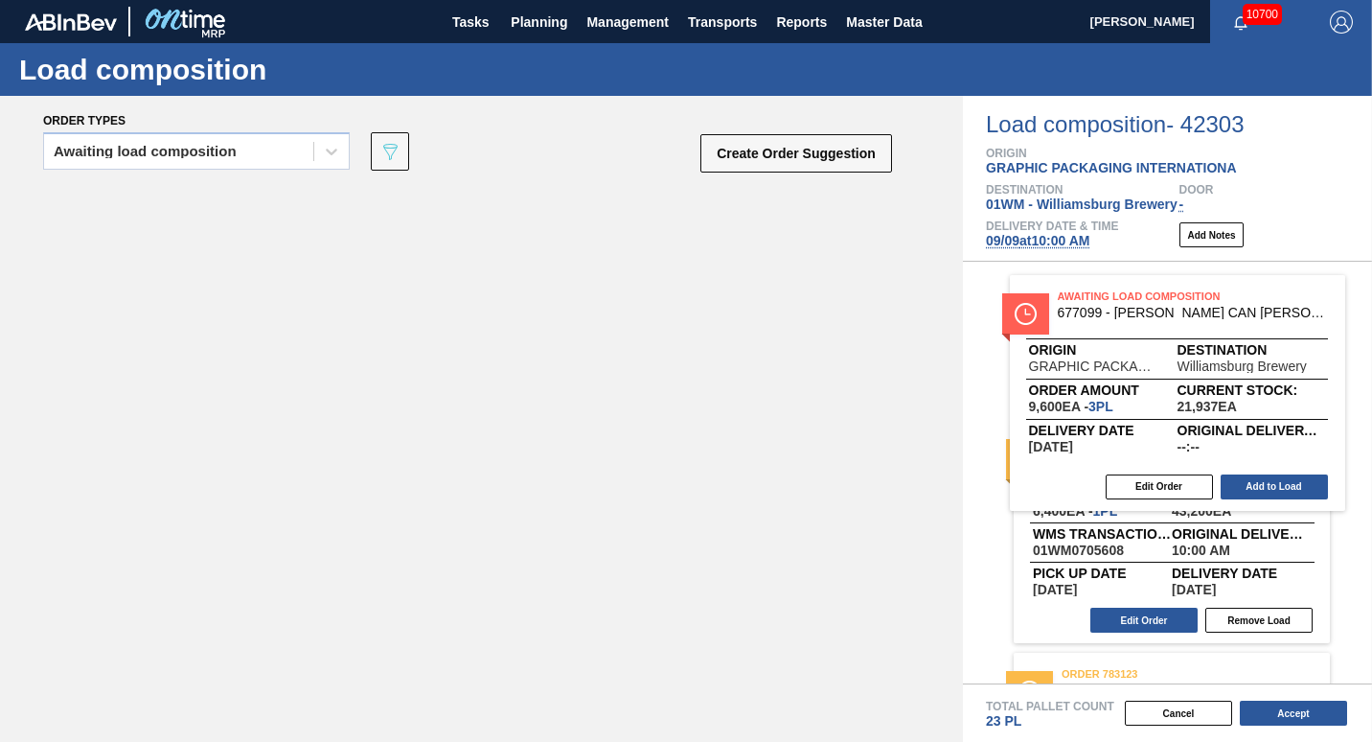
drag, startPoint x: 248, startPoint y: 264, endPoint x: 1186, endPoint y: 348, distance: 941.7
click at [679, 348] on div "Order types Awaiting load composition 089F7B8B-B2A5-4AFE-B5C0-19BA573D28AC Crea…" at bounding box center [686, 419] width 1372 height 646
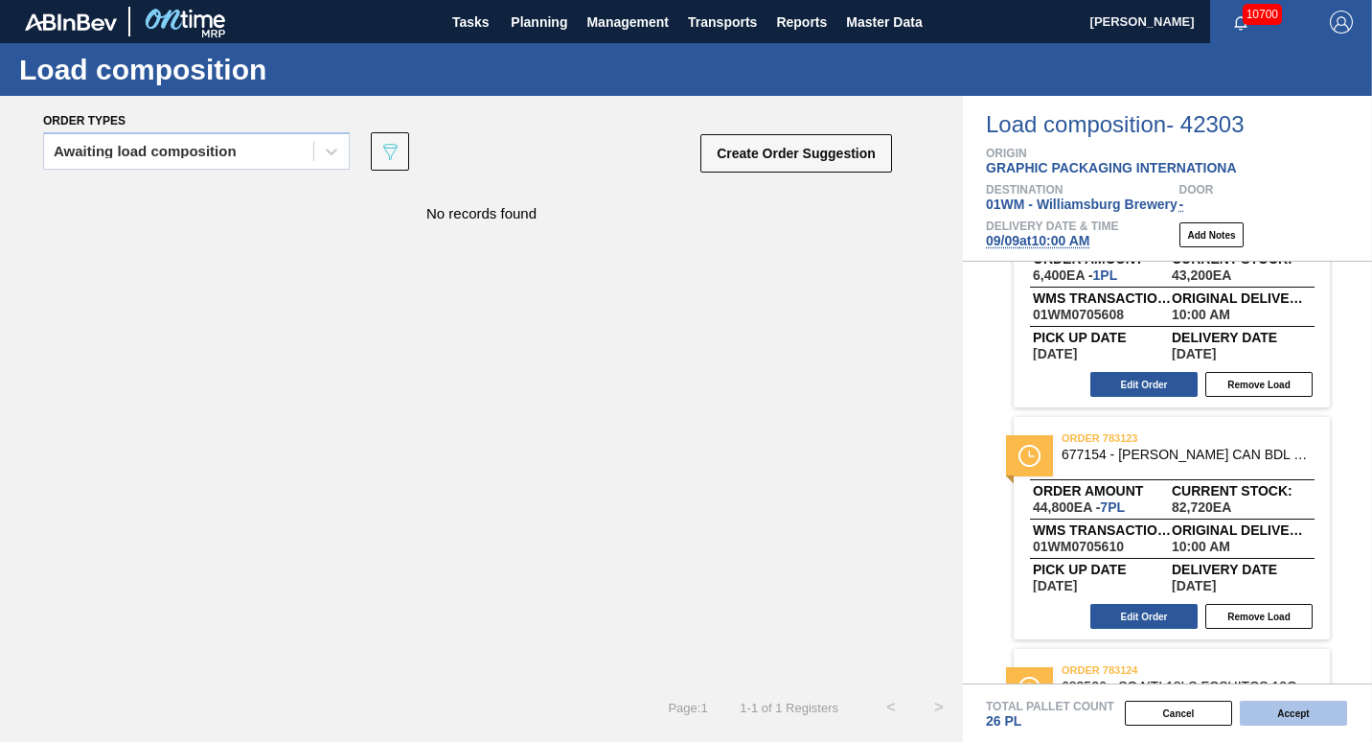
click at [679, 719] on button "Accept" at bounding box center [1293, 712] width 107 height 25
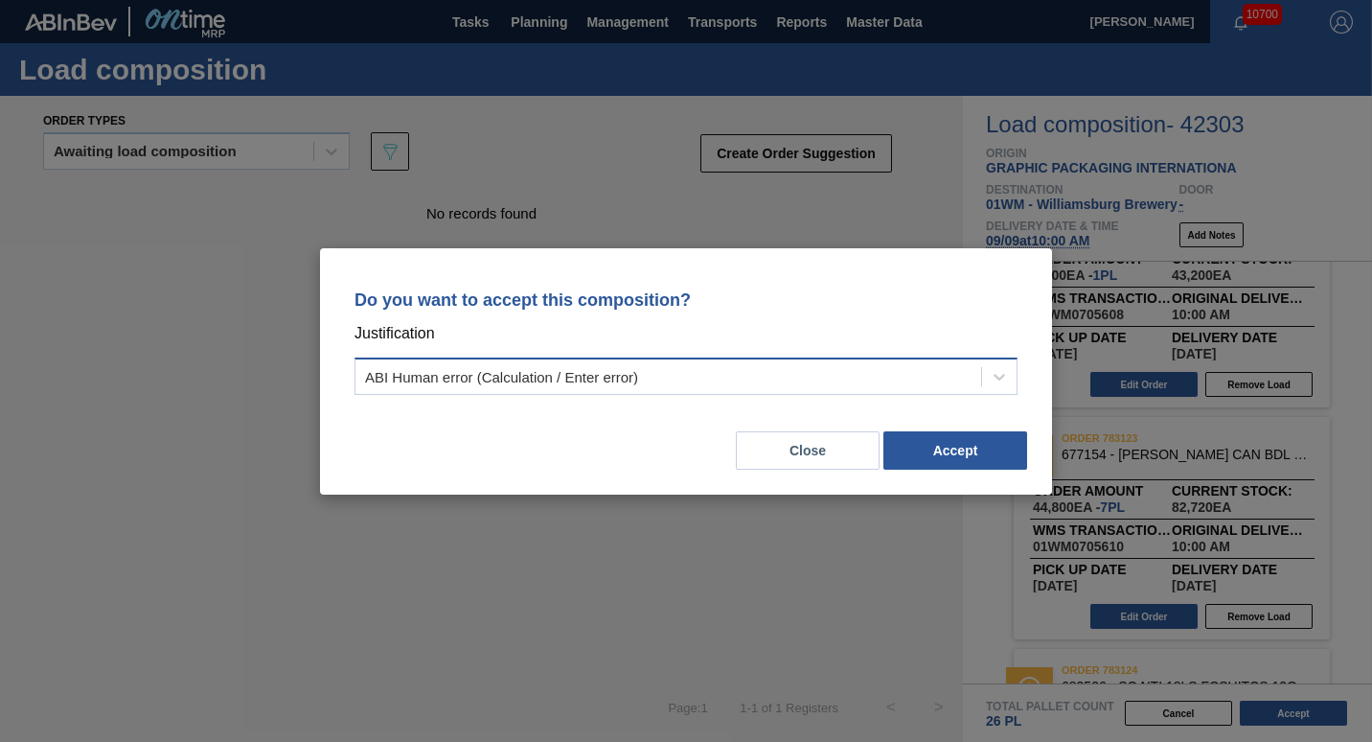
click at [679, 371] on div "ABI Human error (Calculation / Enter error)" at bounding box center [668, 376] width 626 height 28
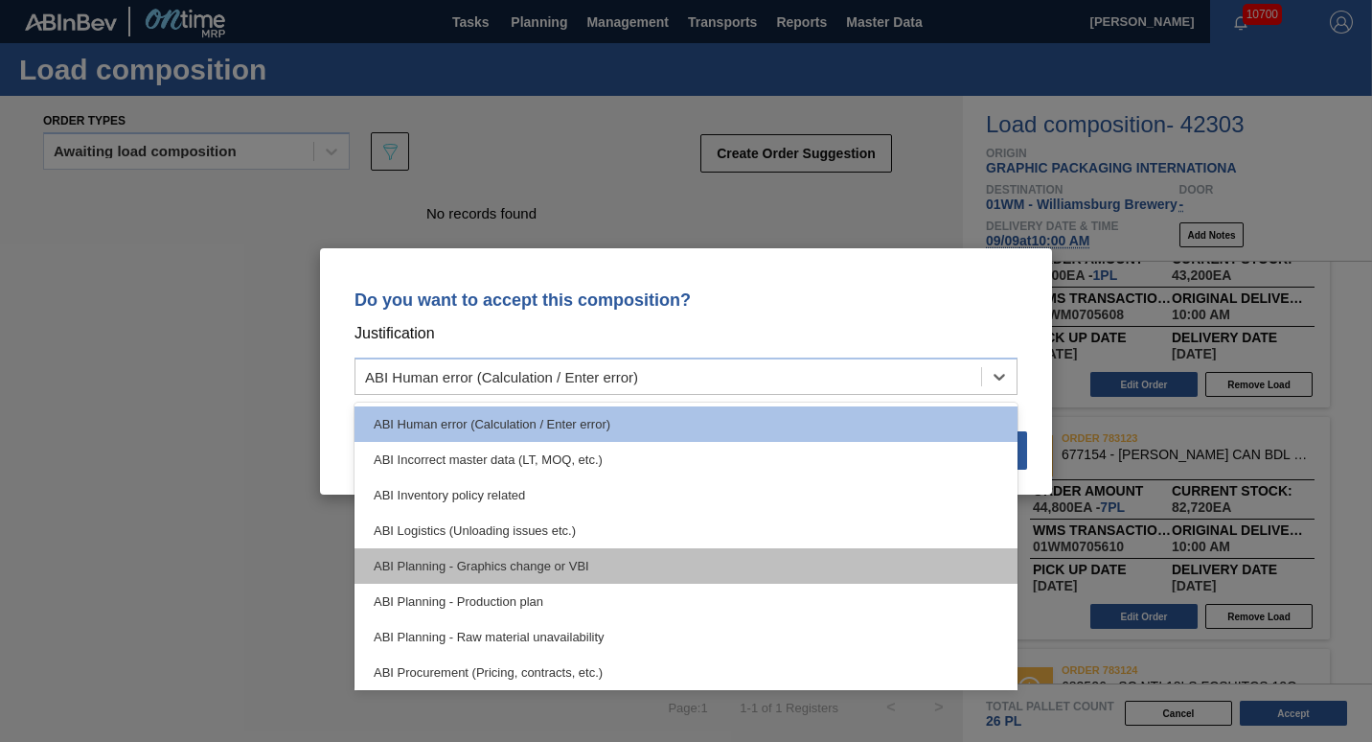
click at [642, 565] on div "ABI Planning - Graphics change or VBI" at bounding box center [686, 565] width 663 height 35
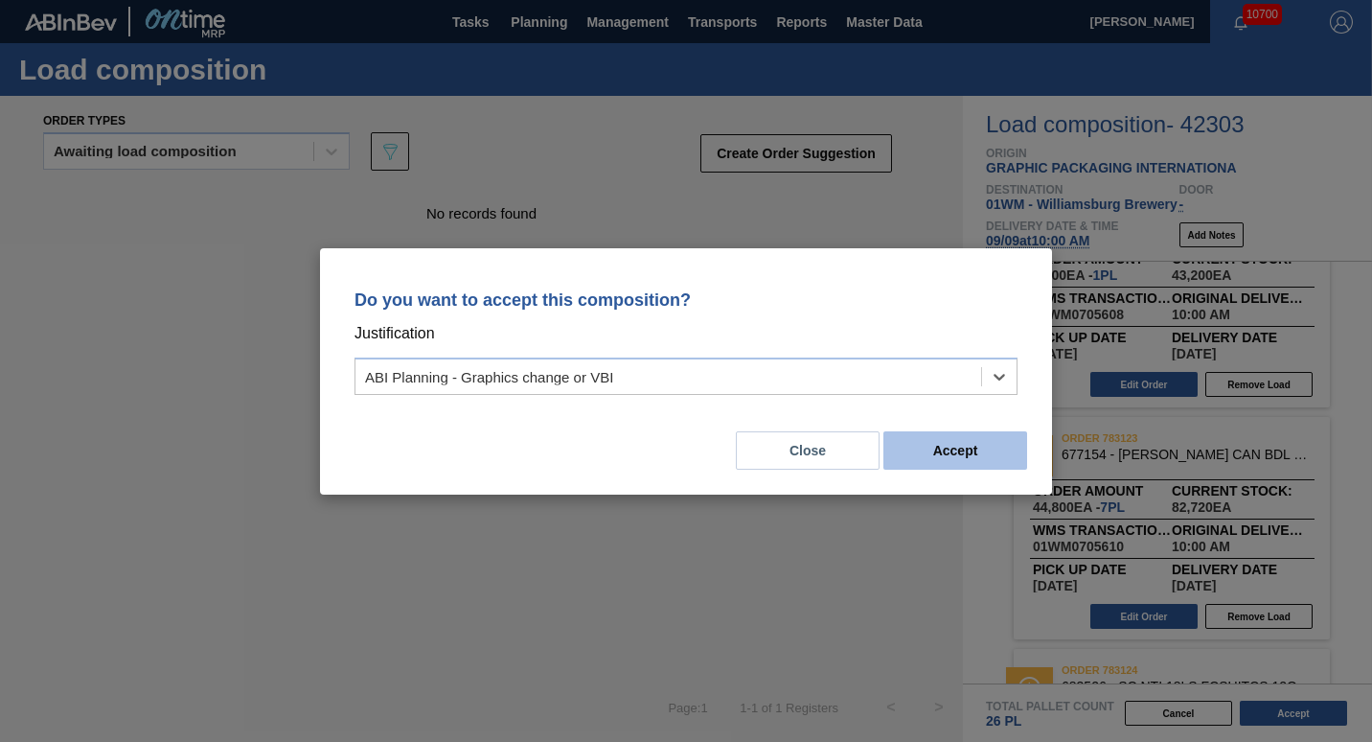
click at [679, 455] on button "Accept" at bounding box center [955, 450] width 144 height 38
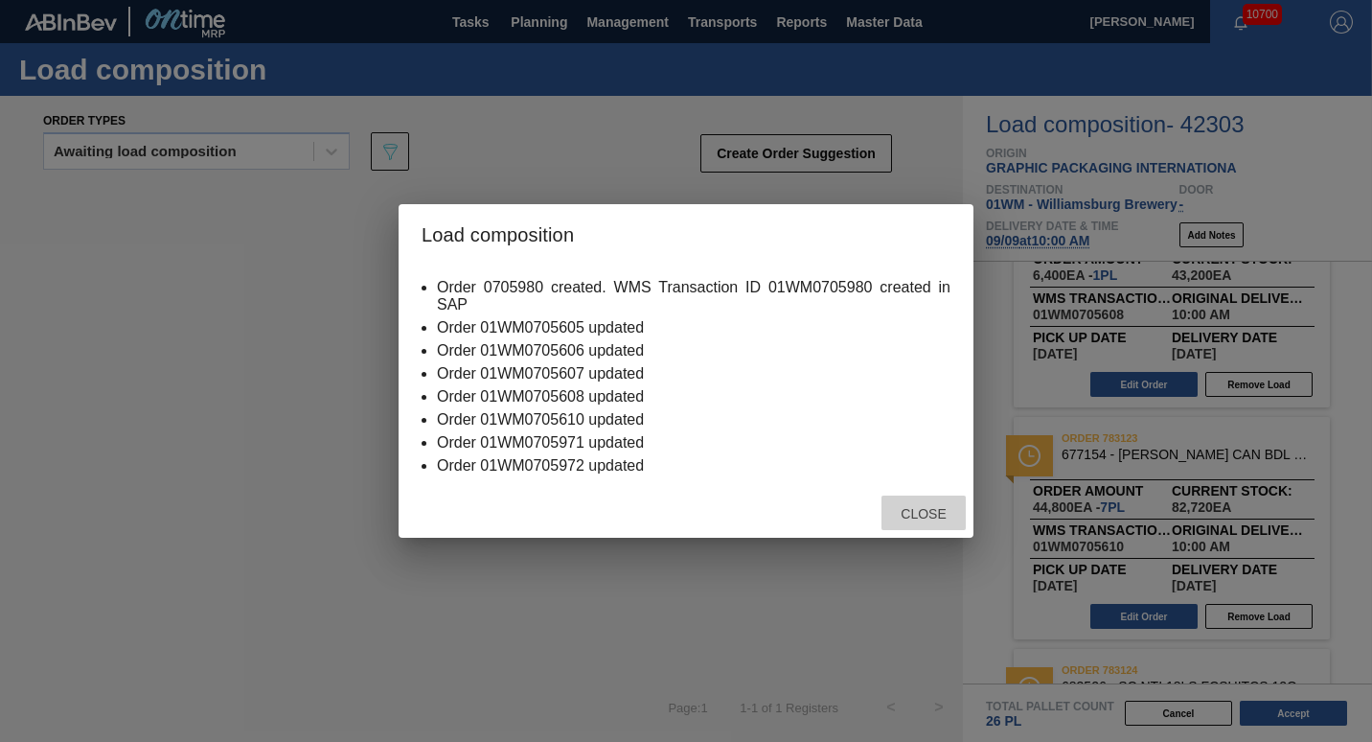
click at [679, 514] on span "Close" at bounding box center [923, 513] width 76 height 15
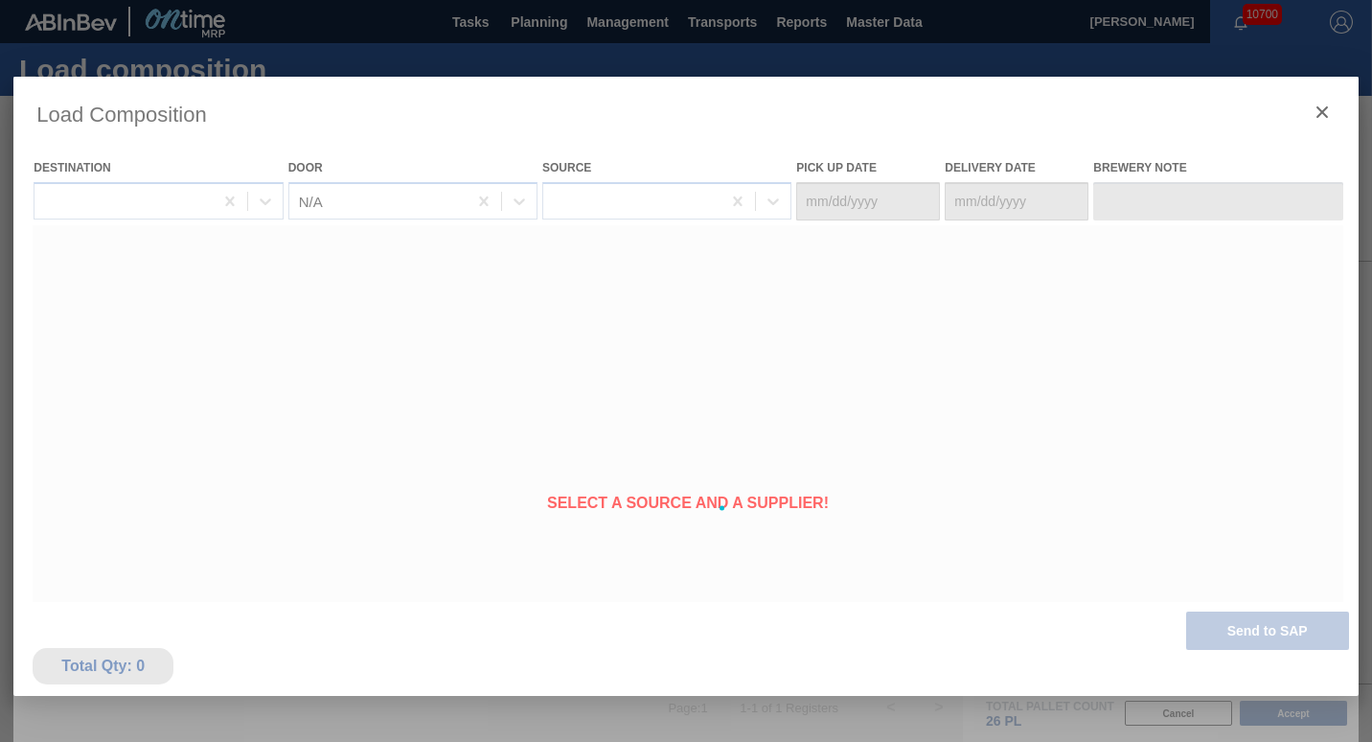
type Date "[DATE]"
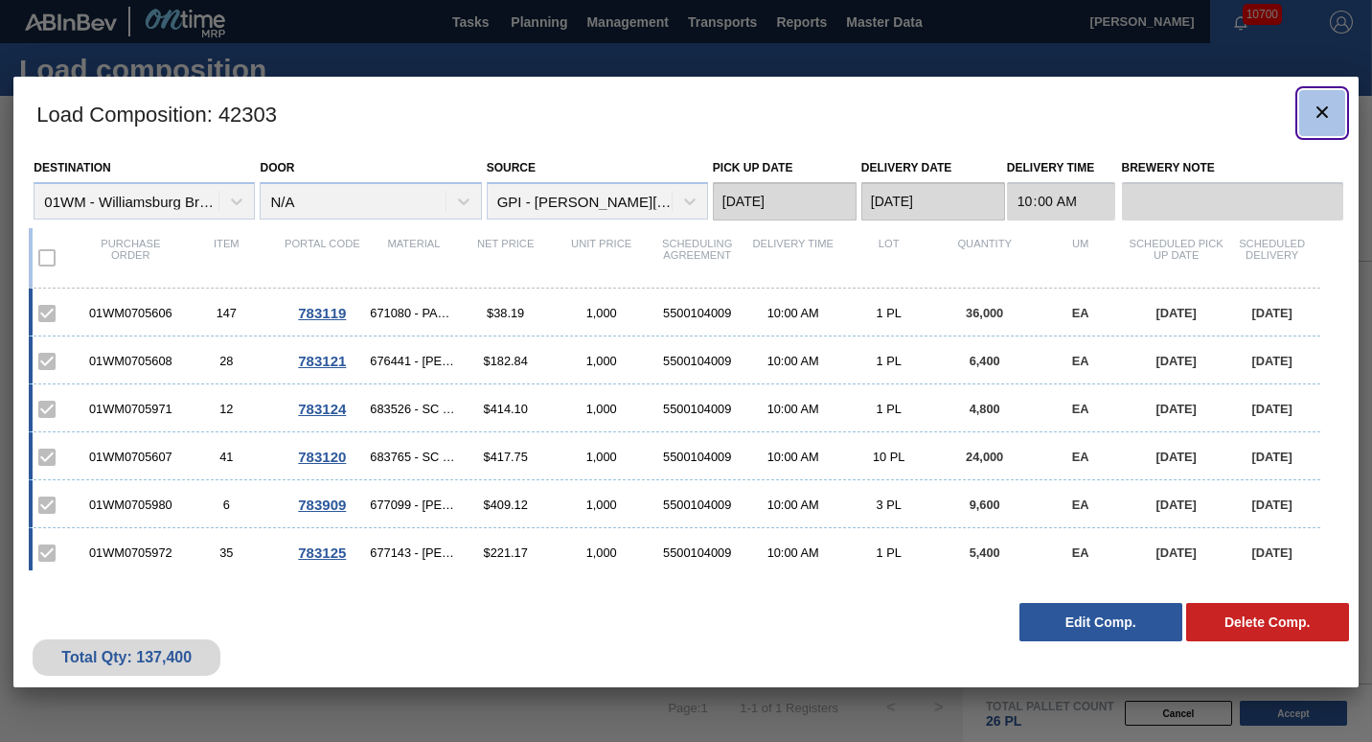
click at [679, 112] on icon "botão de ícone" at bounding box center [1322, 112] width 23 height 23
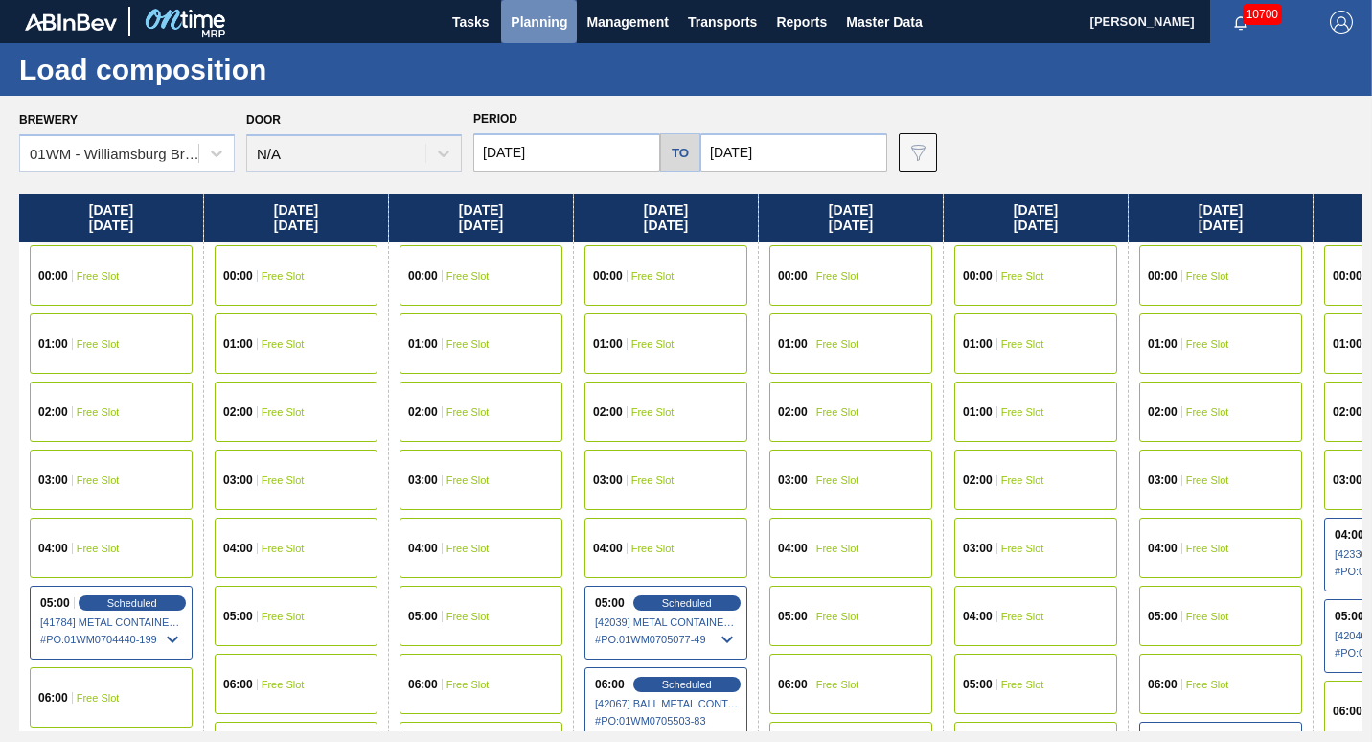
click at [540, 15] on span "Planning" at bounding box center [539, 22] width 57 height 23
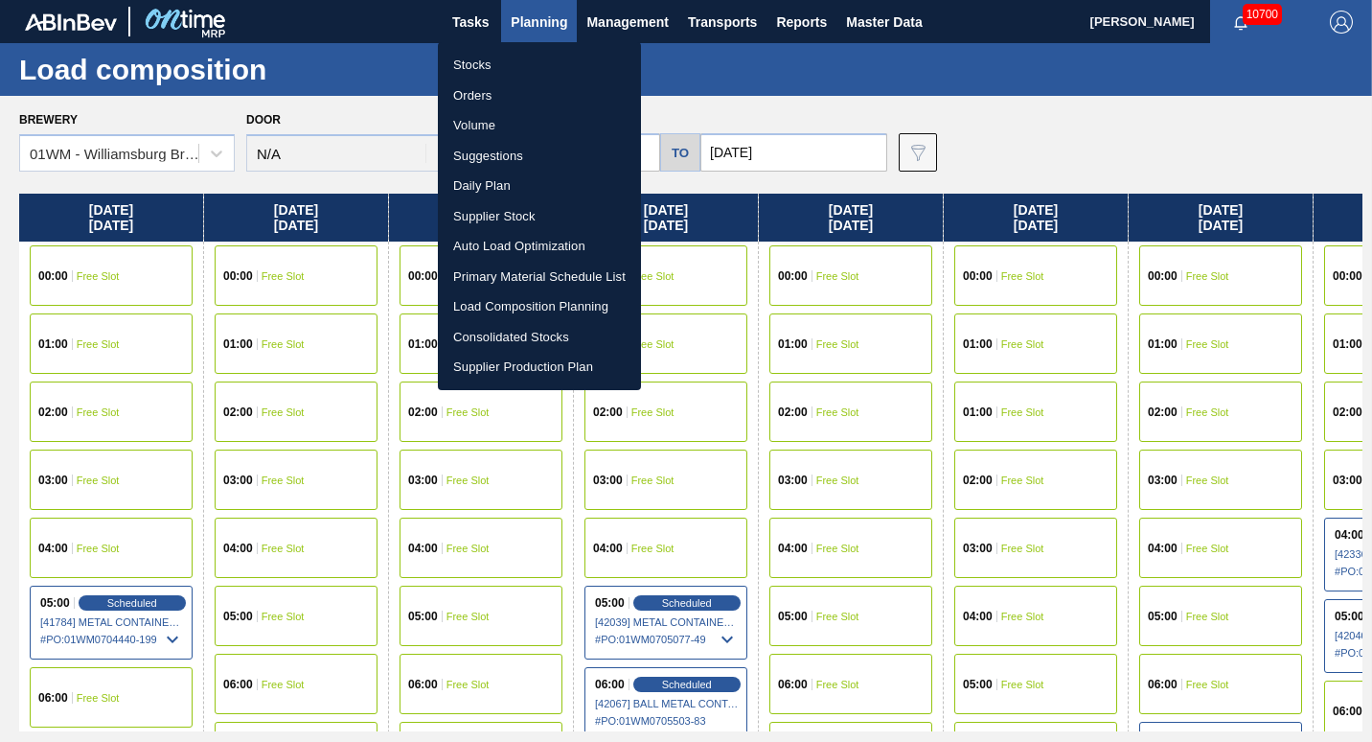
click at [559, 154] on li "Suggestions" at bounding box center [539, 156] width 203 height 31
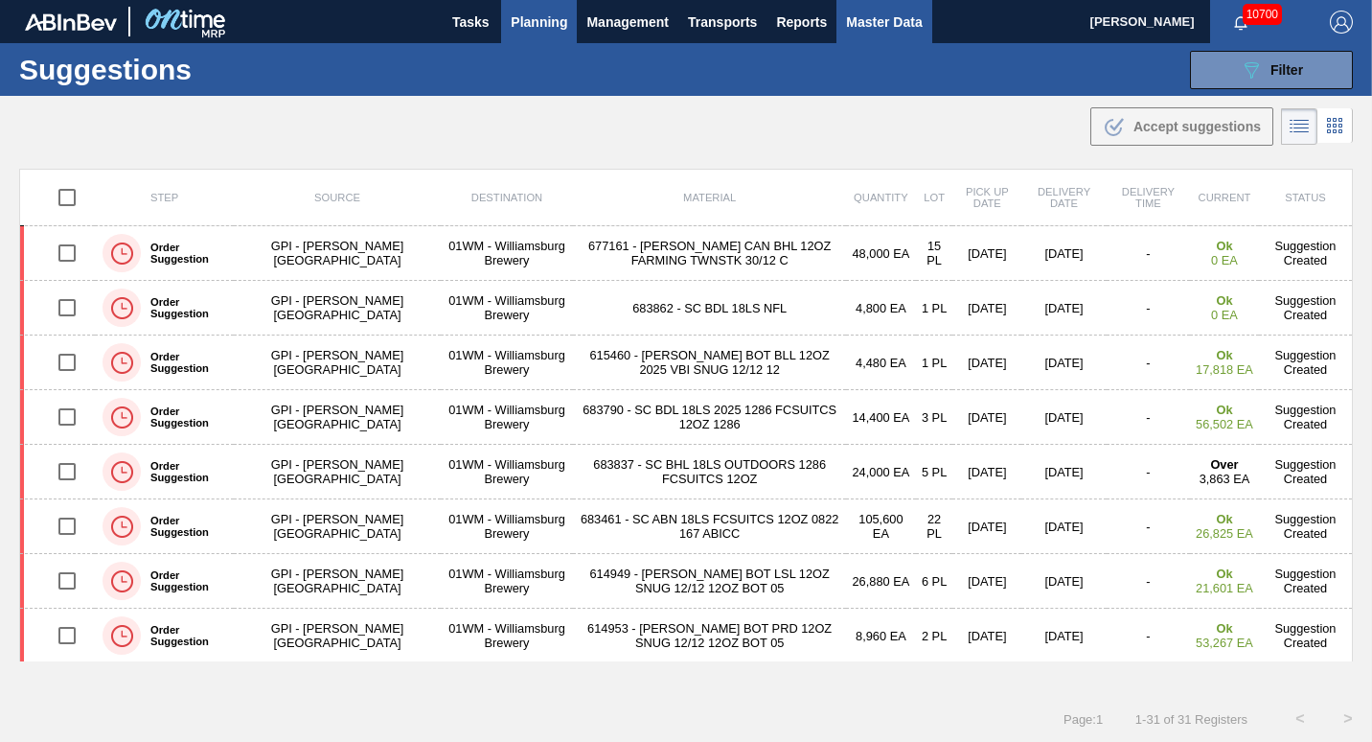
click at [679, 7] on button "Master Data" at bounding box center [883, 21] width 95 height 43
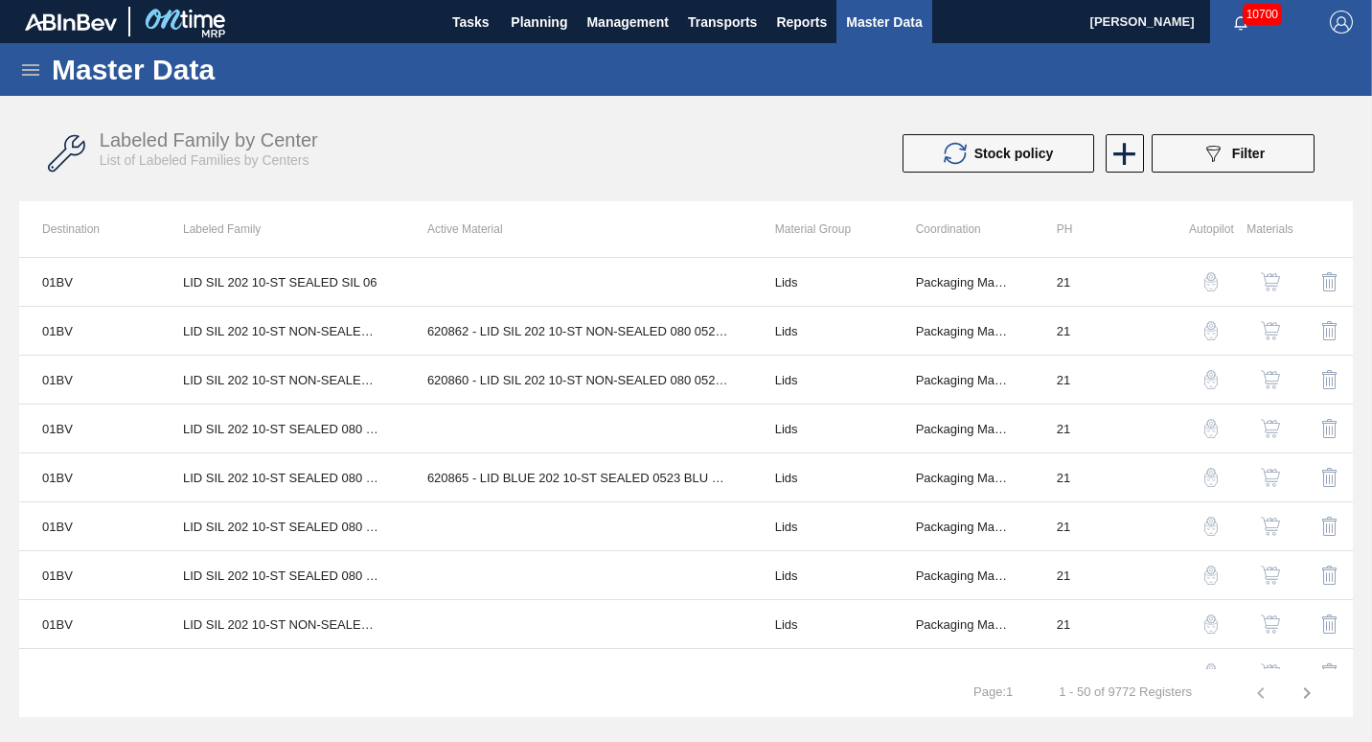
click at [34, 66] on icon at bounding box center [30, 69] width 23 height 23
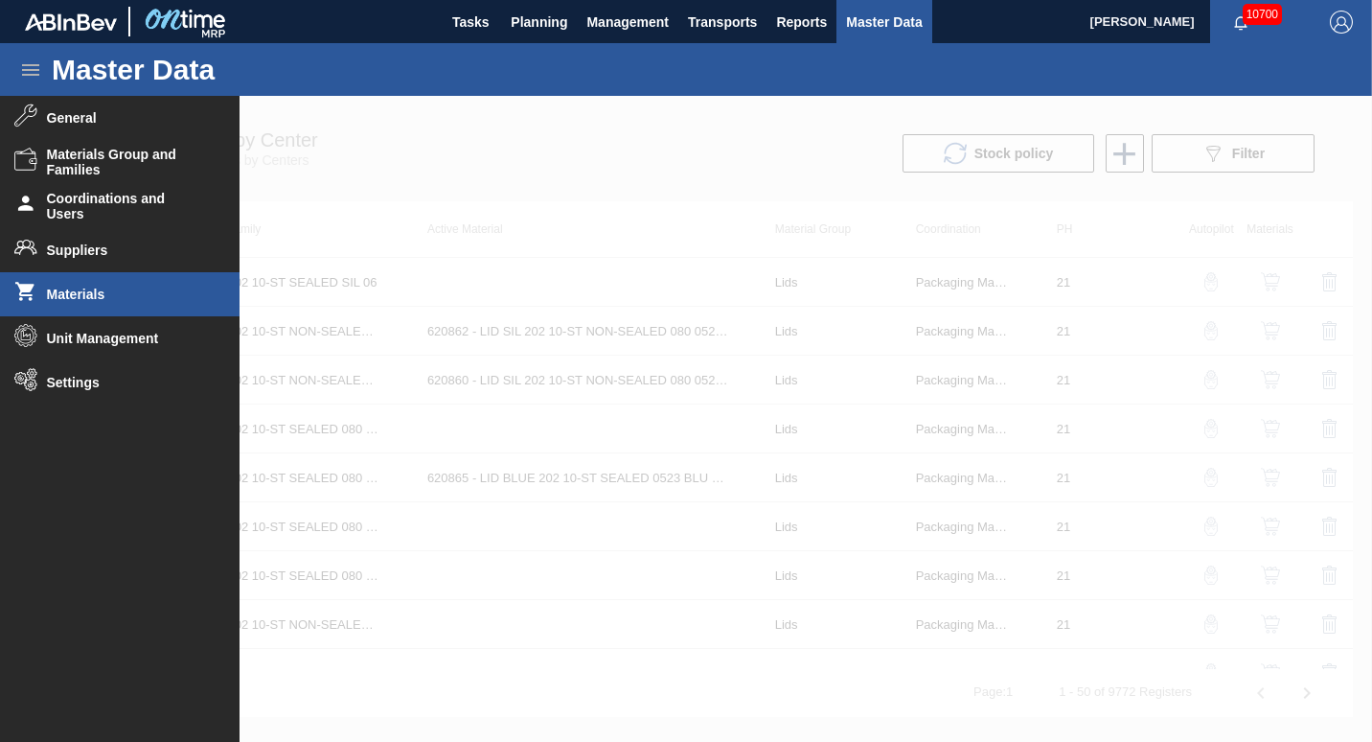
click at [107, 308] on li "Materials" at bounding box center [120, 294] width 240 height 44
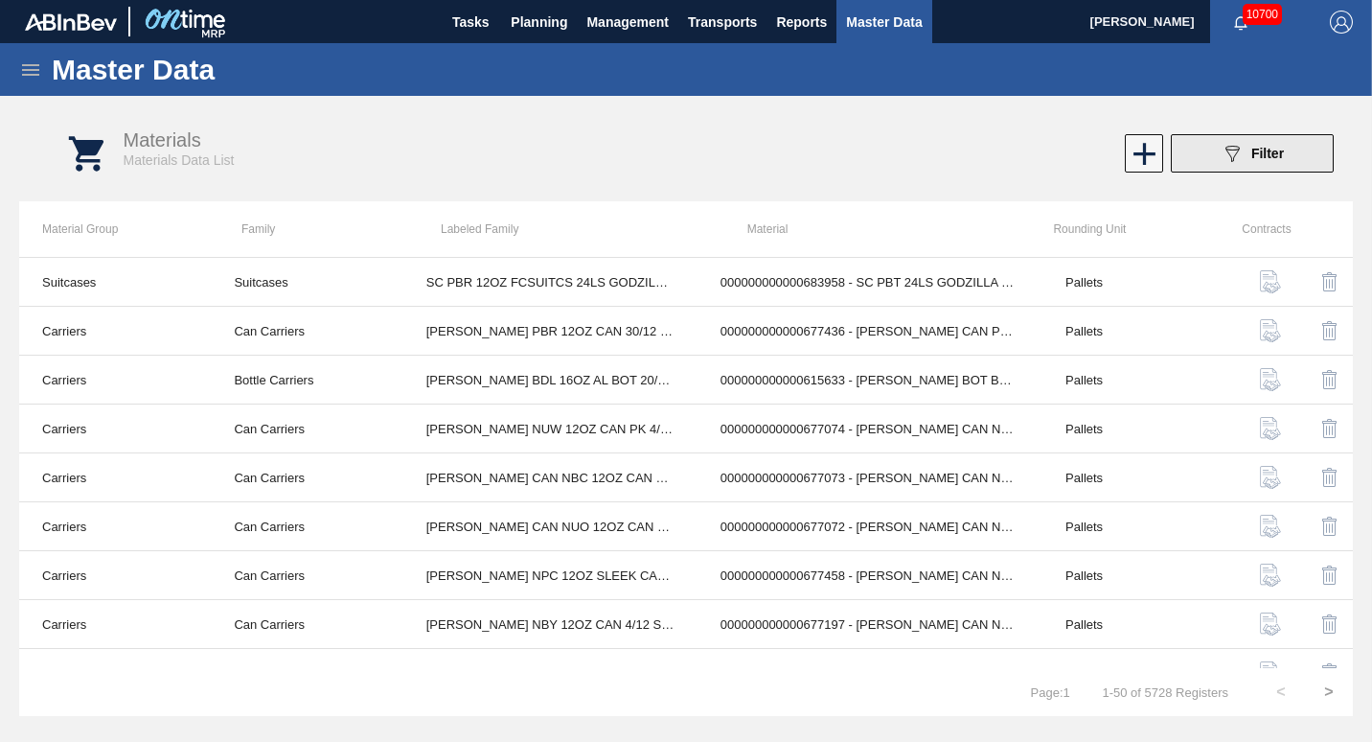
click at [679, 149] on div "089F7B8B-B2A5-4AFE-B5C0-19BA573D28AC Filter" at bounding box center [1252, 153] width 63 height 23
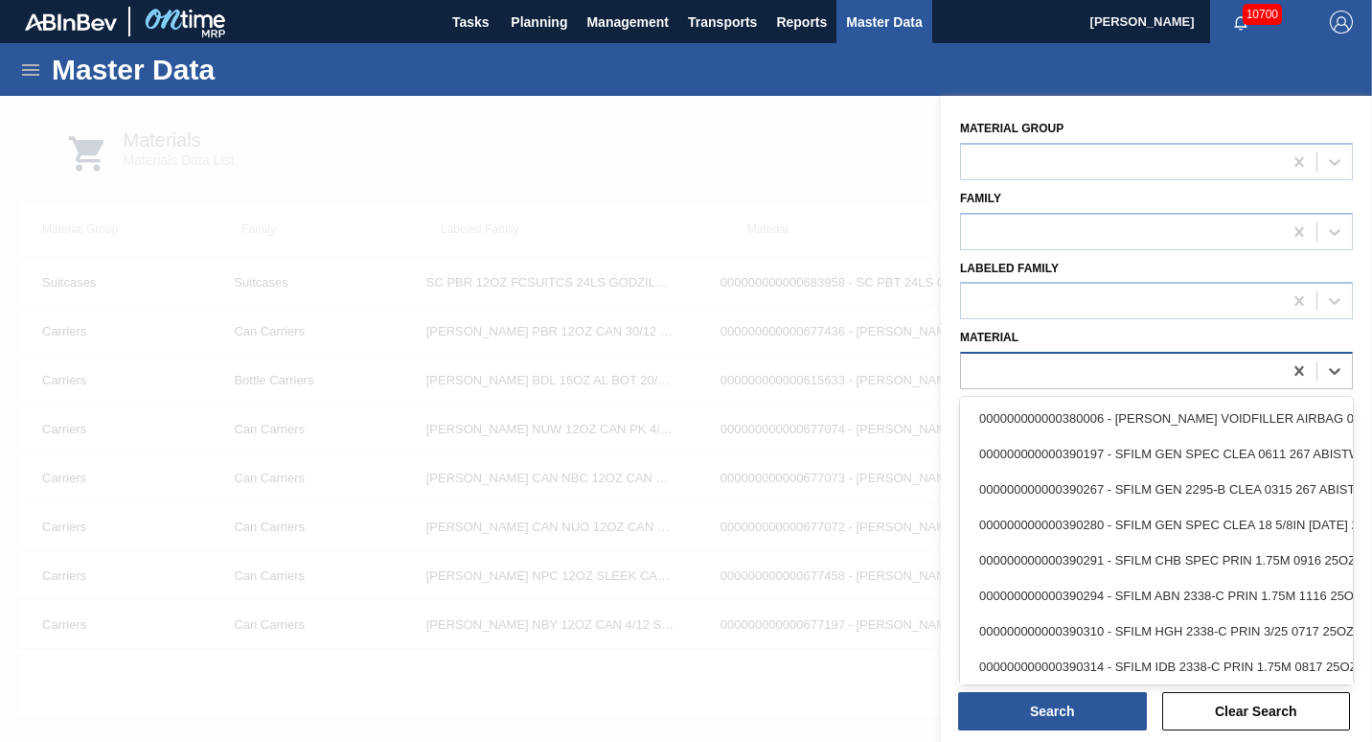
click at [679, 379] on div at bounding box center [1121, 371] width 321 height 28
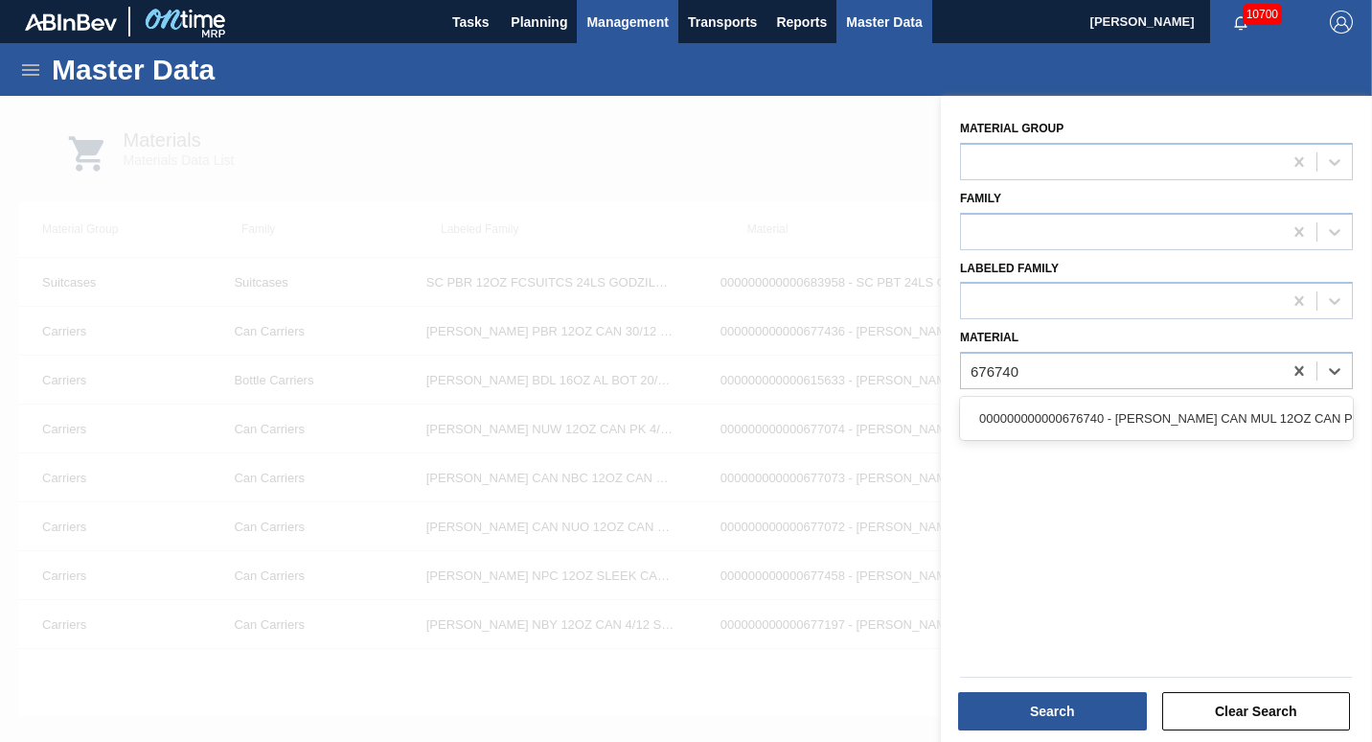
type input "676740"
type input "676470"
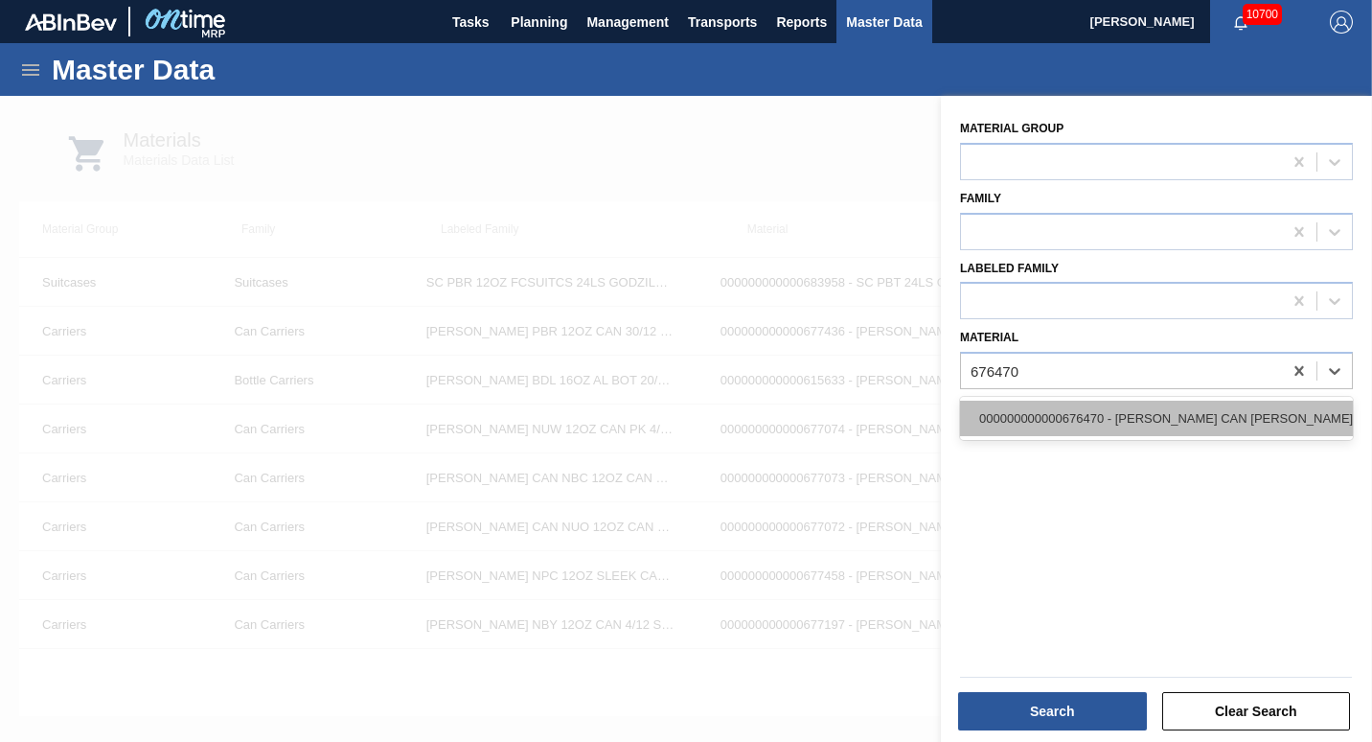
click at [679, 415] on div "000000000000676470 - [PERSON_NAME] CAN [PERSON_NAME] 12OZ TWNSTK 30/12 CAN 0922" at bounding box center [1156, 418] width 393 height 35
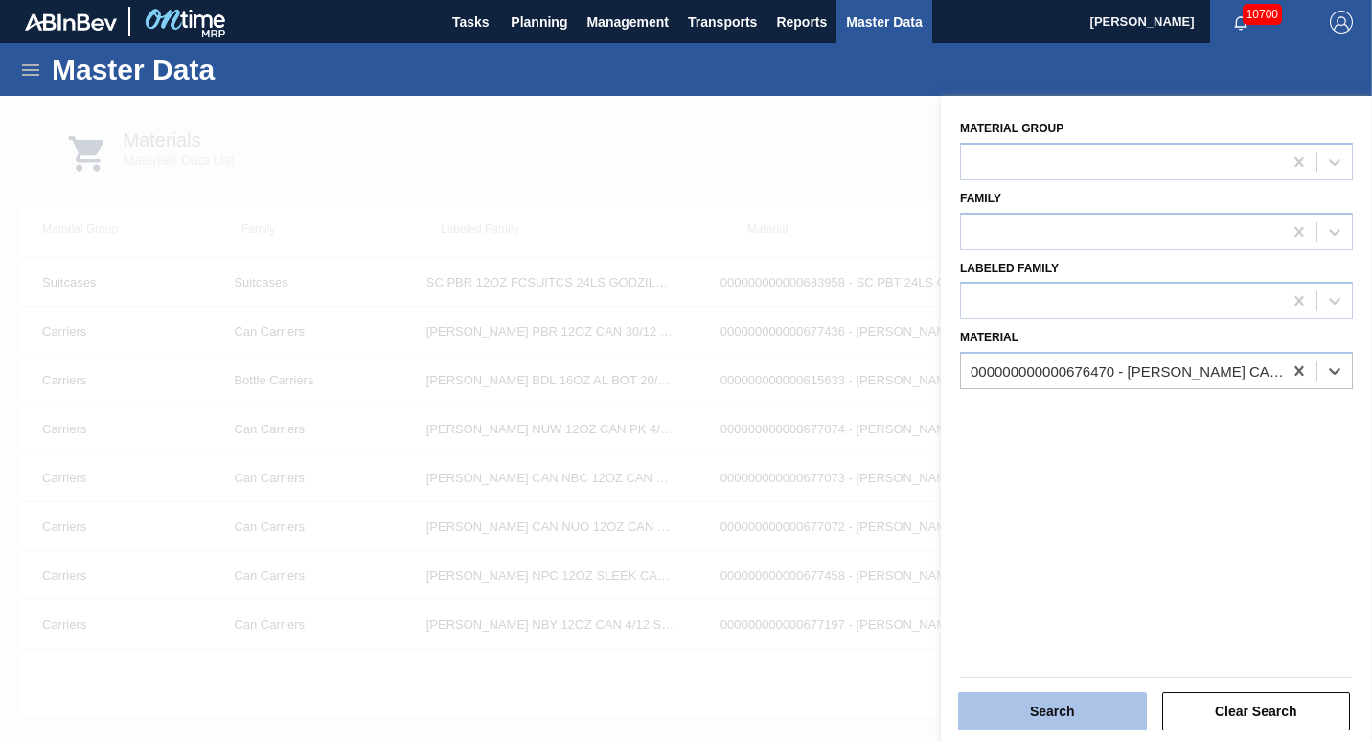
click at [679, 699] on button "Search" at bounding box center [1052, 711] width 189 height 38
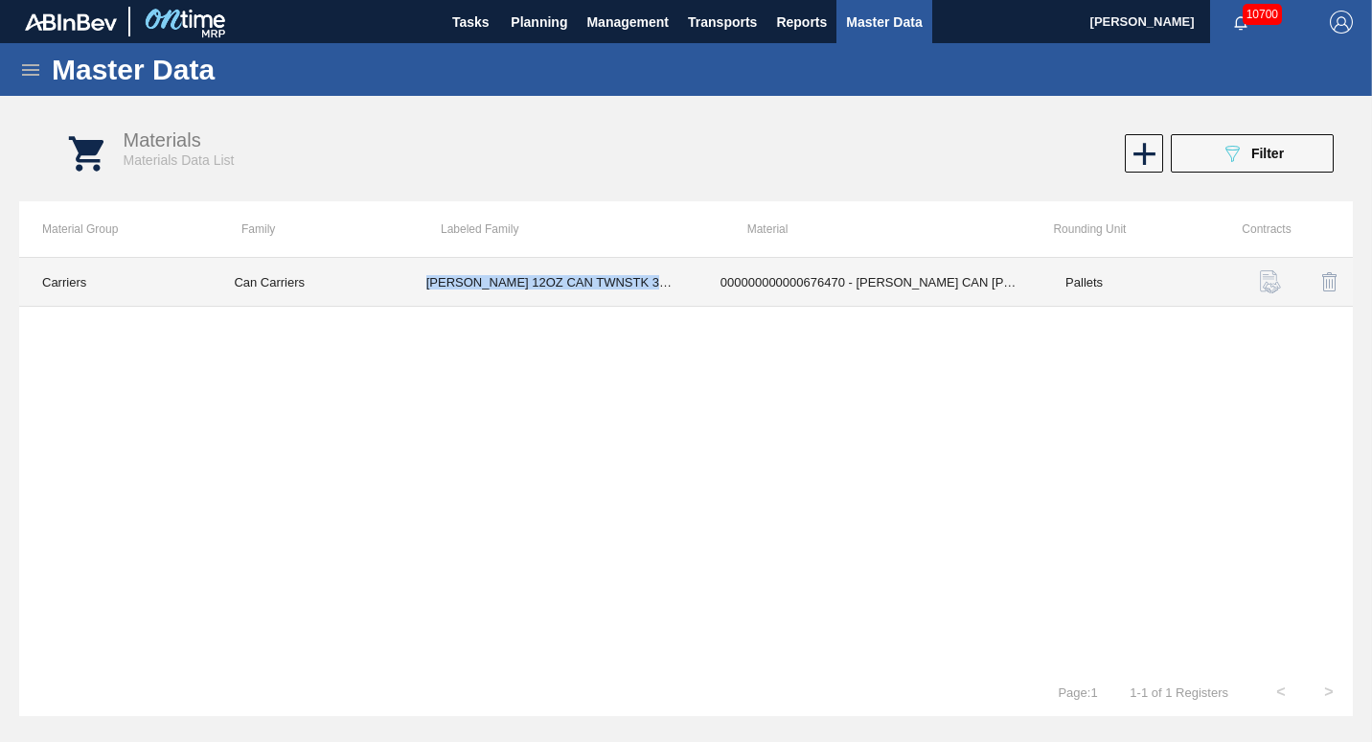
copy td "[PERSON_NAME] 12OZ CAN TWNSTK 30/12 CAN"
drag, startPoint x: 427, startPoint y: 269, endPoint x: 672, endPoint y: 294, distance: 245.6
click at [672, 294] on td "[PERSON_NAME] 12OZ CAN TWNSTK 30/12 CAN" at bounding box center [550, 282] width 294 height 49
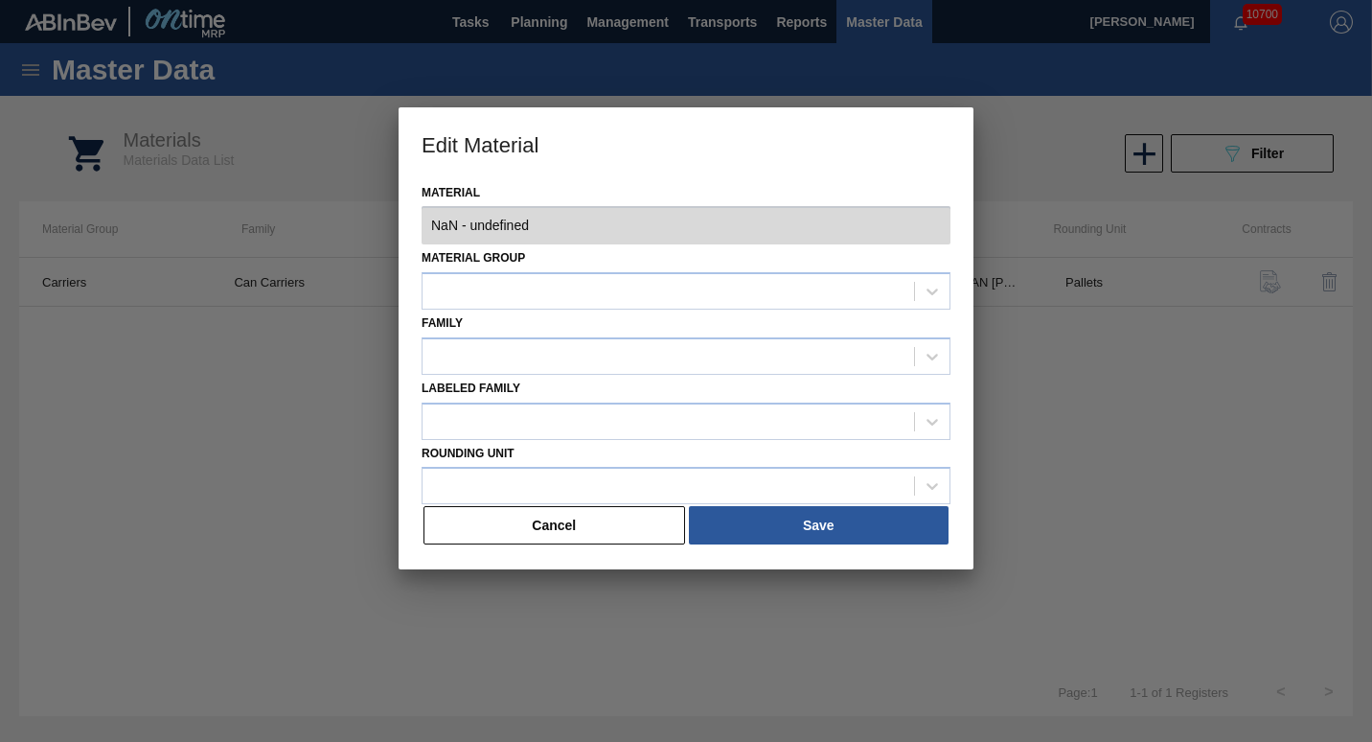
type input "676470 - 000000000000676470 - [PERSON_NAME] CAN [PERSON_NAME] 12OZ TWNSTK 30/12…"
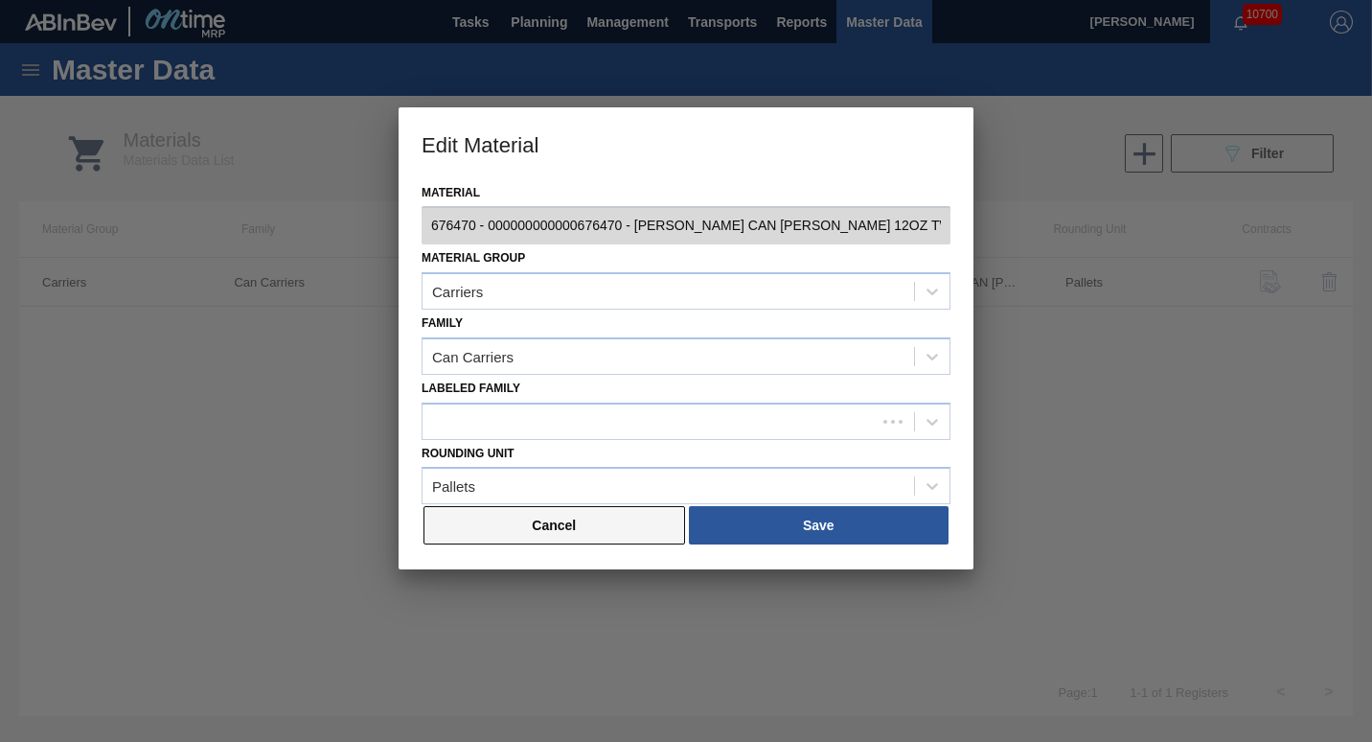
click at [564, 527] on button "Cancel" at bounding box center [555, 525] width 262 height 38
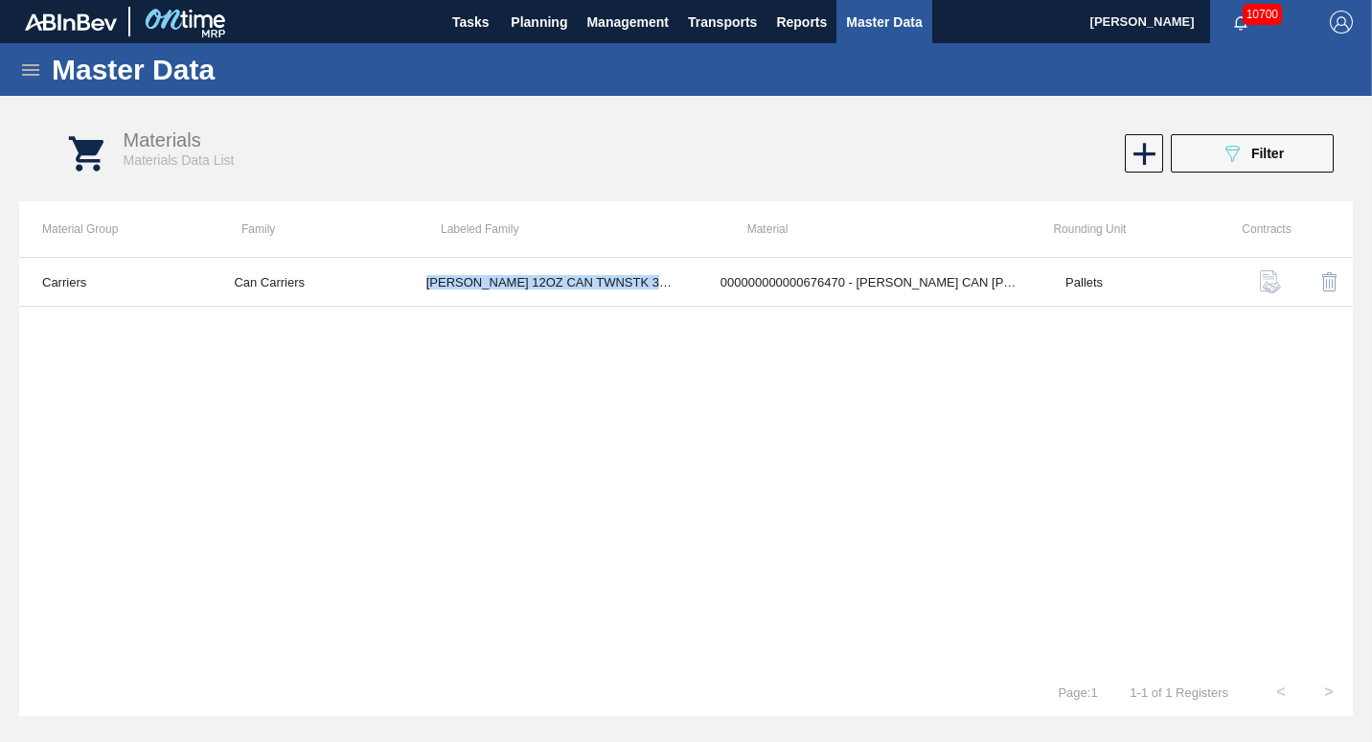
click at [679, 33] on button "Master Data" at bounding box center [883, 21] width 95 height 43
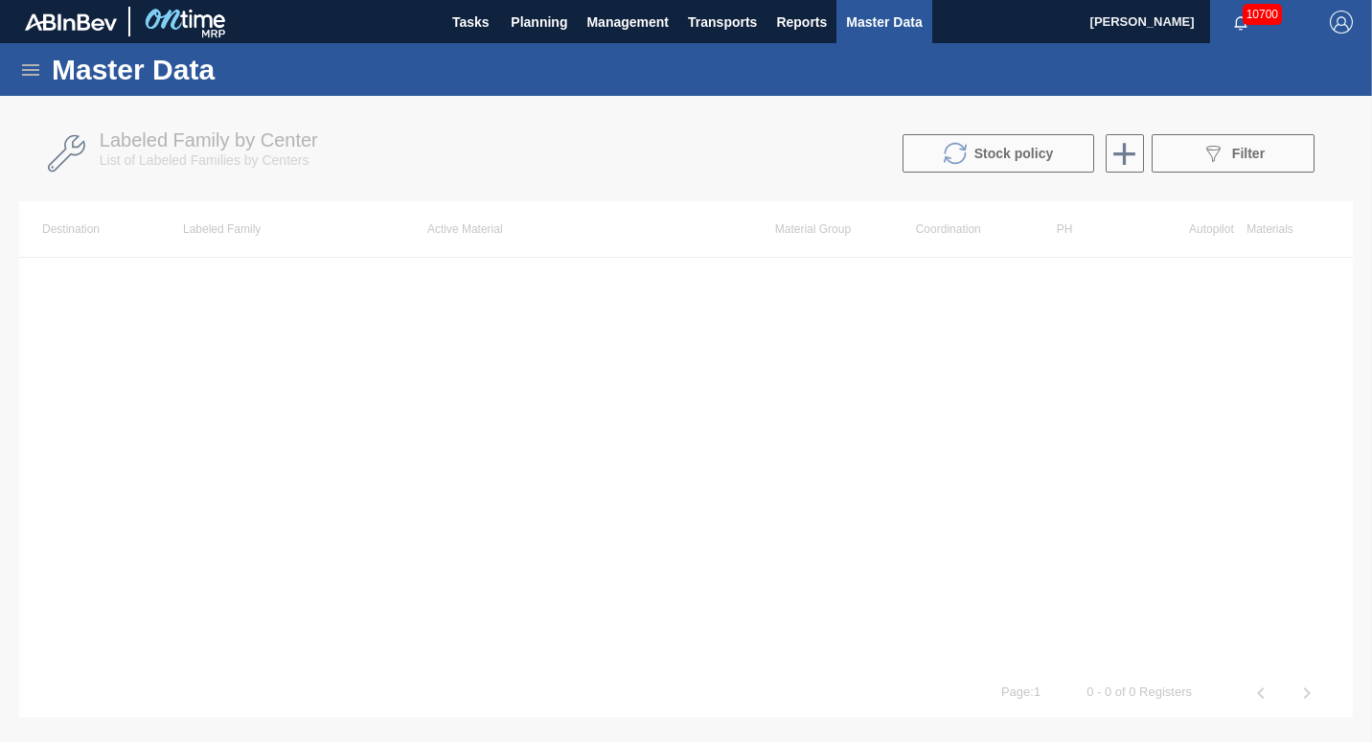
click at [679, 161] on div at bounding box center [686, 419] width 1372 height 646
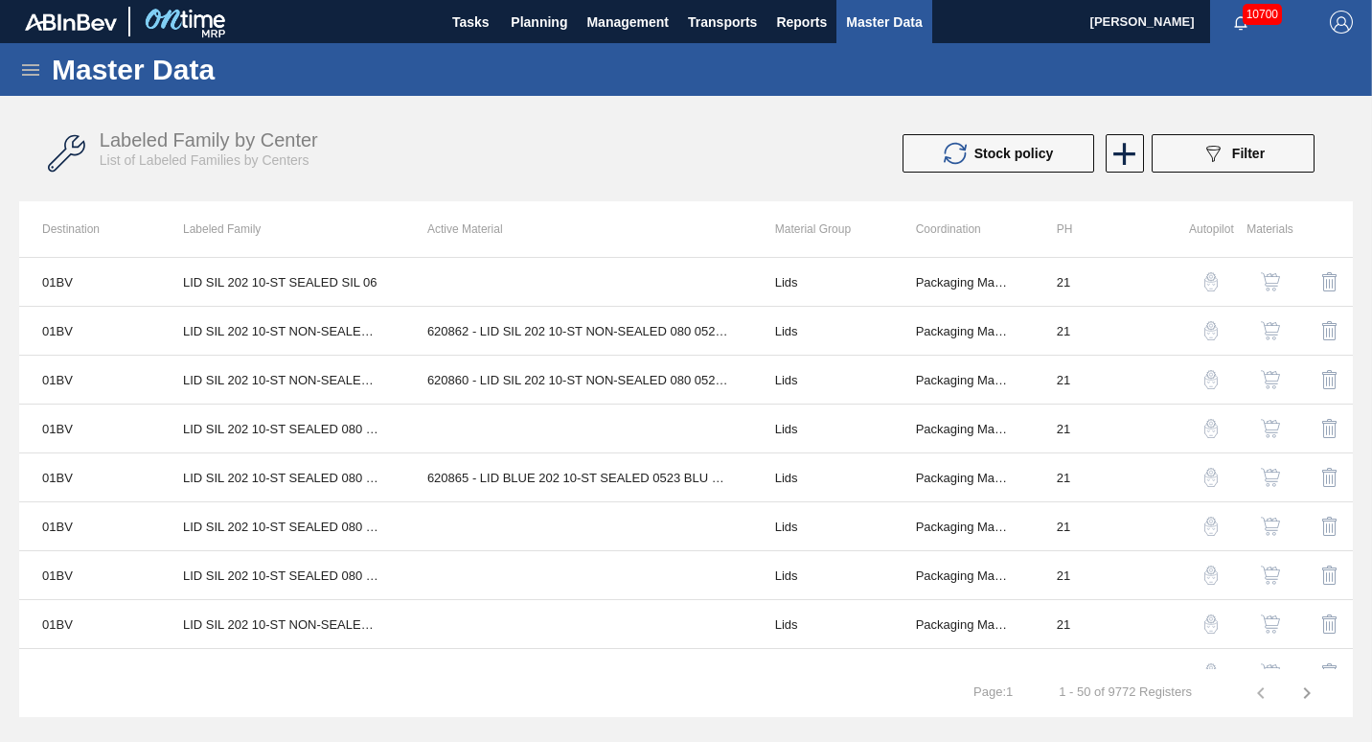
click at [679, 161] on div "089F7B8B-B2A5-4AFE-B5C0-19BA573D28AC Filter" at bounding box center [1233, 153] width 63 height 23
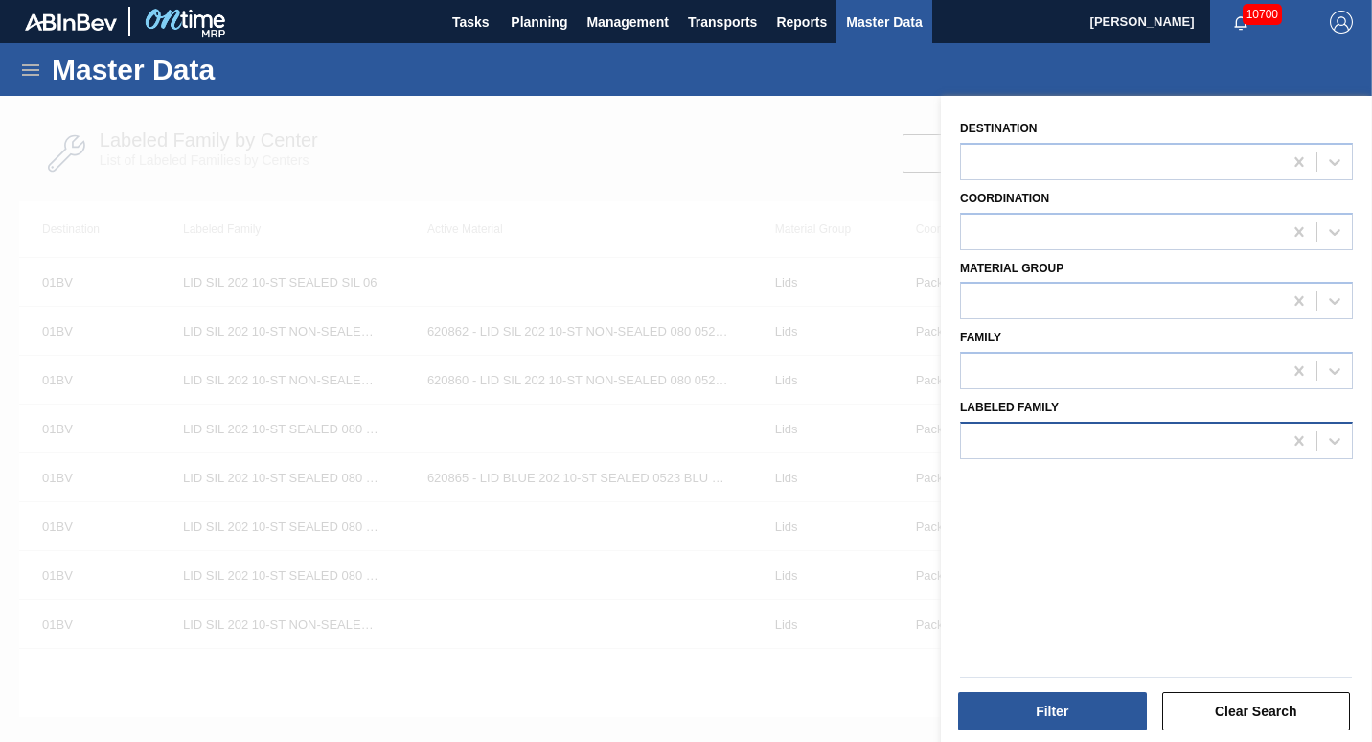
click at [679, 439] on div at bounding box center [1121, 440] width 321 height 28
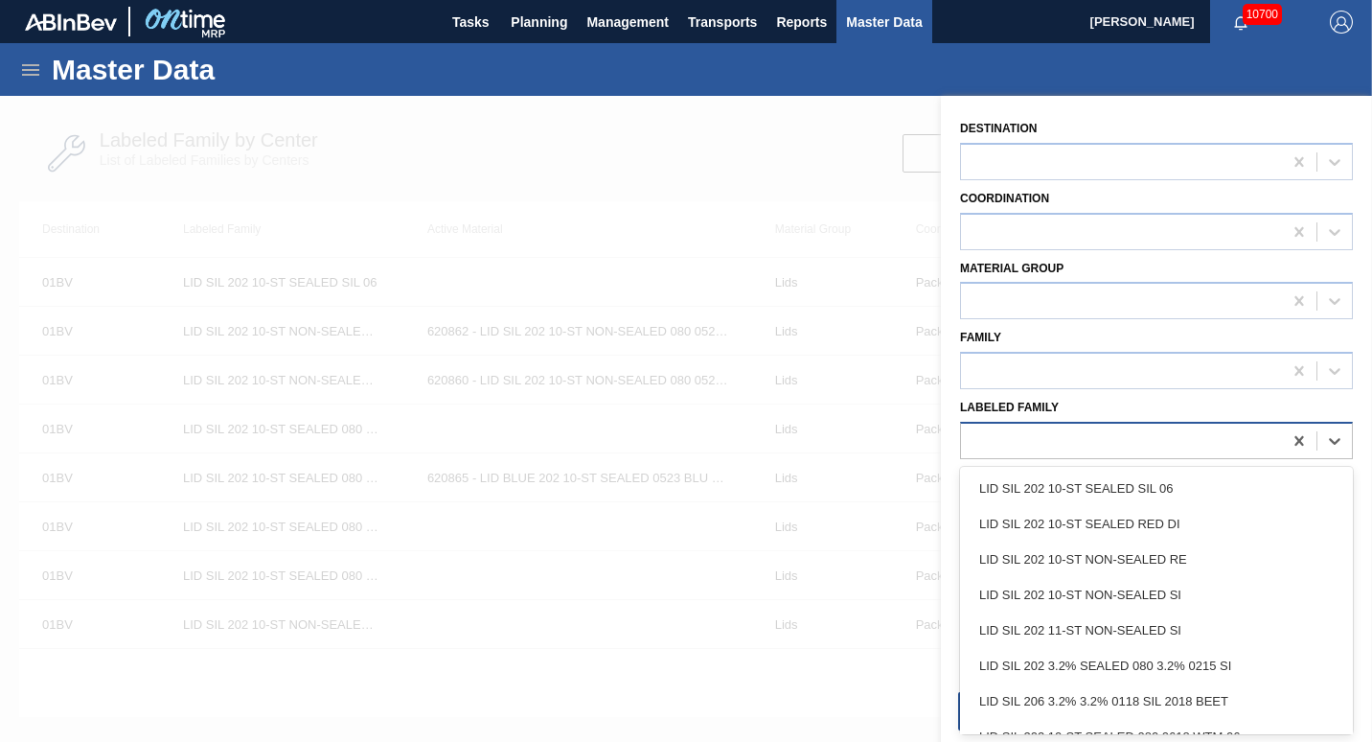
paste Family "[PERSON_NAME] 12OZ CAN TWNSTK 30/12 CAN"
type Family "[PERSON_NAME] 12OZ CAN TWNSTK 30/12 CAN"
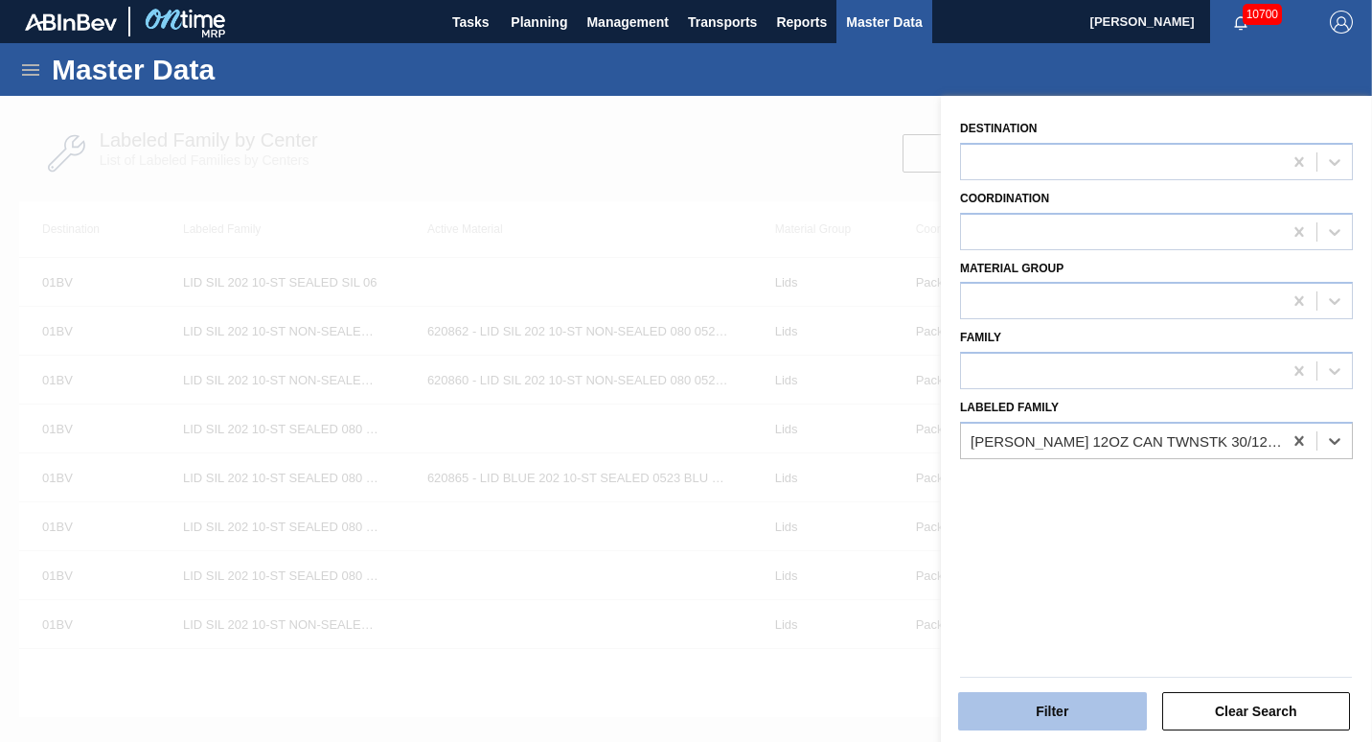
click at [679, 715] on button "Filter" at bounding box center [1052, 711] width 189 height 38
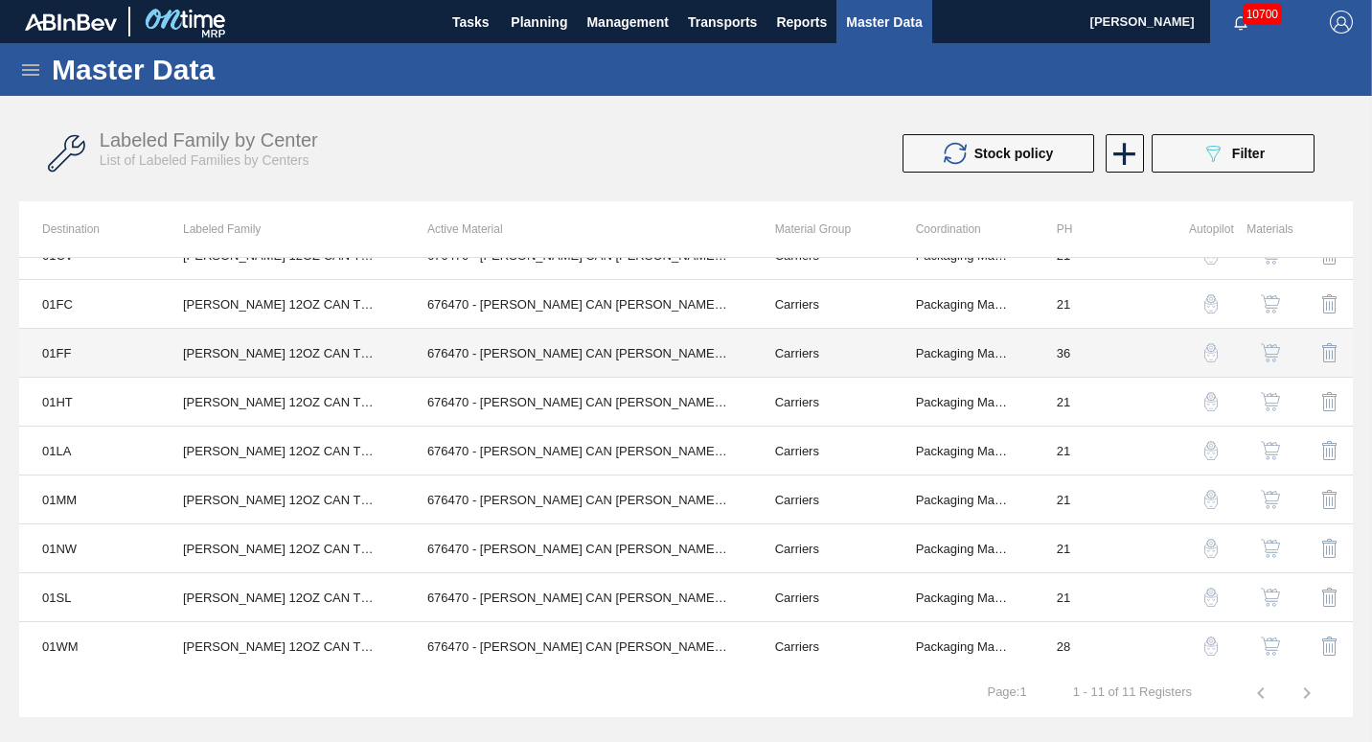
scroll to position [125, 0]
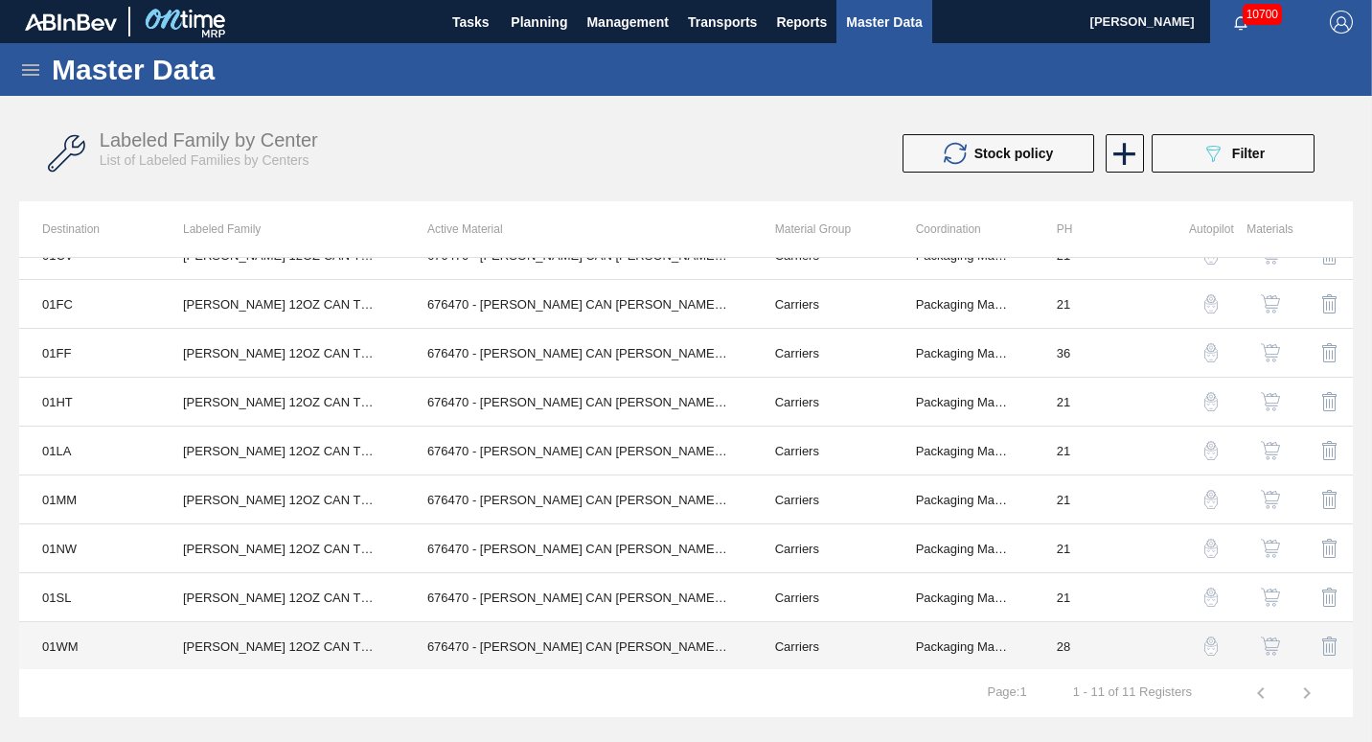
click at [592, 643] on td "676470 - [PERSON_NAME] CAN [PERSON_NAME] 12OZ TWNSTK 30/12 CAN 0922" at bounding box center [578, 646] width 348 height 49
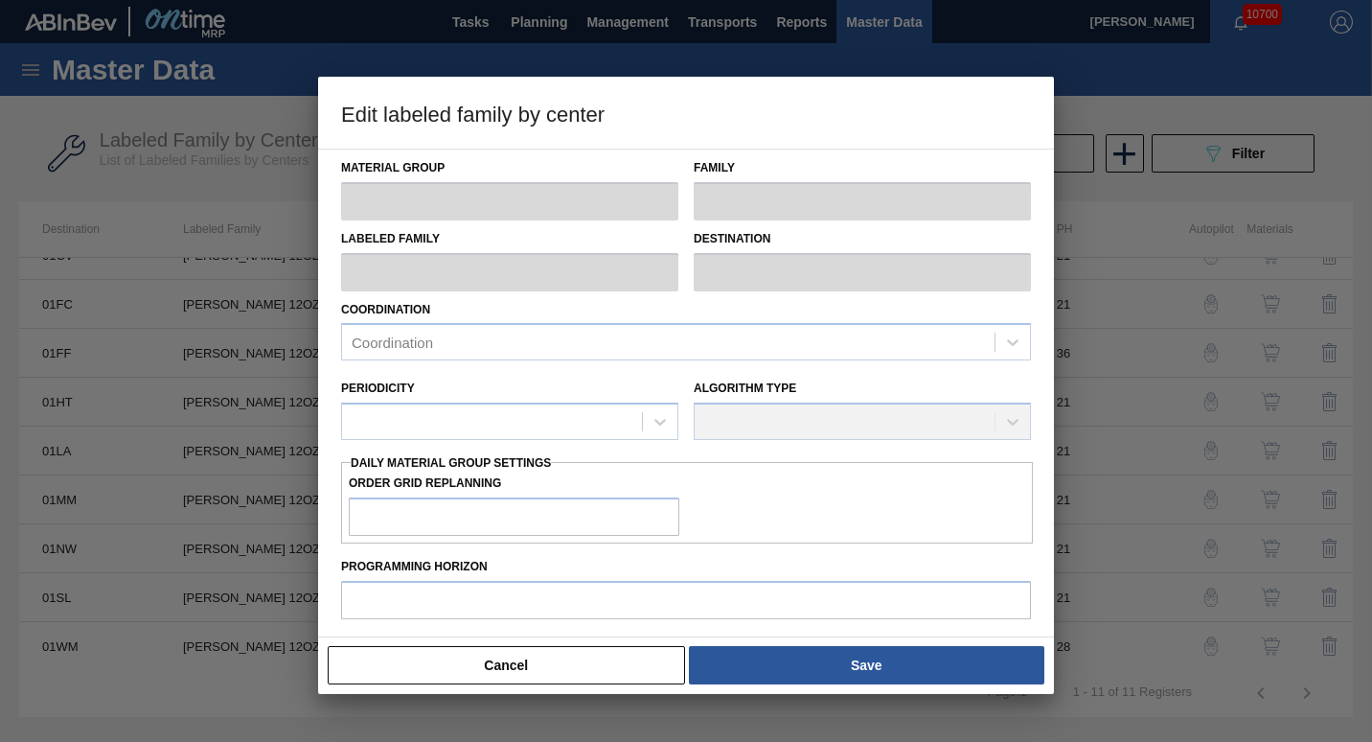
type input "Carriers"
type input "Can Carriers"
type input "[PERSON_NAME] 12OZ CAN TWNSTK 30/12 CAN"
type input "01WM - Williamsburg Brewery"
type input "28"
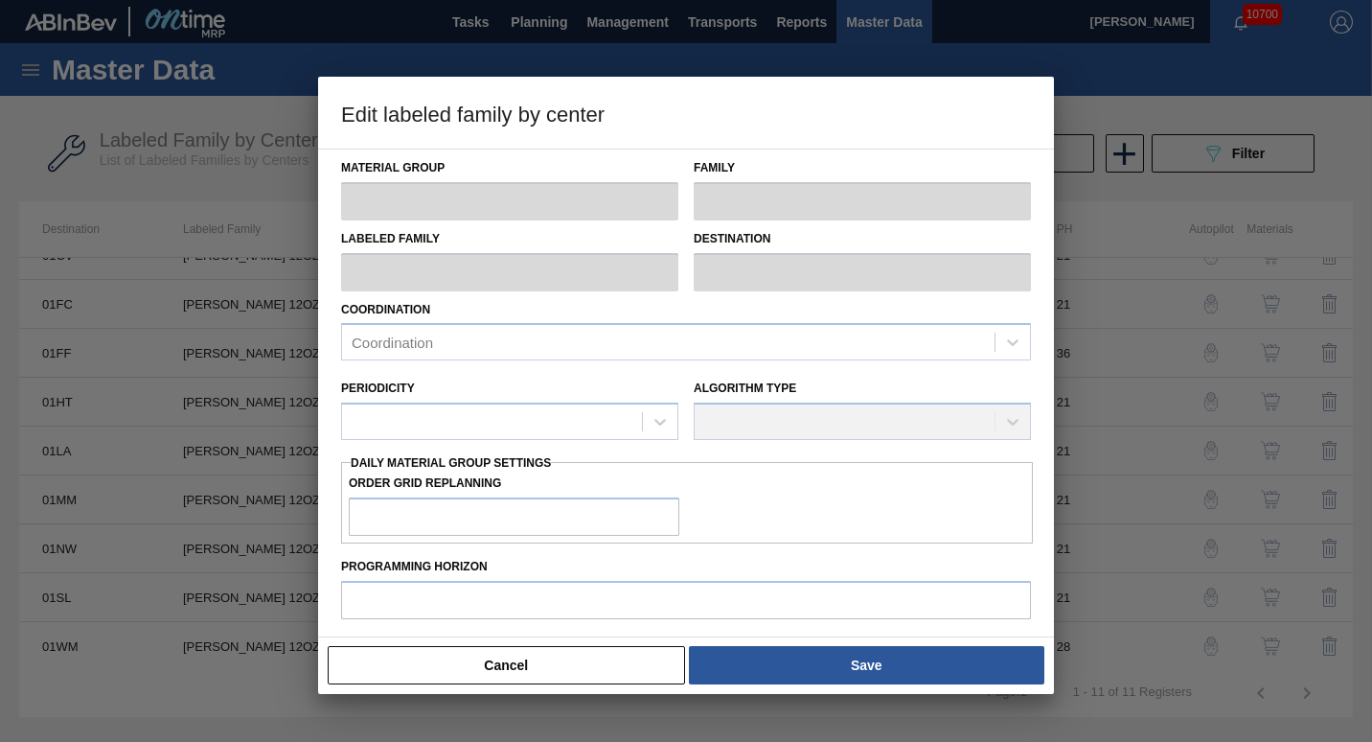
type input "6,660"
type input "99,221"
type input "3"
type input "9,437"
checkbox input "true"
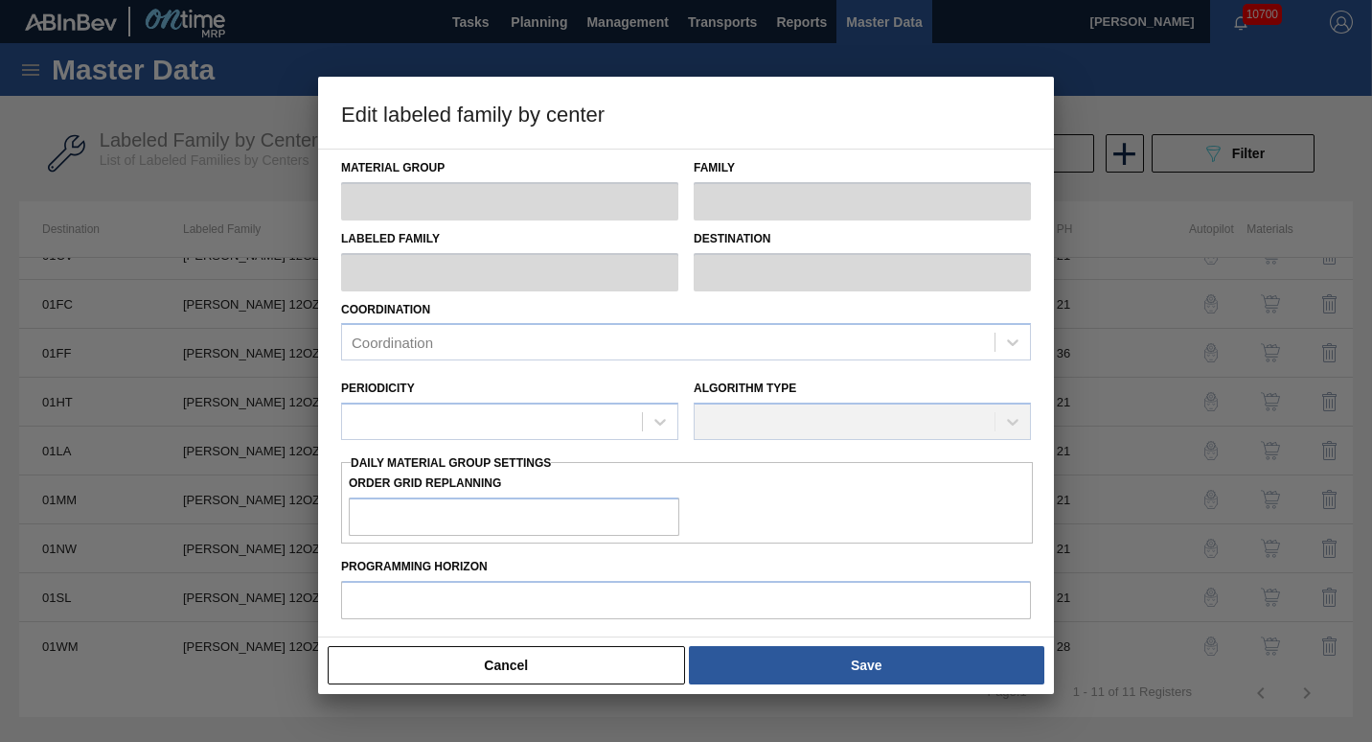
checkbox input "true"
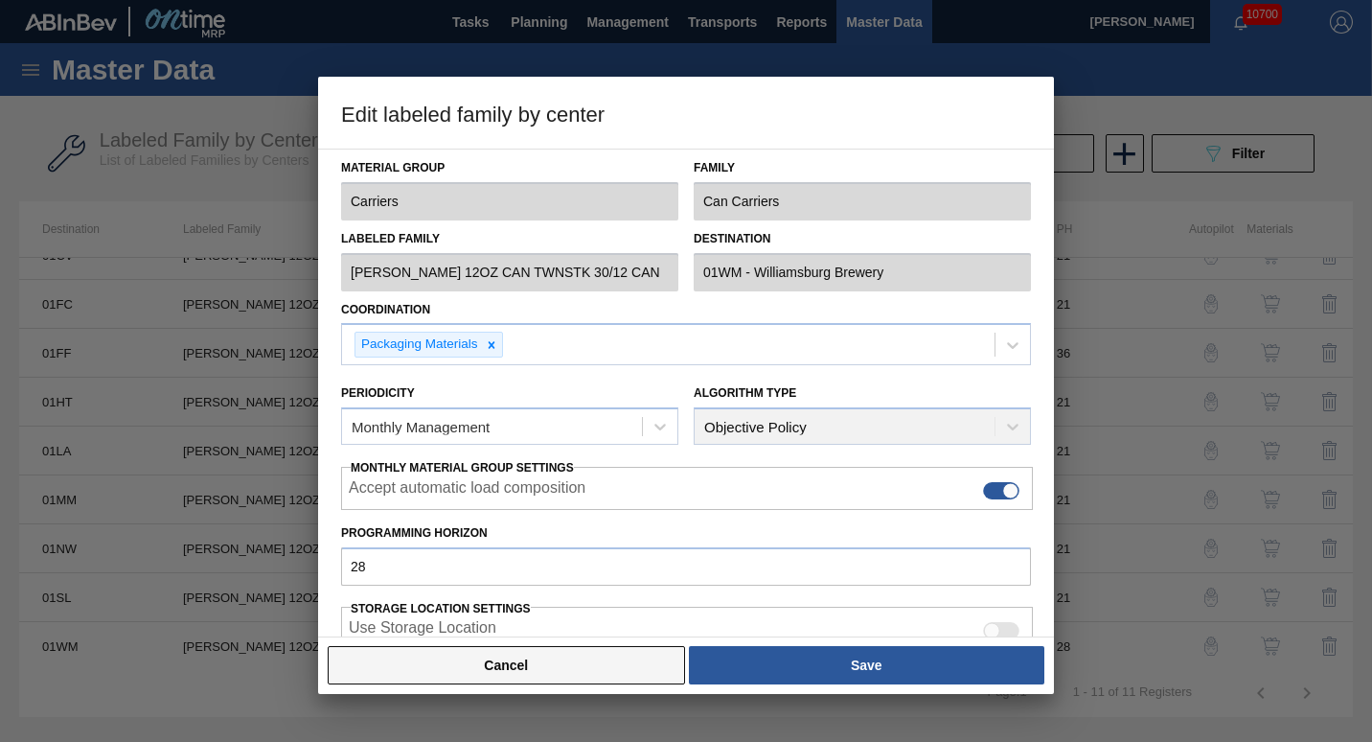
click at [527, 669] on button "Cancel" at bounding box center [506, 665] width 357 height 38
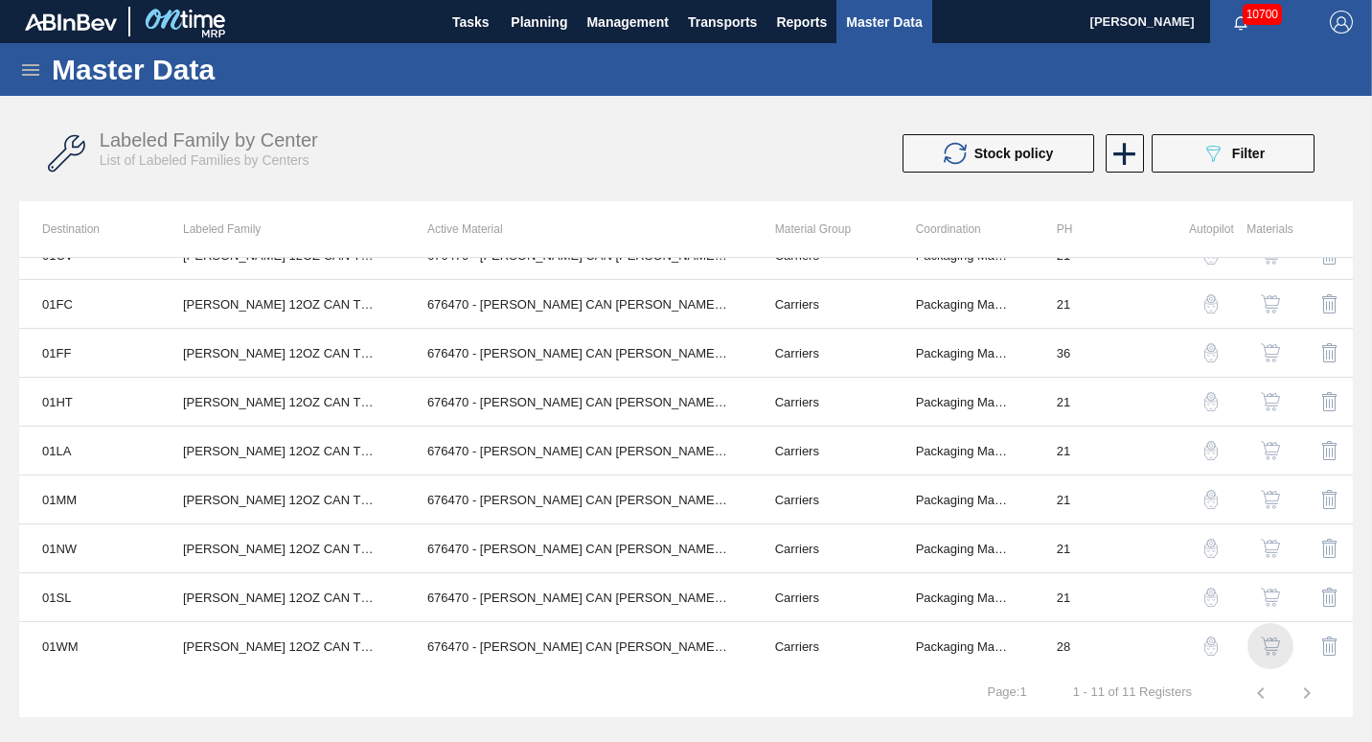
click at [679, 648] on img "button" at bounding box center [1270, 645] width 19 height 19
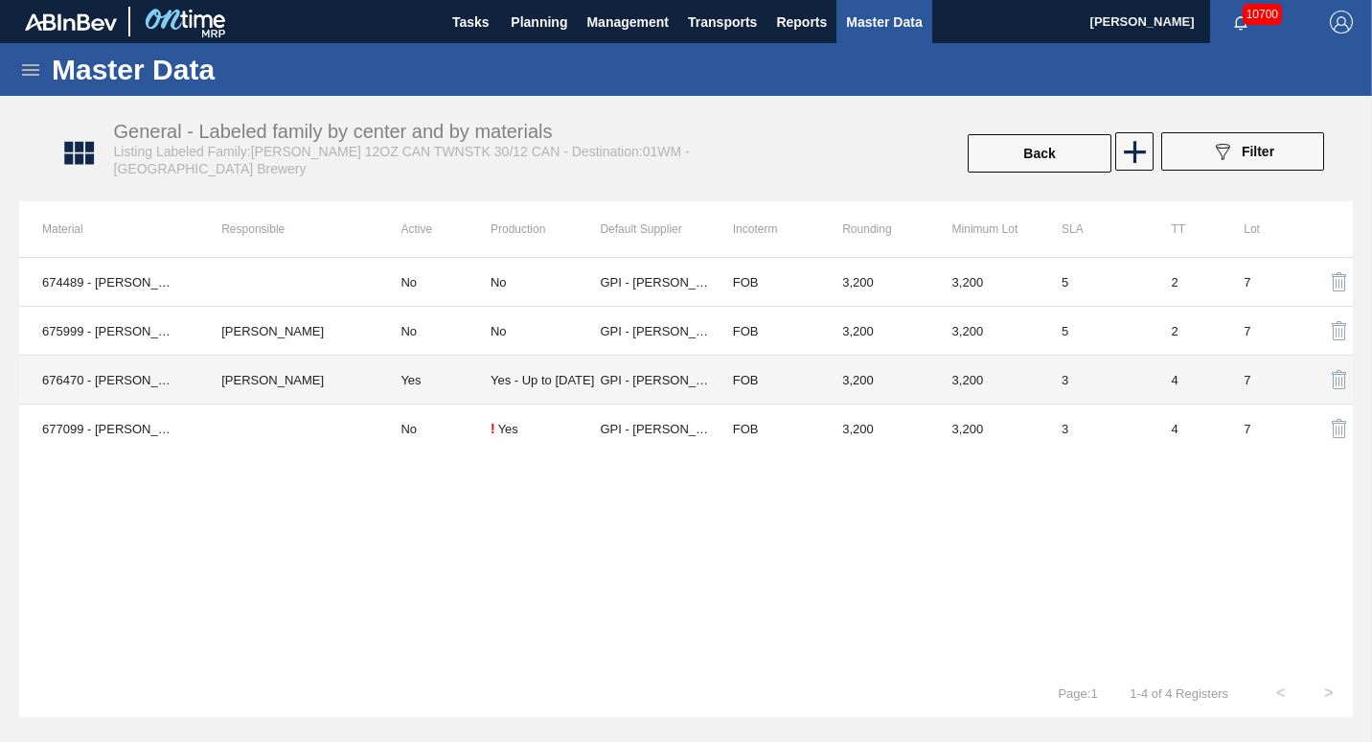
click at [492, 384] on div "Yes - Up to [DATE]" at bounding box center [542, 380] width 103 height 14
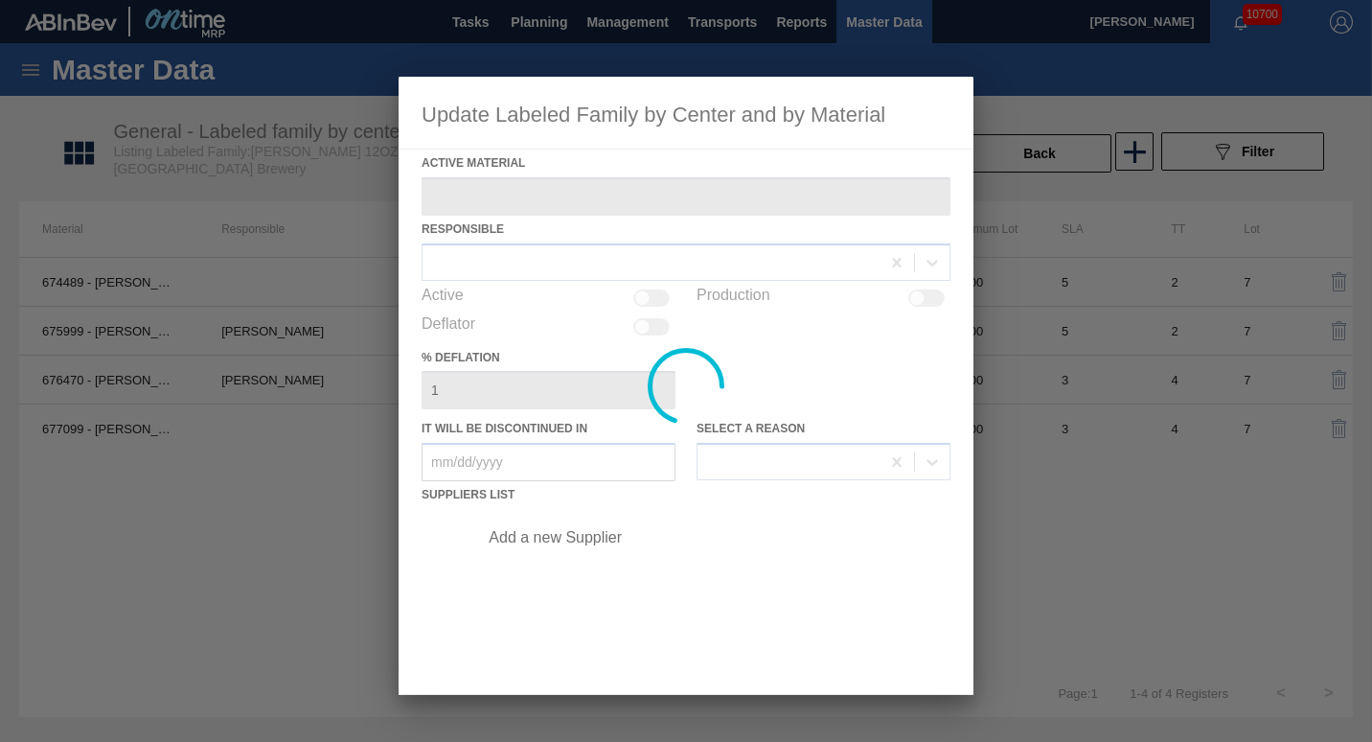
type Material "676470 - [PERSON_NAME] CAN [PERSON_NAME] 12OZ TWNSTK 30/12 CAN 0922"
checkbox input "true"
type in "[DATE]"
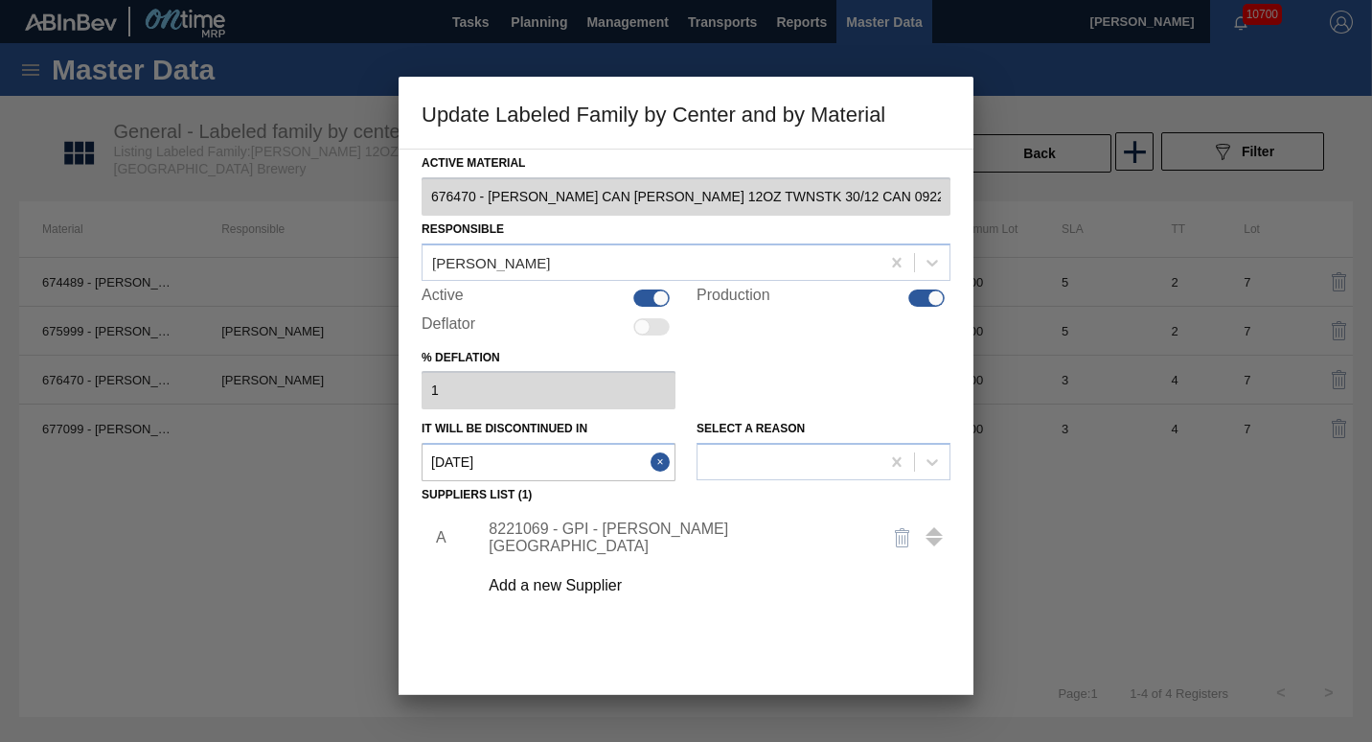
click at [679, 298] on div at bounding box center [926, 297] width 36 height 17
checkbox input "false"
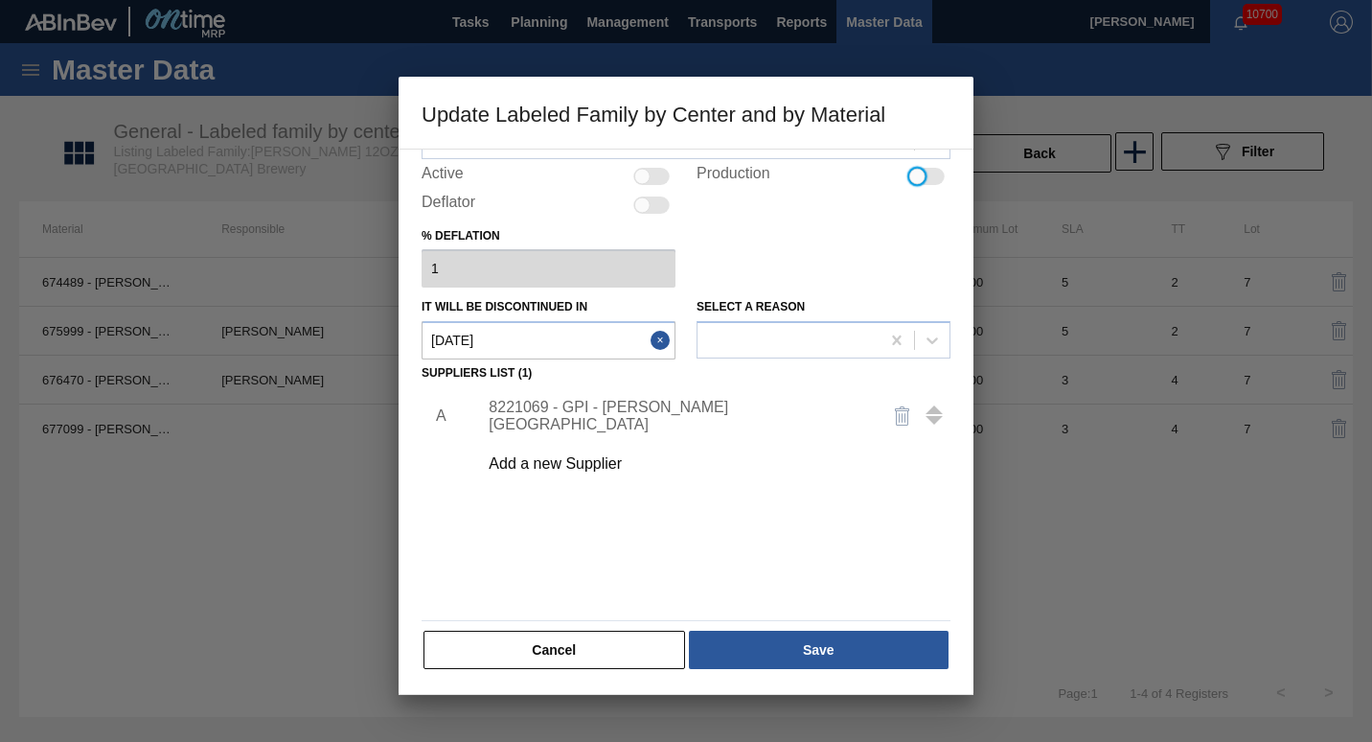
scroll to position [121, 0]
click at [679, 652] on button "Save" at bounding box center [819, 650] width 260 height 38
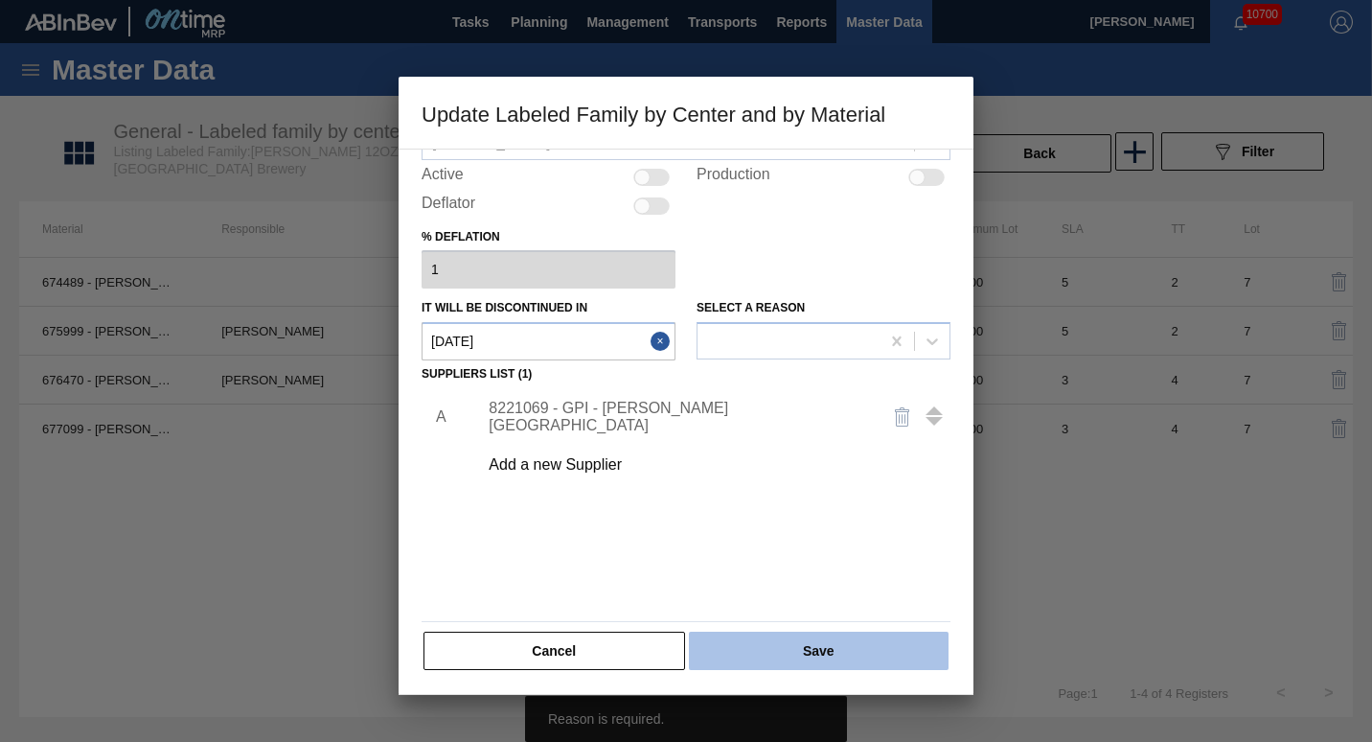
click at [679, 646] on button "Save" at bounding box center [819, 650] width 260 height 38
click at [679, 650] on button "Save" at bounding box center [819, 650] width 260 height 38
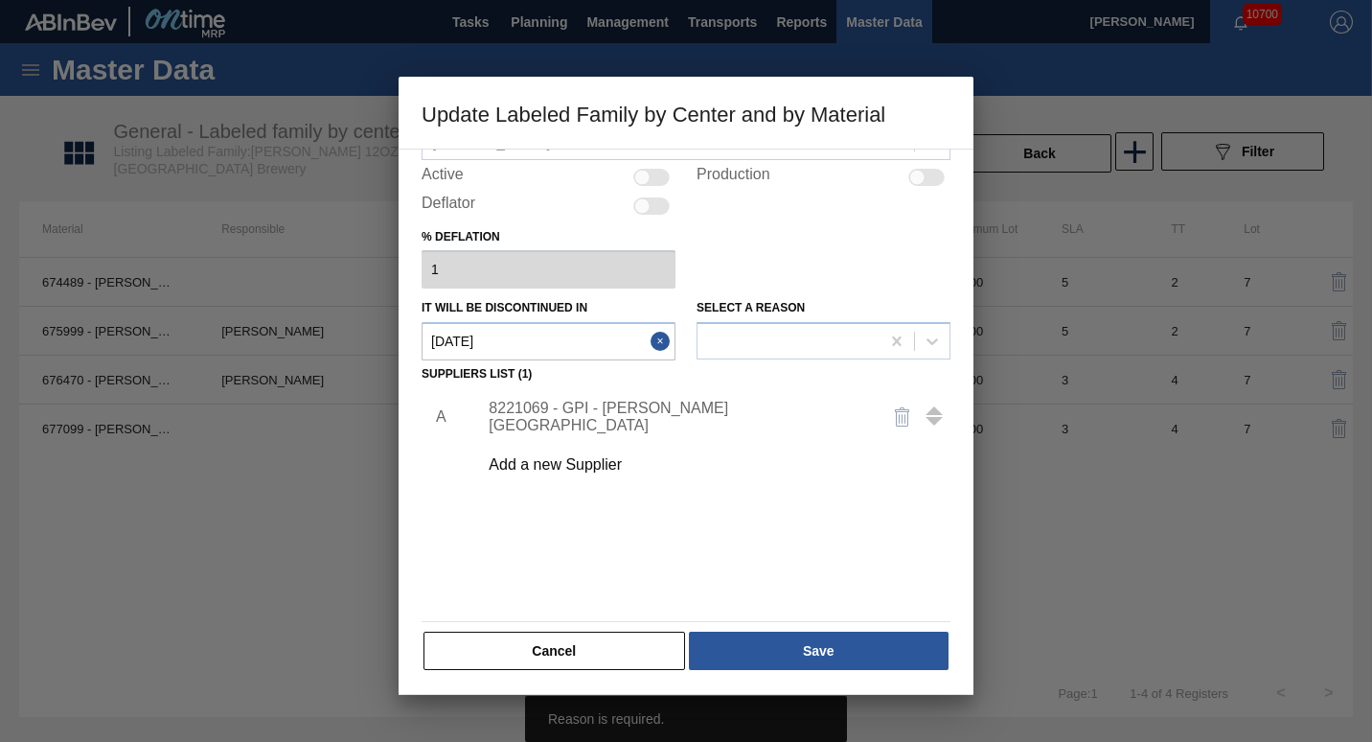
click at [646, 168] on div "Active" at bounding box center [549, 177] width 254 height 23
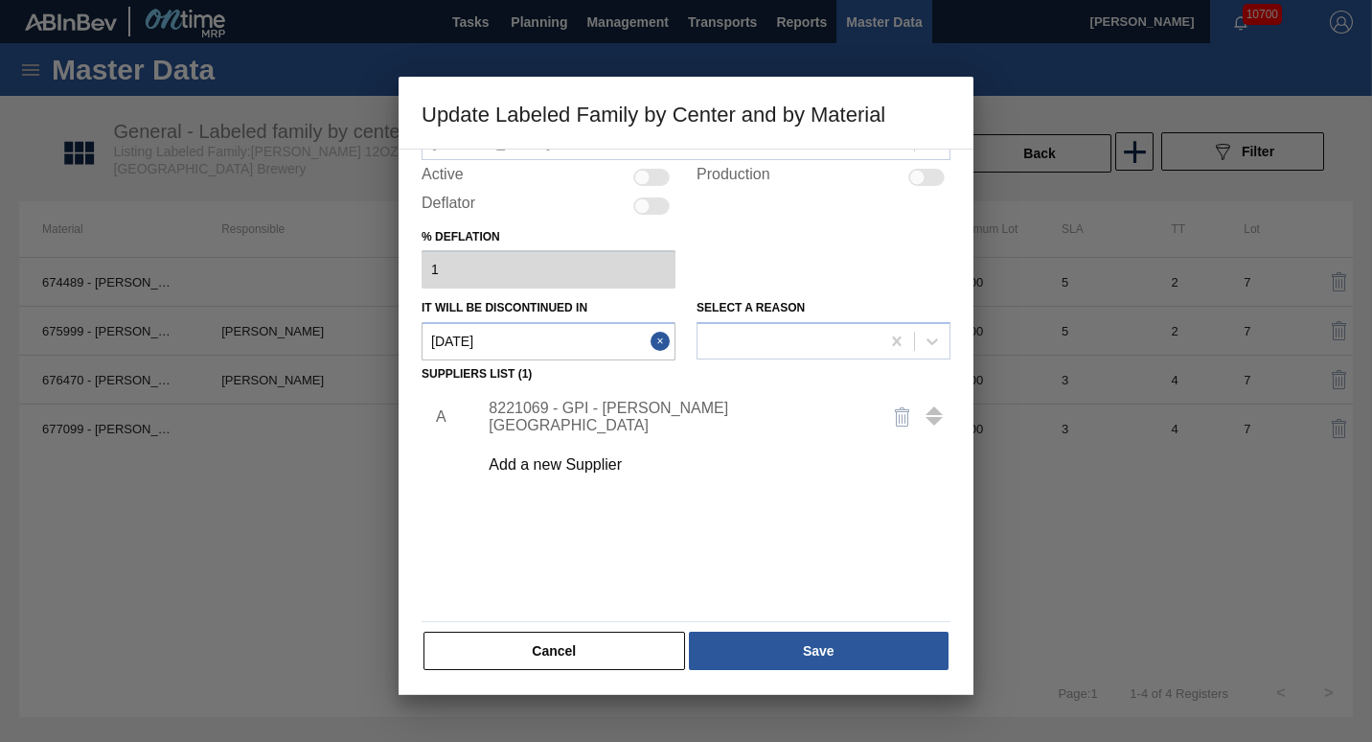
click at [642, 172] on div at bounding box center [642, 177] width 16 height 16
checkbox input "true"
click at [679, 178] on div at bounding box center [926, 177] width 36 height 17
checkbox input "false"
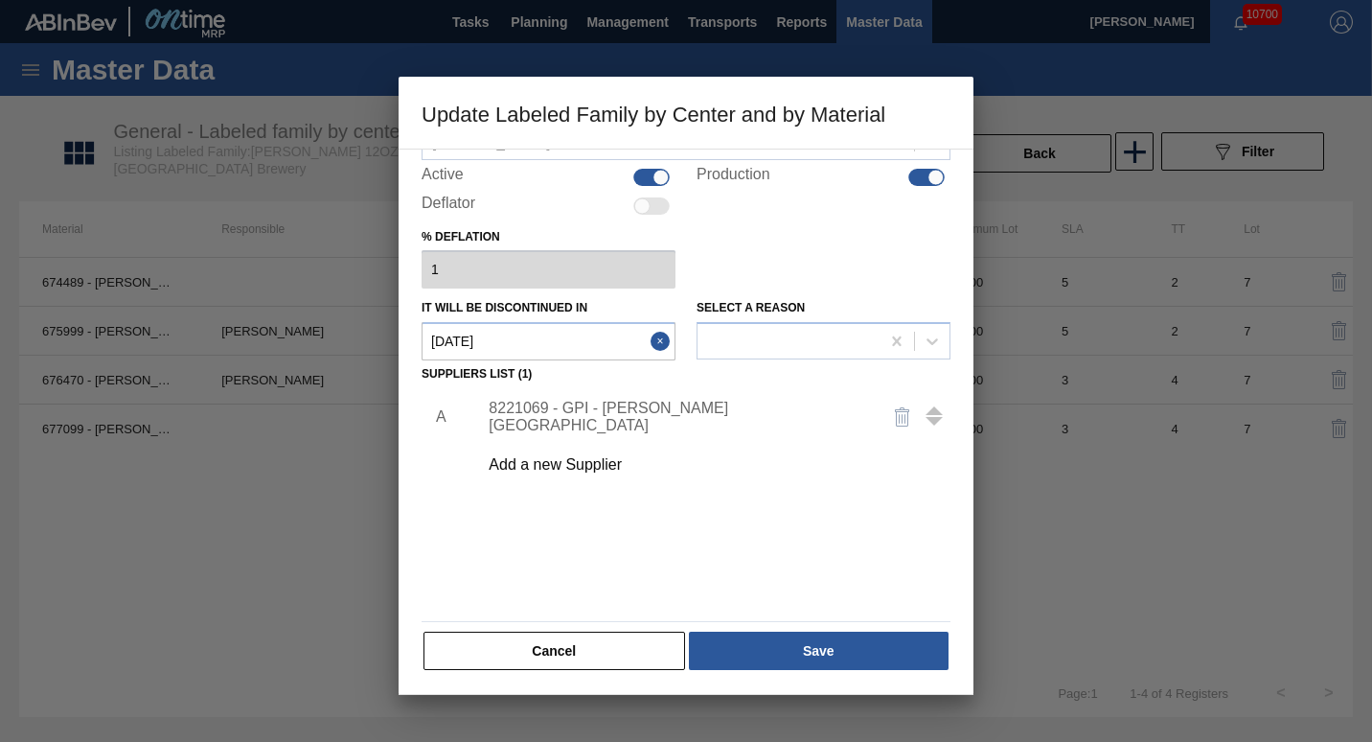
checkbox input "false"
click at [634, 173] on div at bounding box center [642, 177] width 16 height 16
checkbox input "true"
click at [559, 643] on button "Cancel" at bounding box center [555, 650] width 262 height 38
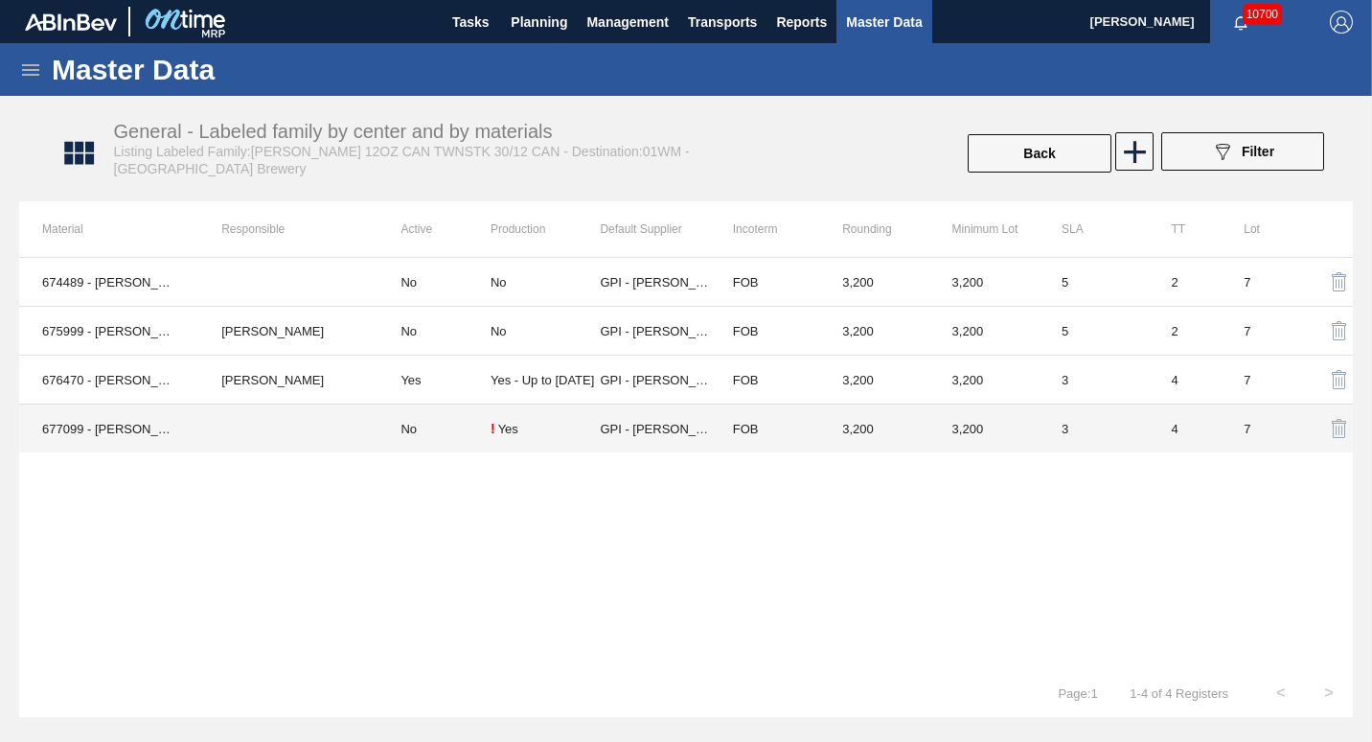
click at [429, 423] on td "No" at bounding box center [434, 428] width 113 height 49
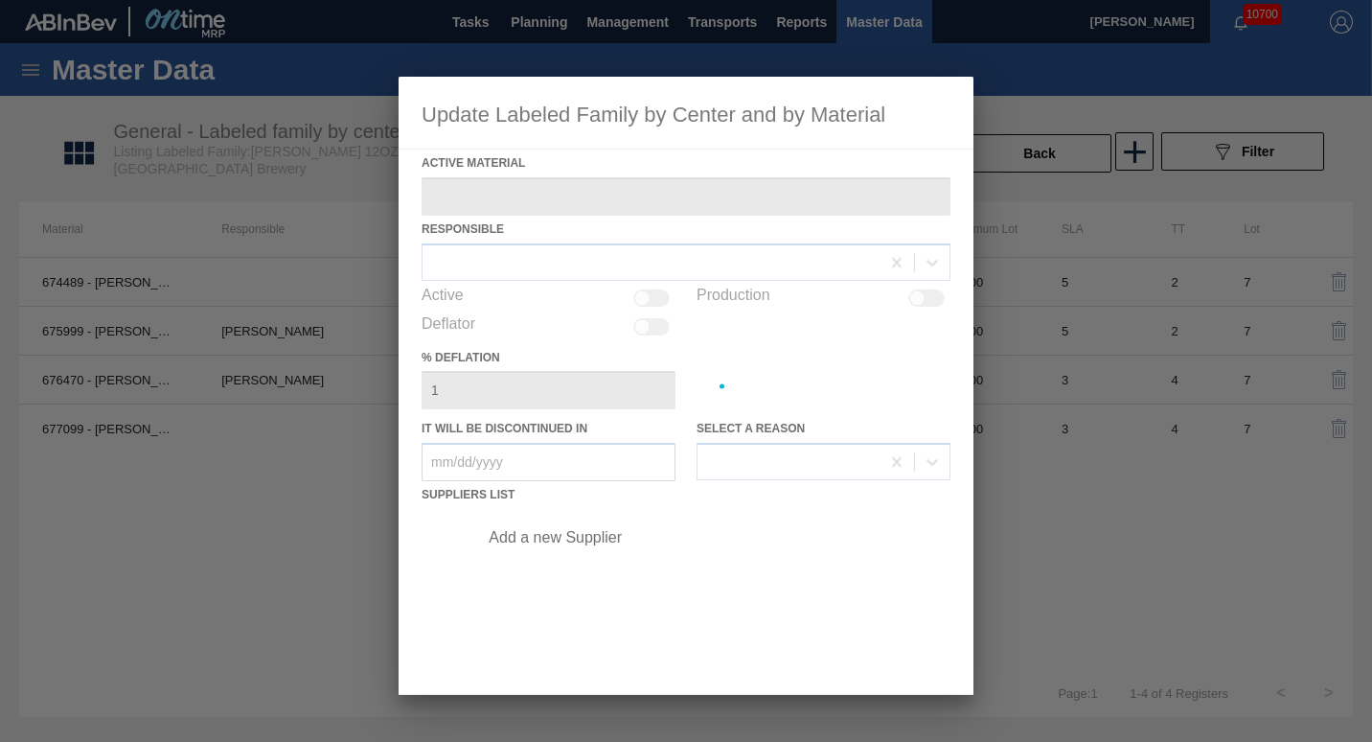
type Material "677099 - [PERSON_NAME] CAN [PERSON_NAME] 12OZ TWNSTK 30/12 CAN 0724"
checkbox input "true"
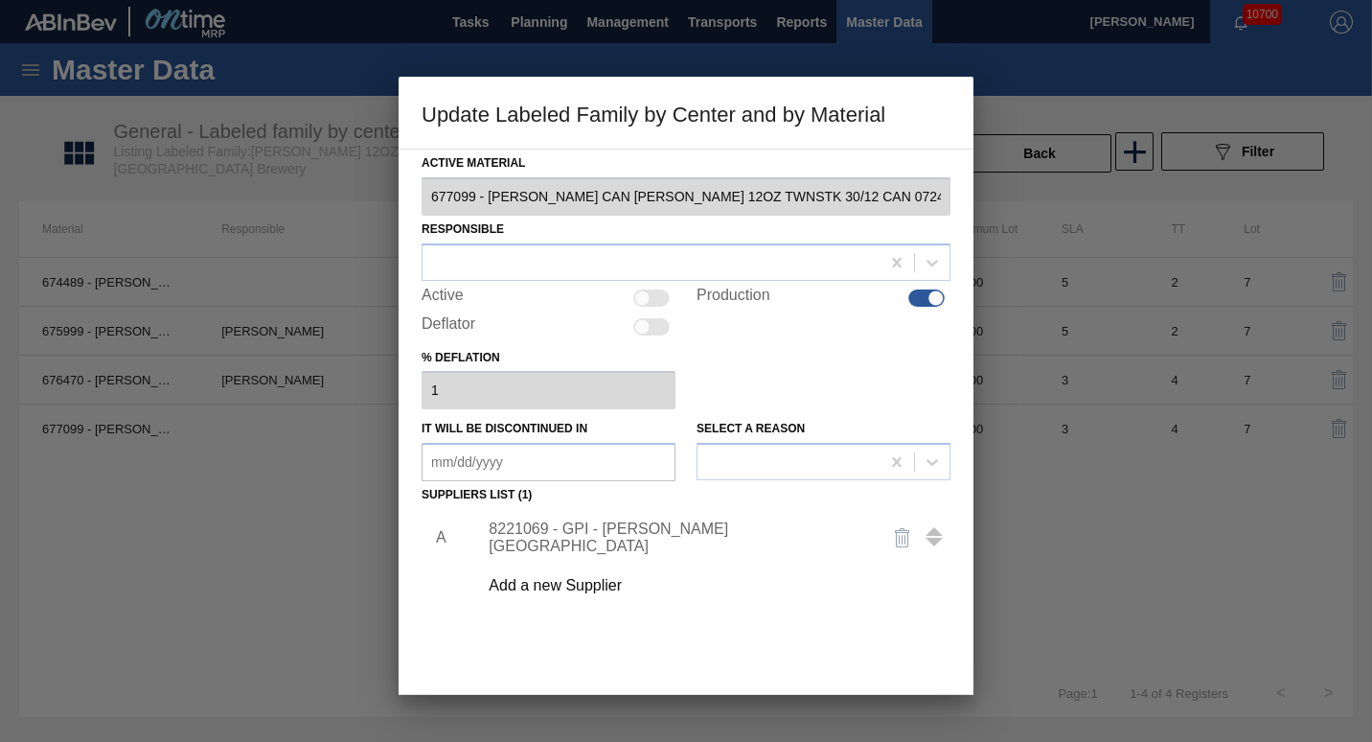
click at [657, 293] on div at bounding box center [651, 297] width 36 height 17
click at [655, 299] on div at bounding box center [660, 297] width 16 height 16
checkbox input "false"
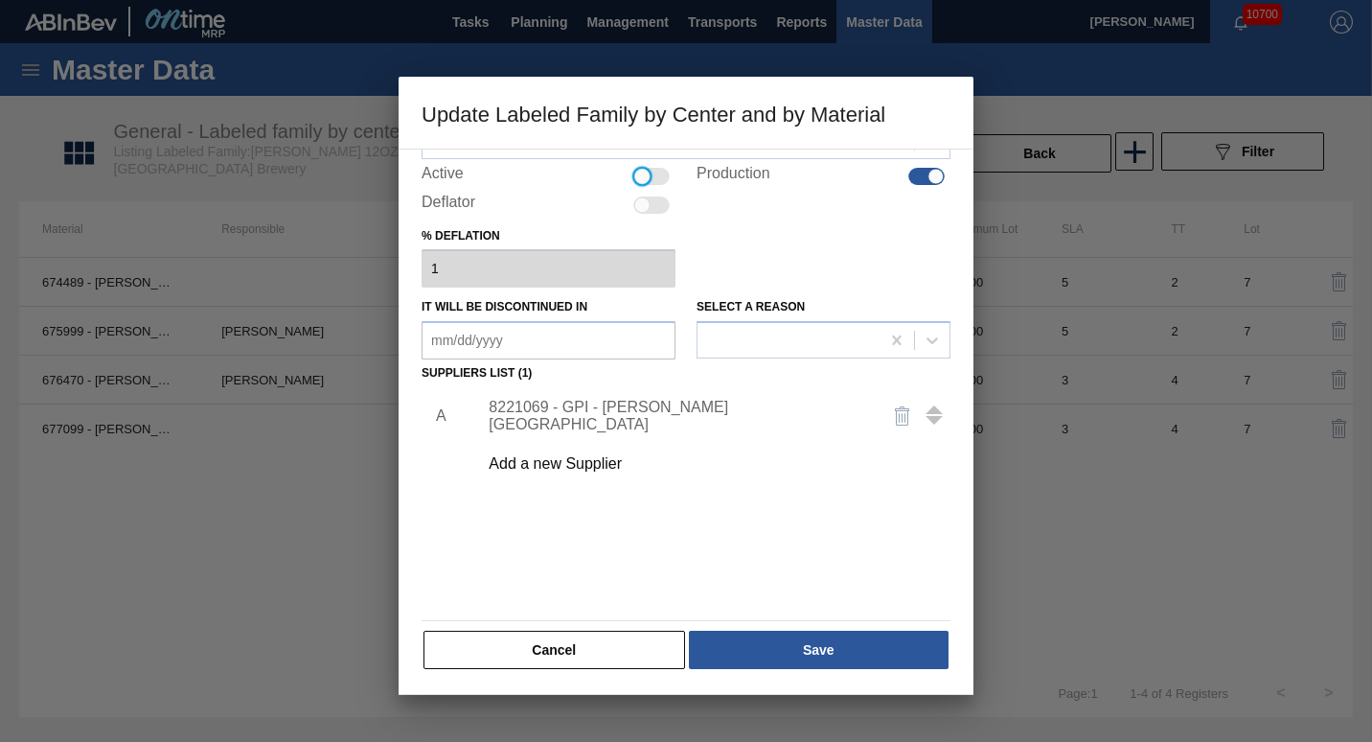
click at [607, 672] on div "Active Material 677099 - [PERSON_NAME] CAN [PERSON_NAME] 12OZ TWNSTK 30/12 CAN …" at bounding box center [686, 422] width 575 height 546
click at [607, 658] on button "Cancel" at bounding box center [555, 649] width 262 height 38
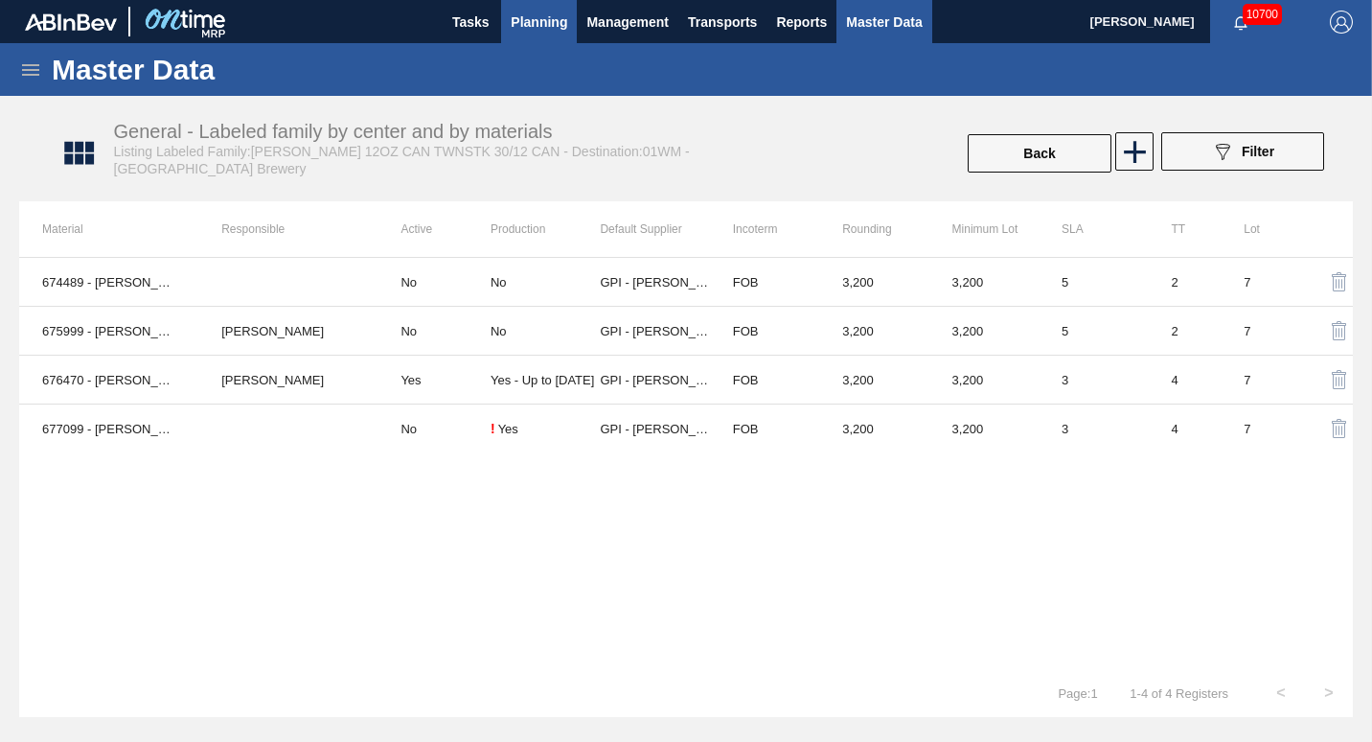
click at [538, 30] on span "Planning" at bounding box center [539, 22] width 57 height 23
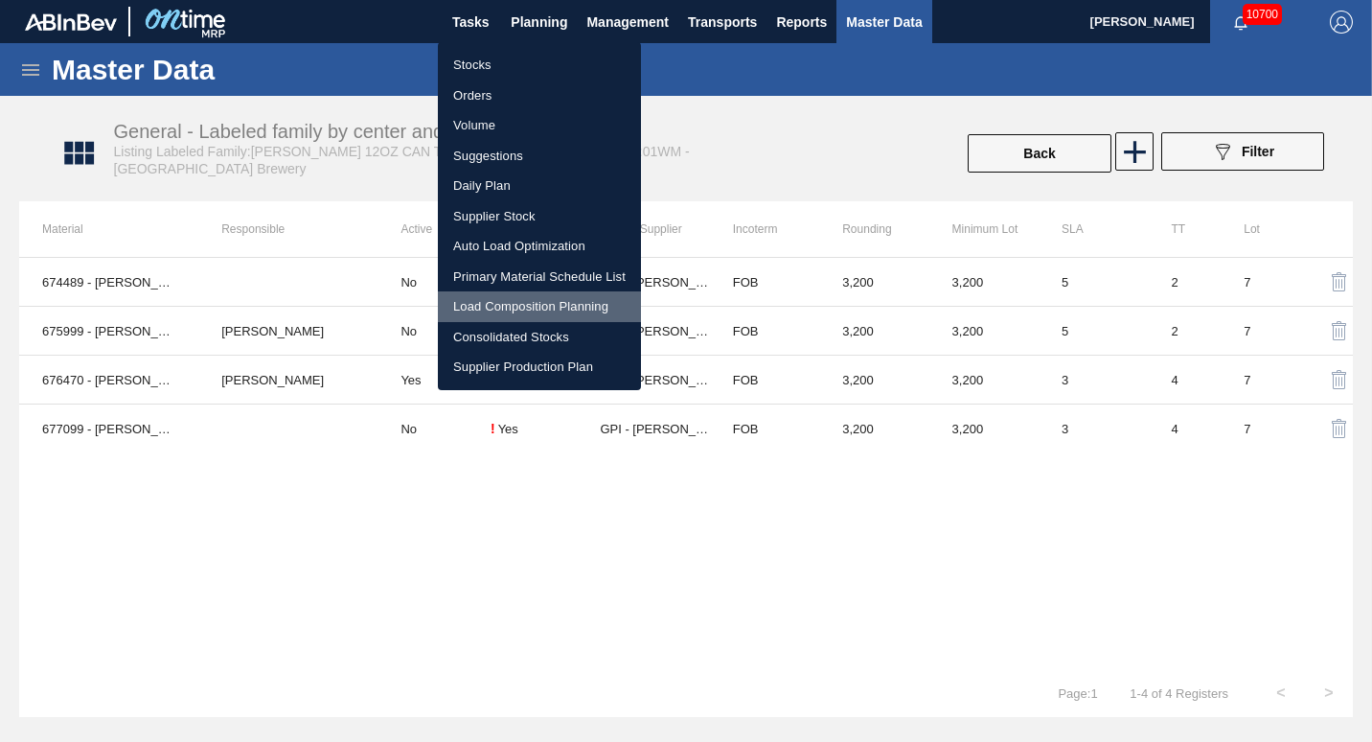
click at [512, 305] on li "Load Composition Planning" at bounding box center [539, 306] width 203 height 31
